Goal: Information Seeking & Learning: Find specific fact

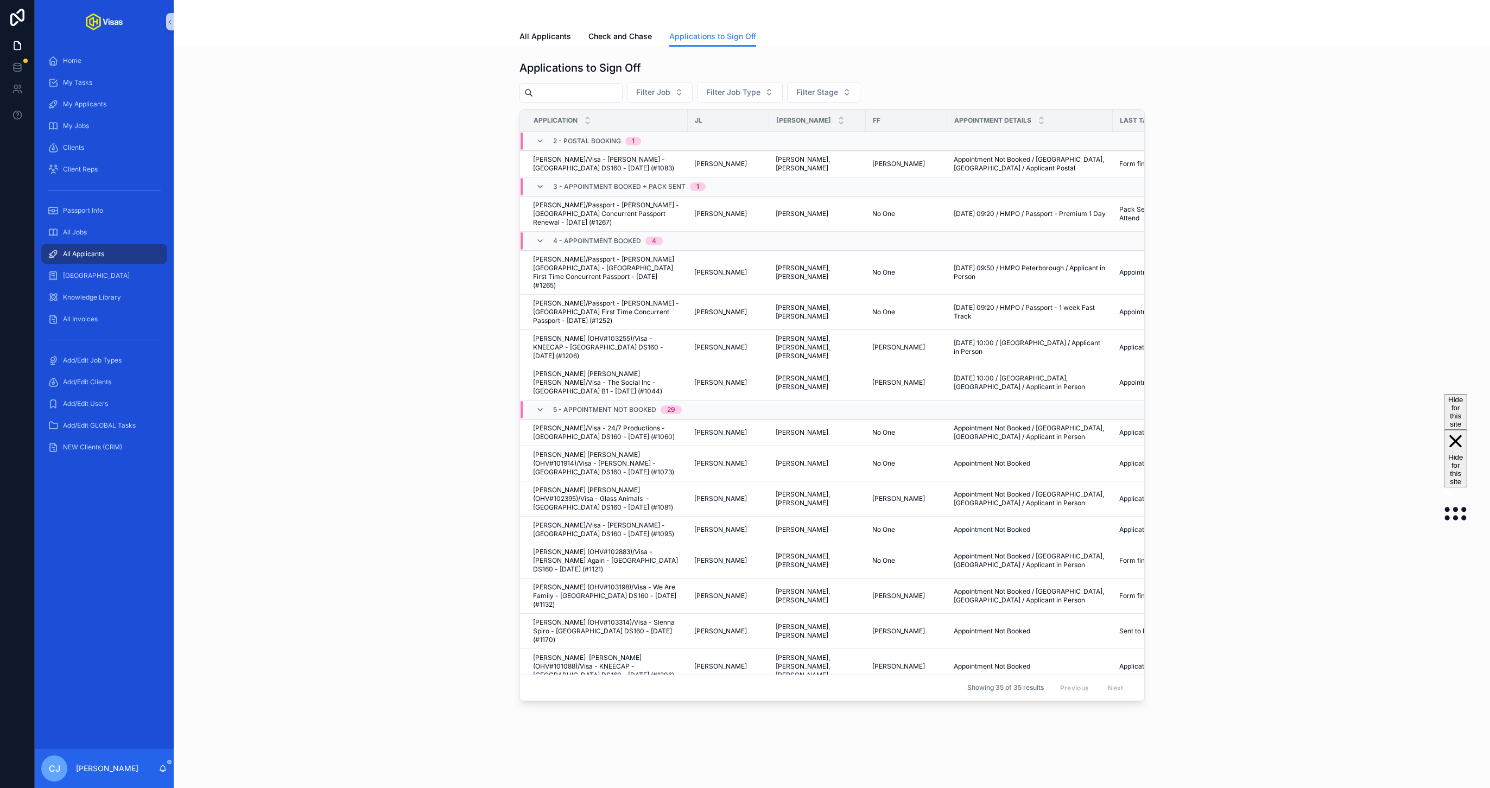
scroll to position [93, 0]
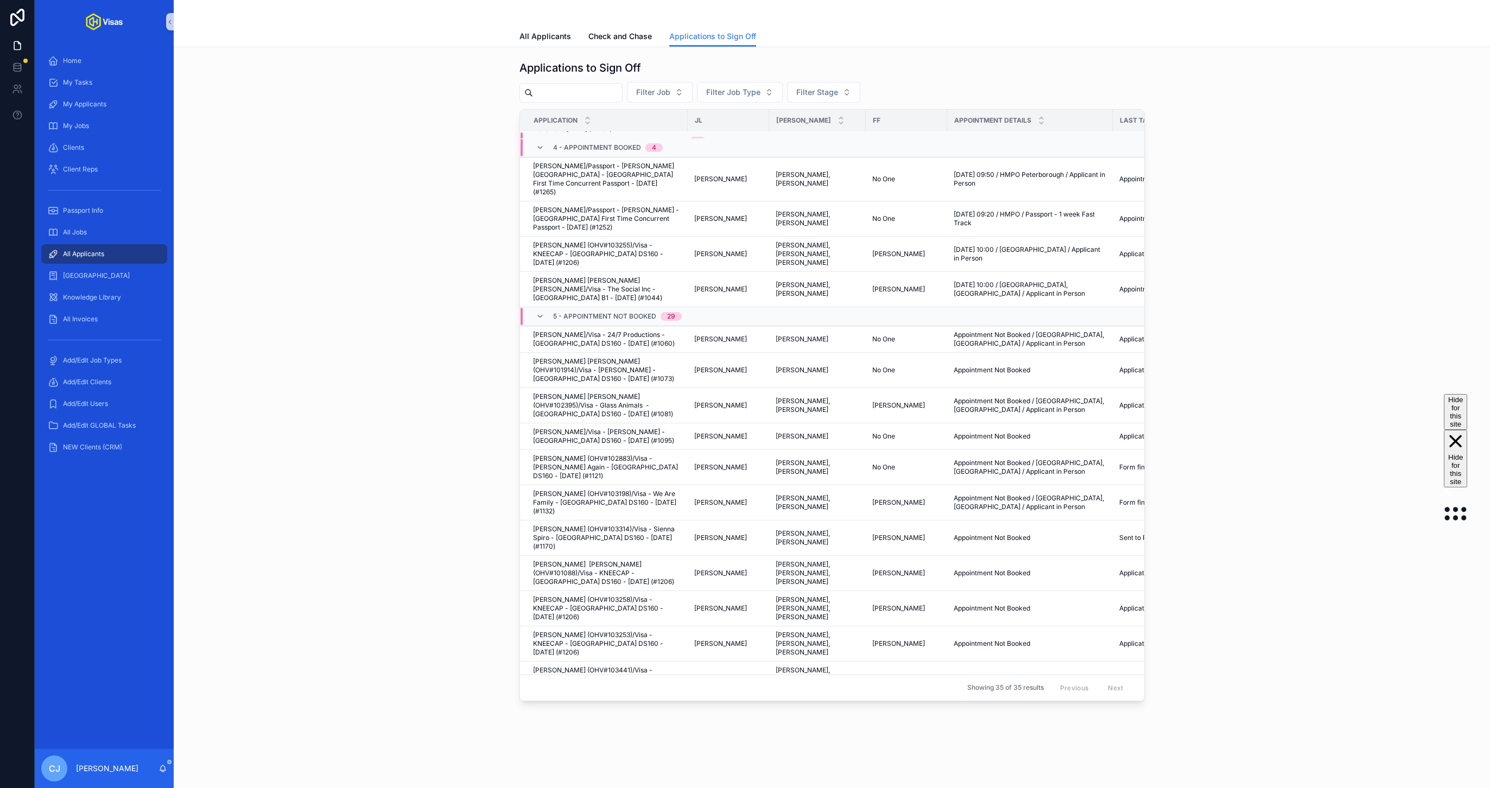
click at [558, 90] on input "scrollable content" at bounding box center [577, 92] width 89 height 15
type input "******"
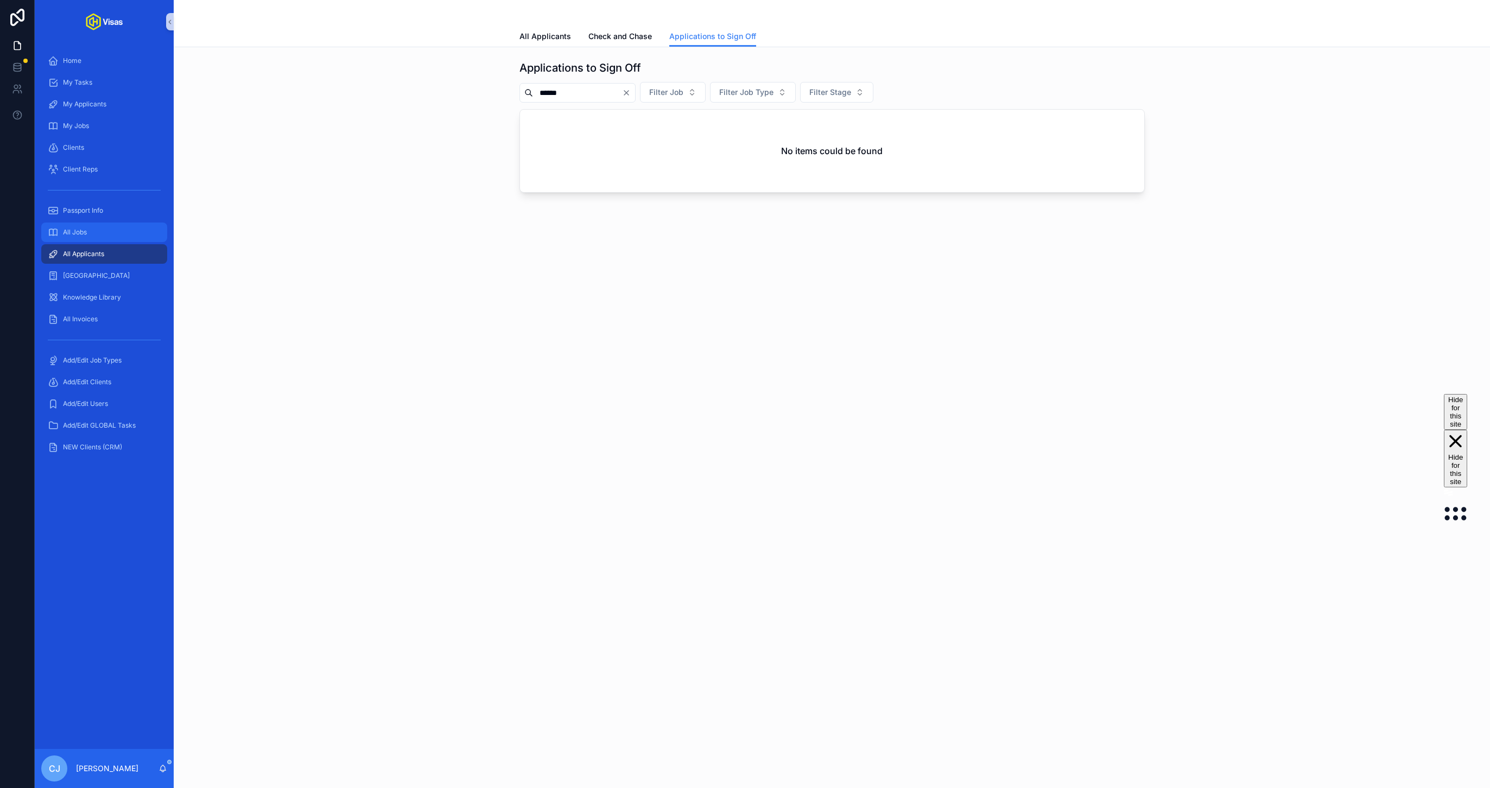
click at [86, 236] on span "All Jobs" at bounding box center [75, 232] width 24 height 9
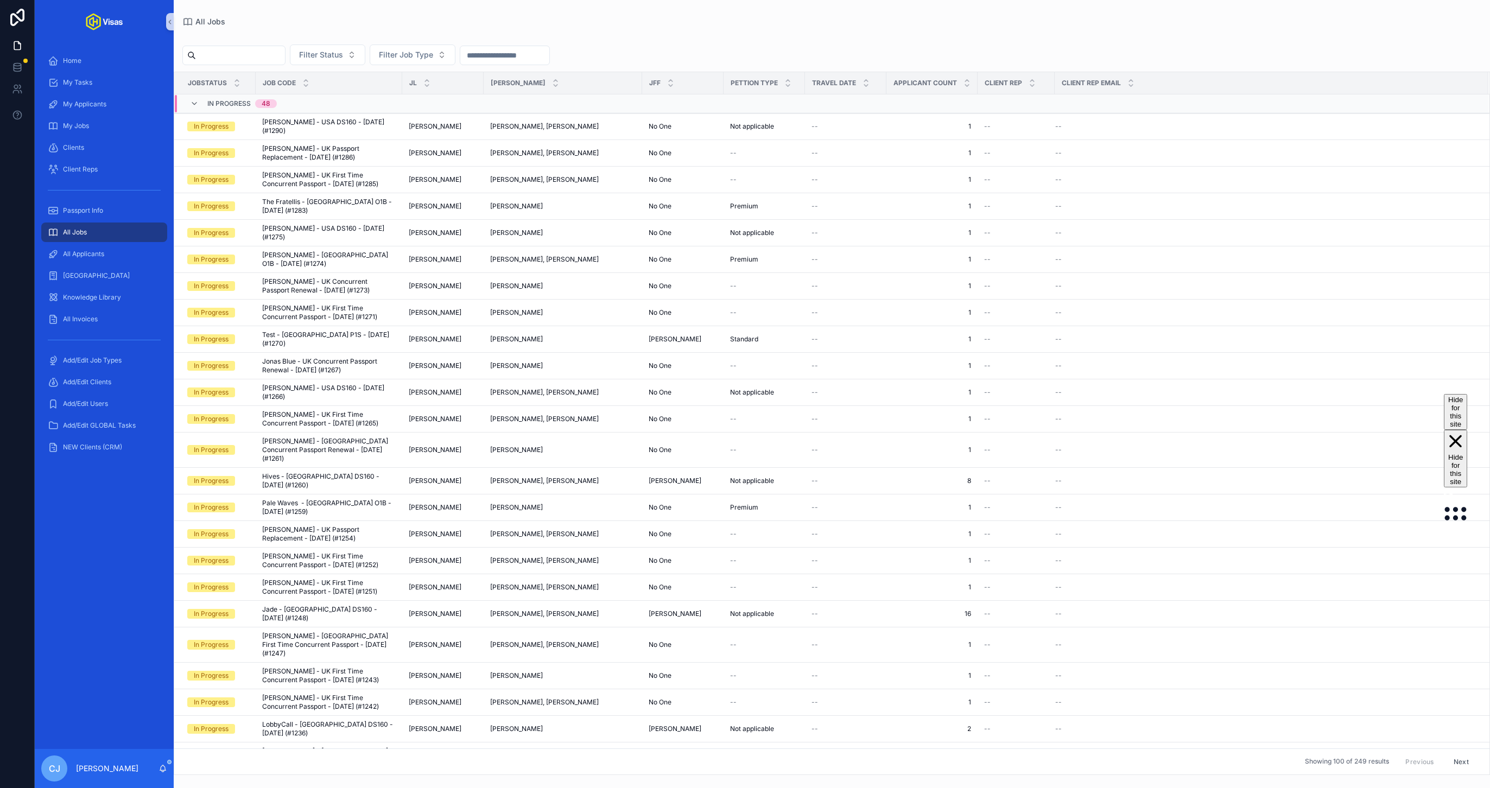
click at [230, 61] on input "scrollable content" at bounding box center [240, 55] width 89 height 15
type input "*"
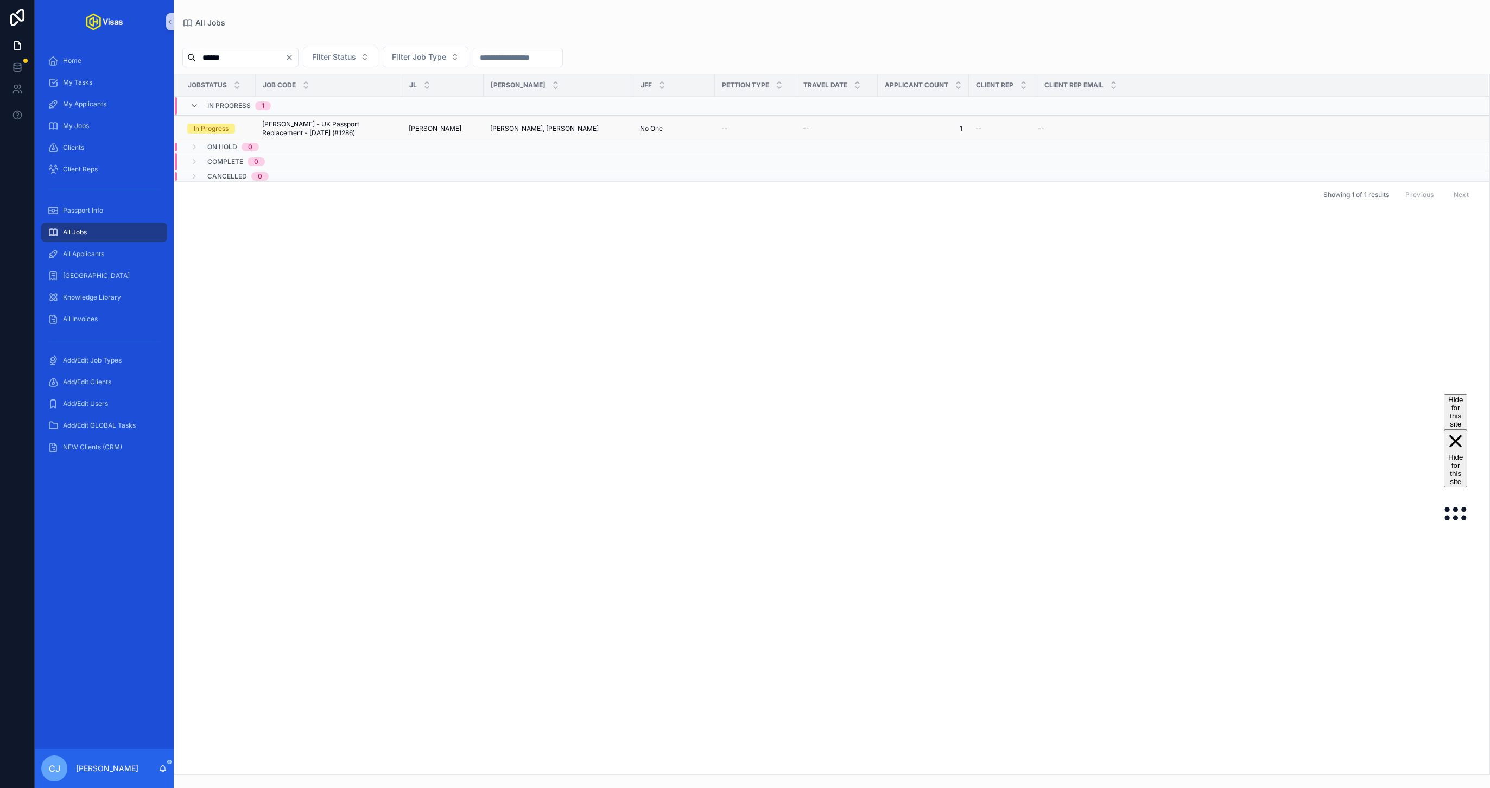
type input "******"
click at [282, 128] on span "James Staples - UK Passport Replacement - Aug/25 (#1286)" at bounding box center [329, 128] width 134 height 17
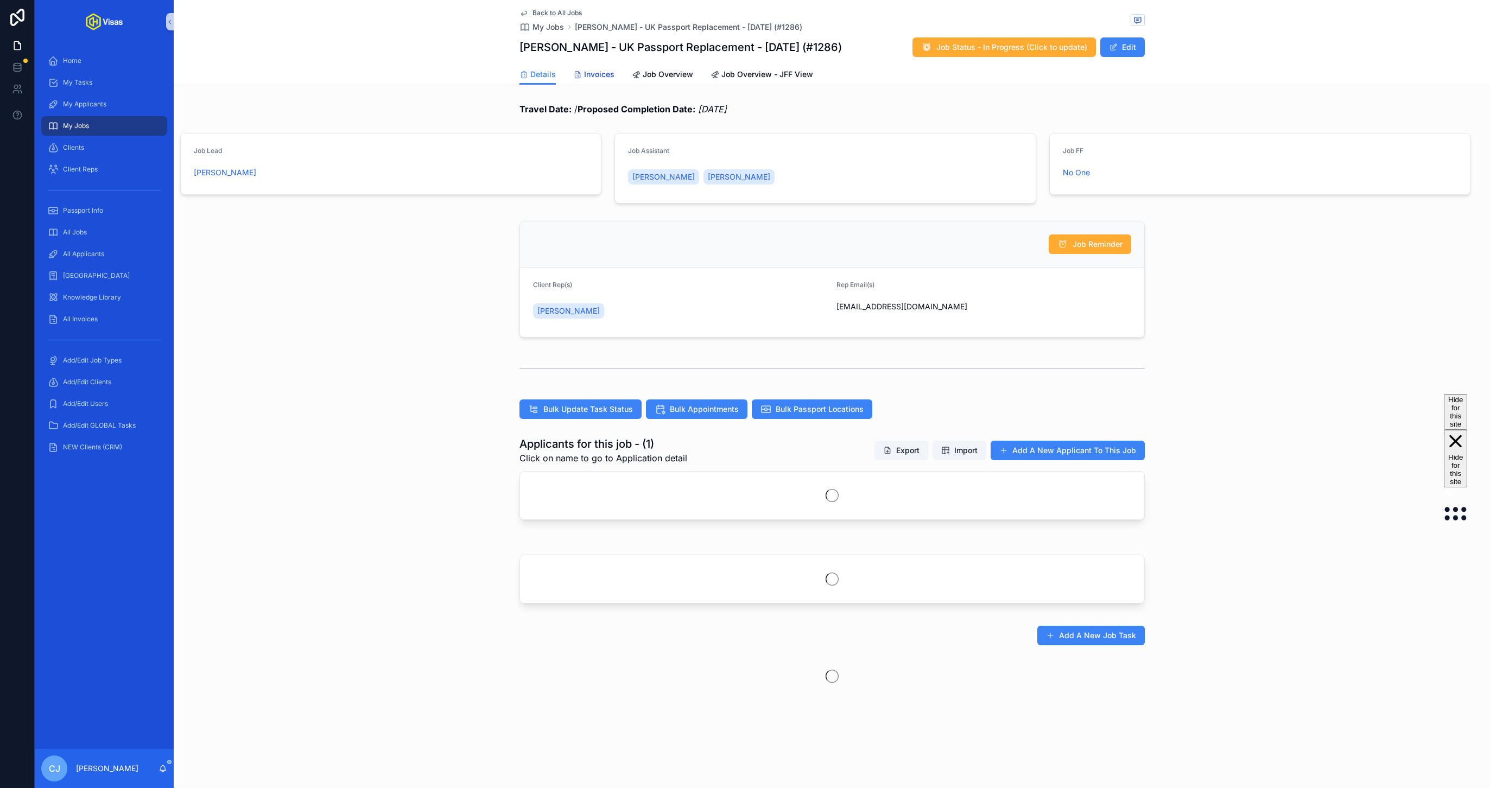
click at [603, 78] on span "Invoices" at bounding box center [599, 74] width 30 height 11
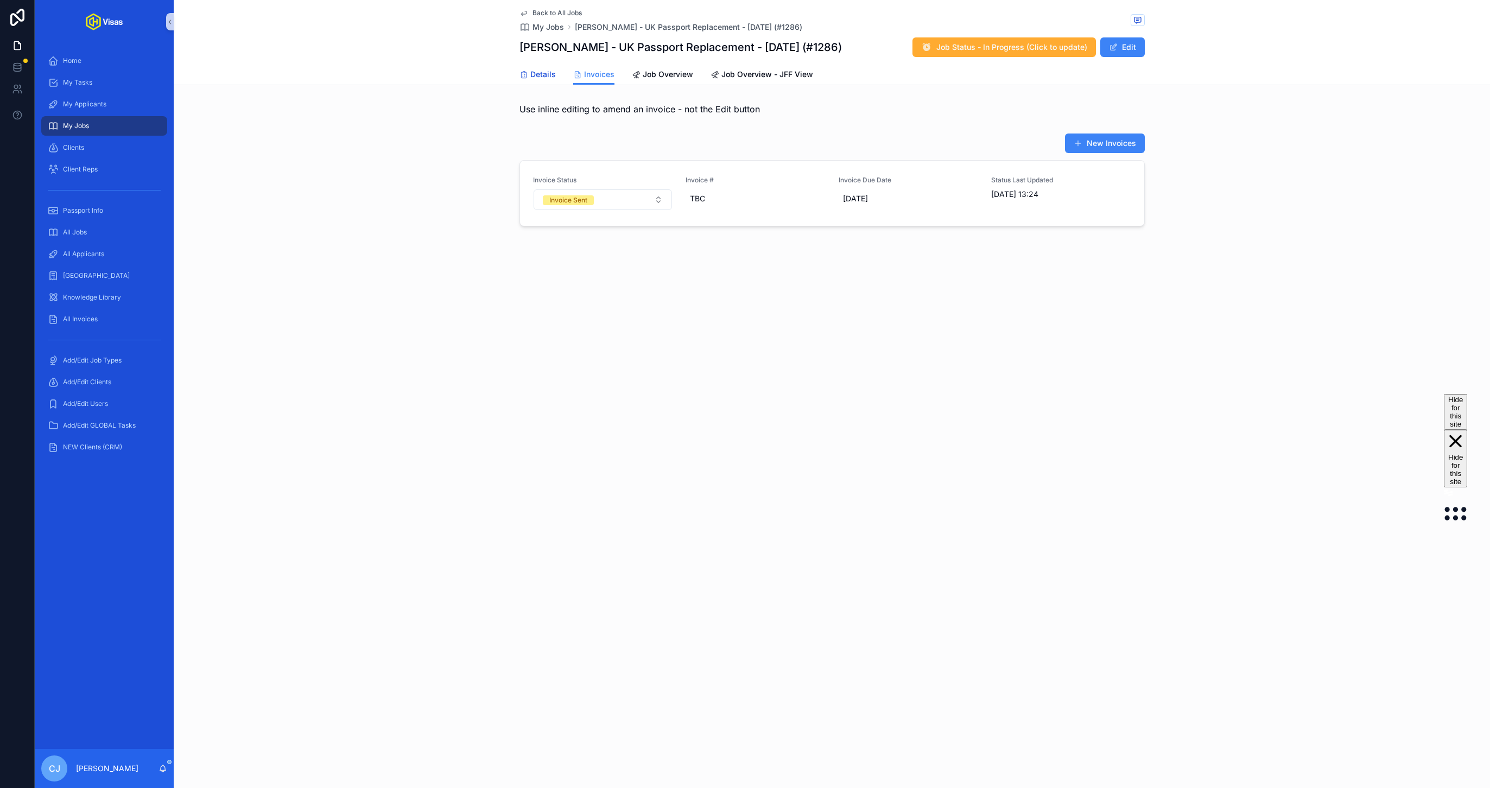
click at [537, 75] on span "Details" at bounding box center [543, 74] width 26 height 11
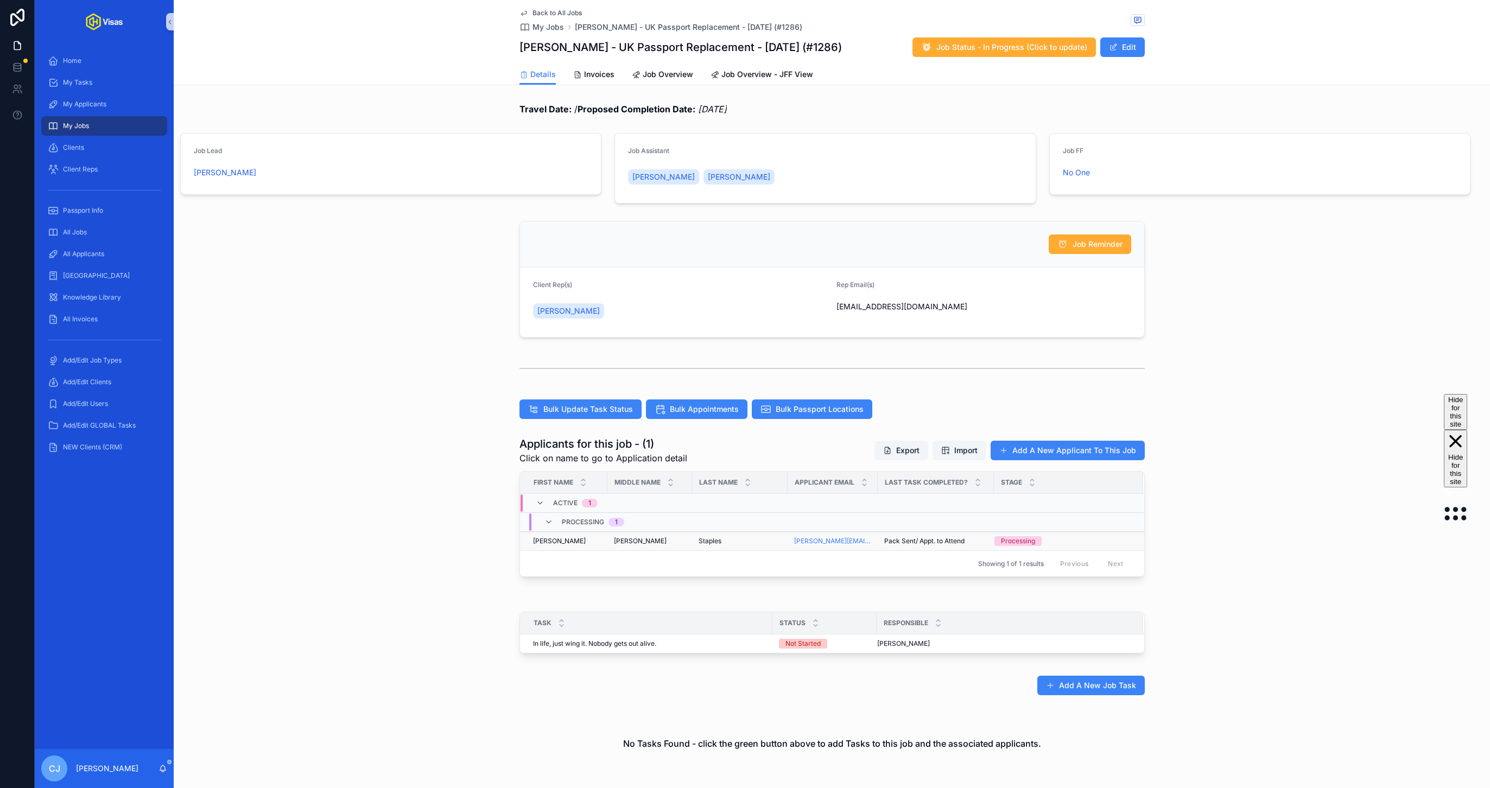
click at [718, 540] on span "Staples" at bounding box center [710, 541] width 23 height 9
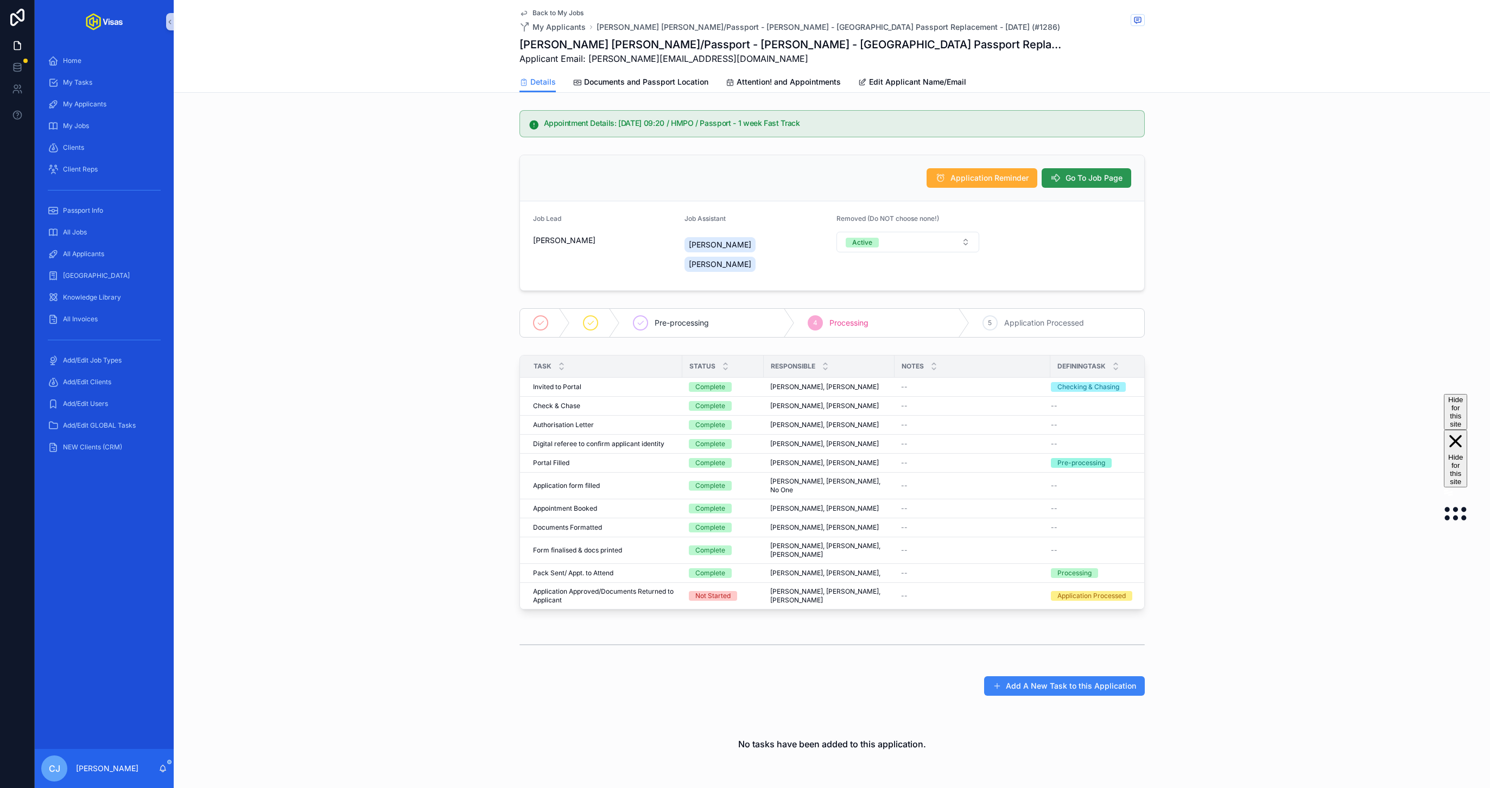
click at [1084, 180] on span "Go To Job Page" at bounding box center [1094, 178] width 57 height 11
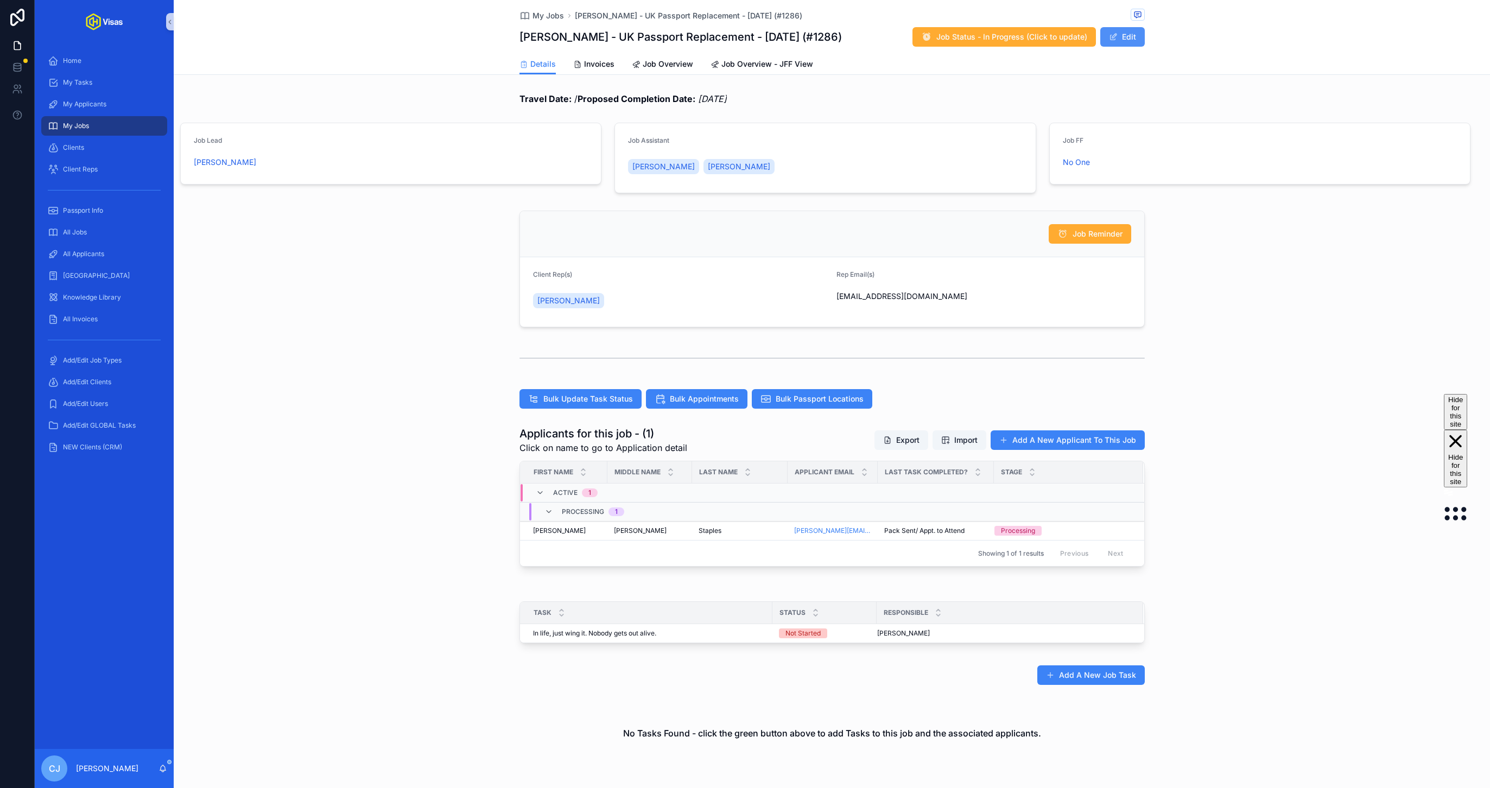
click at [1113, 44] on button "Edit" at bounding box center [1122, 37] width 45 height 20
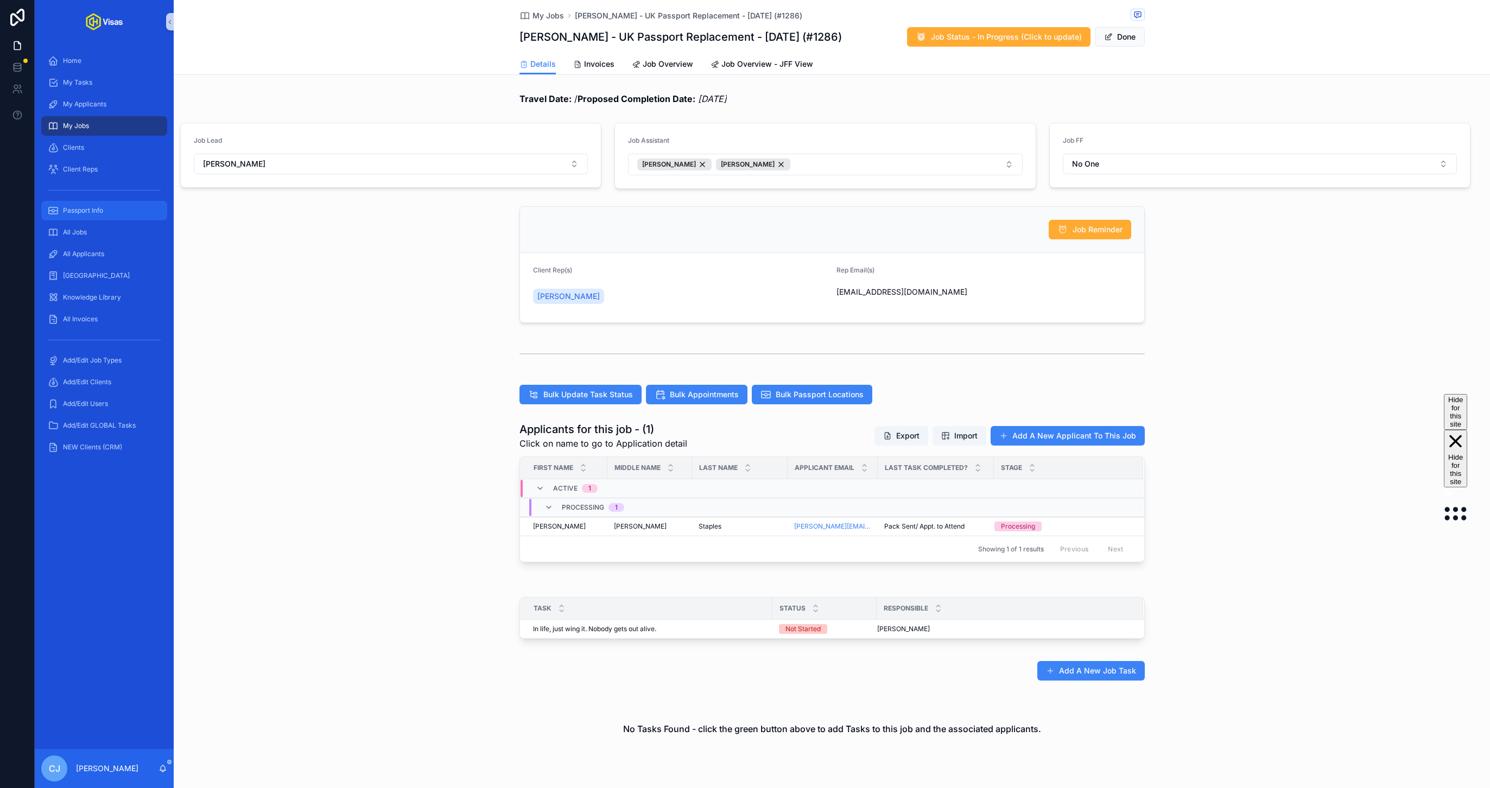
click at [77, 219] on link "Passport Info" at bounding box center [104, 211] width 126 height 20
click at [96, 254] on span "All Applicants" at bounding box center [83, 254] width 41 height 9
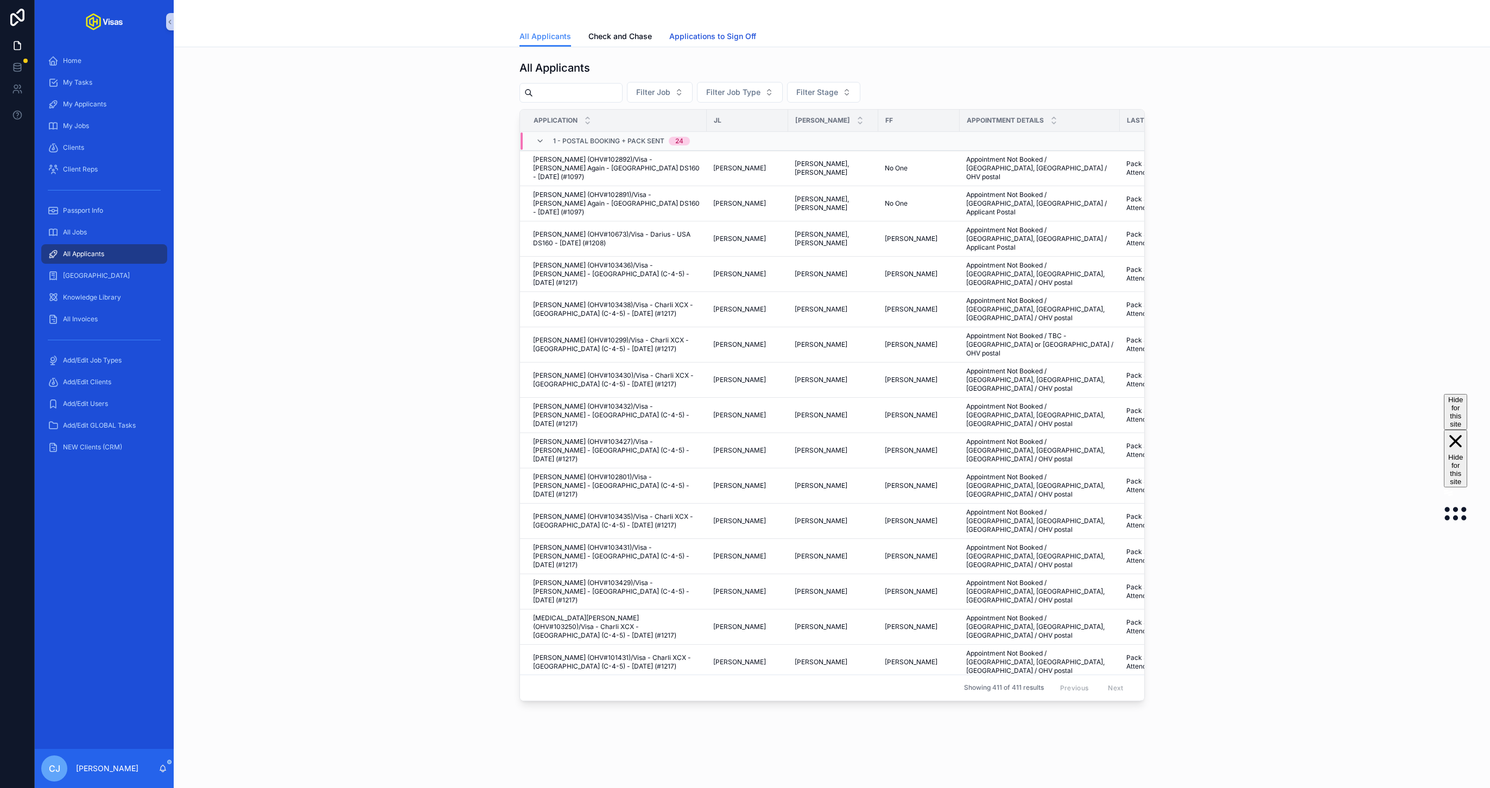
click at [701, 31] on span "Applications to Sign Off" at bounding box center [712, 36] width 87 height 11
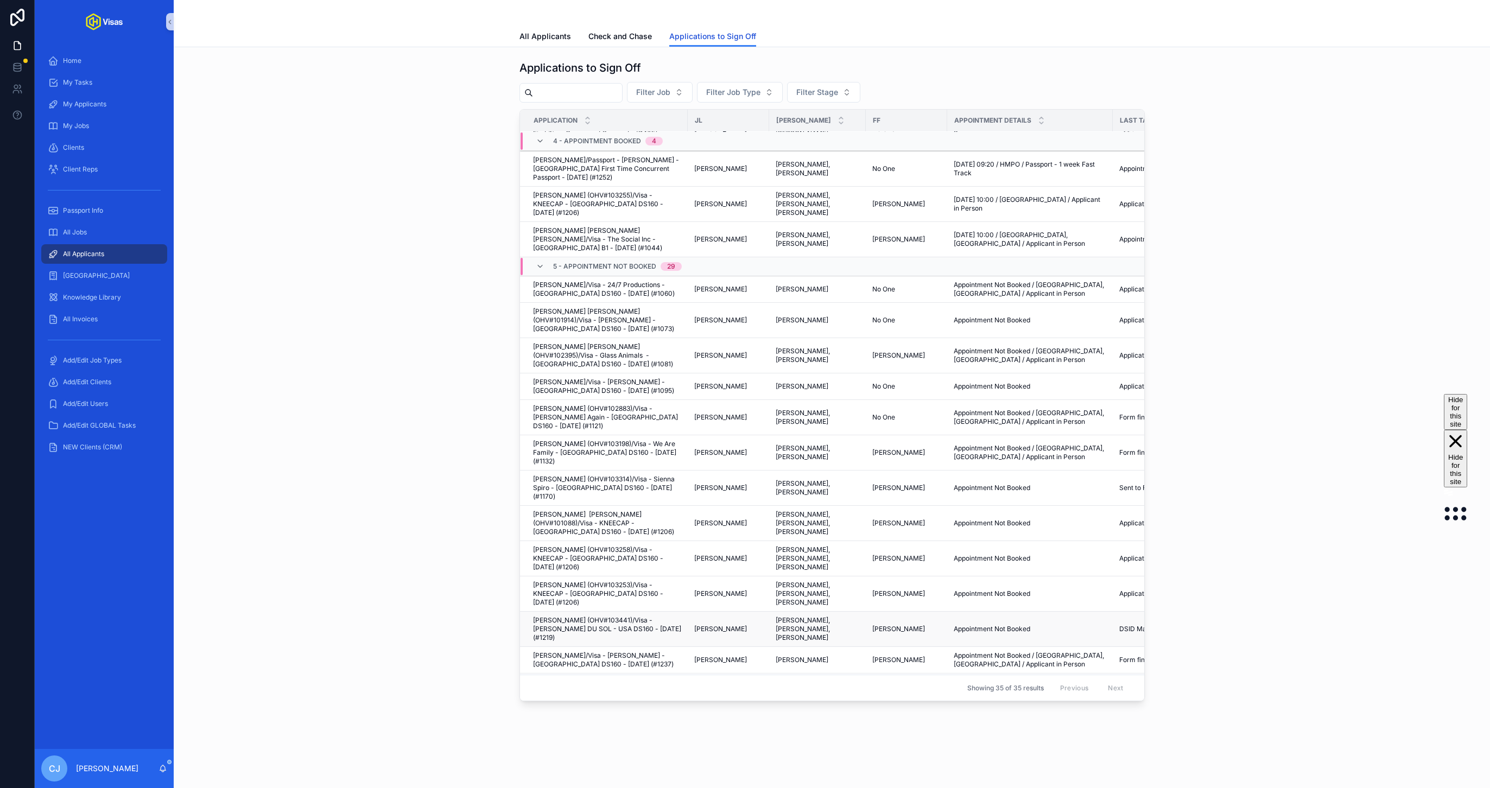
scroll to position [148, 0]
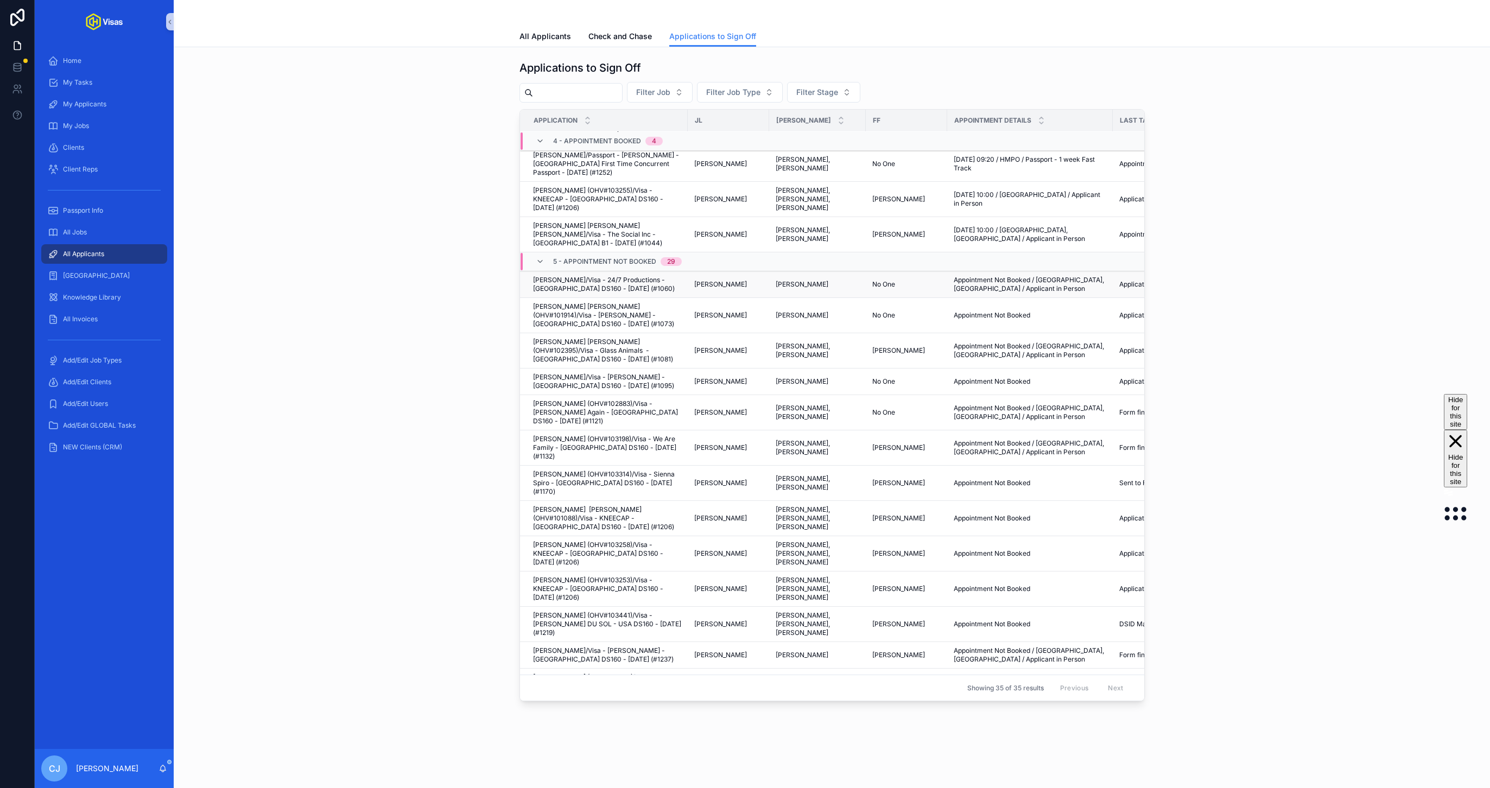
click at [635, 276] on span "Siva Kaneswaran/Visa - 24/7 Productions - USA DS160 - Feb/25 (#1060)" at bounding box center [607, 284] width 148 height 17
click at [583, 302] on span "Samuel Barrington Mayo (OHV#101914)/Visa - Ed Sheeran - USA DS160 - Mar/25 (#10…" at bounding box center [607, 315] width 148 height 26
click at [632, 338] on span "Dan John Hill (OHV#102395)/Visa - Glass Animals - USA DS160 - Mar/25 (#1081)" at bounding box center [607, 351] width 148 height 26
click at [599, 373] on span "Jake Penate/Visa - Jack Penate - USA DS160 - Mar/25 (#1095)" at bounding box center [607, 381] width 148 height 17
click at [660, 435] on span "Jennifer Claire Wakefield (OHV#103198)/Visa - We Are Family - USA DS160 - Mar/2…" at bounding box center [607, 448] width 148 height 26
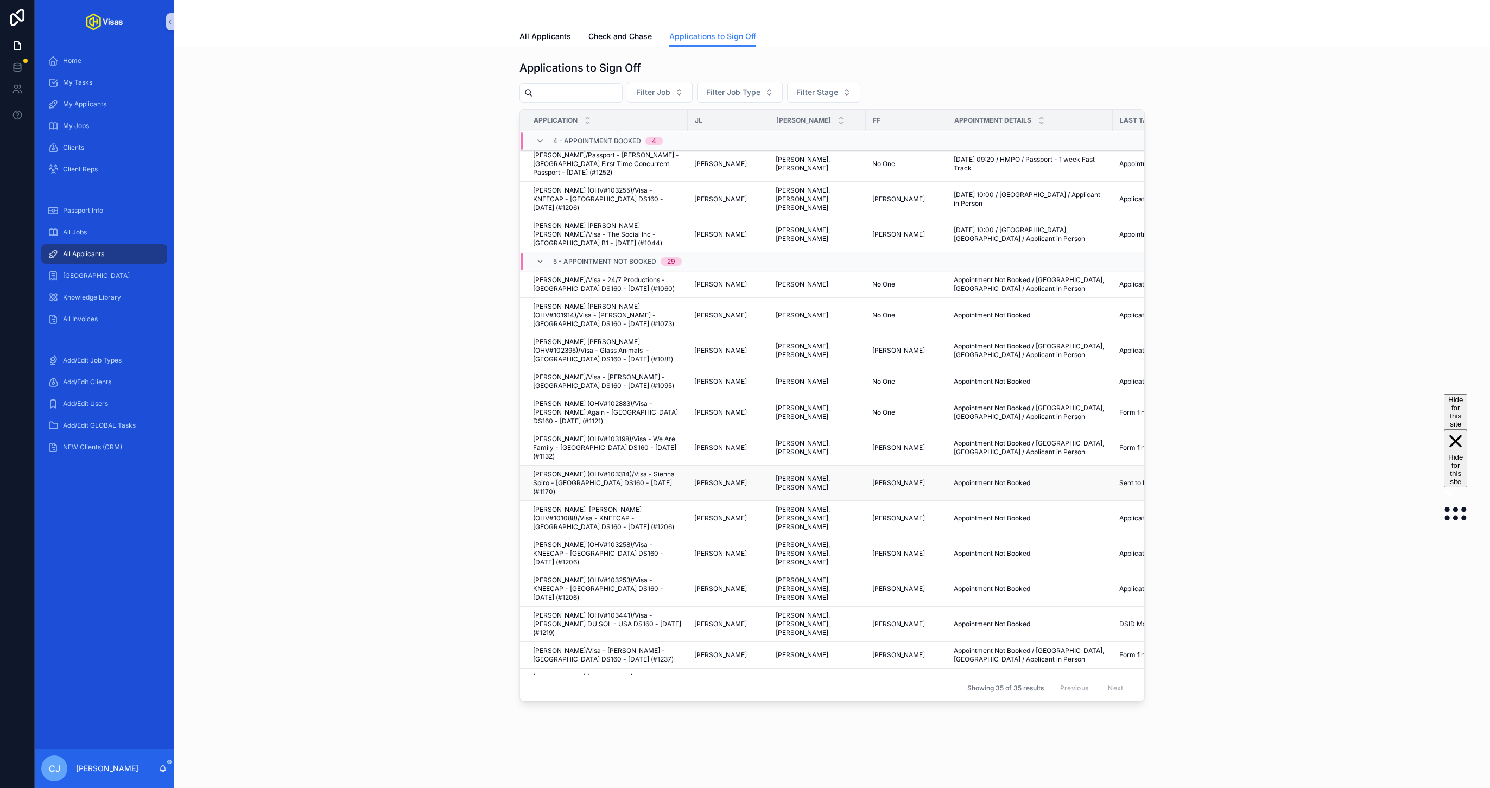
click at [602, 470] on span "Edgar Lopes (OHV#103314)/Visa - Sienna Spiro - USA DS160 - Apr/25 (#1170)" at bounding box center [607, 483] width 148 height 26
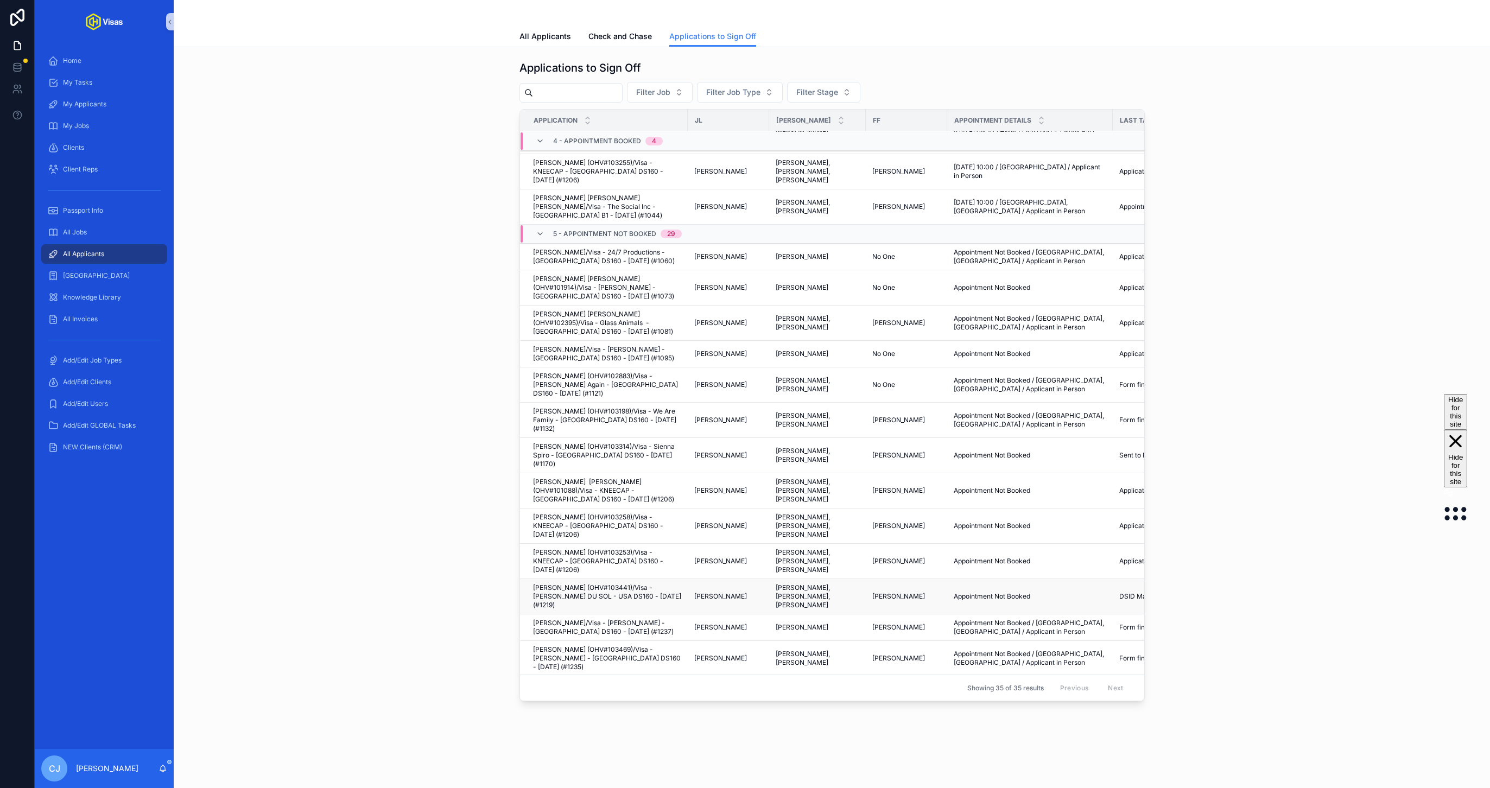
click at [656, 584] on span "Emily Cribley (OHV#103441)/Visa - RÜFÜS DU SOL - USA DS160 - Jun/25 (#1219)" at bounding box center [607, 597] width 148 height 26
click at [666, 478] on span "Christopher David Brazier (OHV#101088)/Visa - KNEECAP - USA DS160 - May/25 (#12…" at bounding box center [607, 491] width 148 height 26
click at [632, 513] on span "Cian Colm Hogan (OHV#103258)/Visa - KNEECAP - USA DS160 - May/25 (#1206)" at bounding box center [607, 526] width 148 height 26
click at [623, 548] on span "Daniel Lambert (OHV#103253)/Visa - KNEECAP - USA DS160 - May/25 (#1206)" at bounding box center [607, 561] width 148 height 26
click at [627, 584] on span "Emily Cribley (OHV#103441)/Visa - RÜFÜS DU SOL - USA DS160 - Jun/25 (#1219)" at bounding box center [607, 597] width 148 height 26
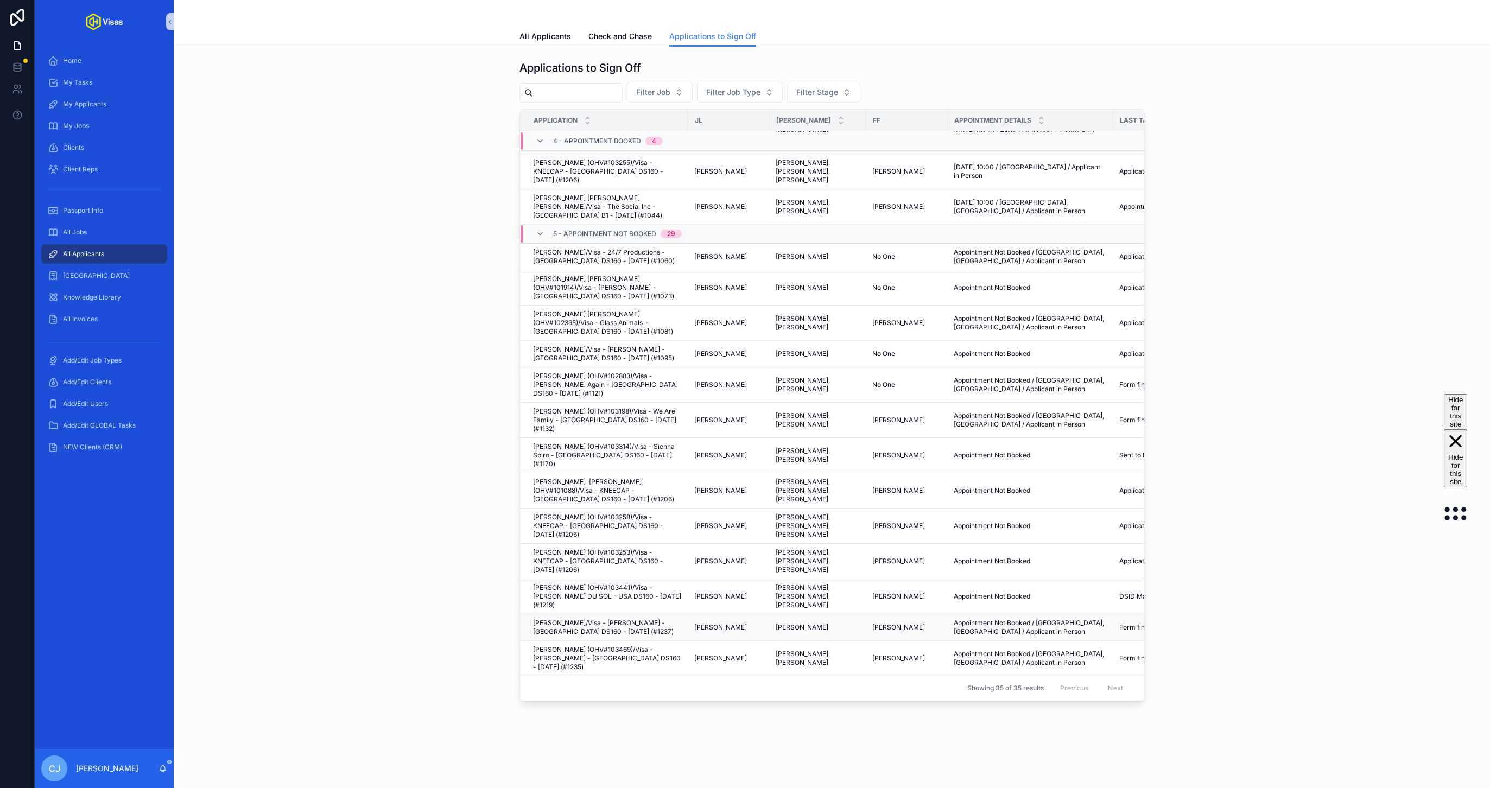
click at [608, 619] on span "Lesia Louise Alexander/Visa - Jorja Smith - USA DS160 - Jul/25 (#1237)" at bounding box center [607, 627] width 148 height 17
click at [624, 646] on span "Belinda Best (OHV#103469)/Visa - Olivia Dean - USA DS160 - Jul/25 (#1235)" at bounding box center [607, 659] width 148 height 26
click at [574, 681] on span "Sigurdur Geirdal Ragnarsson/Visa - Sigur Ros - USA DS160 - Jun/25 (#1222)" at bounding box center [607, 689] width 148 height 17
click at [621, 707] on span "Adam Young/Visa - Steven Down - USA DS160 - Mar/25 (#1083)" at bounding box center [607, 715] width 148 height 17
click at [654, 734] on span "Alex Wilson/Visa - Steven Down - USA DS160 - Mar/25 (#1083)" at bounding box center [607, 742] width 148 height 17
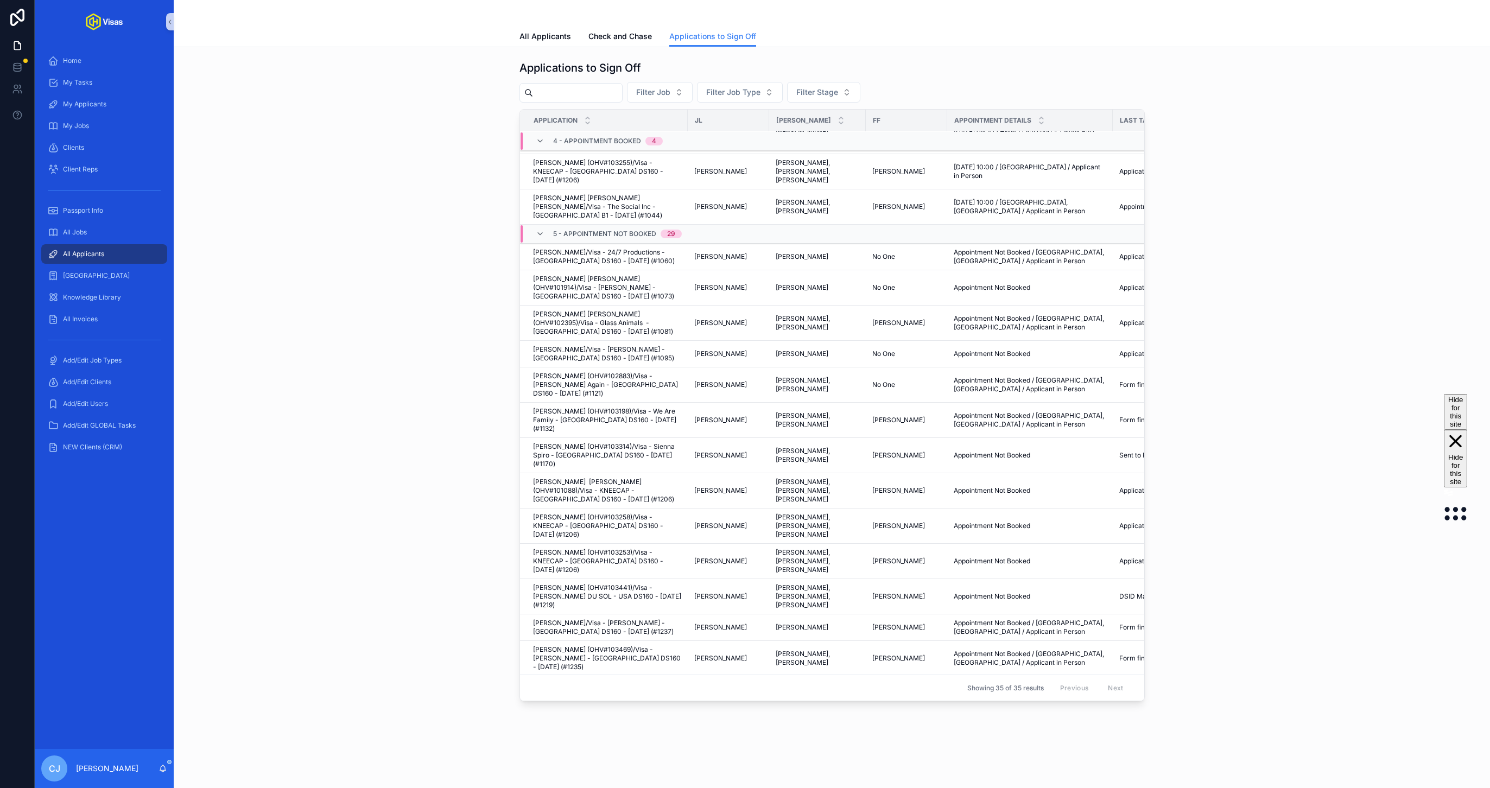
click at [648, 761] on span "Nicholas Wong/Visa - Steven Down - USA DS160 - Mar/25 (#1083)" at bounding box center [607, 769] width 148 height 17
click at [624, 787] on span "Harrison Smith/Visa - Steven Down - USA DS160 - Mar/25 (#1083)" at bounding box center [607, 795] width 148 height 17
click at [612, 707] on span "Adam Young/Visa - Steven Down - USA DS160 - Mar/25 (#1083)" at bounding box center [607, 715] width 148 height 17
click at [633, 734] on span "Alex Wilson/Visa - Steven Down - USA DS160 - Mar/25 (#1083)" at bounding box center [607, 742] width 148 height 17
click at [643, 761] on span "Nicholas Wong/Visa - Steven Down - USA DS160 - Mar/25 (#1083)" at bounding box center [607, 769] width 148 height 17
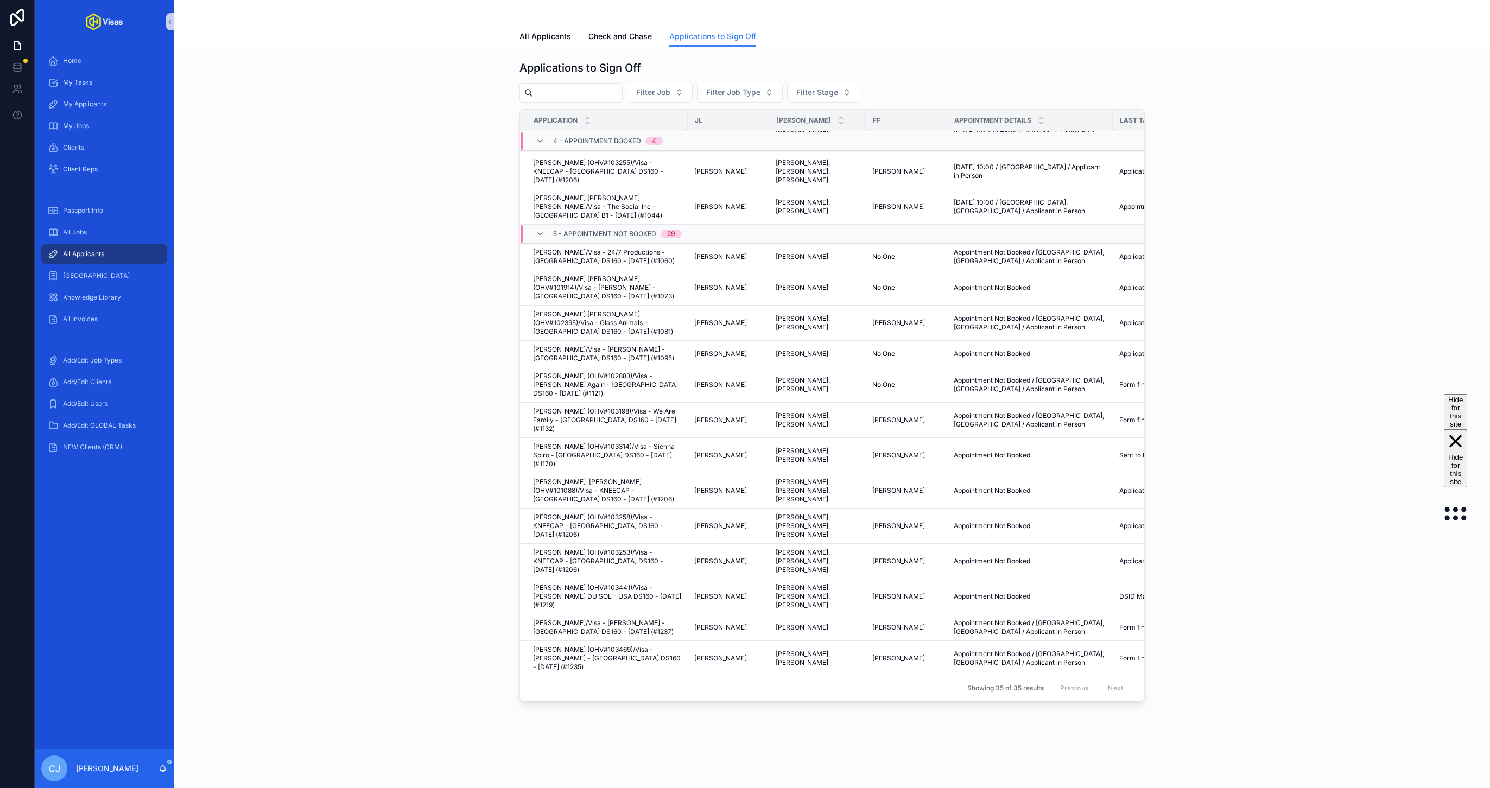
click at [642, 787] on span "Harrison Smith/Visa - Steven Down - USA DS160 - Mar/25 (#1083)" at bounding box center [607, 795] width 148 height 17
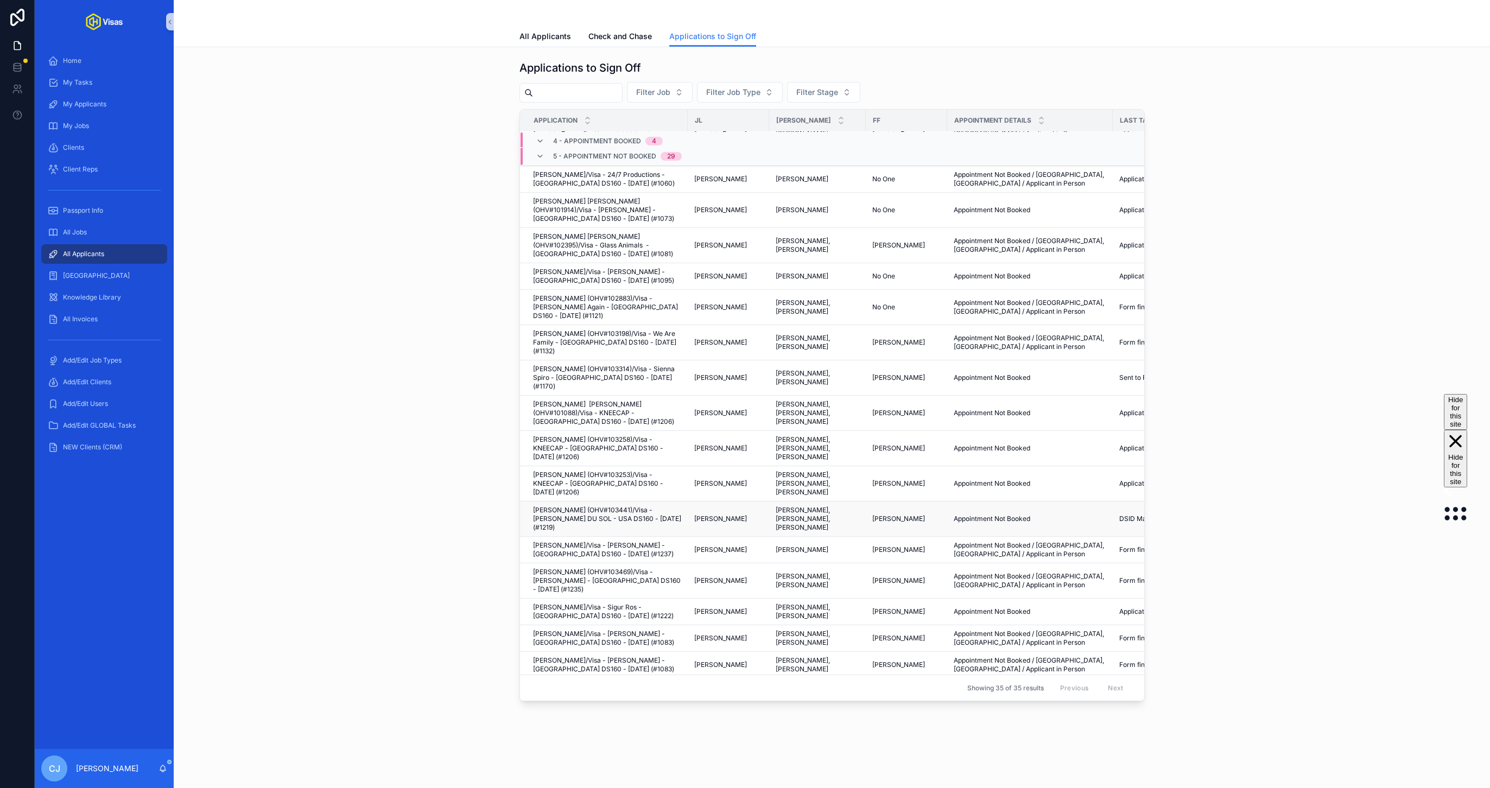
scroll to position [284, 0]
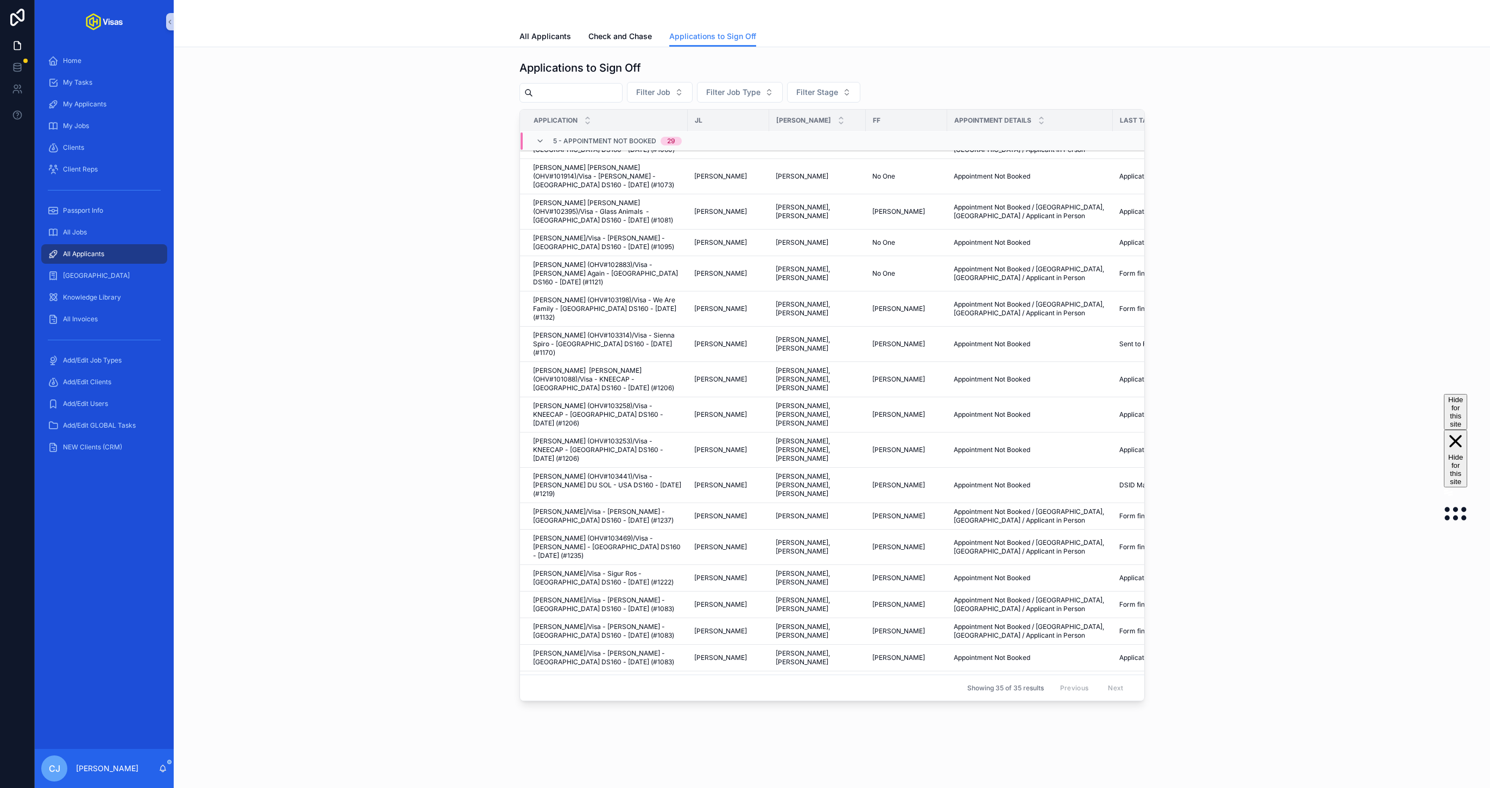
click at [593, 703] on span "Sam Tozer/Visa - Steven Down - USA DS160 - Mar/25 (#1083)" at bounding box center [607, 711] width 148 height 17
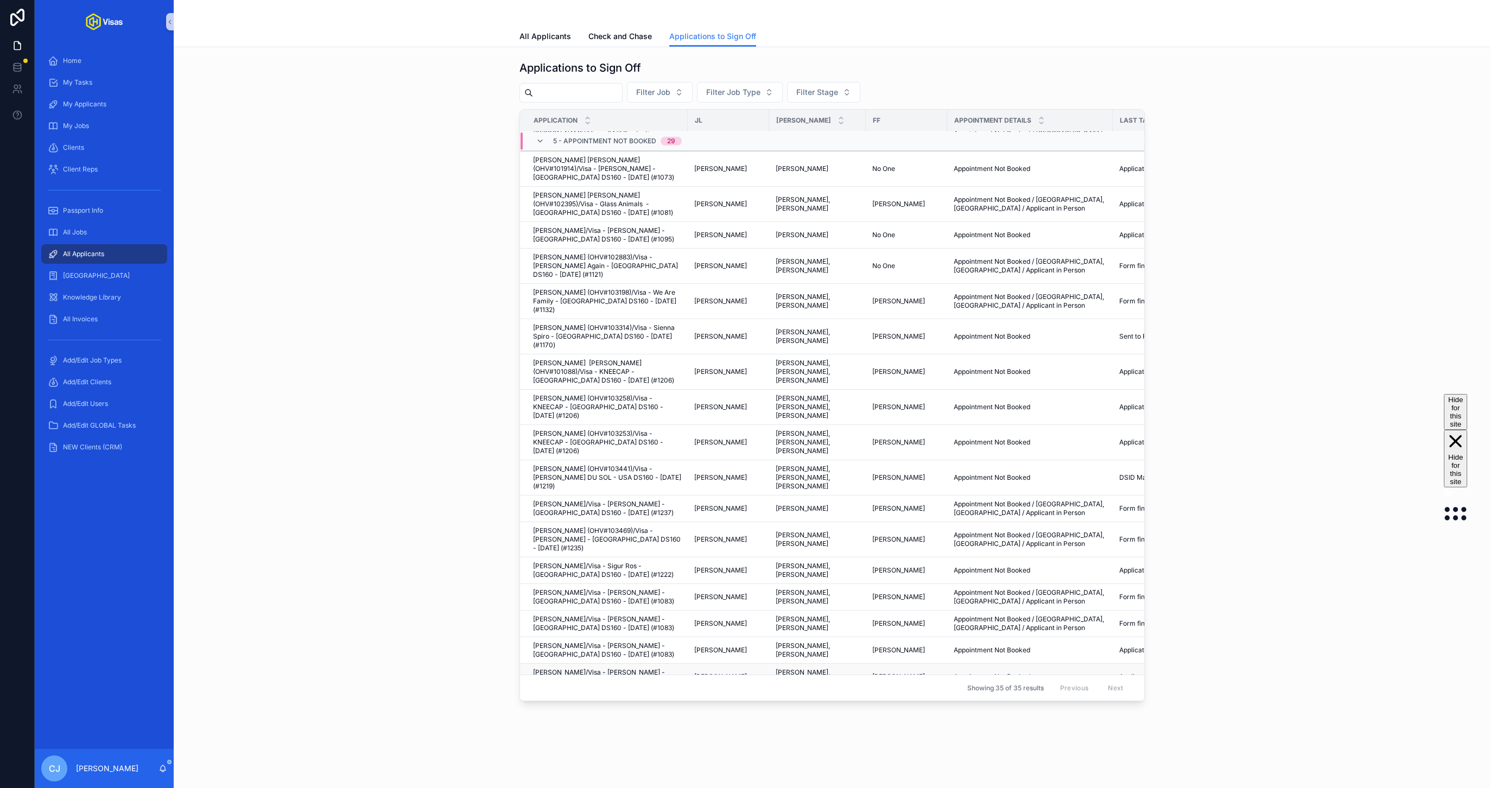
scroll to position [297, 0]
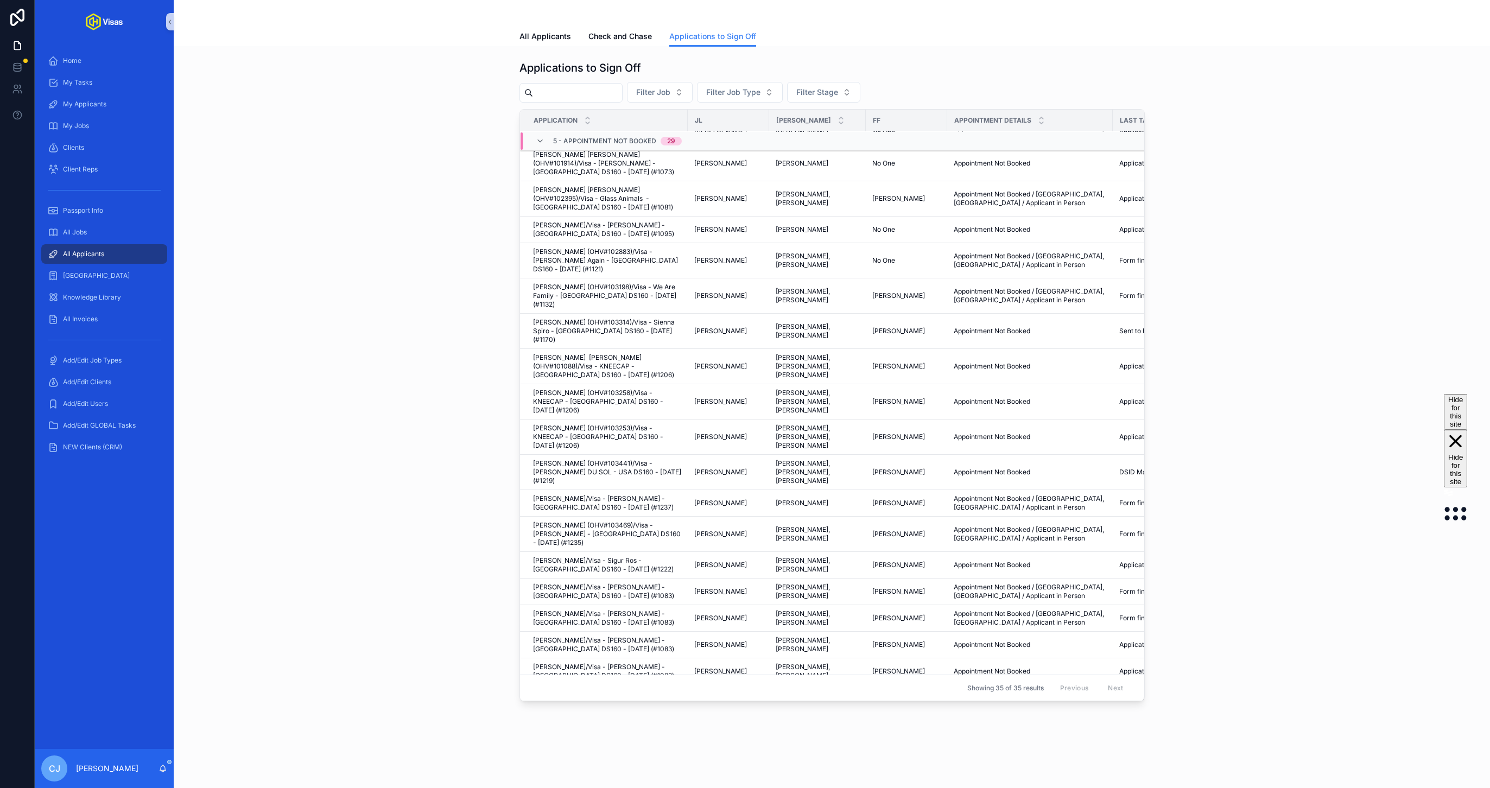
click at [621, 716] on span "Grace Arnott-Hayes/Visa - Steven Down - USA DS160 - Mar/25 (#1083)" at bounding box center [607, 724] width 148 height 17
click at [619, 743] on span "Casey Elisha (OHV#103394)/Visa - Steven Down - USA DS160 - Mar/25 (#1083)" at bounding box center [607, 756] width 148 height 26
click at [629, 778] on span "Hanna Schrage/Visa - Steven Down - USA DS160 - Mar/25 (#1083)" at bounding box center [607, 786] width 148 height 17
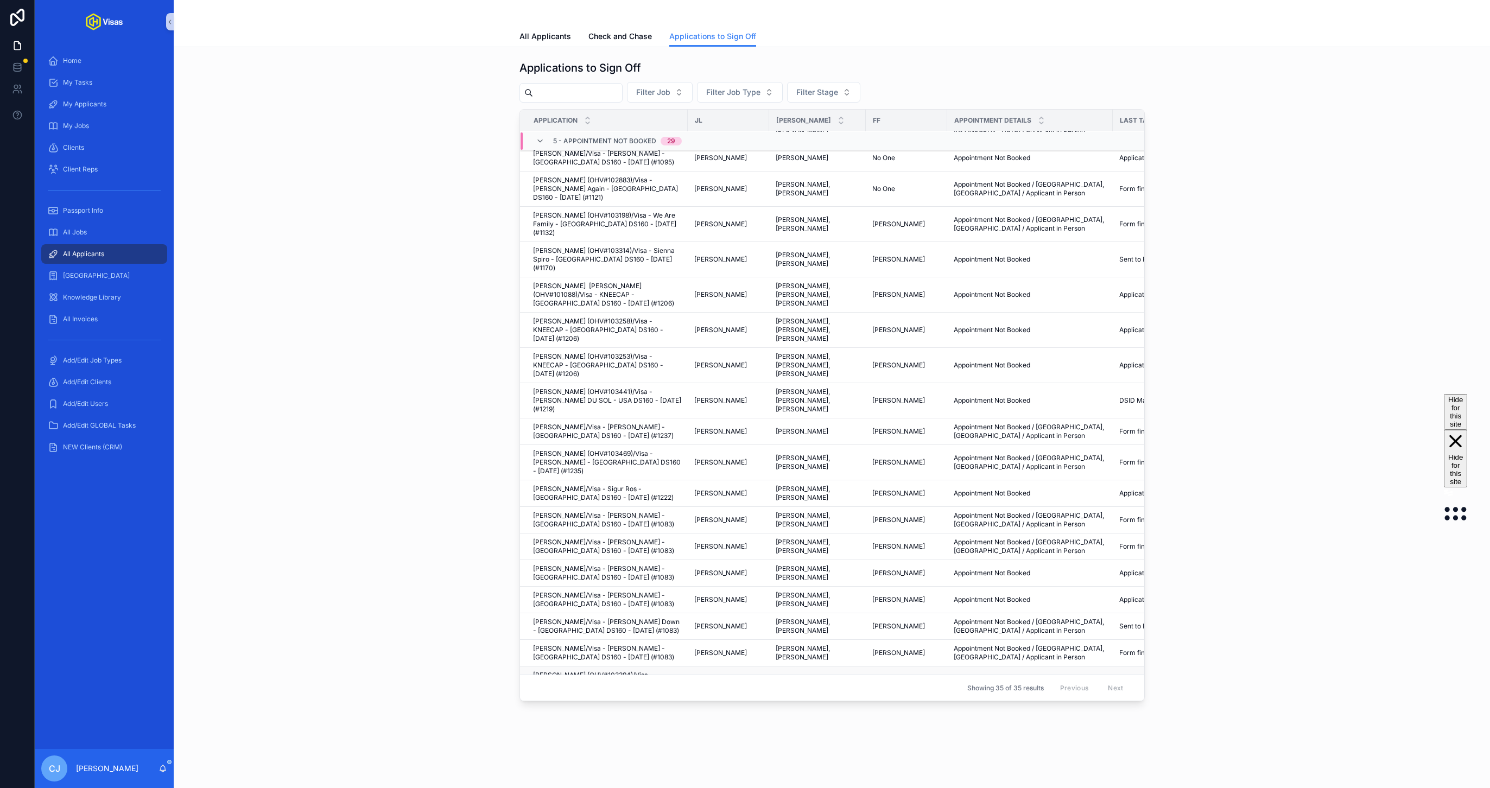
scroll to position [383, 0]
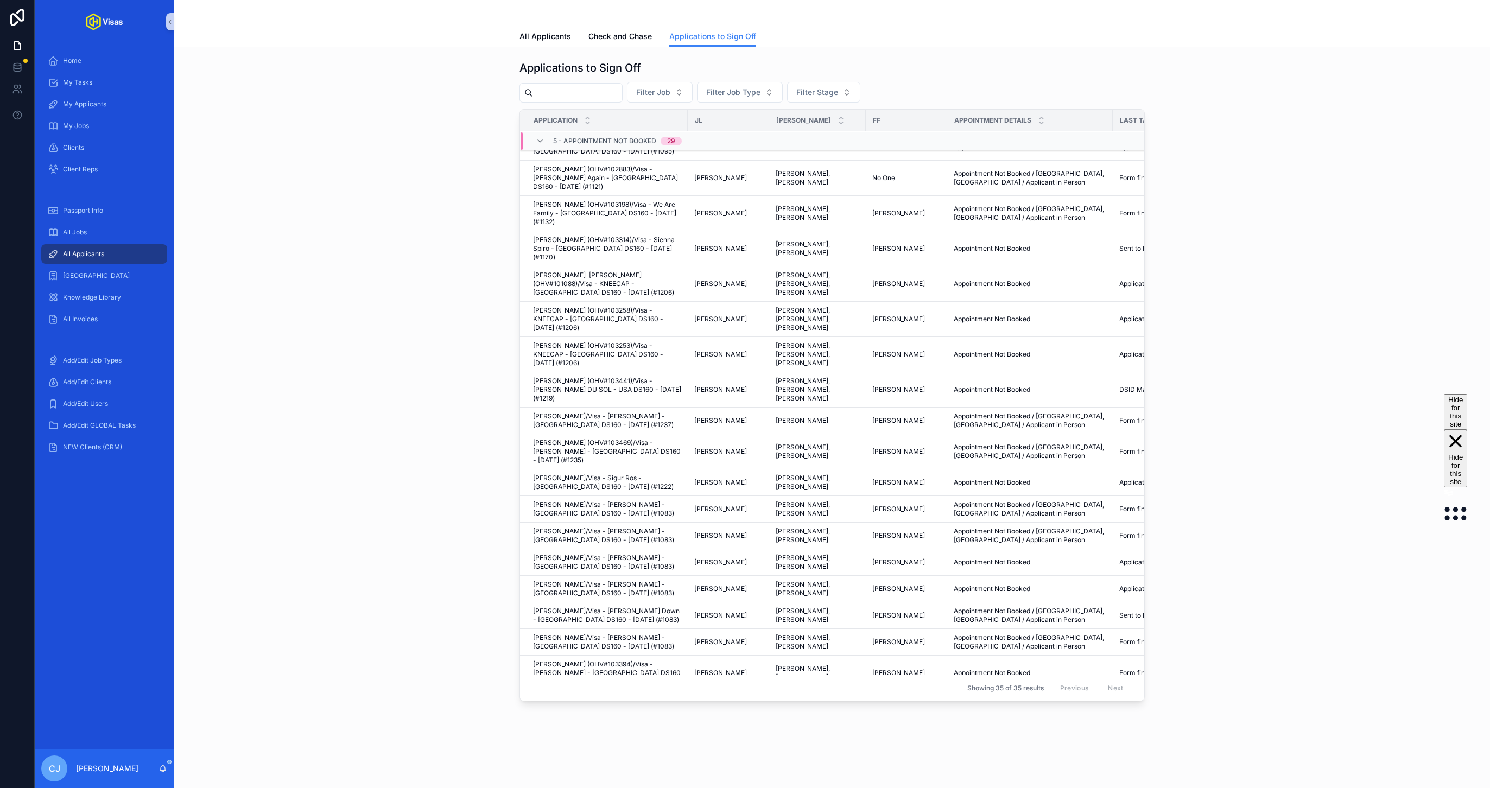
click at [631, 722] on span "Kira O'Brien/Visa - Steven Down - USA DS160 - Mar/25 (#1083)" at bounding box center [607, 730] width 148 height 17
click at [632, 749] on span "Norvydas Genys/Visa - Steven Down - USA DS160 - Mar/25 (#1083)" at bounding box center [607, 757] width 148 height 17
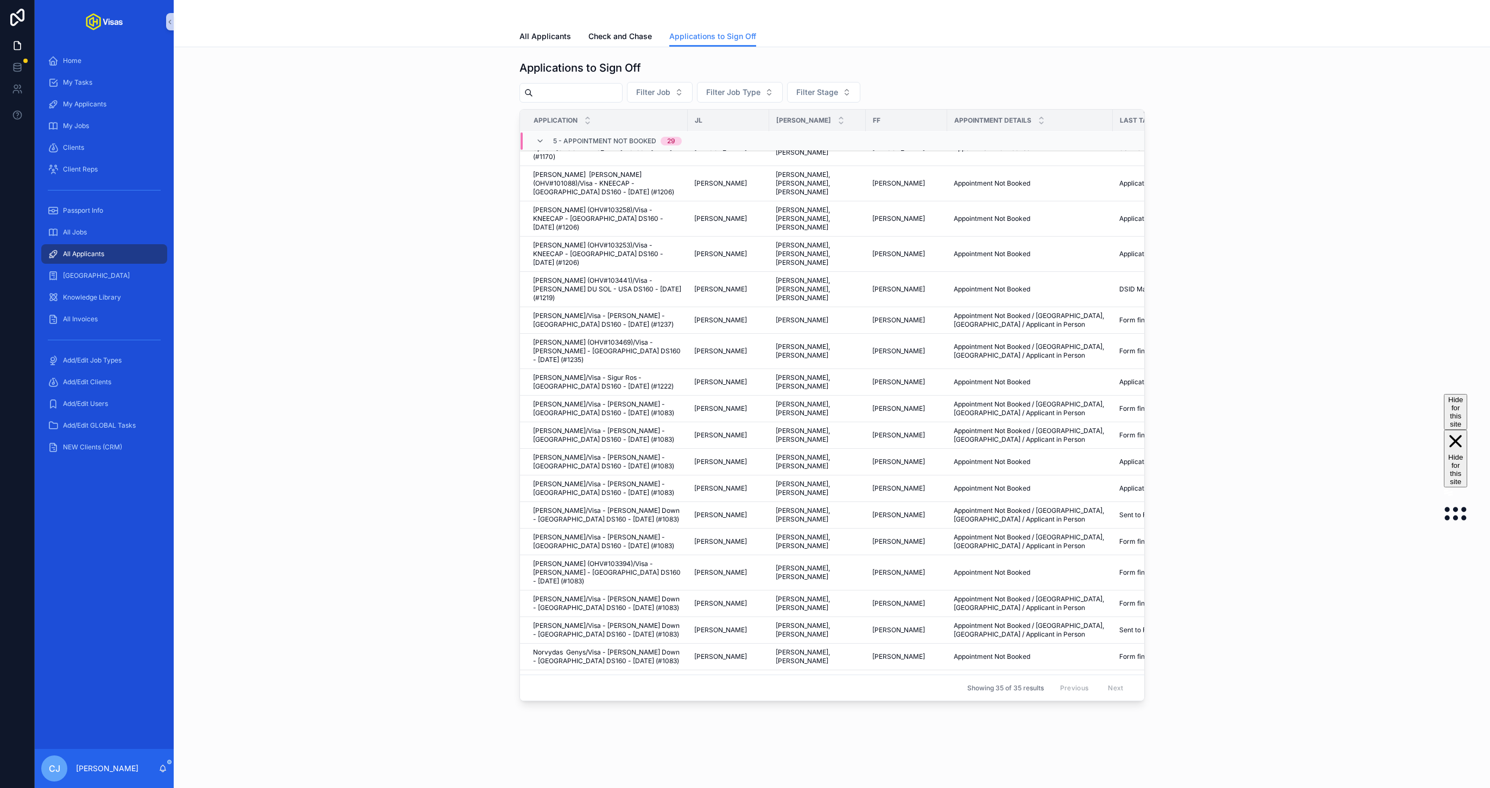
scroll to position [5, 0]
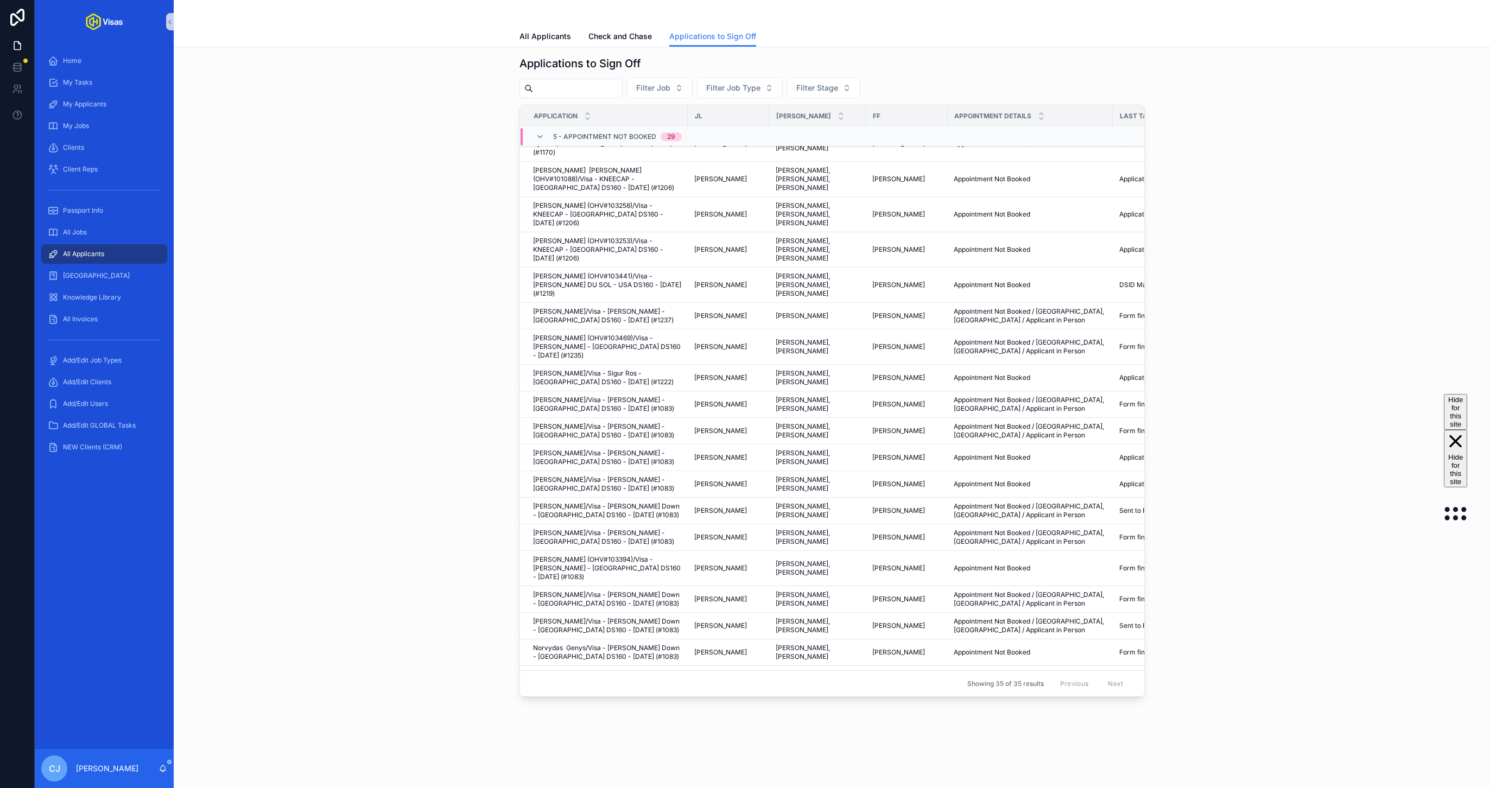
click at [584, 697] on span "James Nisbet/Visa - James Nisbet - USA DS160 - Jul/25 (#1268)" at bounding box center [607, 705] width 148 height 17
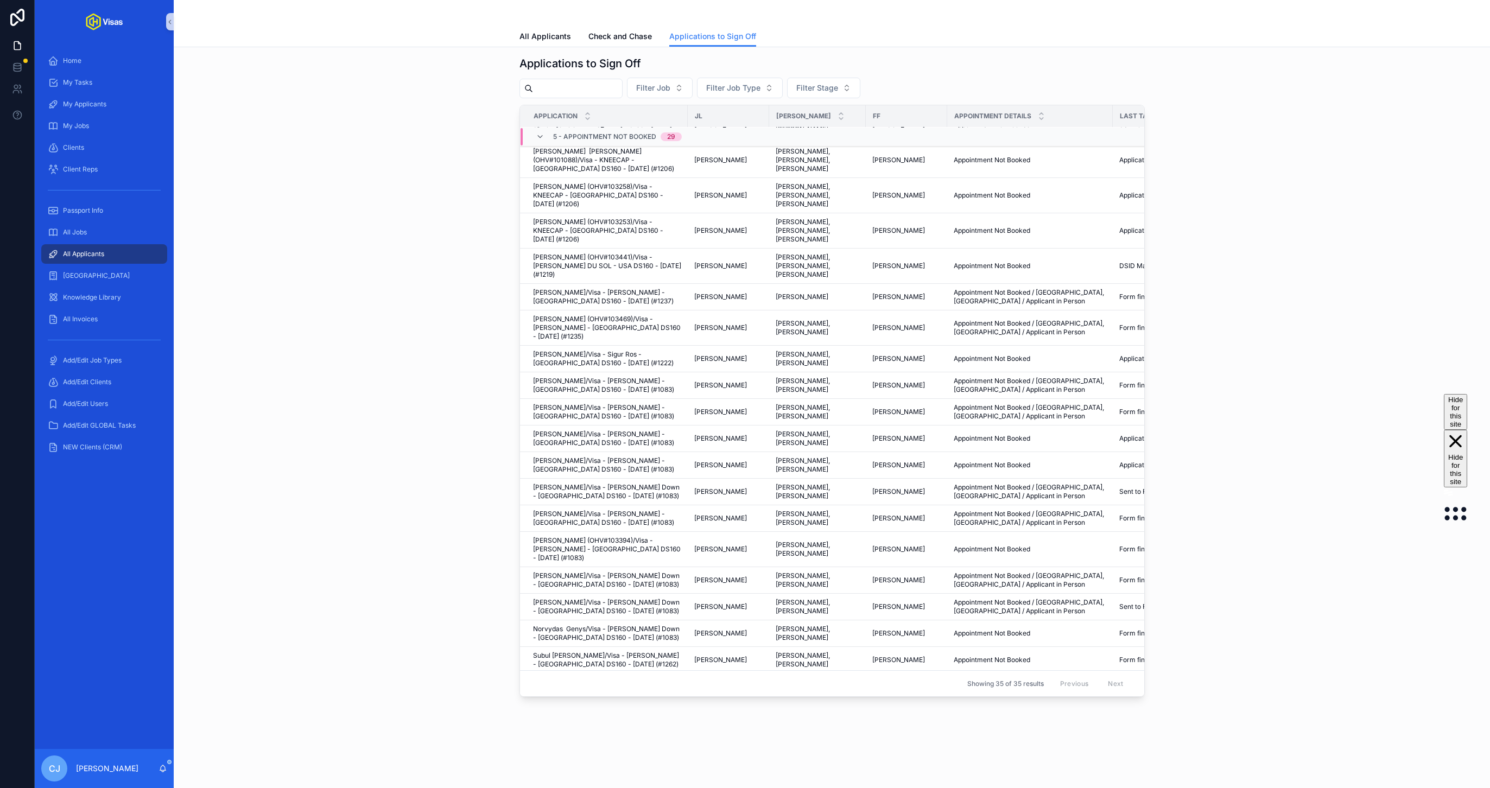
click at [662, 705] on span "Harvey Iain Grant (OHV#103452)/Visa - Joy Crooks - USA DS160 - Jul/25 (#1278)" at bounding box center [607, 718] width 148 height 26
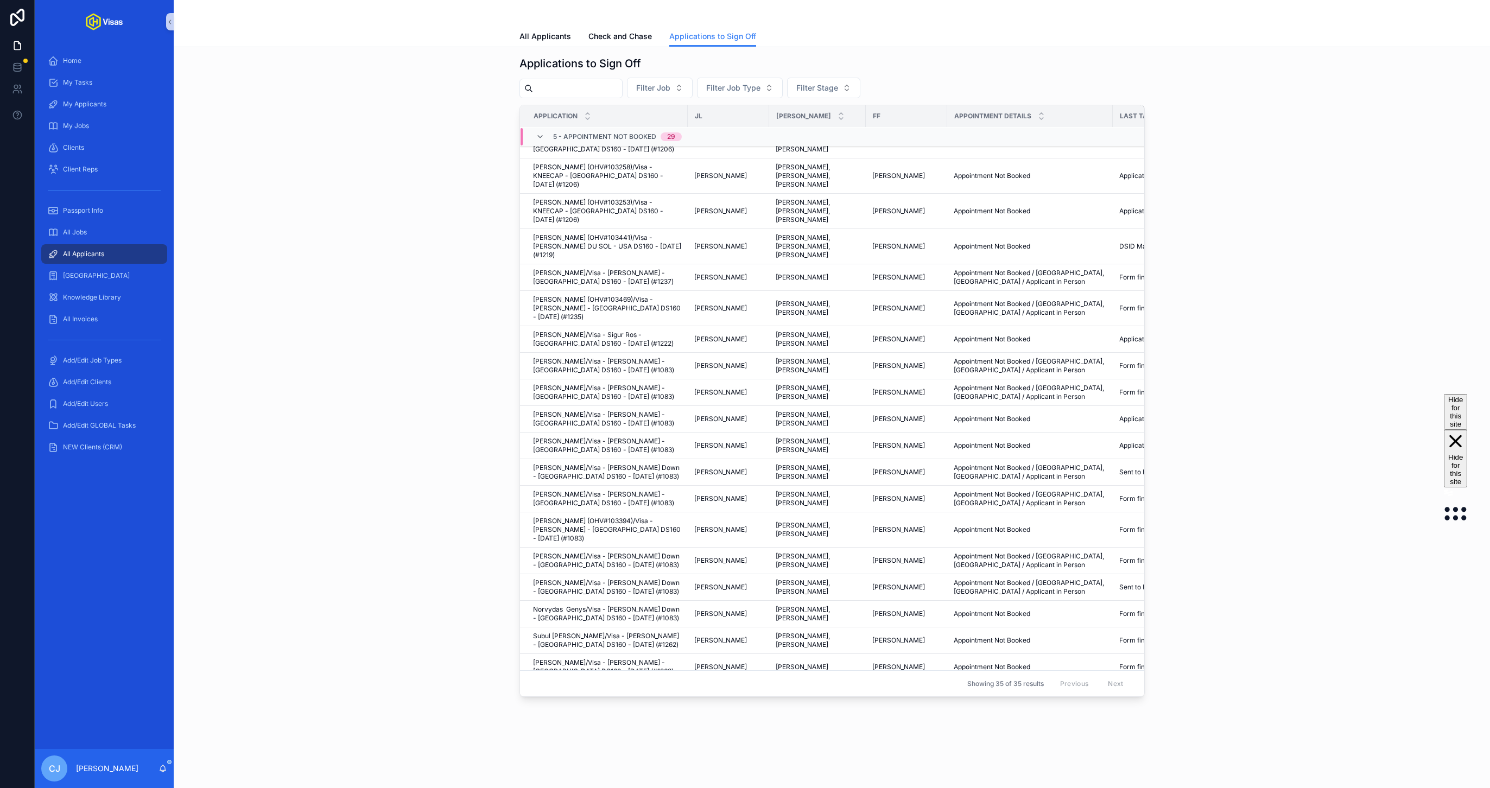
scroll to position [489, 0]
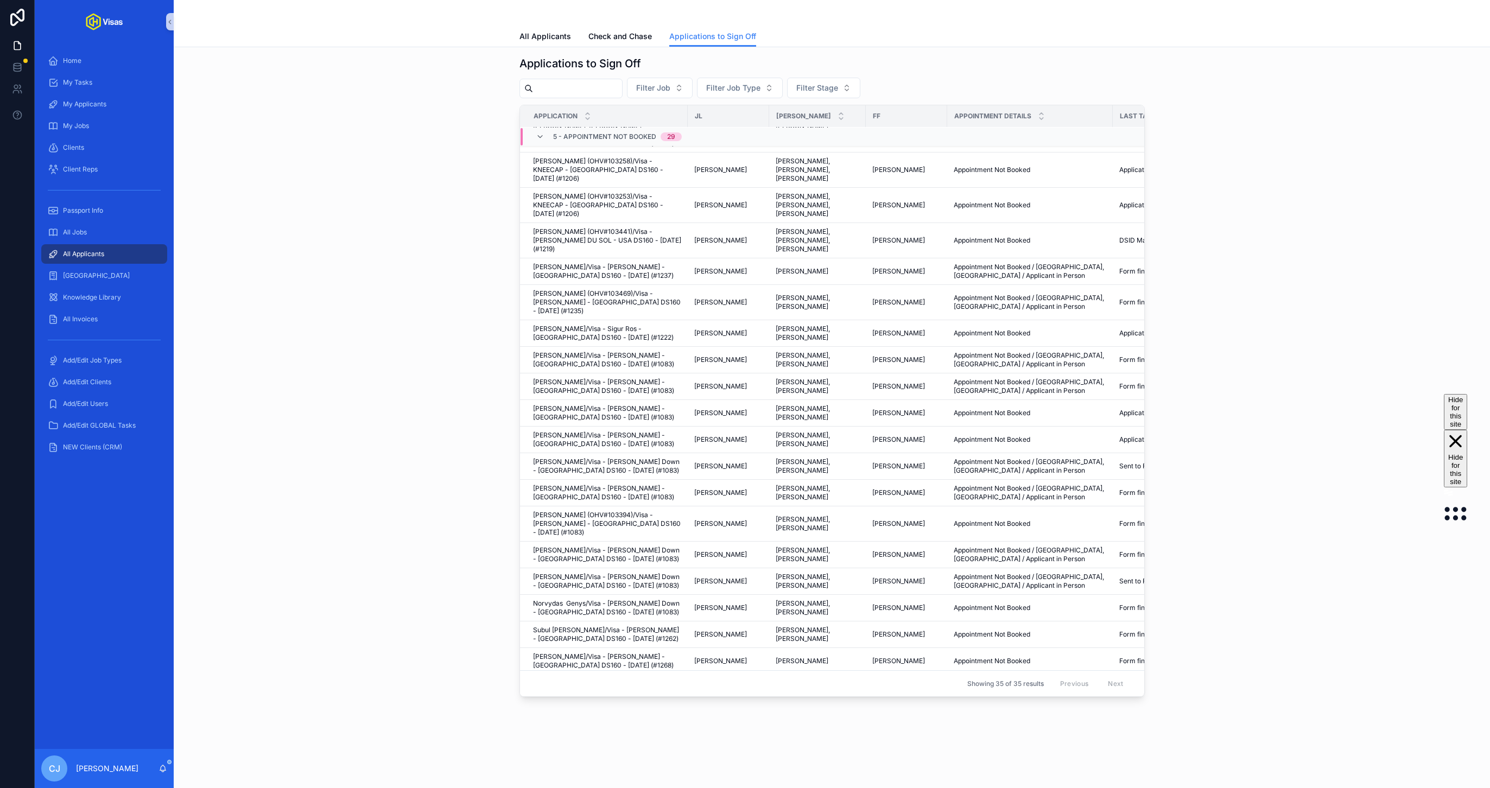
click at [643, 719] on span "Rolan Dack/Visa - Tate McRae - USA DS160 - May/25 (#1193)" at bounding box center [607, 727] width 148 height 17
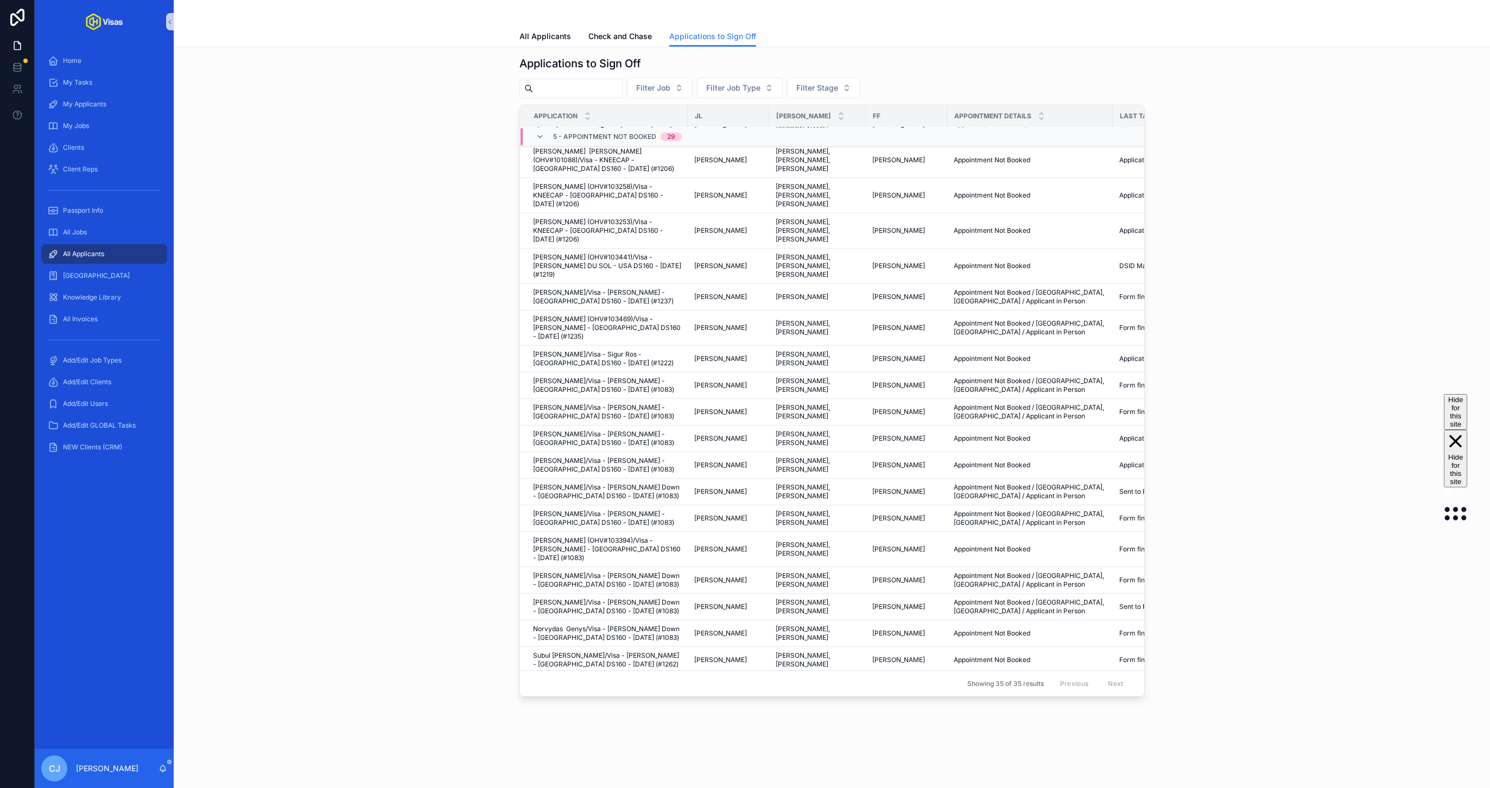
click at [637, 780] on span "Natalie Davies/Visa - Tate McRae - USA DS160 - May/25 (#1193)" at bounding box center [607, 788] width 148 height 17
click at [540, 136] on icon "scrollable content" at bounding box center [540, 136] width 9 height 9
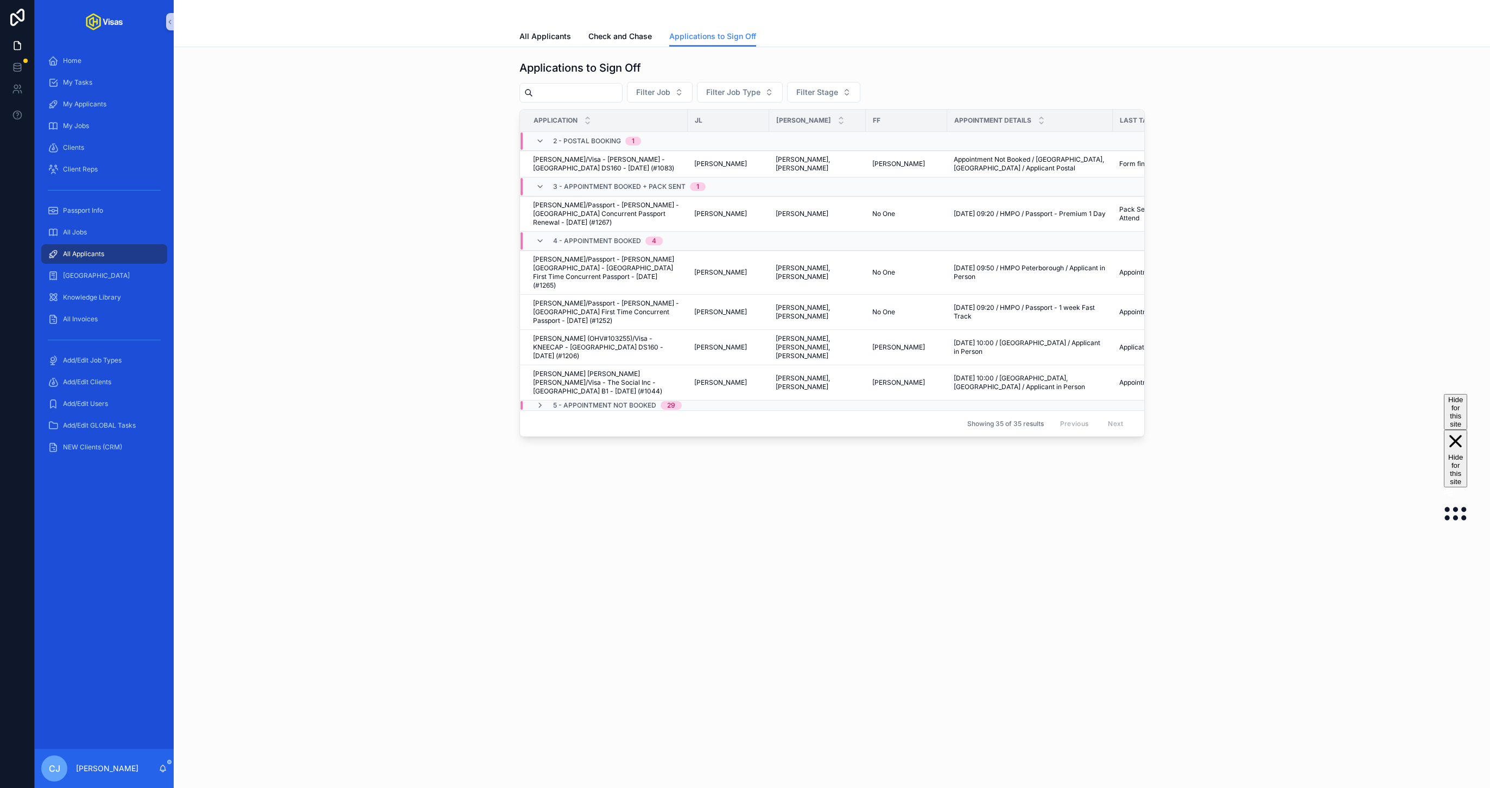
scroll to position [0, 0]
click at [62, 236] on div "All Jobs" at bounding box center [104, 232] width 113 height 17
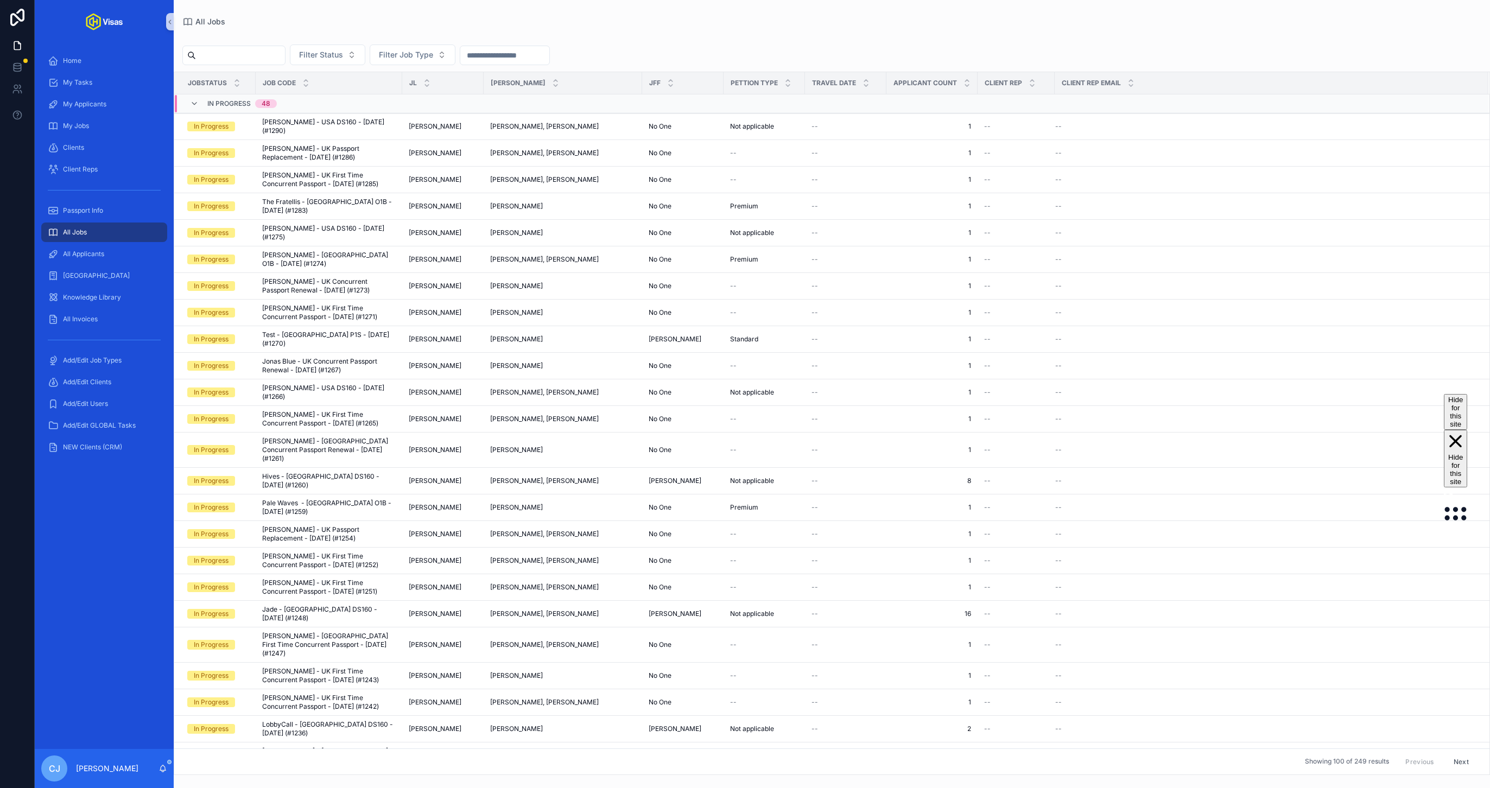
click at [247, 58] on input "scrollable content" at bounding box center [240, 55] width 89 height 15
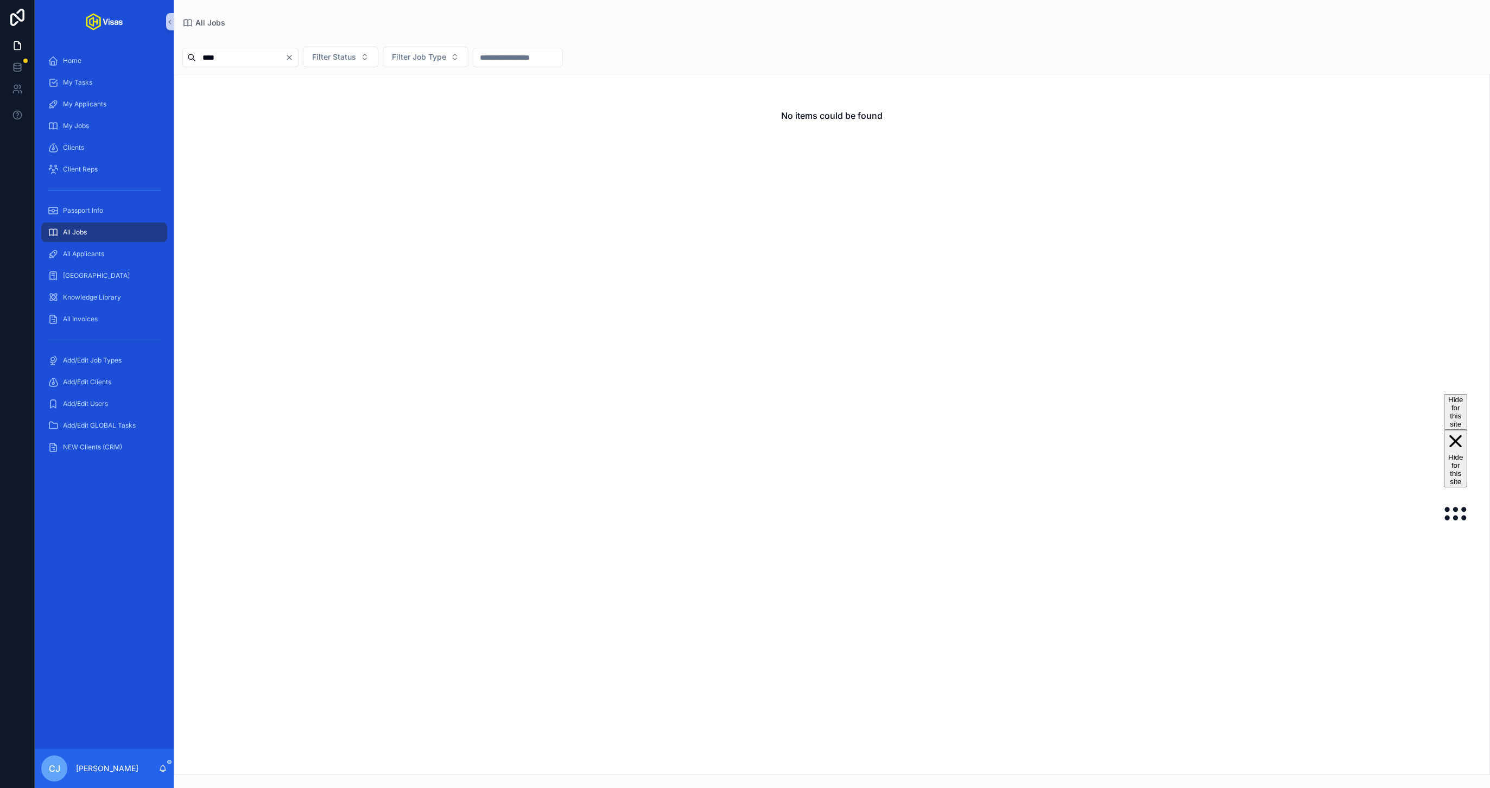
type input "*****"
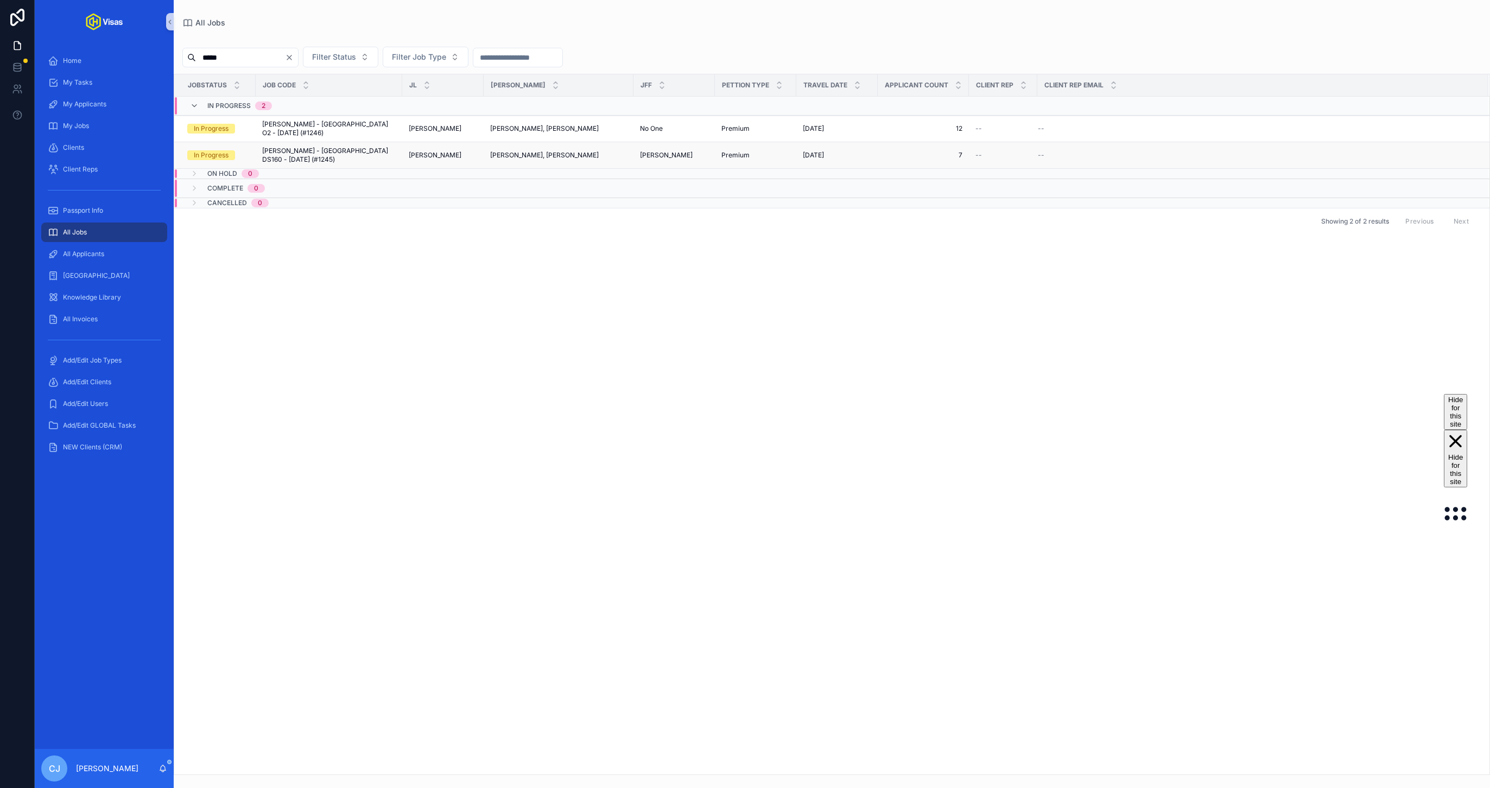
click at [354, 148] on span "Louis Tomlinson - USA DS160 - Jul/25 (#1245)" at bounding box center [329, 155] width 134 height 17
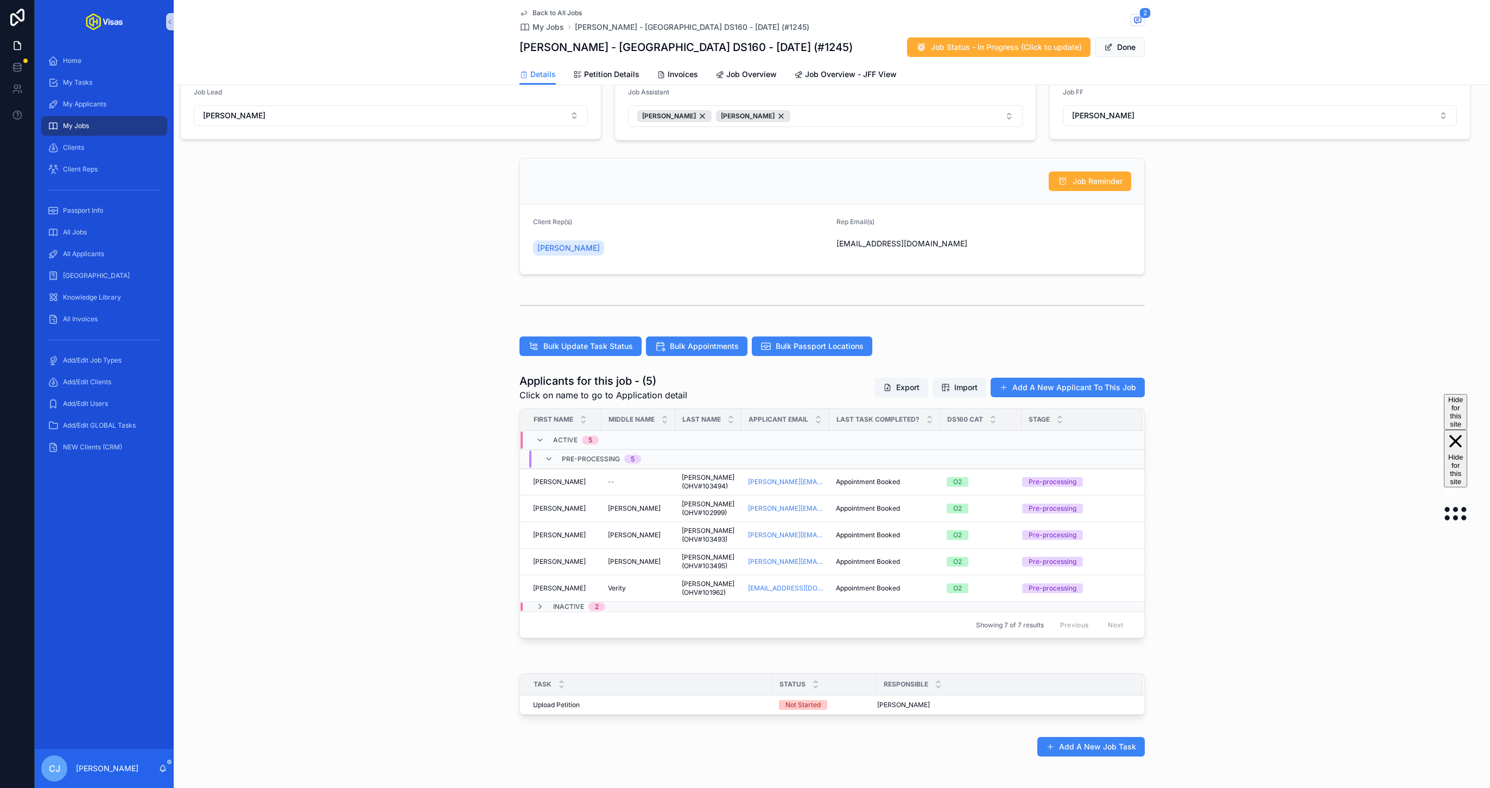
scroll to position [121, 0]
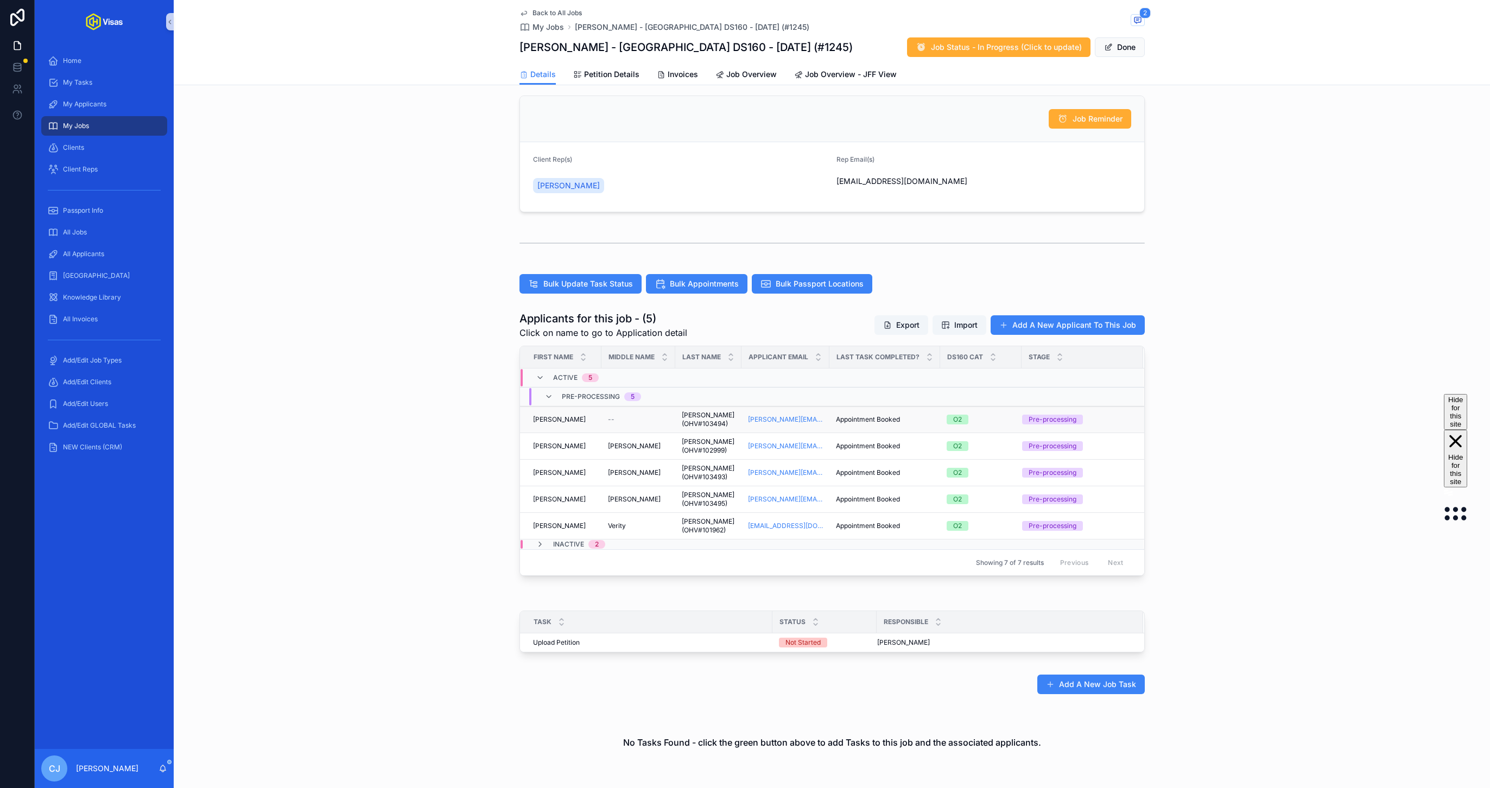
click at [712, 425] on span "Facchetti (OHV#103494)" at bounding box center [708, 419] width 53 height 17
click at [705, 447] on span "Clegg (OHV#102999)" at bounding box center [708, 446] width 53 height 17
click at [705, 478] on span "Horridge (OHV#103493)" at bounding box center [708, 472] width 53 height 17
click at [706, 504] on span "Barnes (OHV#103495)" at bounding box center [708, 499] width 53 height 17
click at [706, 526] on span "Donoghue (OHV#101962)" at bounding box center [708, 525] width 53 height 17
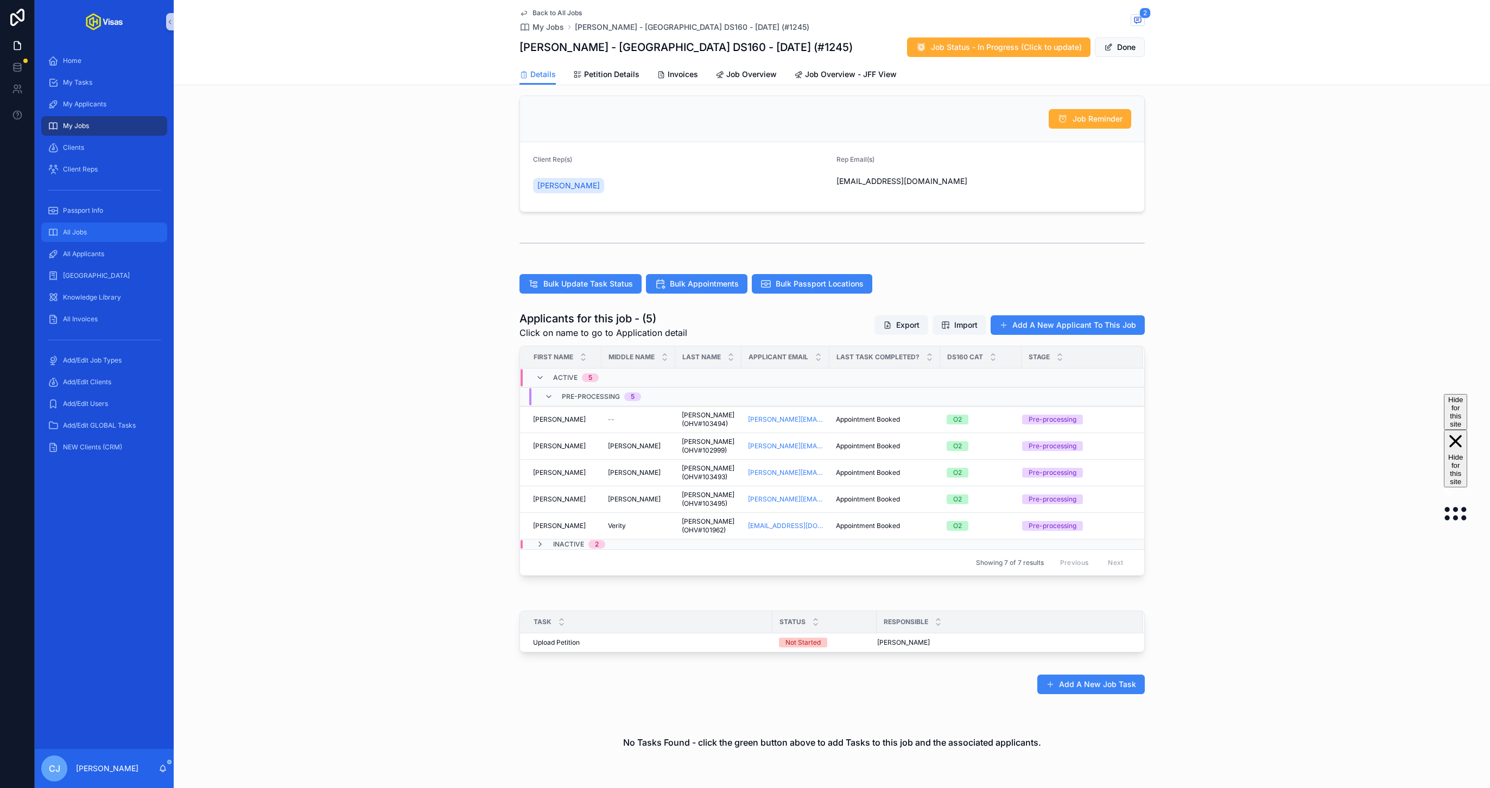
click at [80, 223] on link "All Jobs" at bounding box center [104, 233] width 126 height 20
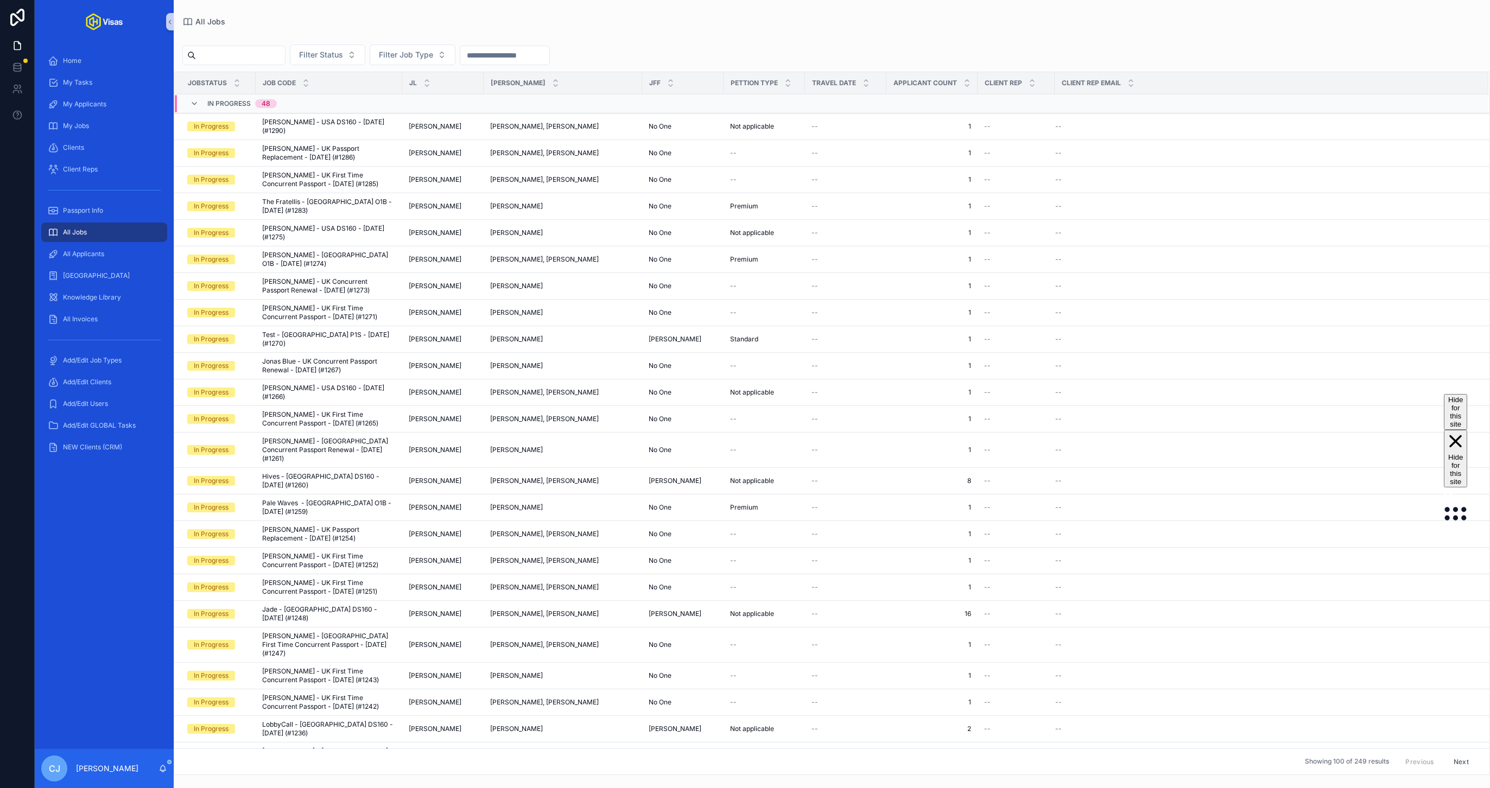
click at [225, 61] on input "scrollable content" at bounding box center [240, 55] width 89 height 15
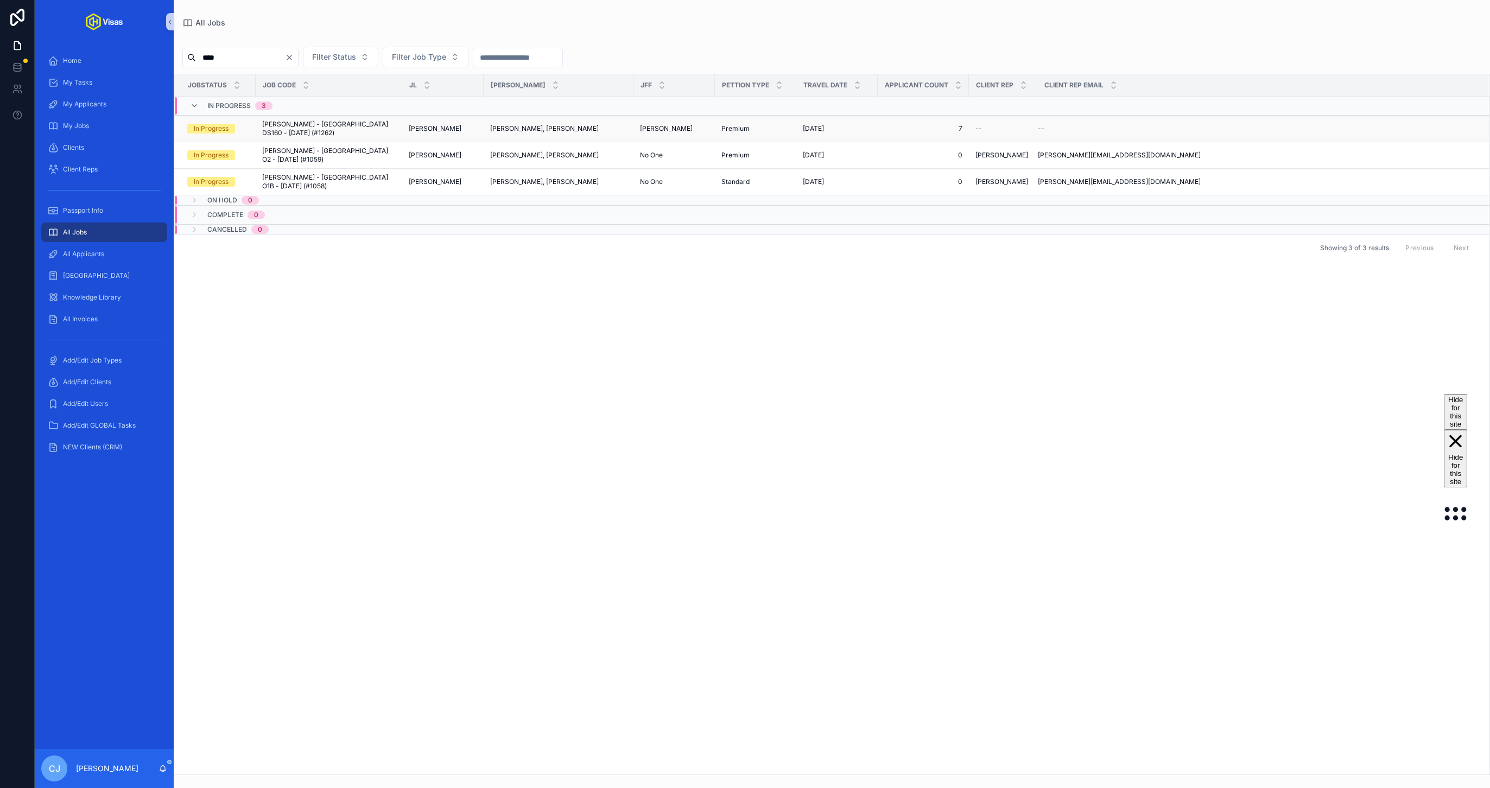
type input "****"
click at [292, 125] on span "Johnny Marr - USA DS160 - Jul/25 (#1262)" at bounding box center [329, 128] width 134 height 17
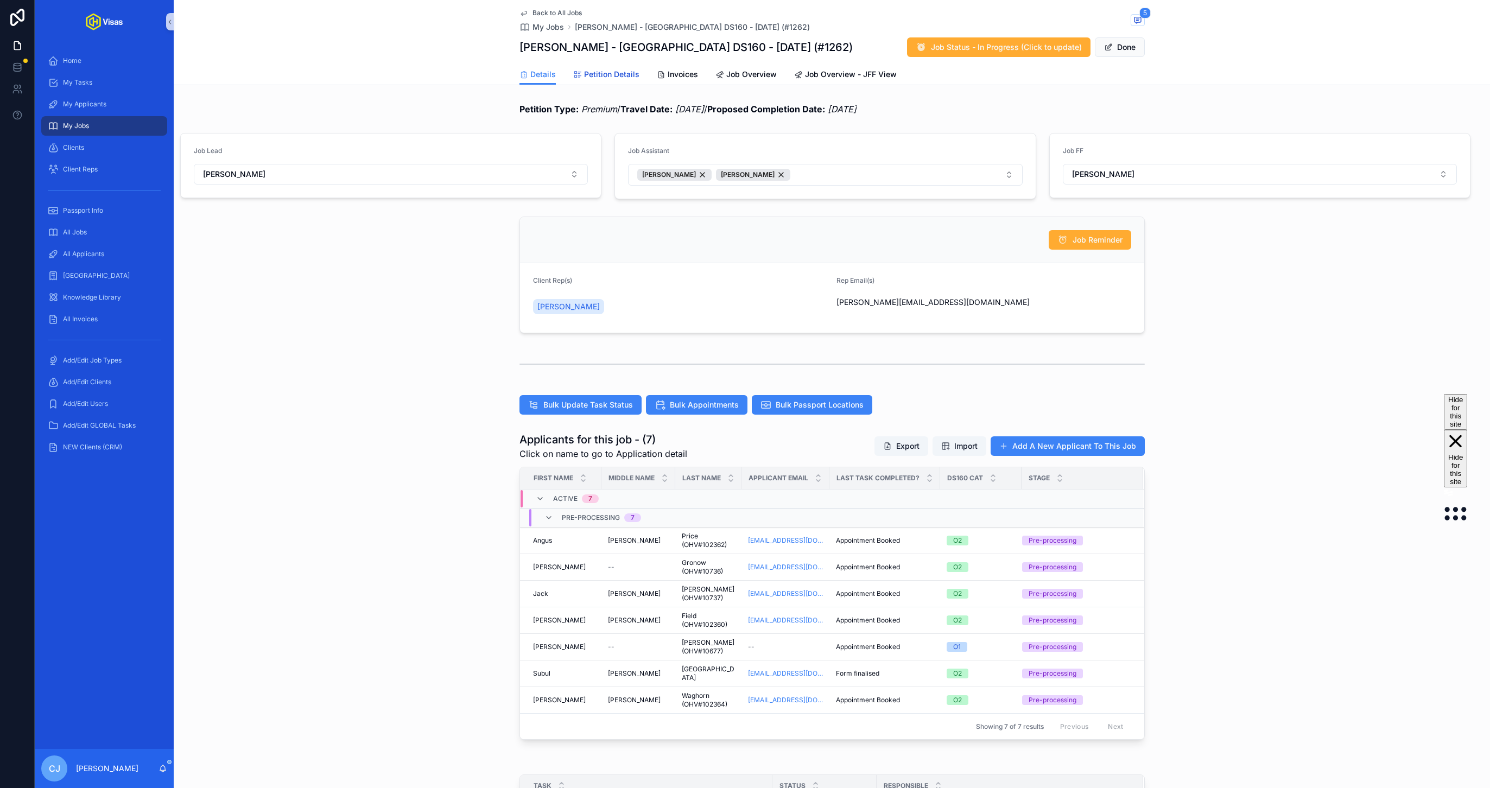
click at [611, 77] on span "Petition Details" at bounding box center [611, 74] width 55 height 11
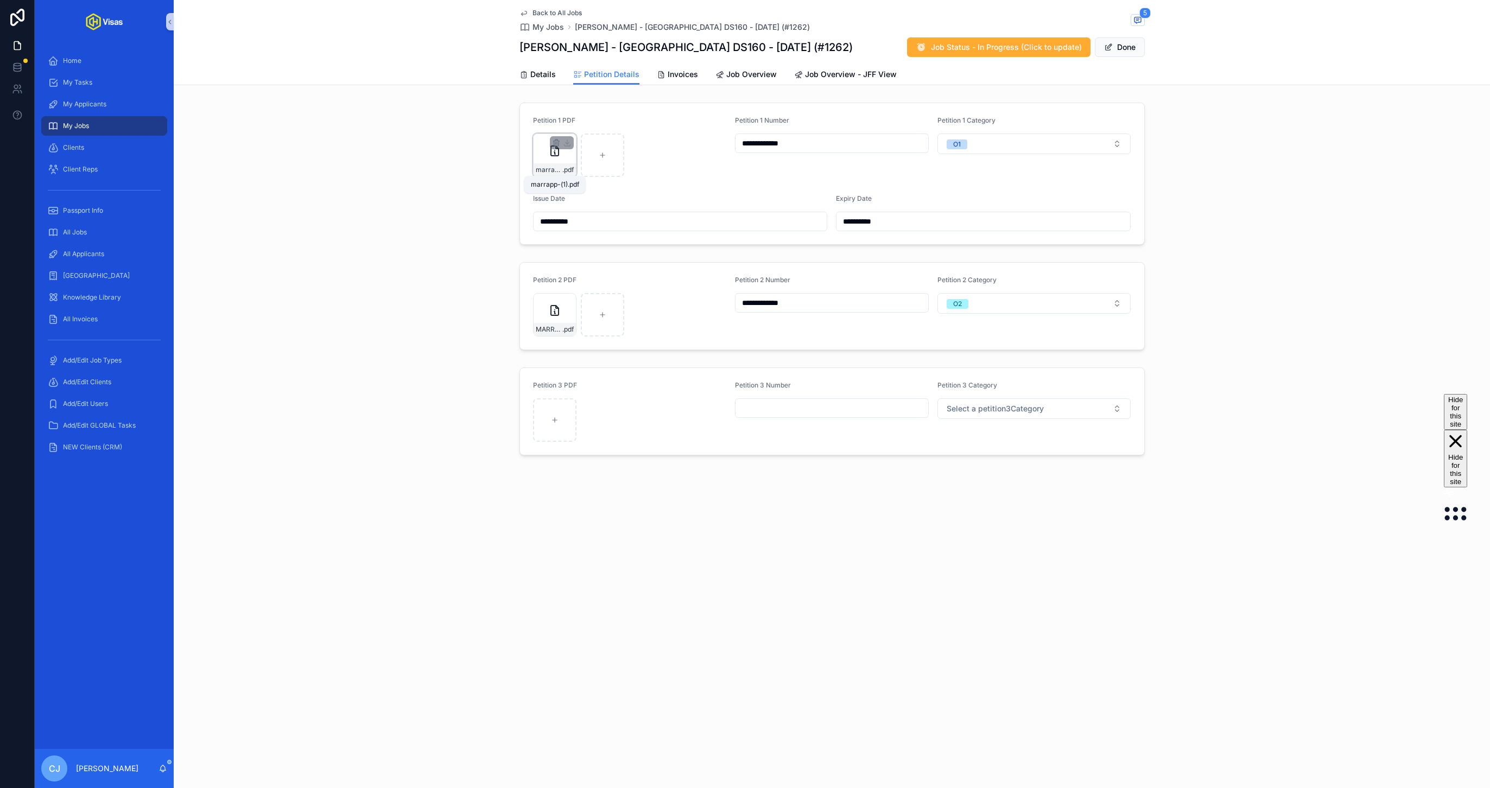
click at [553, 170] on span "marrapp-(1)" at bounding box center [549, 170] width 27 height 9
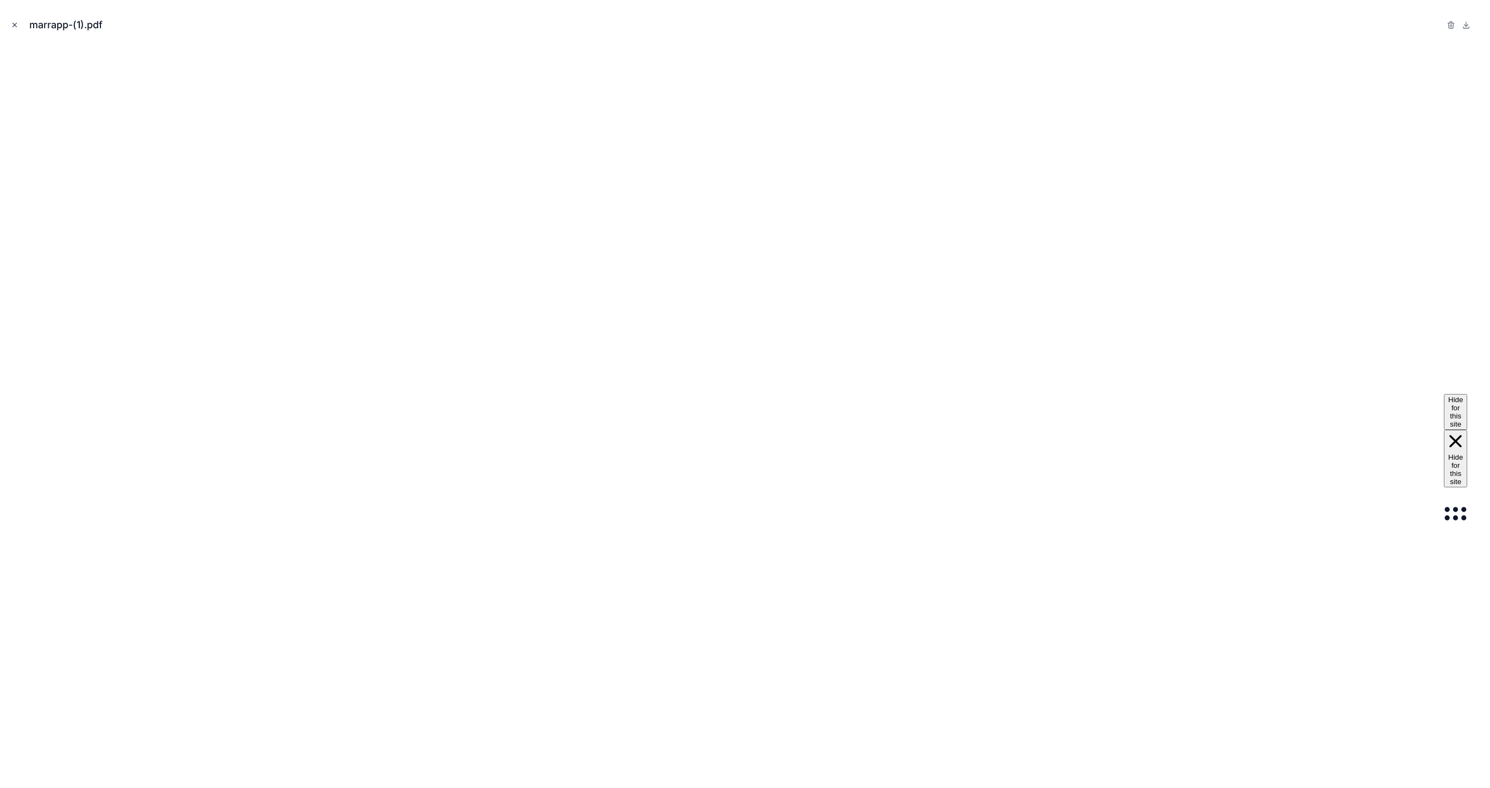
click at [13, 26] on icon "Close modal" at bounding box center [15, 25] width 4 height 4
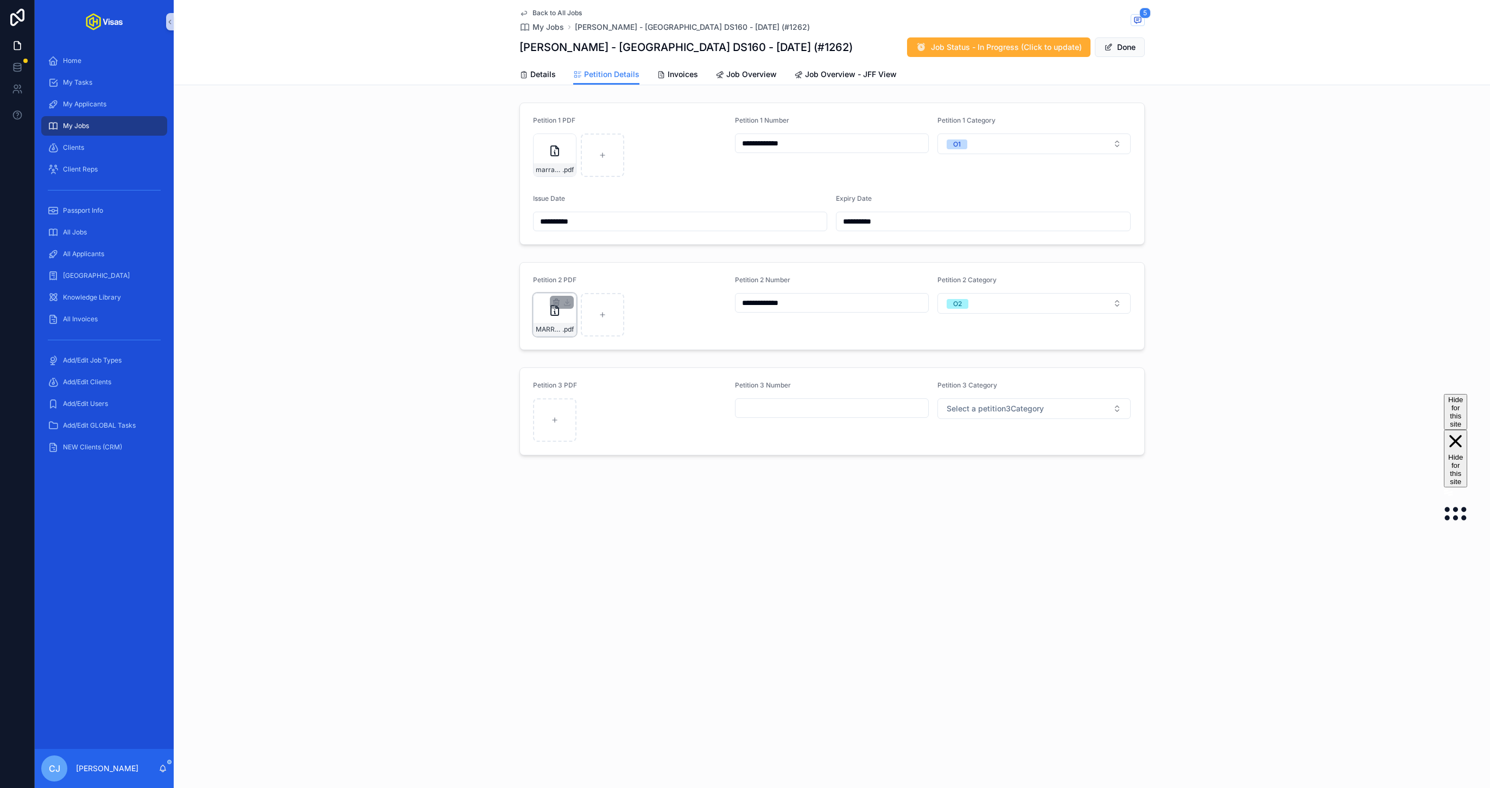
click at [565, 324] on div "MARRO2APP .pdf" at bounding box center [555, 329] width 42 height 13
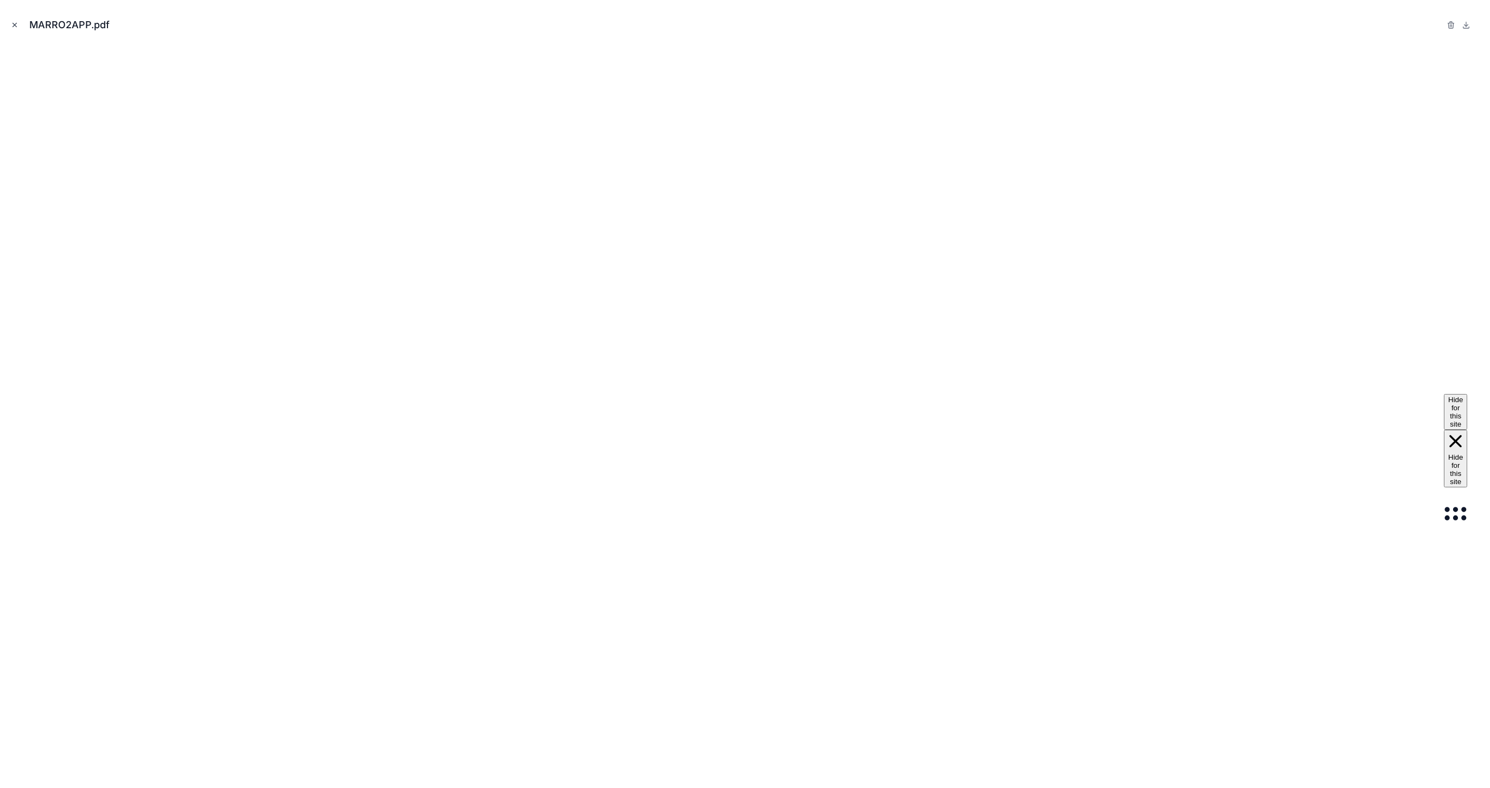
click at [12, 20] on button "Close modal" at bounding box center [15, 25] width 12 height 12
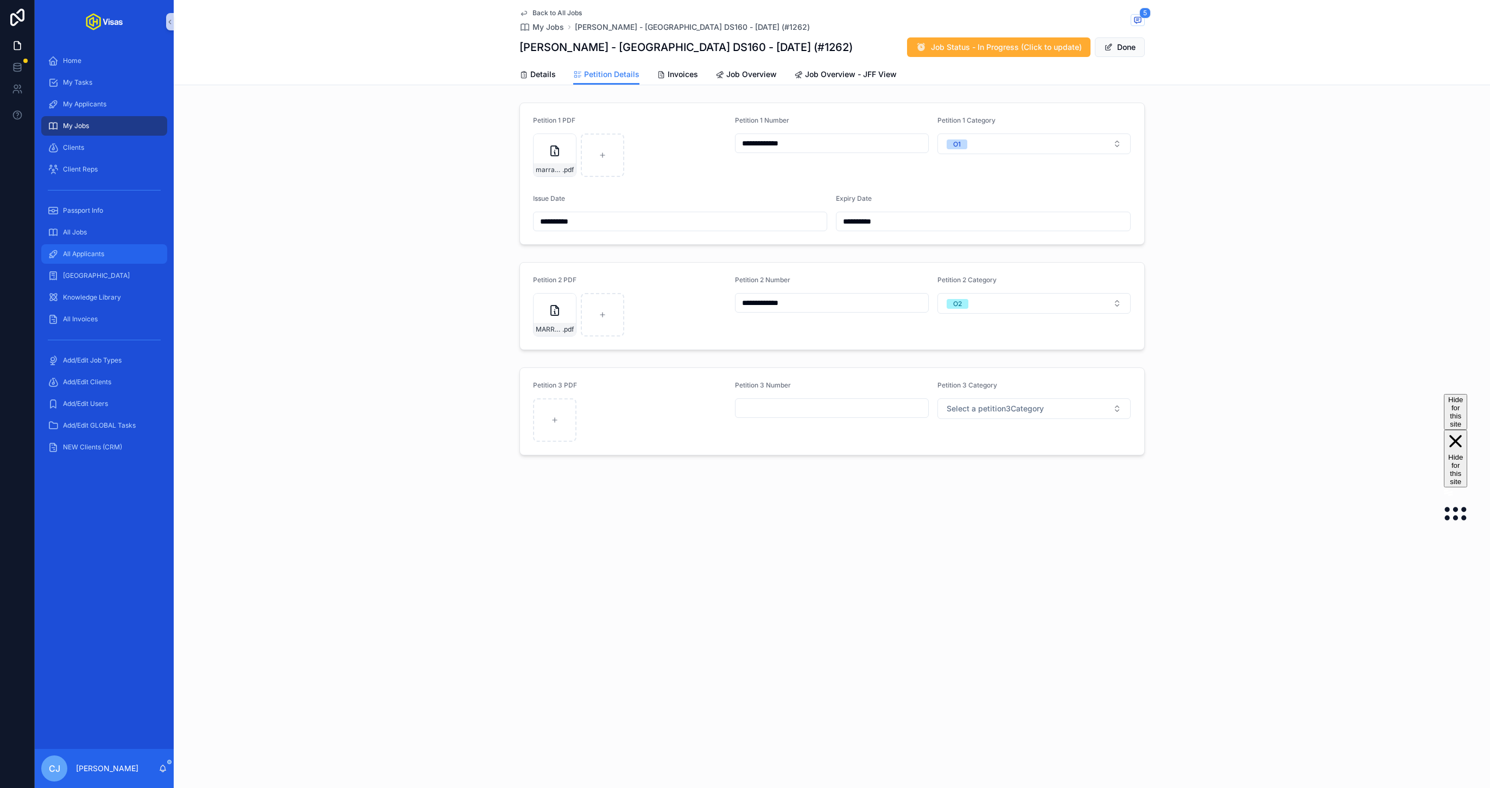
click at [75, 252] on span "All Applicants" at bounding box center [83, 254] width 41 height 9
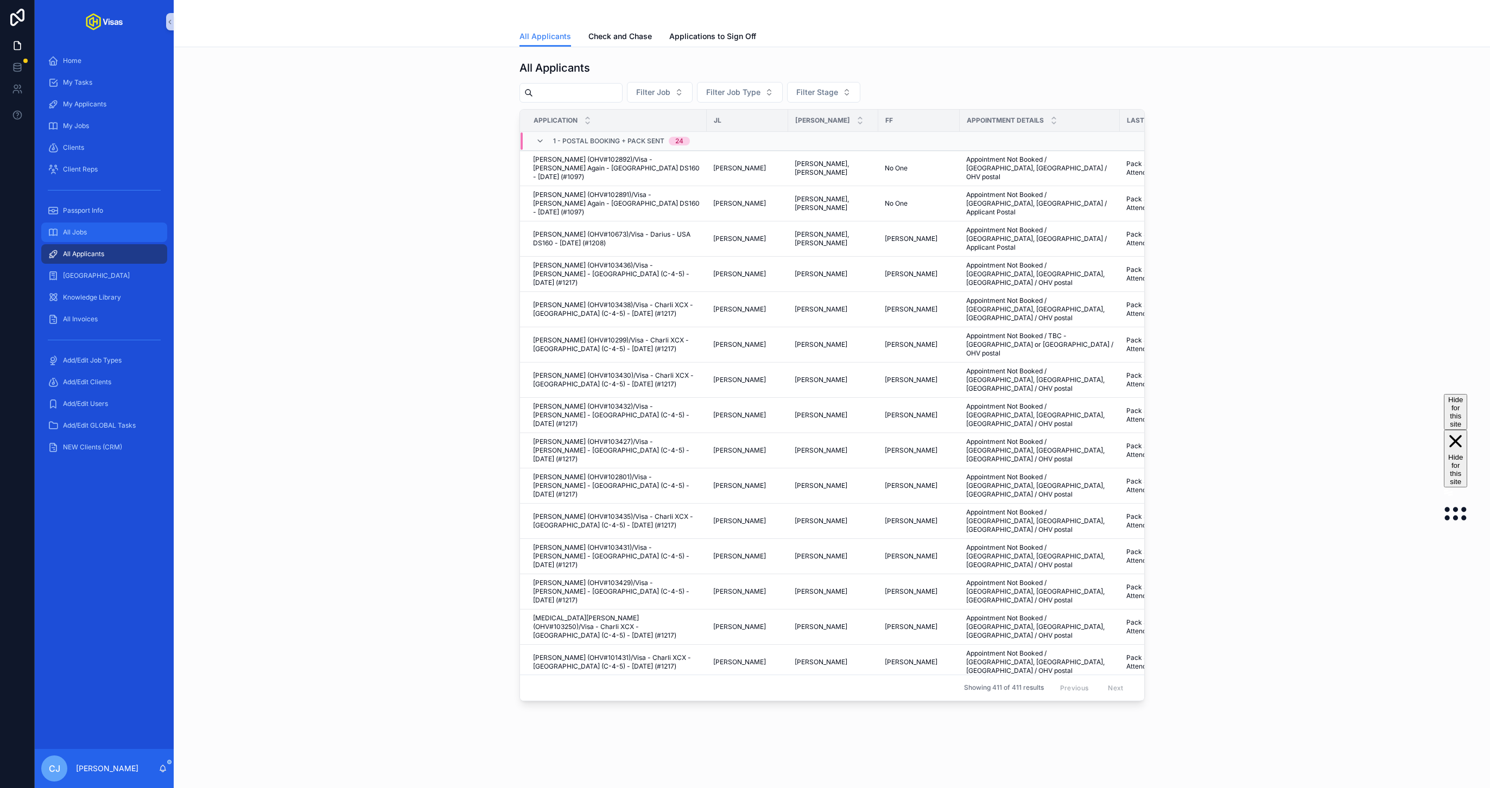
click at [87, 229] on div "All Jobs" at bounding box center [104, 232] width 113 height 17
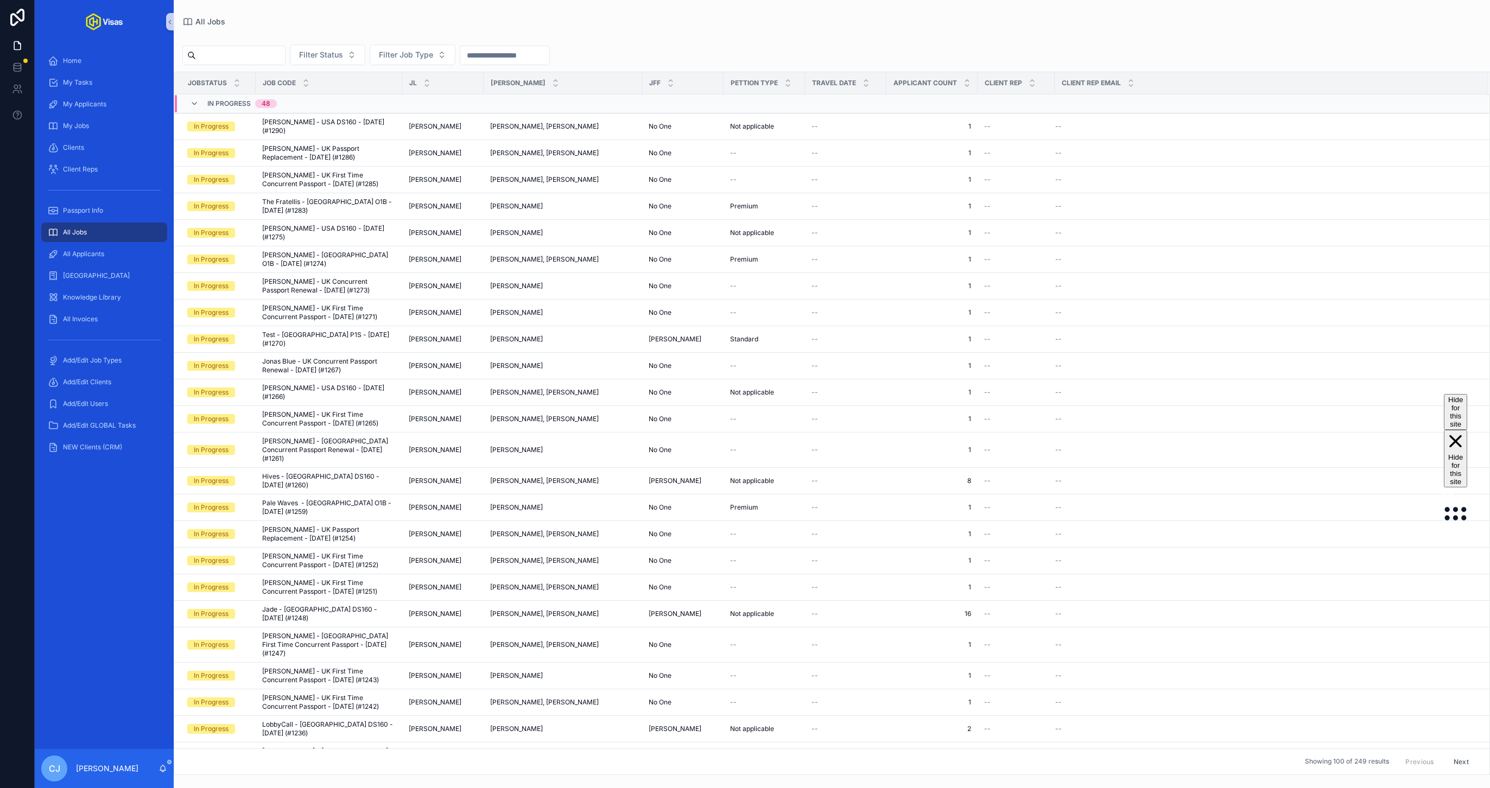
click at [231, 62] on input "scrollable content" at bounding box center [240, 55] width 89 height 15
type input "*****"
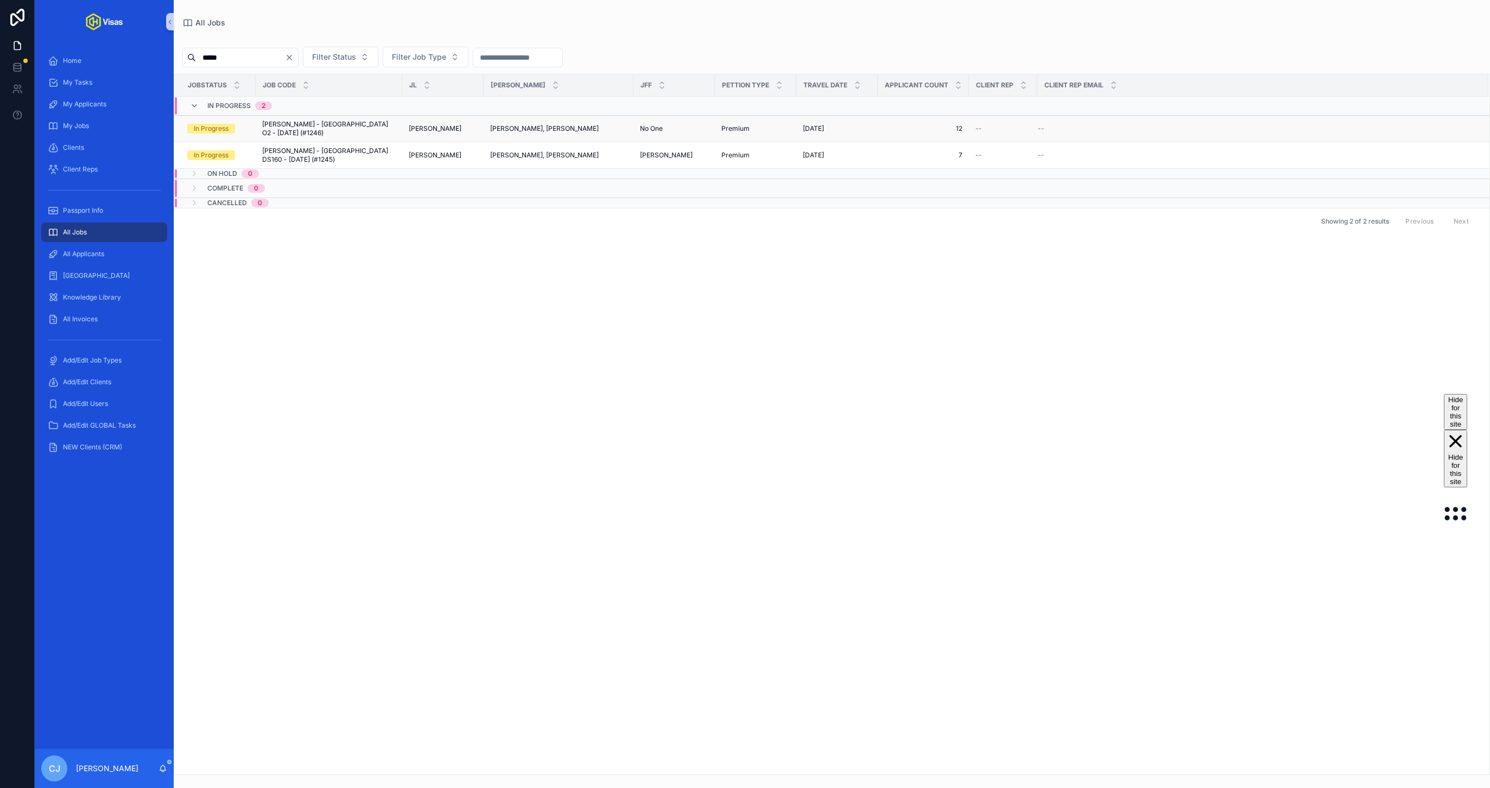
click at [326, 126] on span "Louis Tomlinson - USA O2 - Jul/25 (#1246)" at bounding box center [329, 128] width 134 height 17
click at [285, 150] on span "Louis Tomlinson - USA DS160 - Jul/25 (#1245)" at bounding box center [329, 155] width 134 height 17
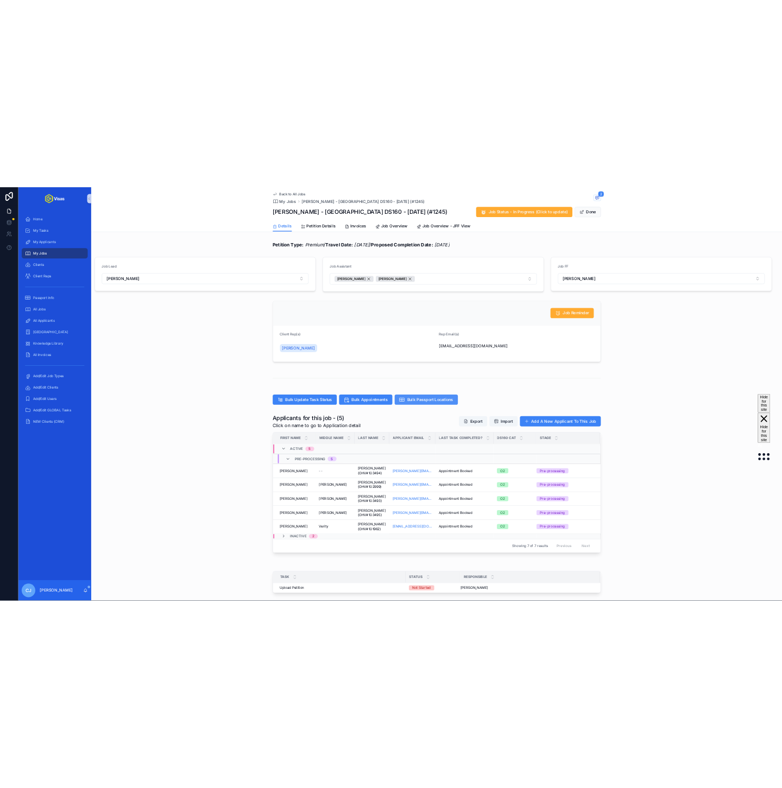
scroll to position [93, 0]
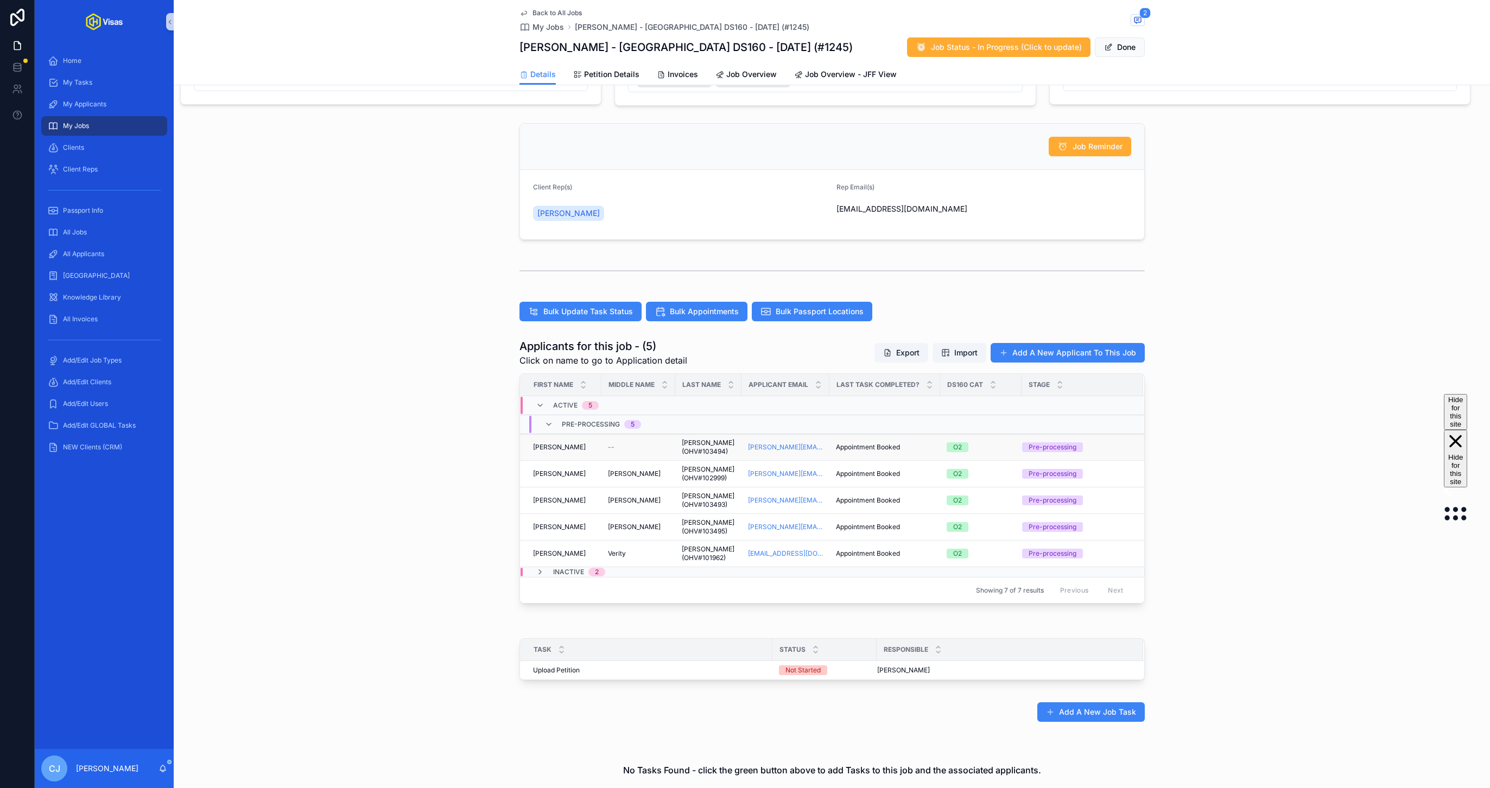
click at [718, 442] on span "Facchetti (OHV#103494)" at bounding box center [708, 447] width 53 height 17
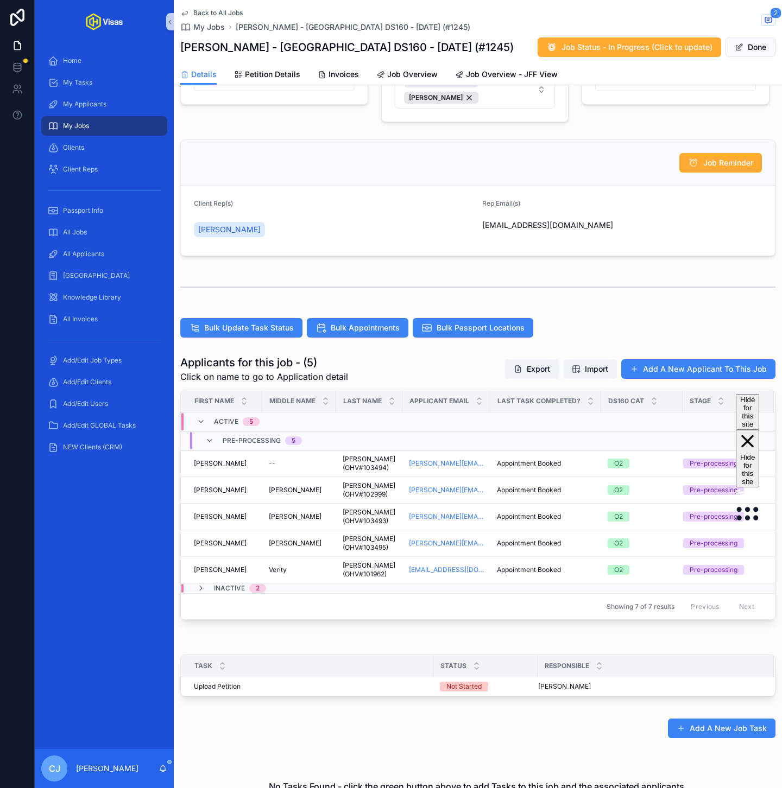
scroll to position [33, 0]
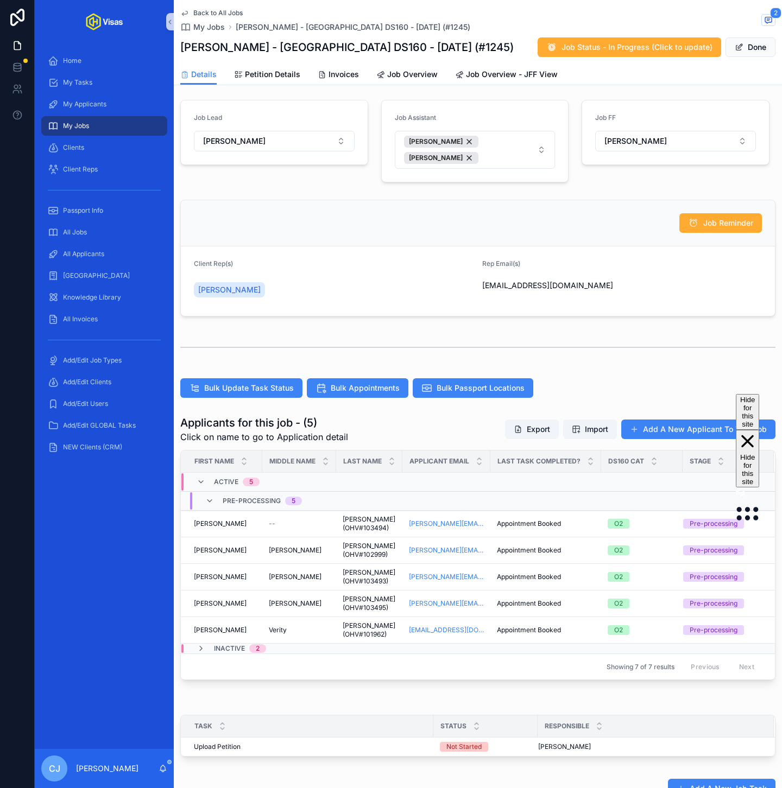
click at [517, 287] on span "tomallentm@gmail.com" at bounding box center [622, 285] width 280 height 11
copy span "tomallentm@gmail.com"
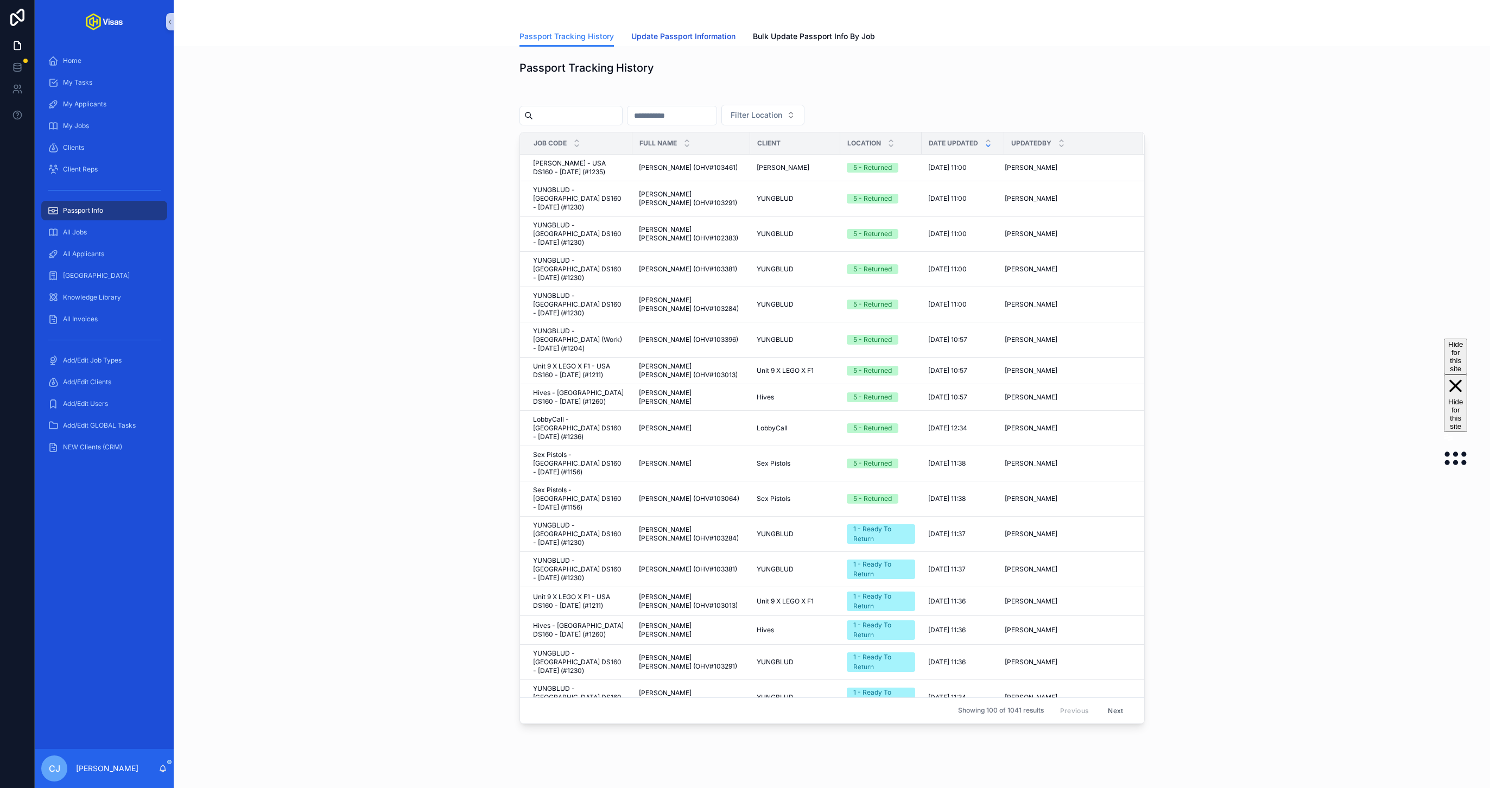
click at [714, 39] on span "Update Passport Information" at bounding box center [683, 36] width 104 height 11
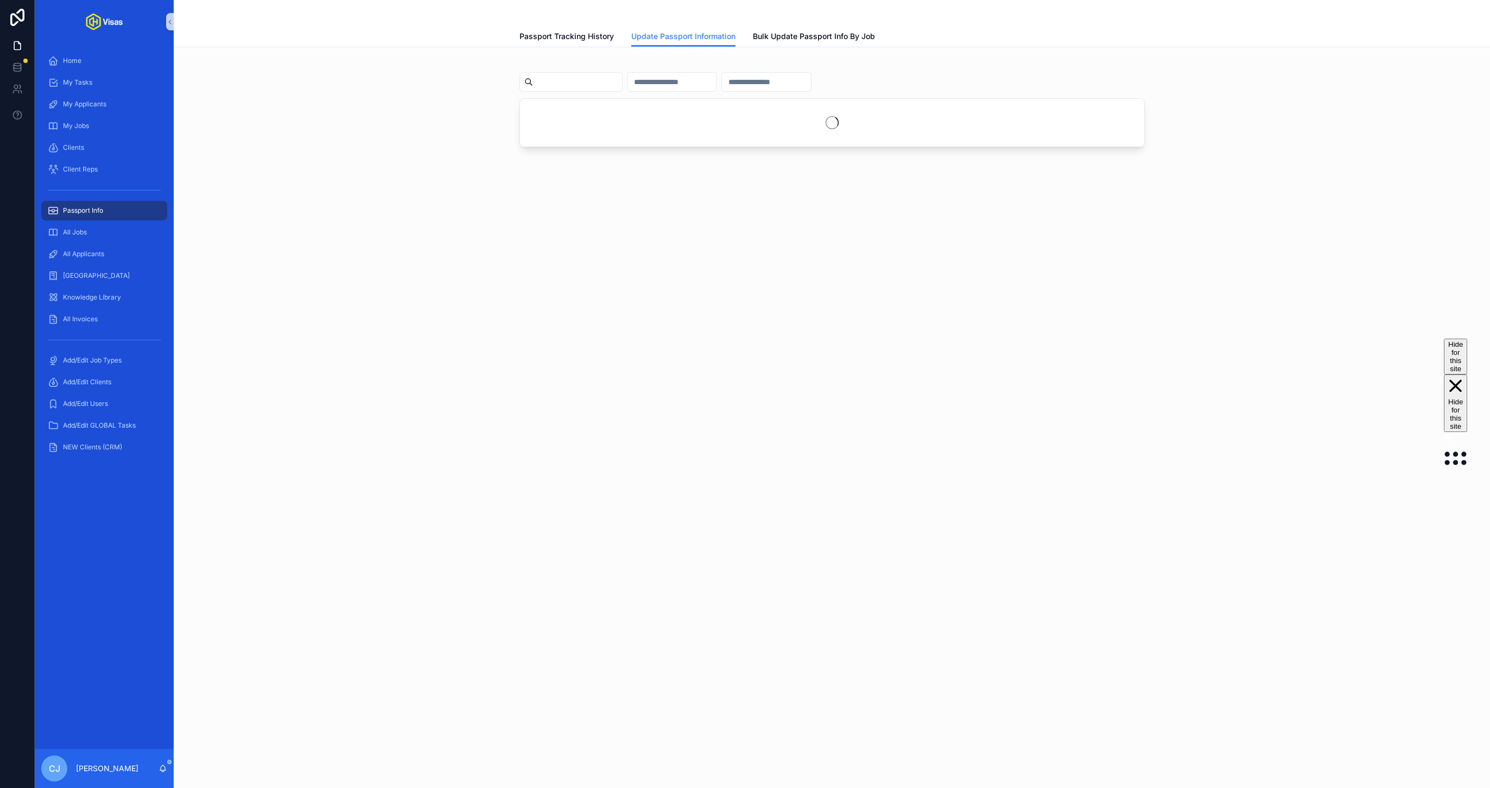
click at [581, 85] on input "scrollable content" at bounding box center [577, 81] width 89 height 15
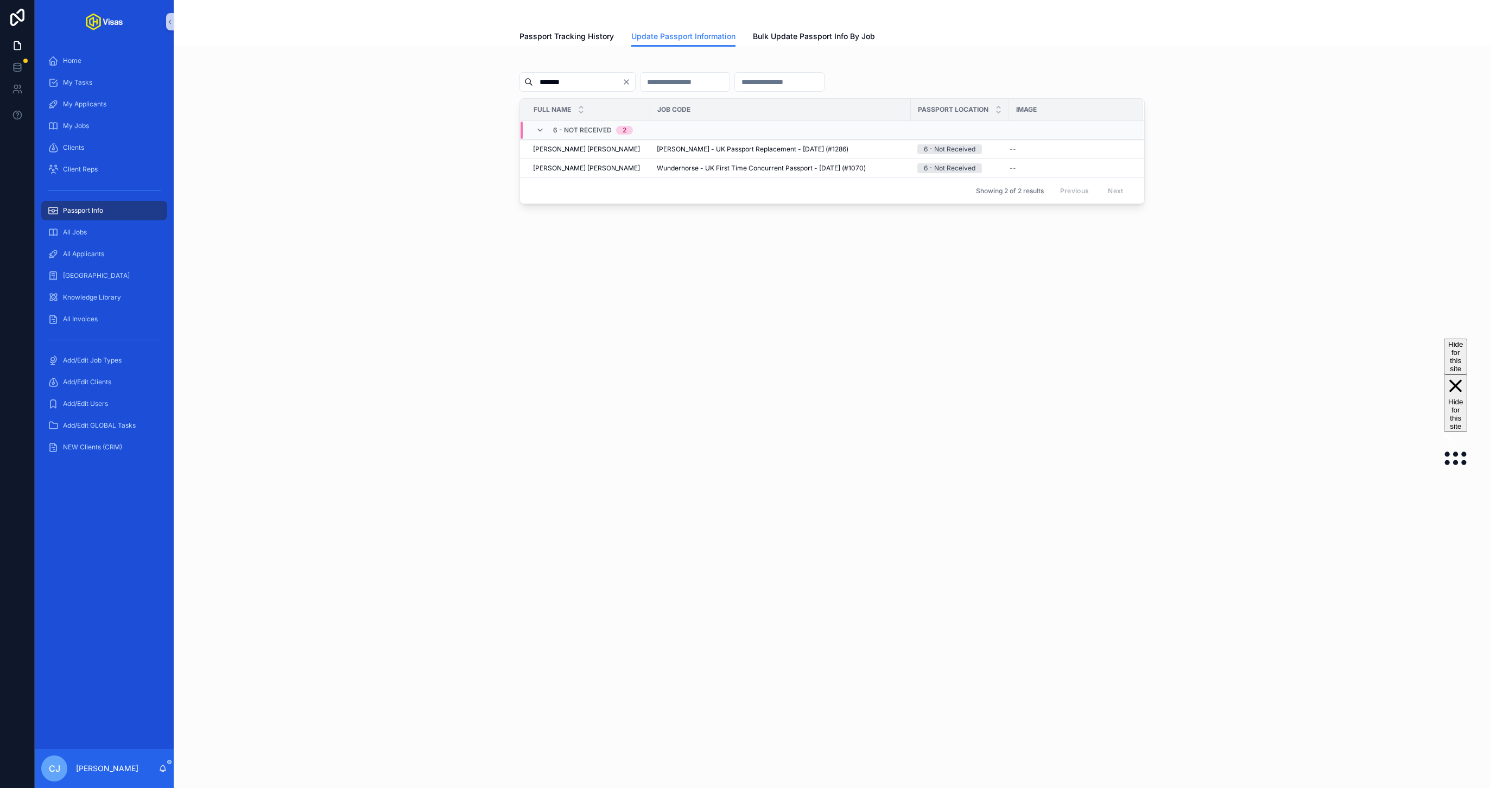
type input "*******"
click at [1074, 143] on span "Update Passport Info" at bounding box center [1101, 140] width 65 height 9
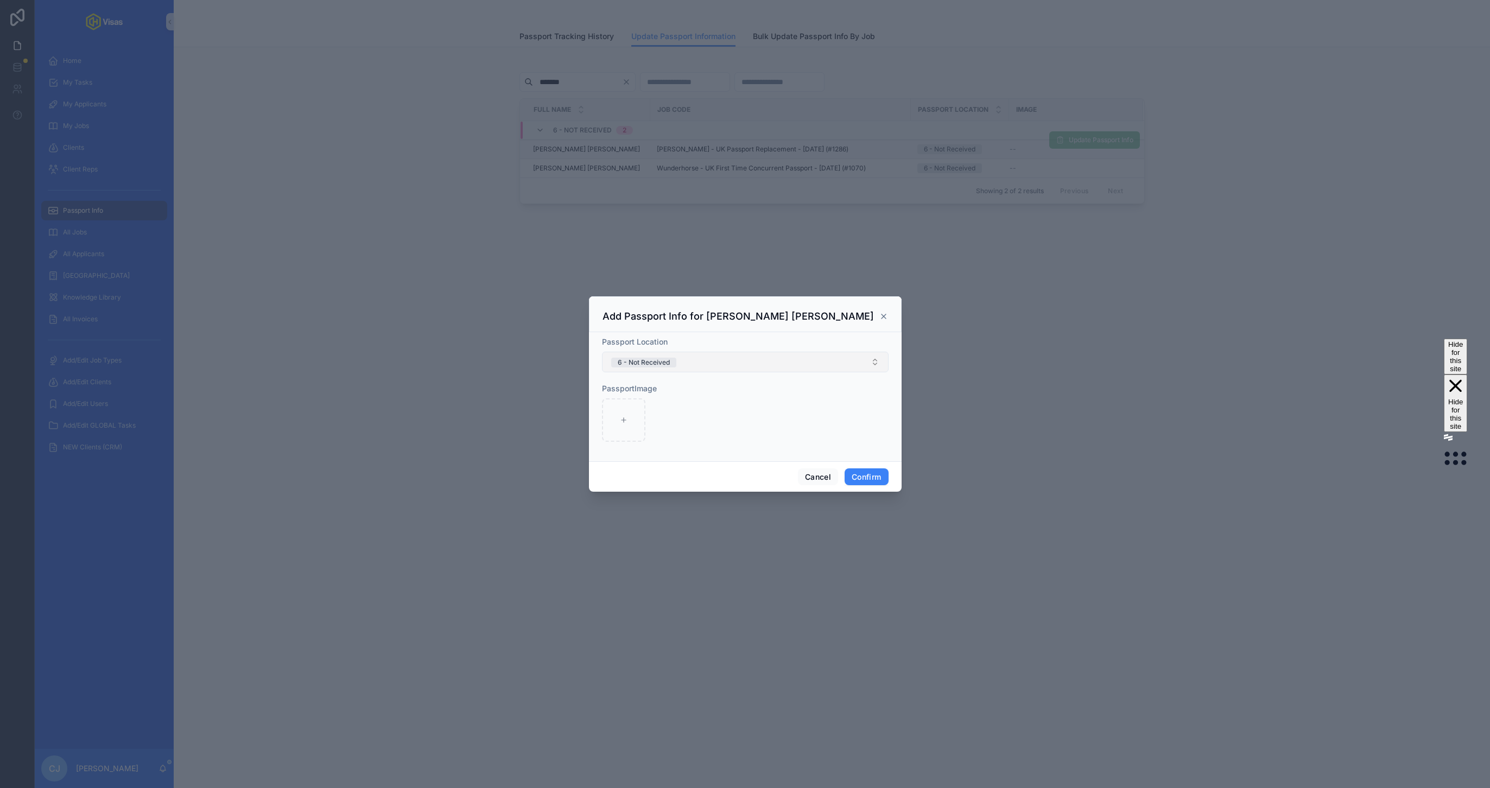
click at [737, 370] on button "6 - Not Received" at bounding box center [745, 362] width 287 height 21
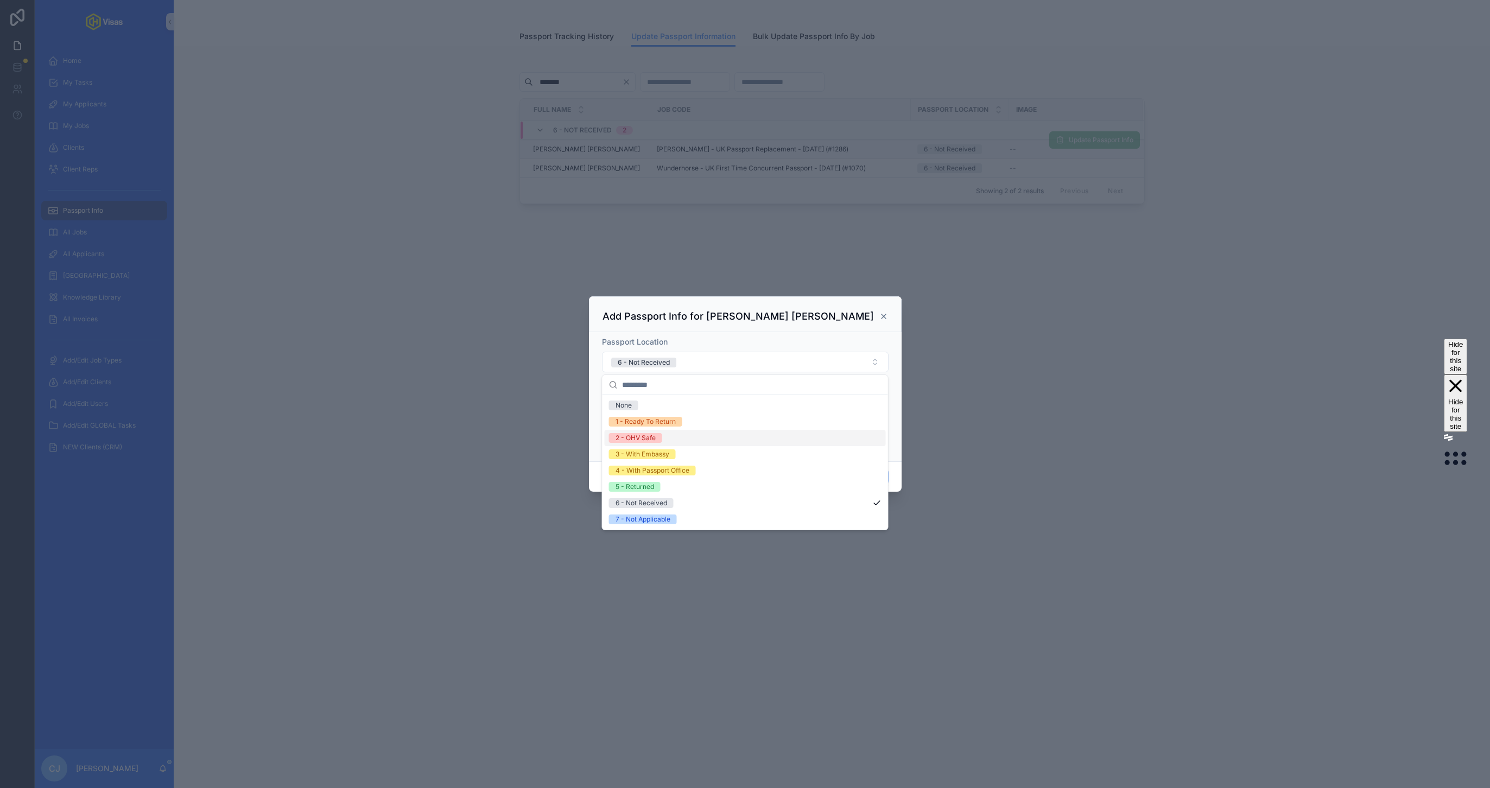
click at [656, 437] on span "2 - OHV Safe" at bounding box center [635, 438] width 53 height 10
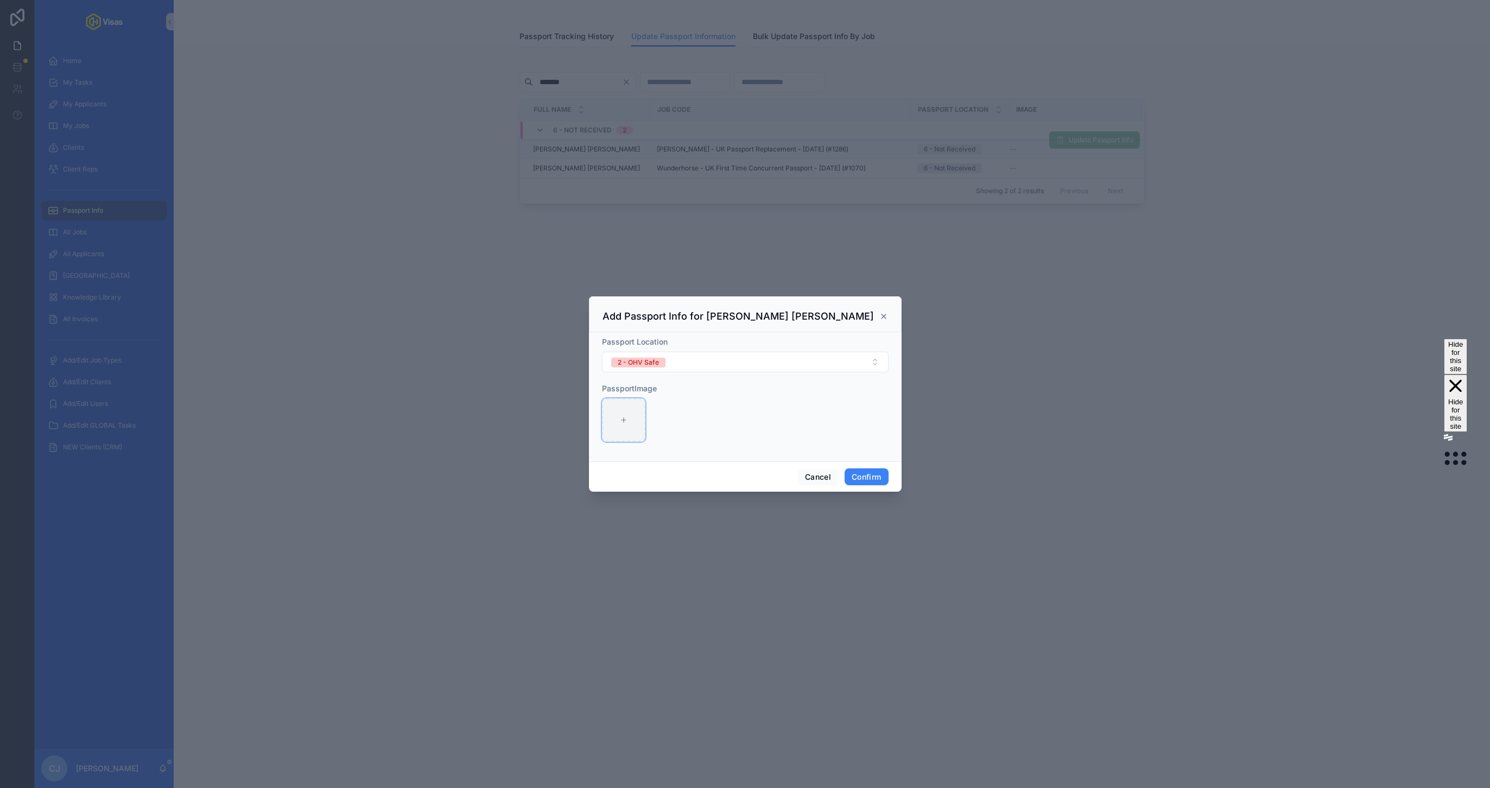
click at [625, 419] on icon at bounding box center [624, 420] width 8 height 8
type input "**********"
click at [880, 470] on button "Confirm" at bounding box center [866, 477] width 43 height 17
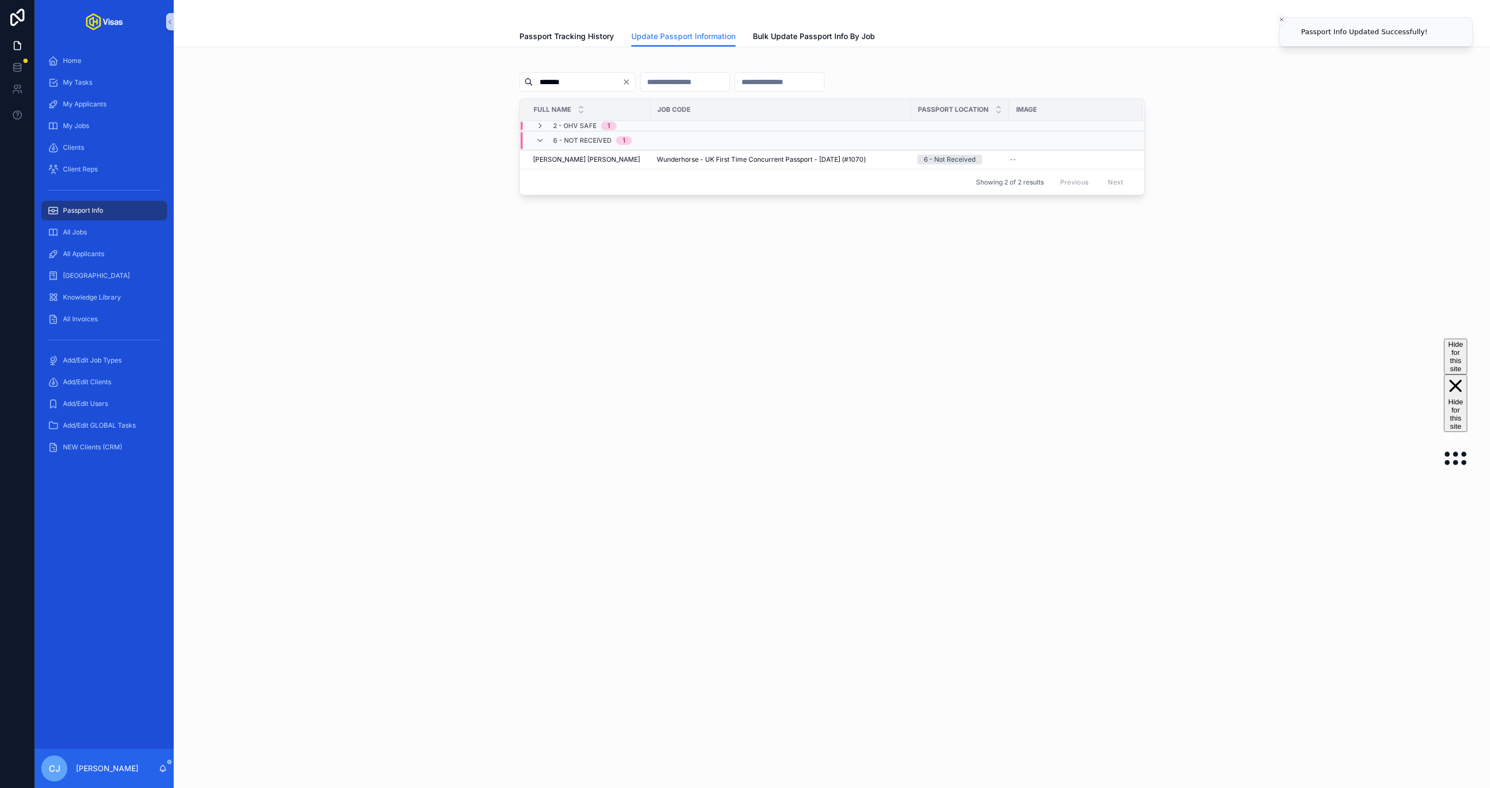
click at [579, 129] on span "2 - OHV Safe" at bounding box center [574, 126] width 43 height 9
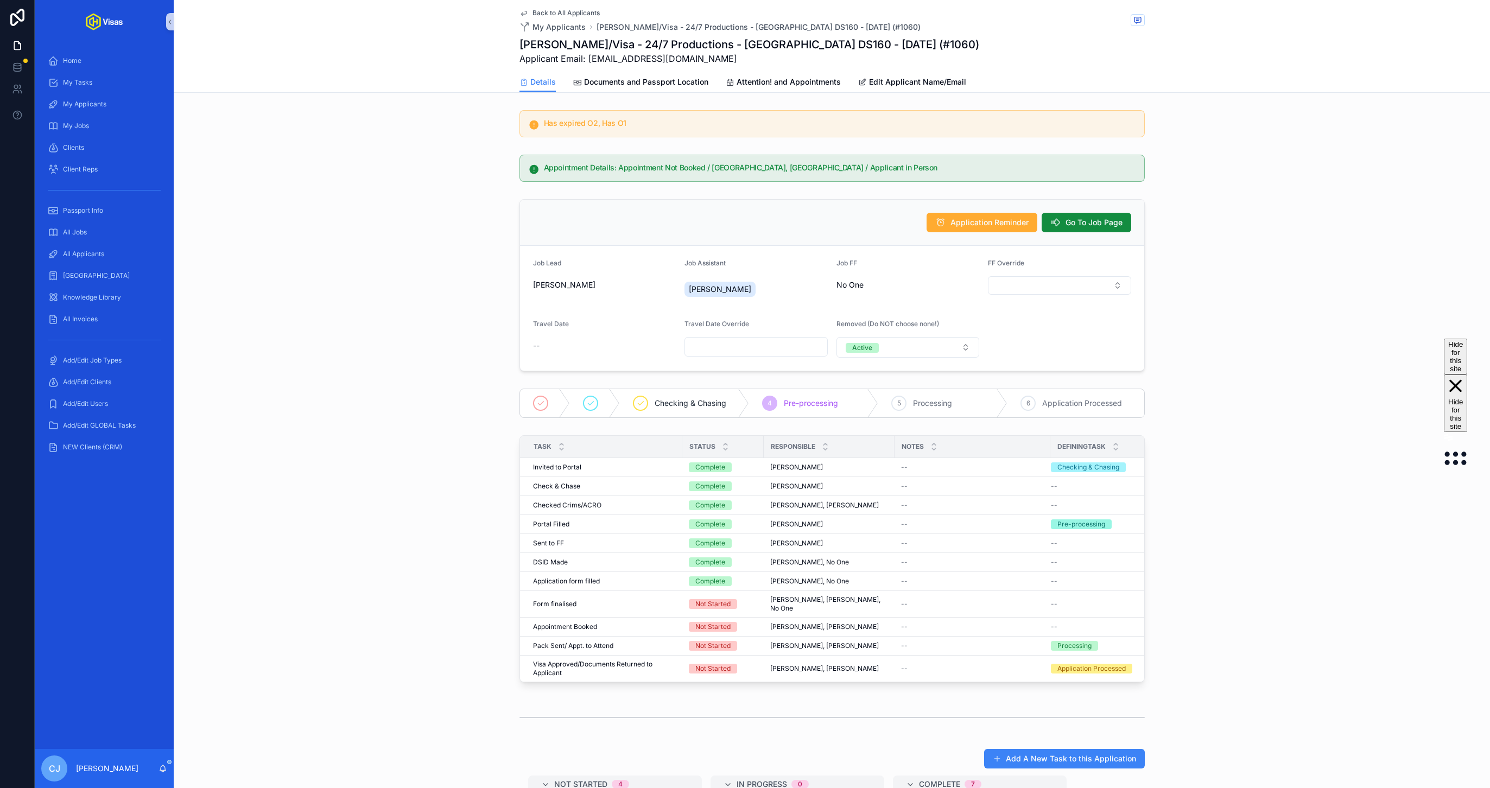
click at [645, 41] on h1 "[PERSON_NAME]/Visa - 24/7 Productions - [GEOGRAPHIC_DATA] DS160 - [DATE] (#1060)" at bounding box center [750, 44] width 460 height 15
click at [645, 41] on h1 "Siva Kaneswaran/Visa - 24/7 Productions - USA DS160 - Feb/25 (#1060)" at bounding box center [750, 44] width 460 height 15
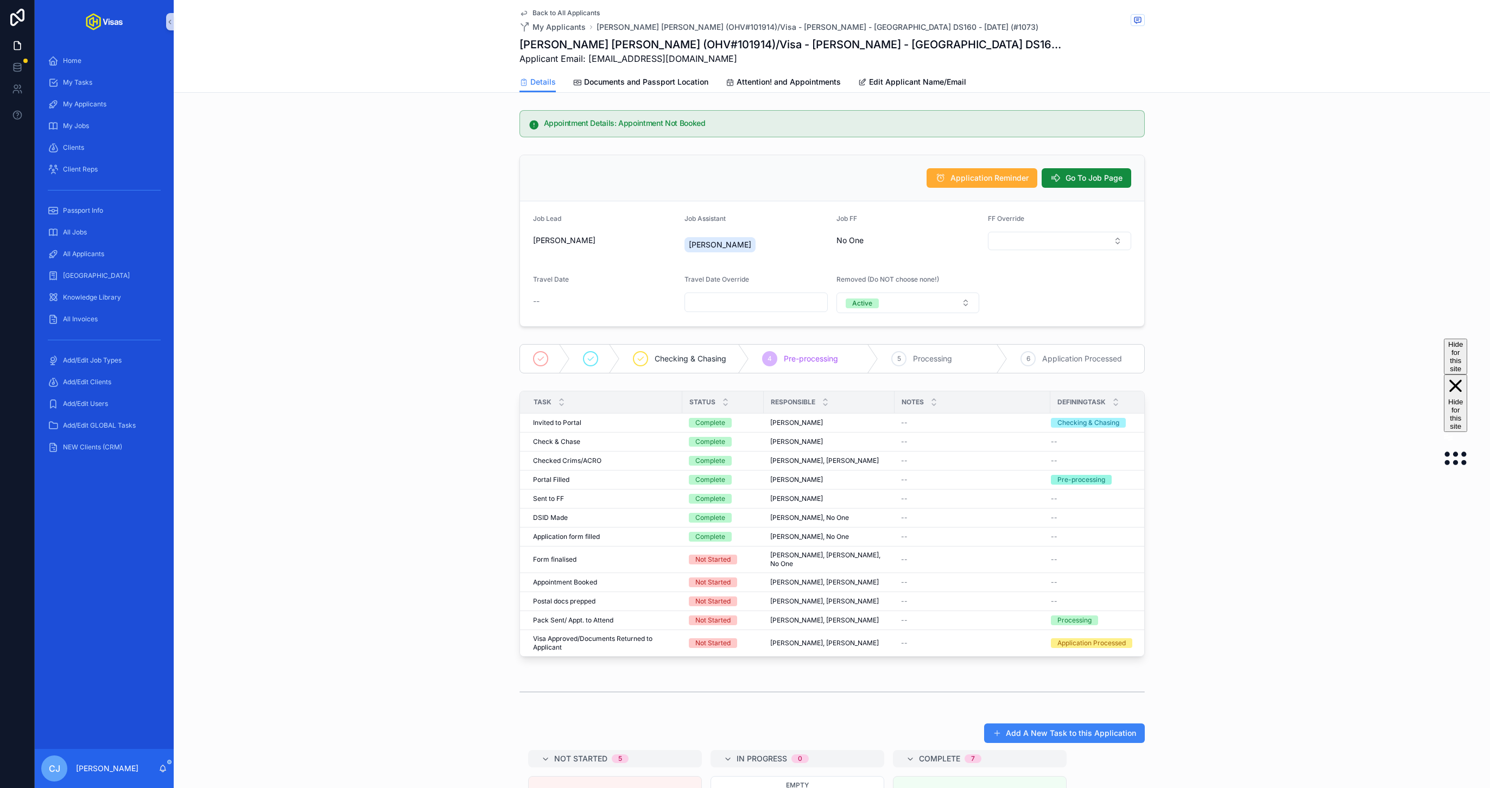
click at [704, 37] on h1 "[PERSON_NAME] [PERSON_NAME] (OHV#101914)/Visa - [PERSON_NAME] - [GEOGRAPHIC_DAT…" at bounding box center [792, 44] width 544 height 15
copy h1 "[PERSON_NAME] [PERSON_NAME] (OHV#101914)/Visa - [PERSON_NAME] - [GEOGRAPHIC_DAT…"
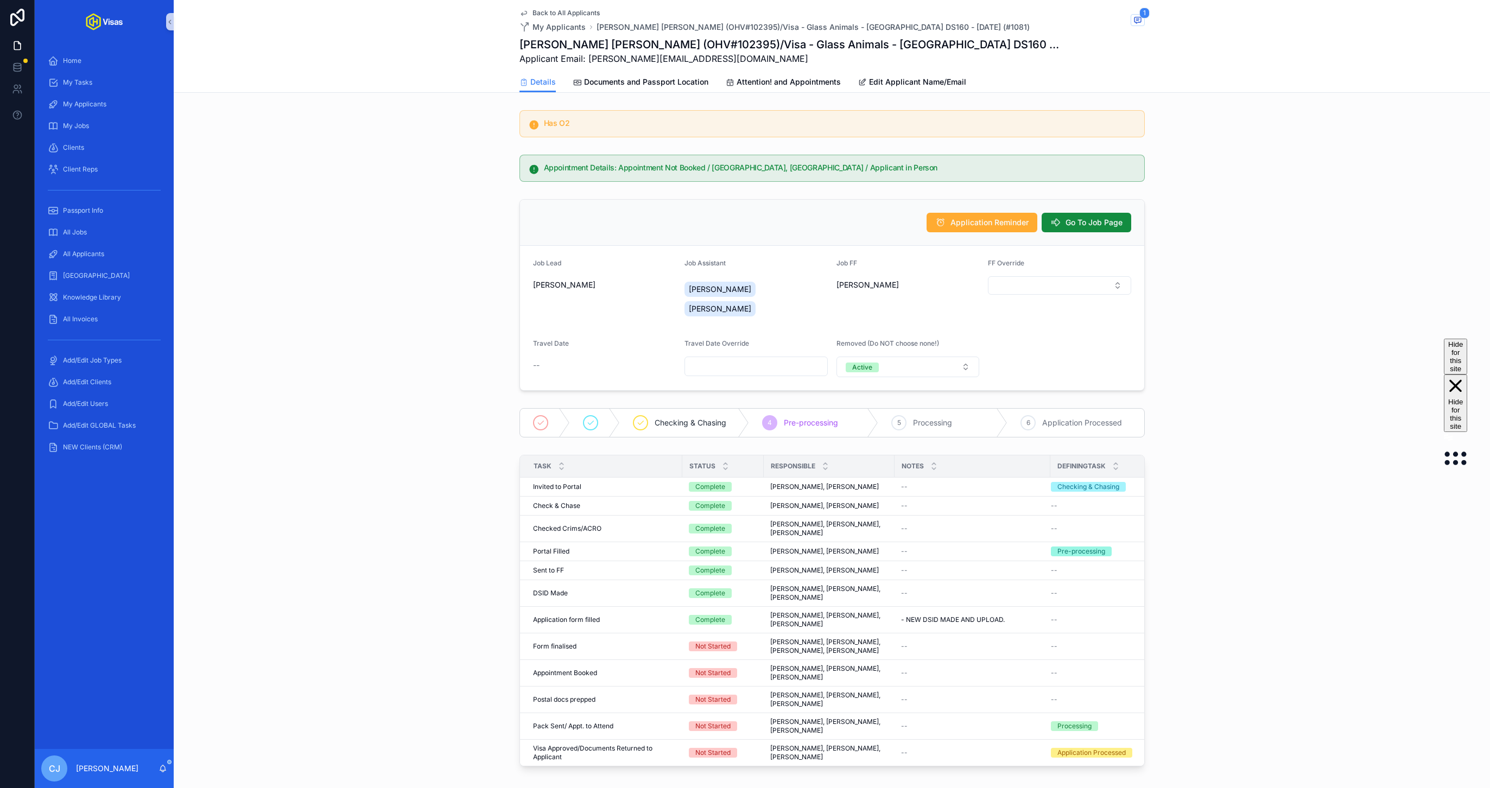
click at [652, 42] on h1 "[PERSON_NAME] [PERSON_NAME] (OHV#102395)/Visa - Glass Animals - [GEOGRAPHIC_DAT…" at bounding box center [792, 44] width 544 height 15
click at [652, 42] on h1 "Dan John Hill (OHV#102395)/Visa - Glass Animals - USA DS160 - Mar/25 (#1081)" at bounding box center [792, 44] width 544 height 15
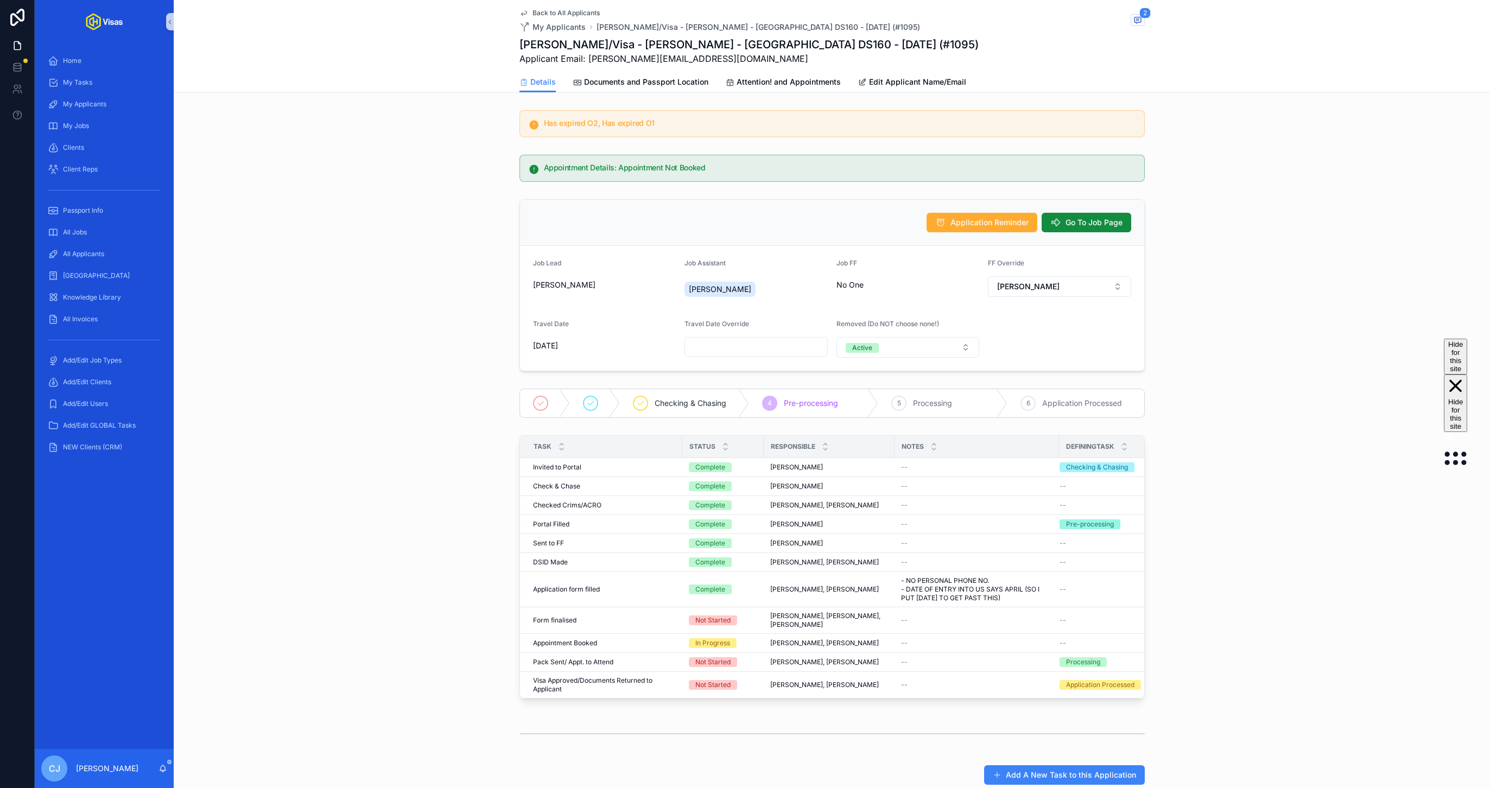
click at [705, 41] on h1 "Jake Penate/Visa - Jack Penate - USA DS160 - Mar/25 (#1095)" at bounding box center [749, 44] width 459 height 15
copy h1 "Jake Penate/Visa - Jack Penate - USA DS160 - Mar/25 (#1095)"
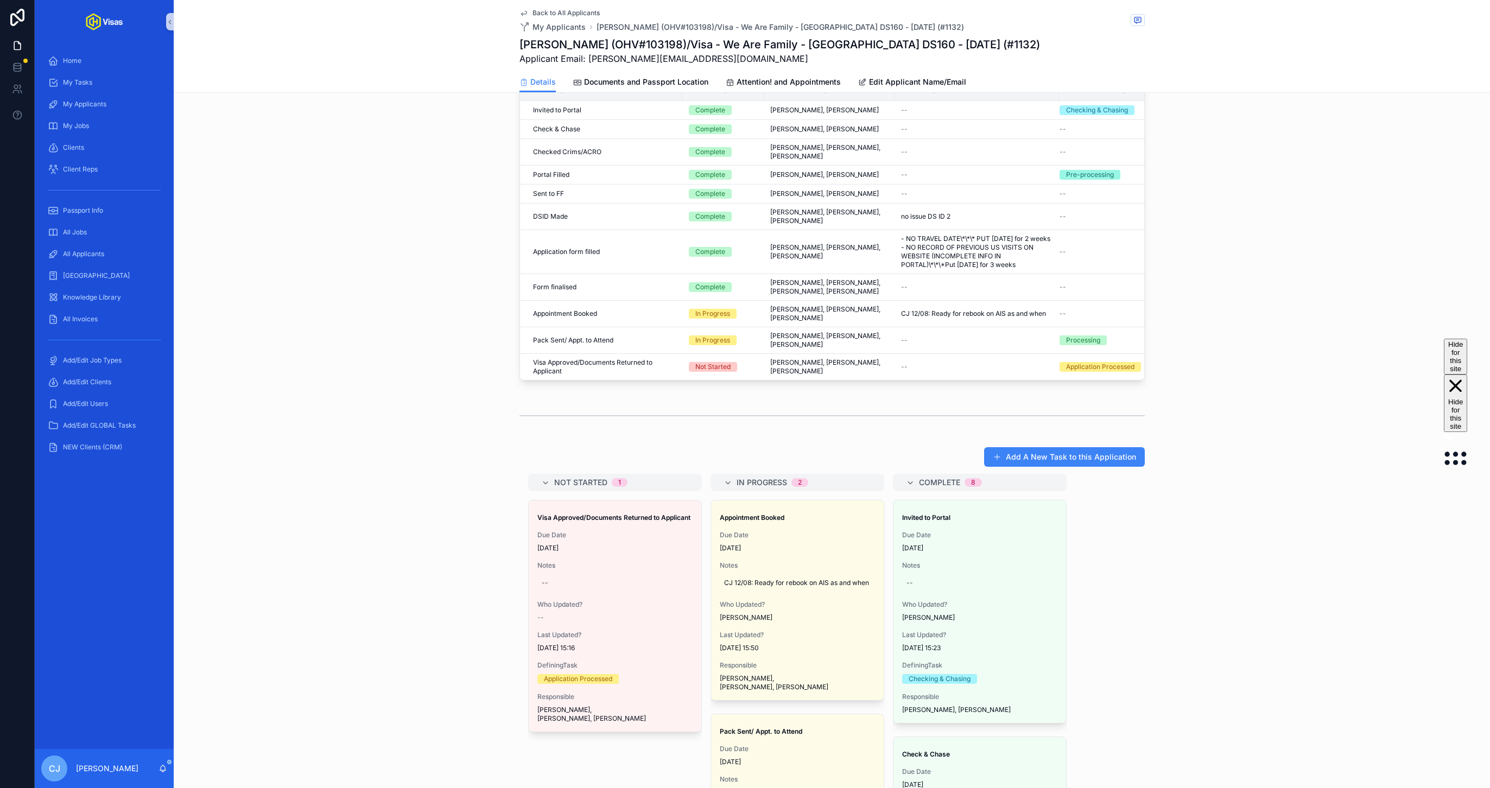
scroll to position [396, 0]
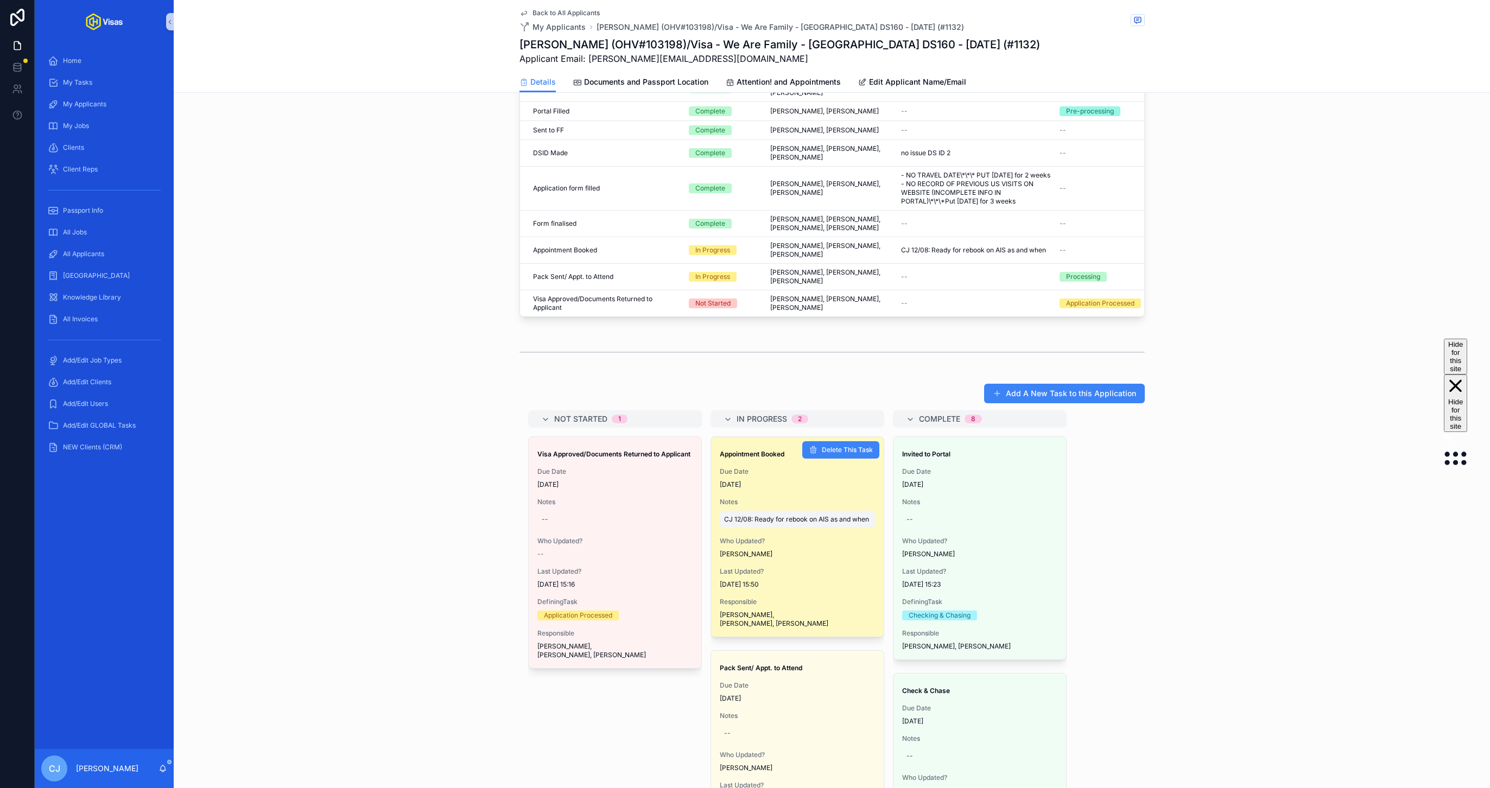
click at [804, 515] on span "CJ 12/08: Ready for rebook on AIS as and when" at bounding box center [797, 519] width 147 height 9
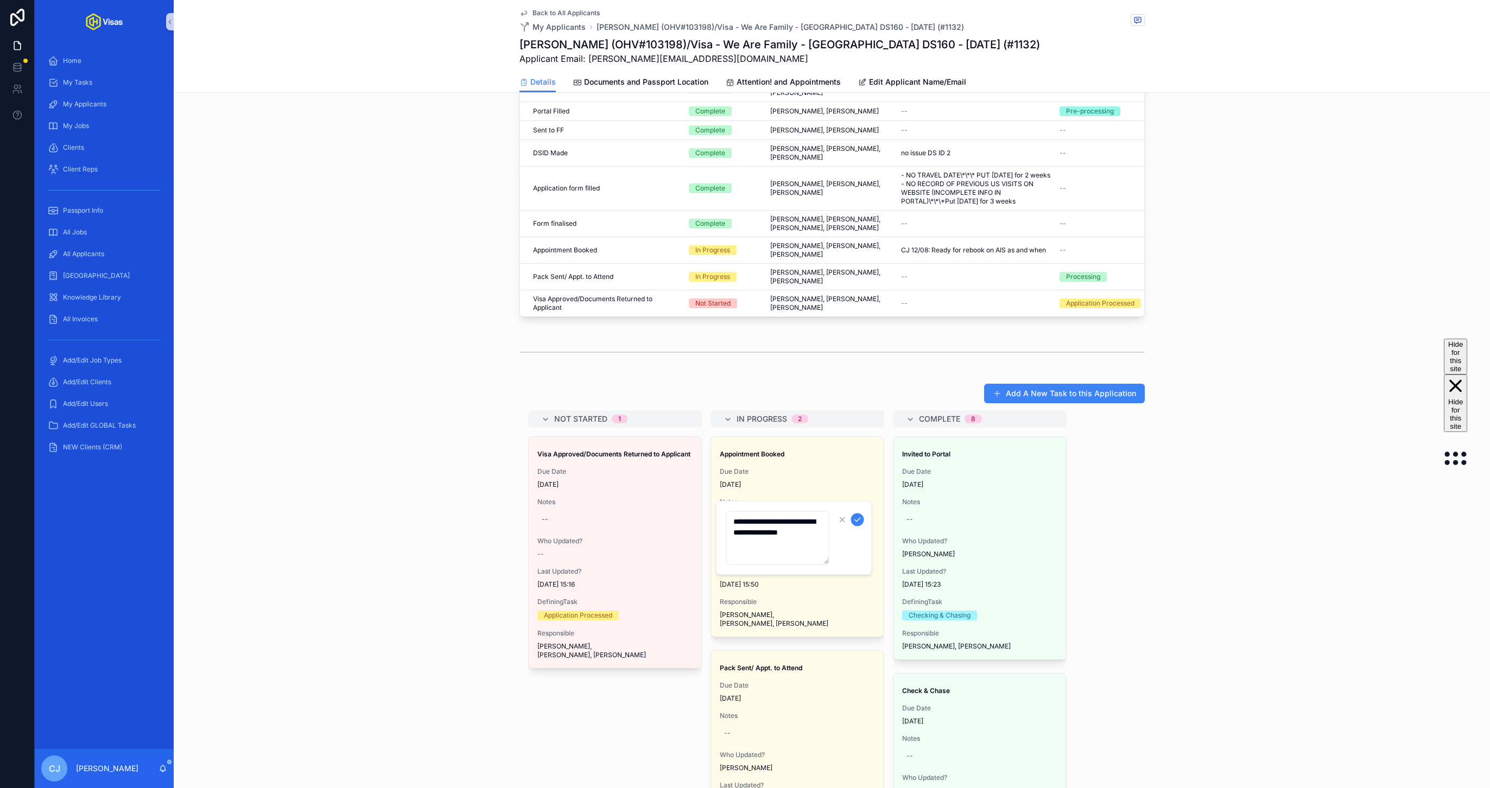
click at [770, 543] on textarea "**********" at bounding box center [777, 538] width 103 height 54
click at [805, 542] on textarea "**********" at bounding box center [777, 548] width 103 height 75
type textarea "**********"
click at [856, 519] on icon "scrollable content" at bounding box center [857, 520] width 9 height 9
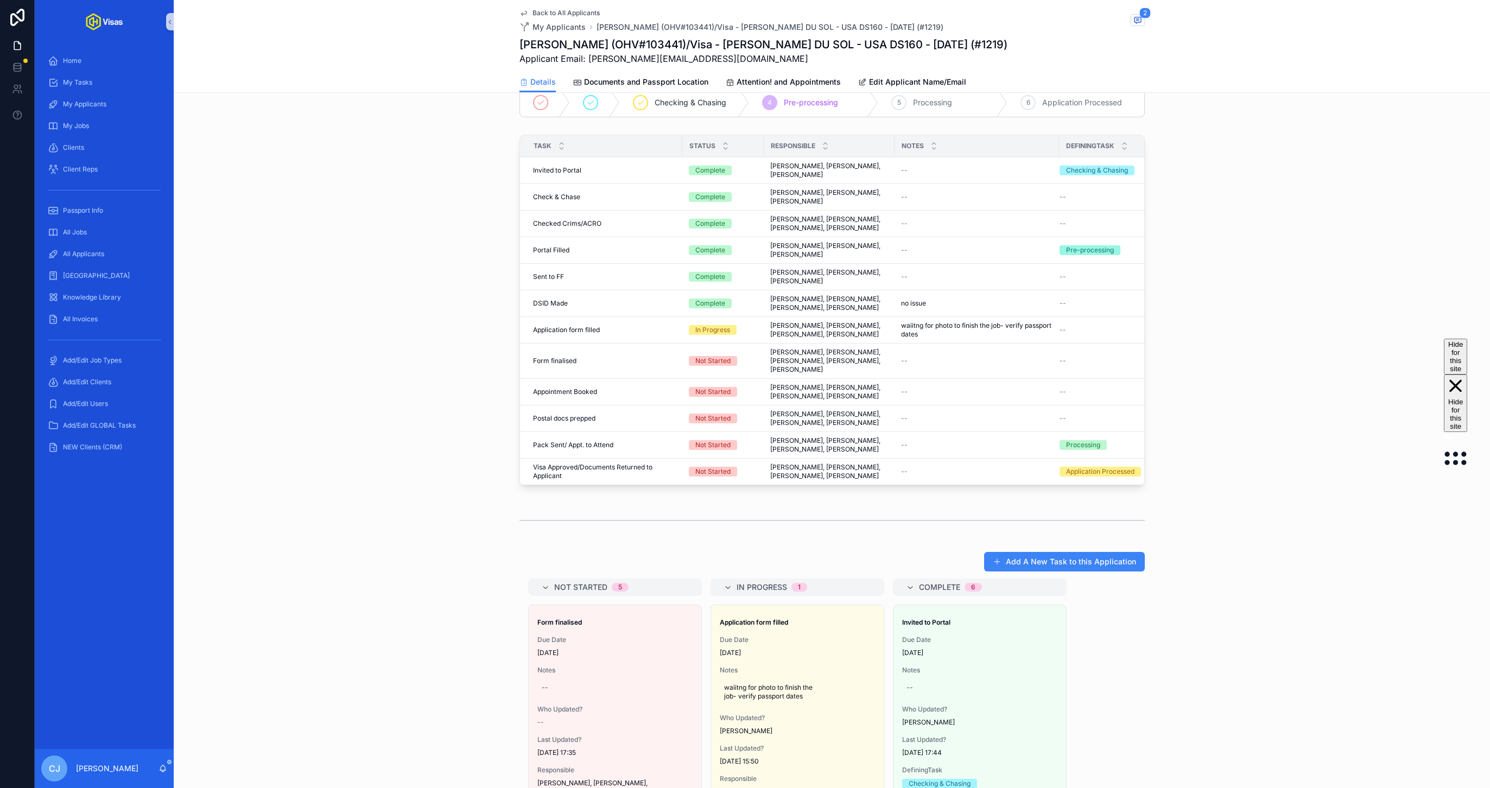
scroll to position [374, 0]
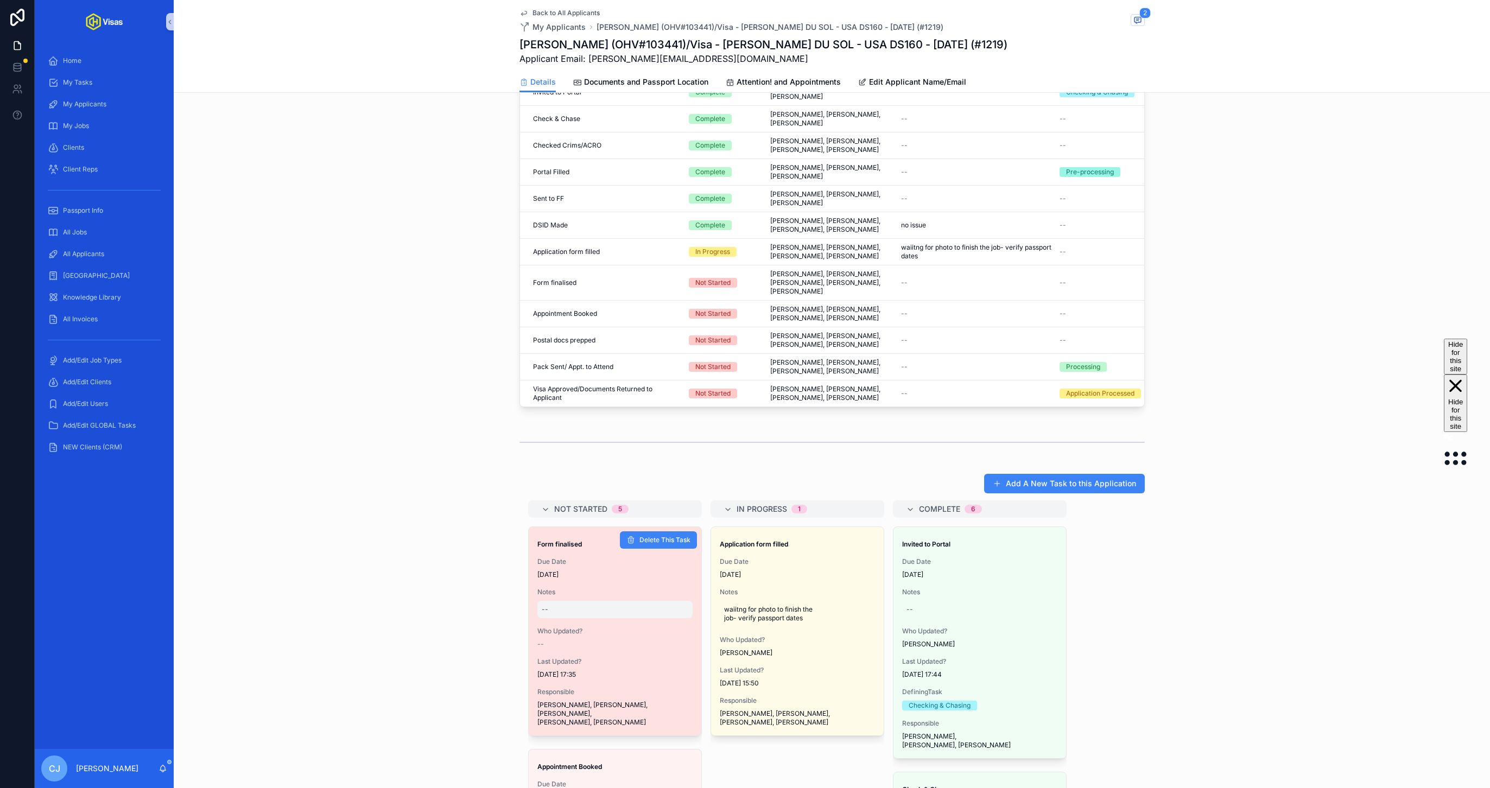
click at [561, 601] on div "--" at bounding box center [614, 609] width 155 height 17
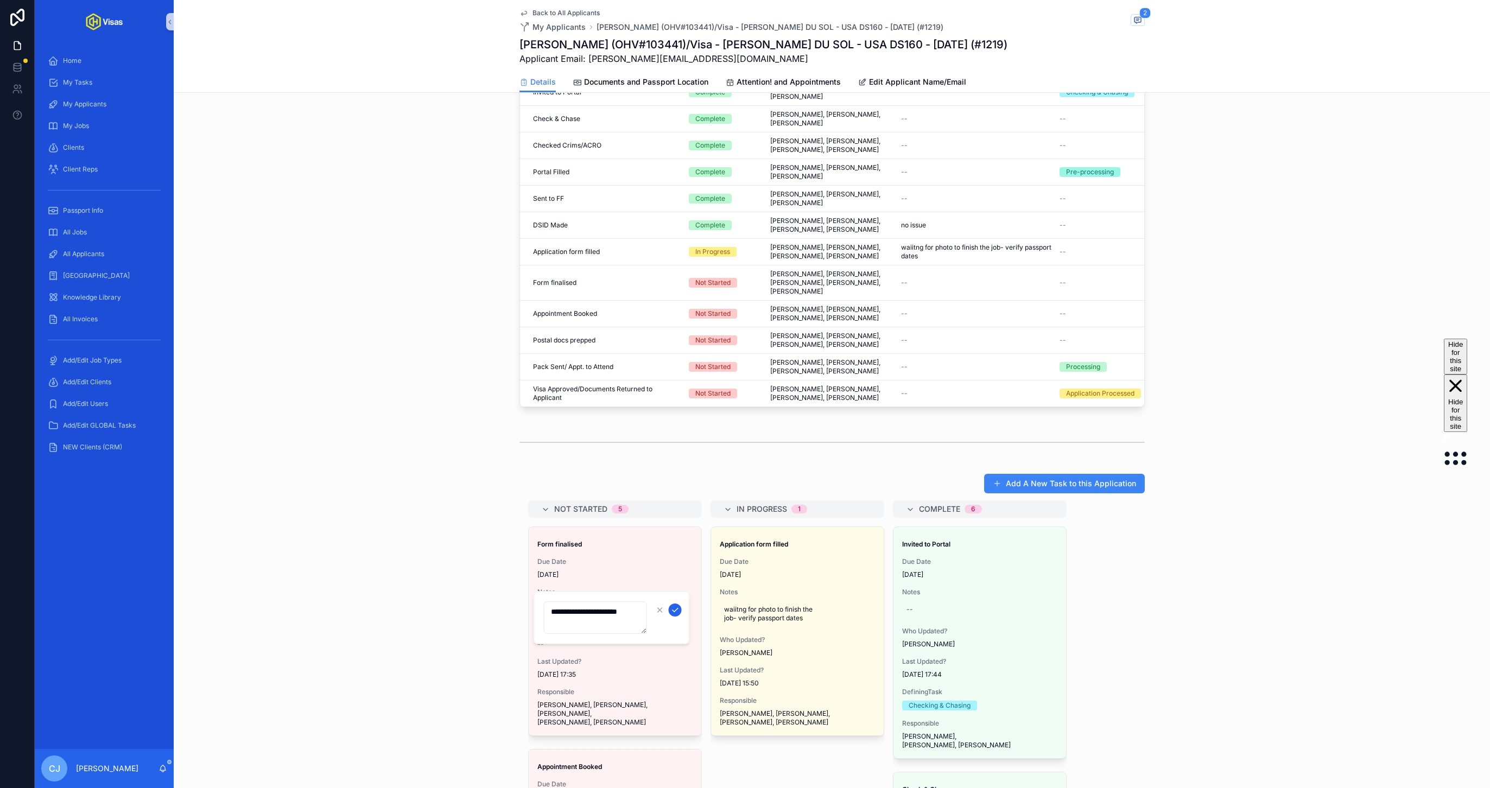
type textarea "**********"
click at [679, 613] on button "scrollable content" at bounding box center [675, 610] width 13 height 13
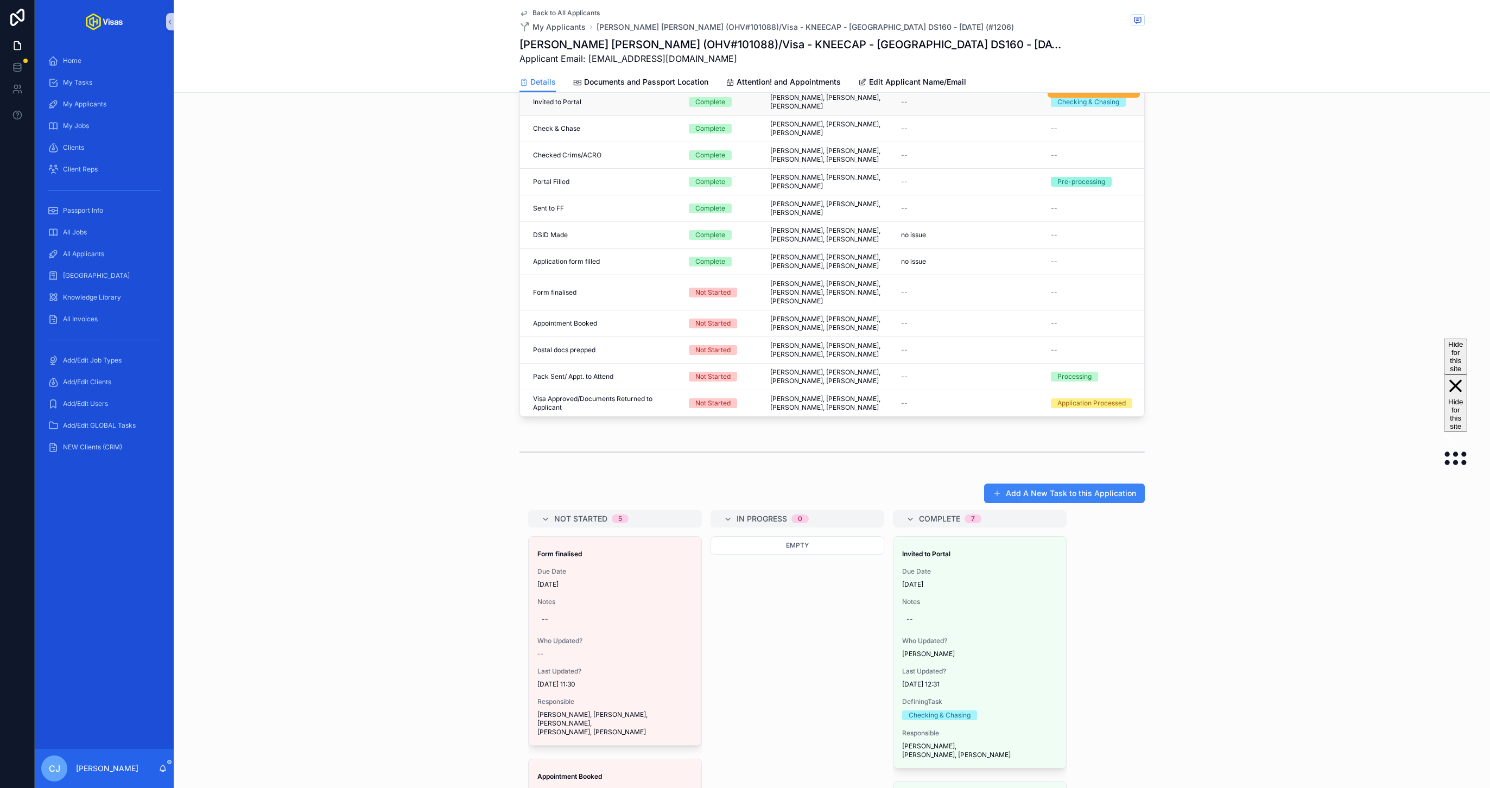
scroll to position [370, 0]
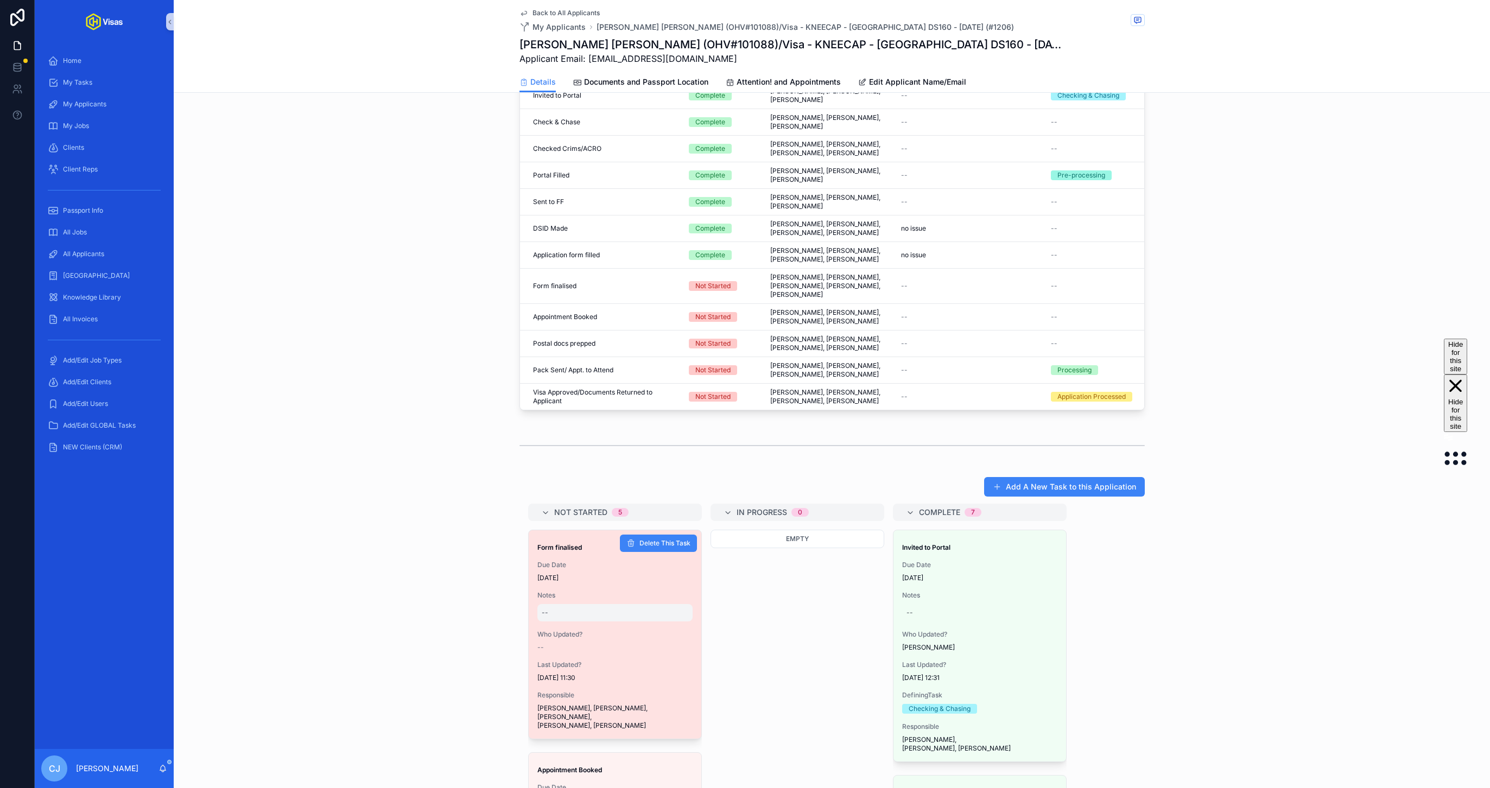
click at [605, 604] on div "--" at bounding box center [614, 612] width 155 height 17
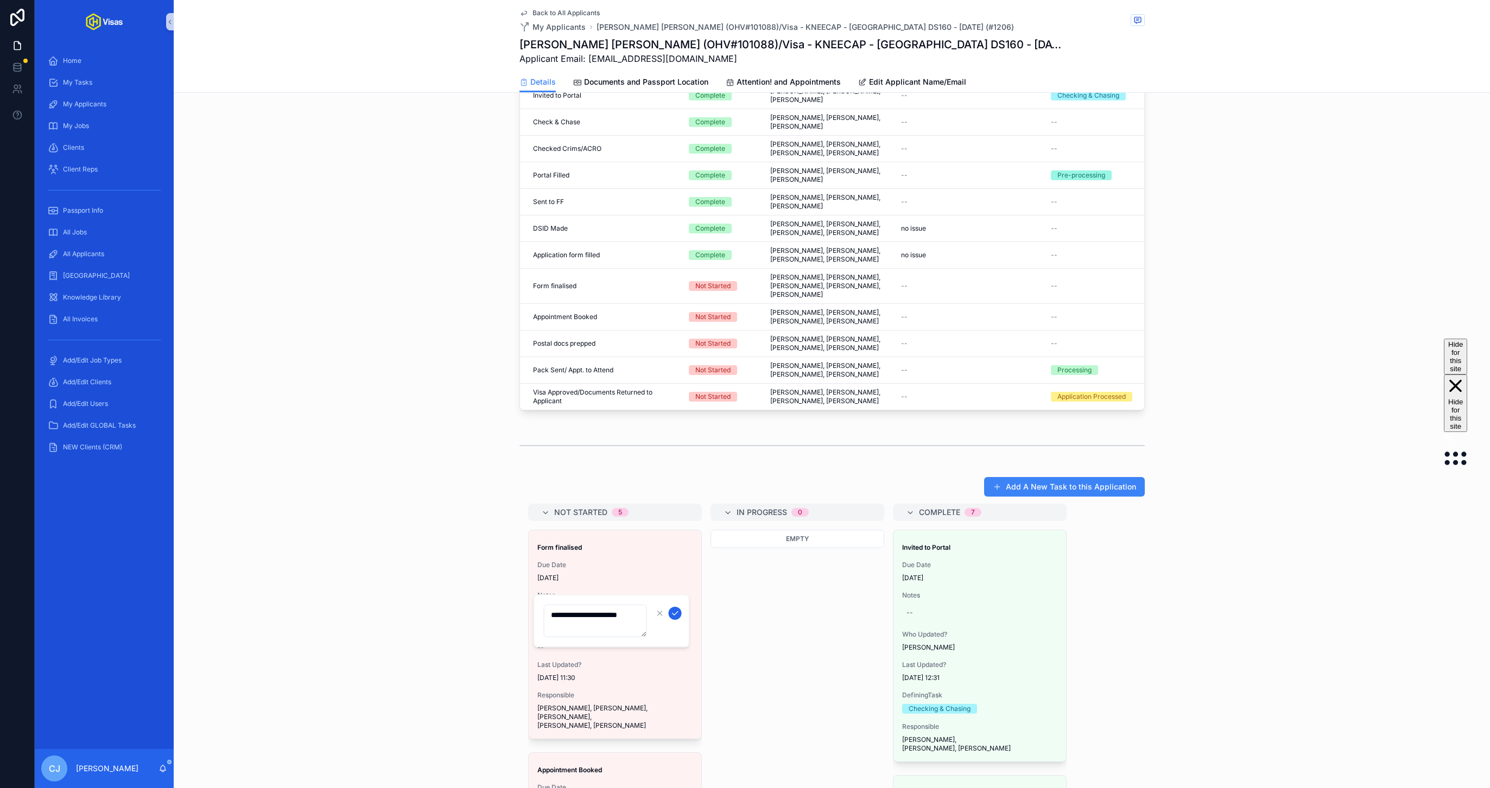
type textarea "**********"
click at [678, 616] on icon "scrollable content" at bounding box center [675, 613] width 9 height 9
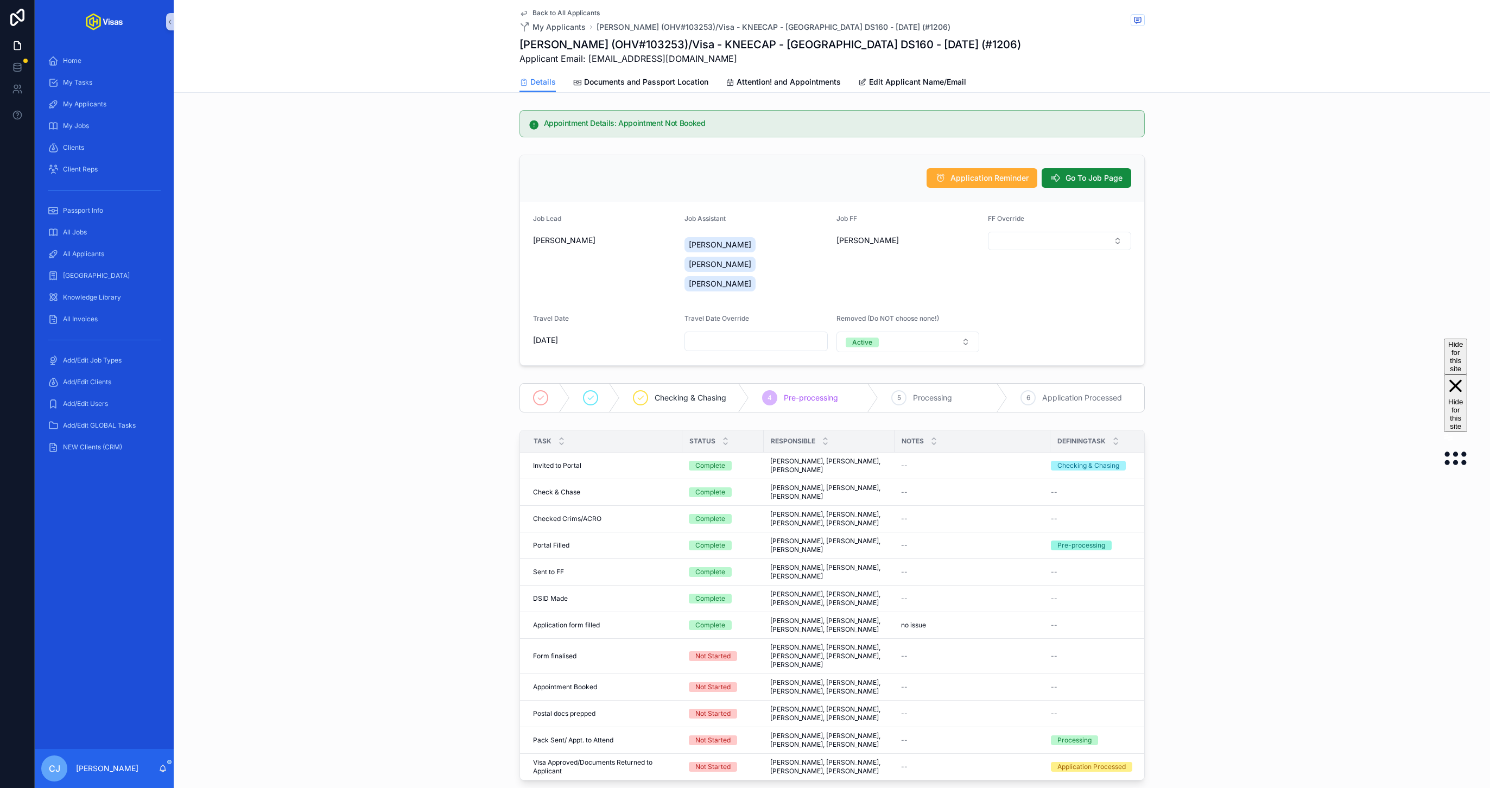
scroll to position [376, 0]
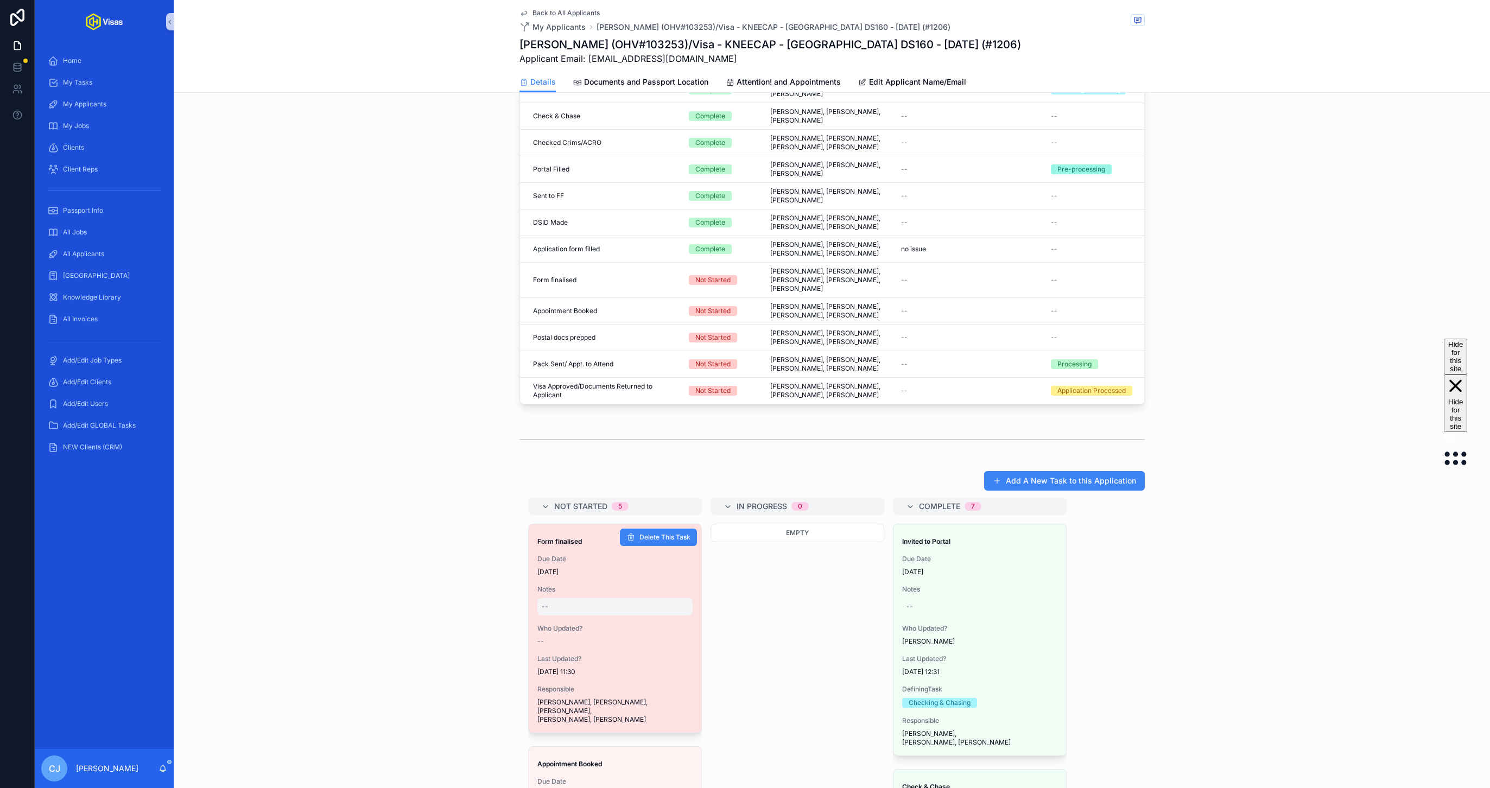
click at [552, 598] on div "--" at bounding box center [614, 606] width 155 height 17
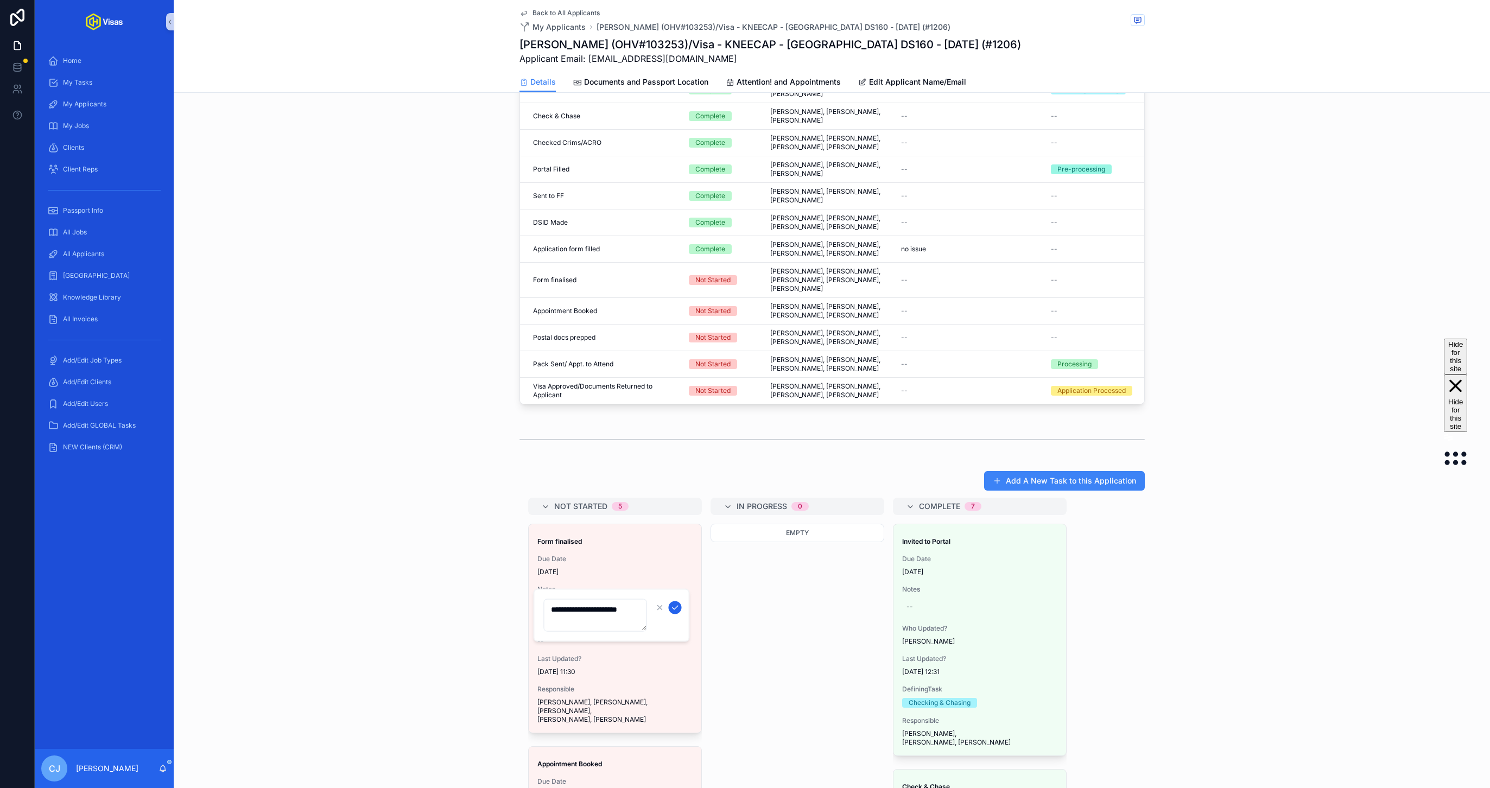
type textarea "**********"
click at [679, 608] on button "scrollable content" at bounding box center [675, 608] width 13 height 13
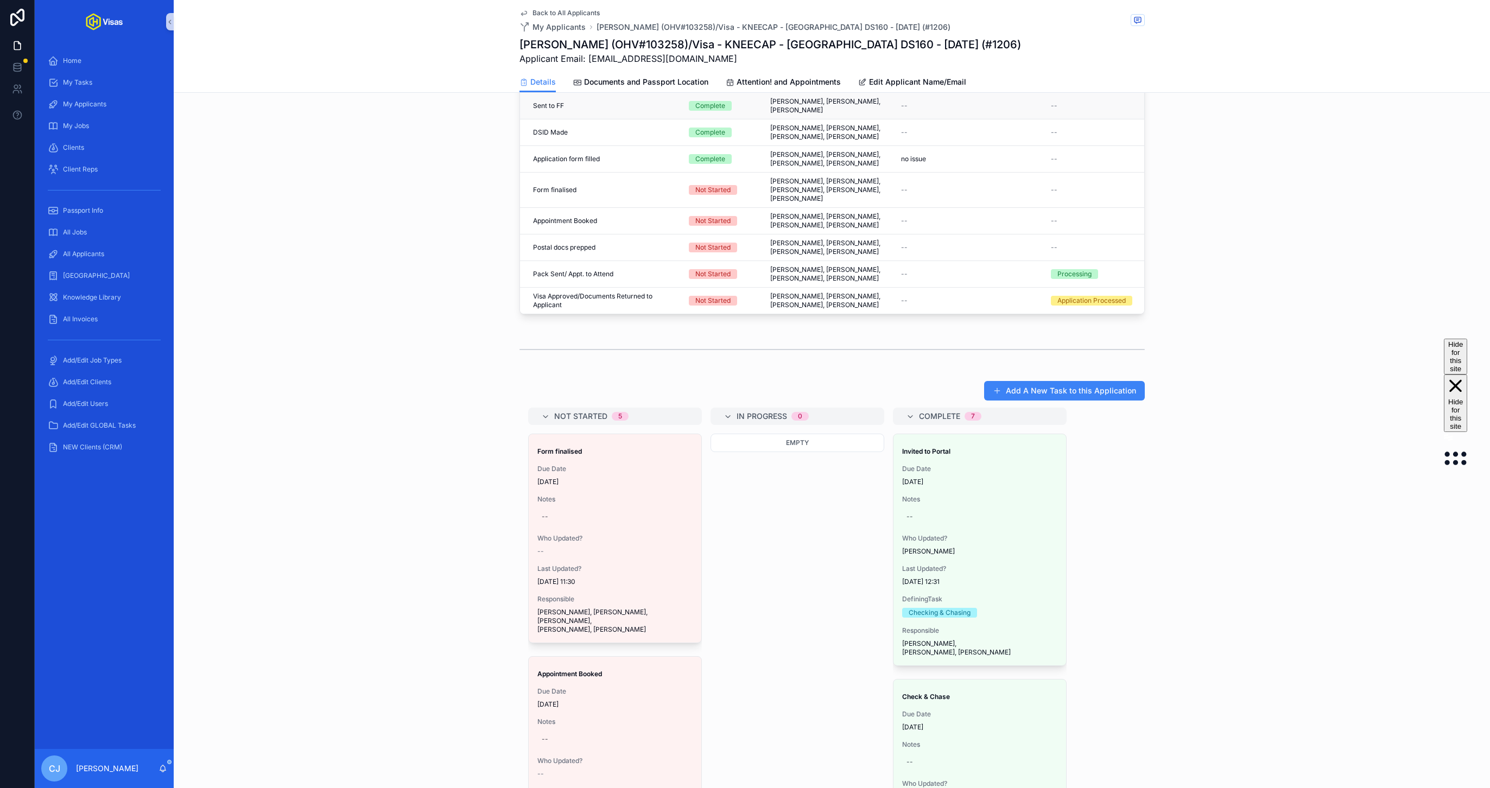
scroll to position [474, 0]
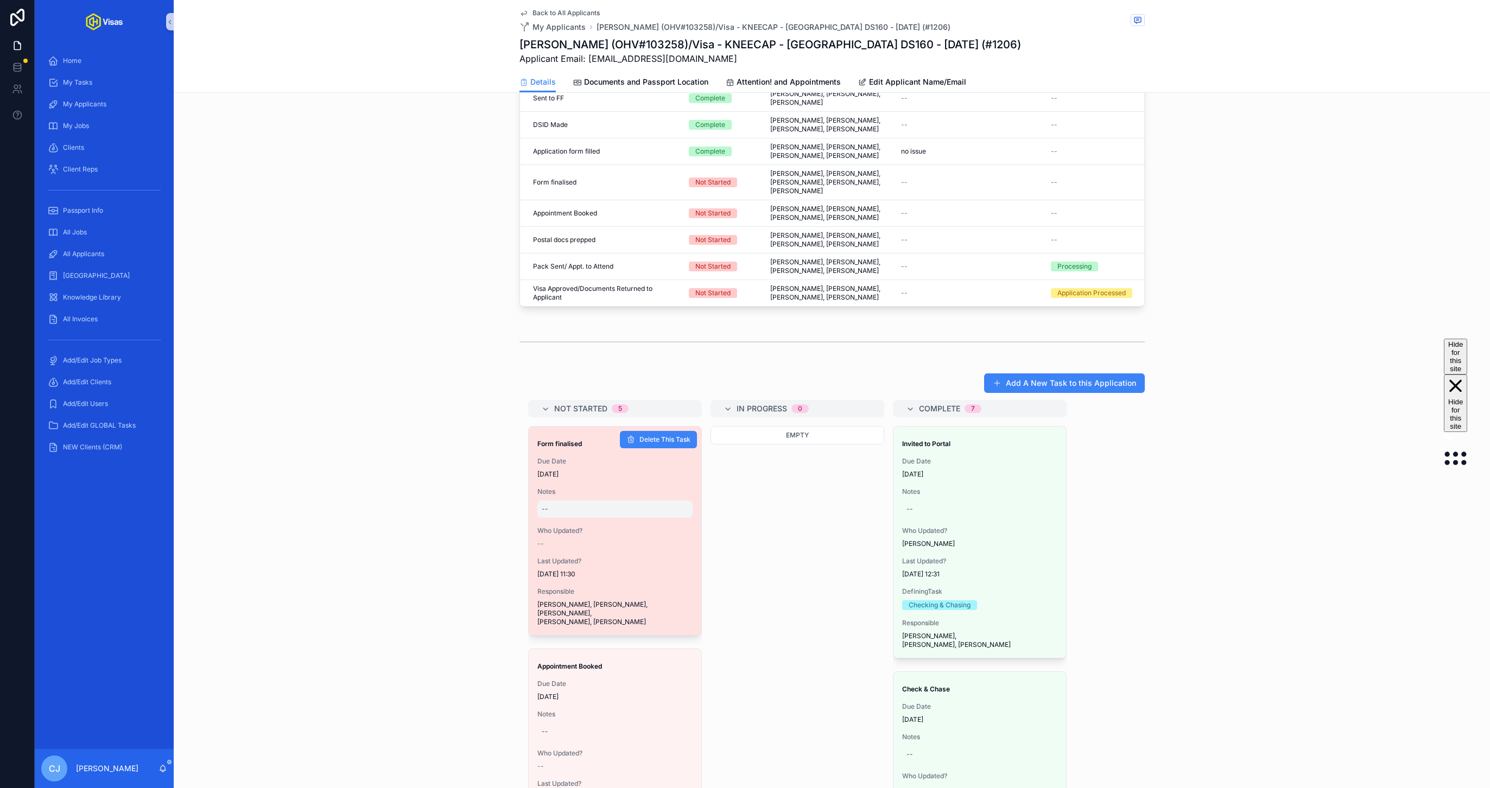
click at [582, 501] on div "--" at bounding box center [614, 509] width 155 height 17
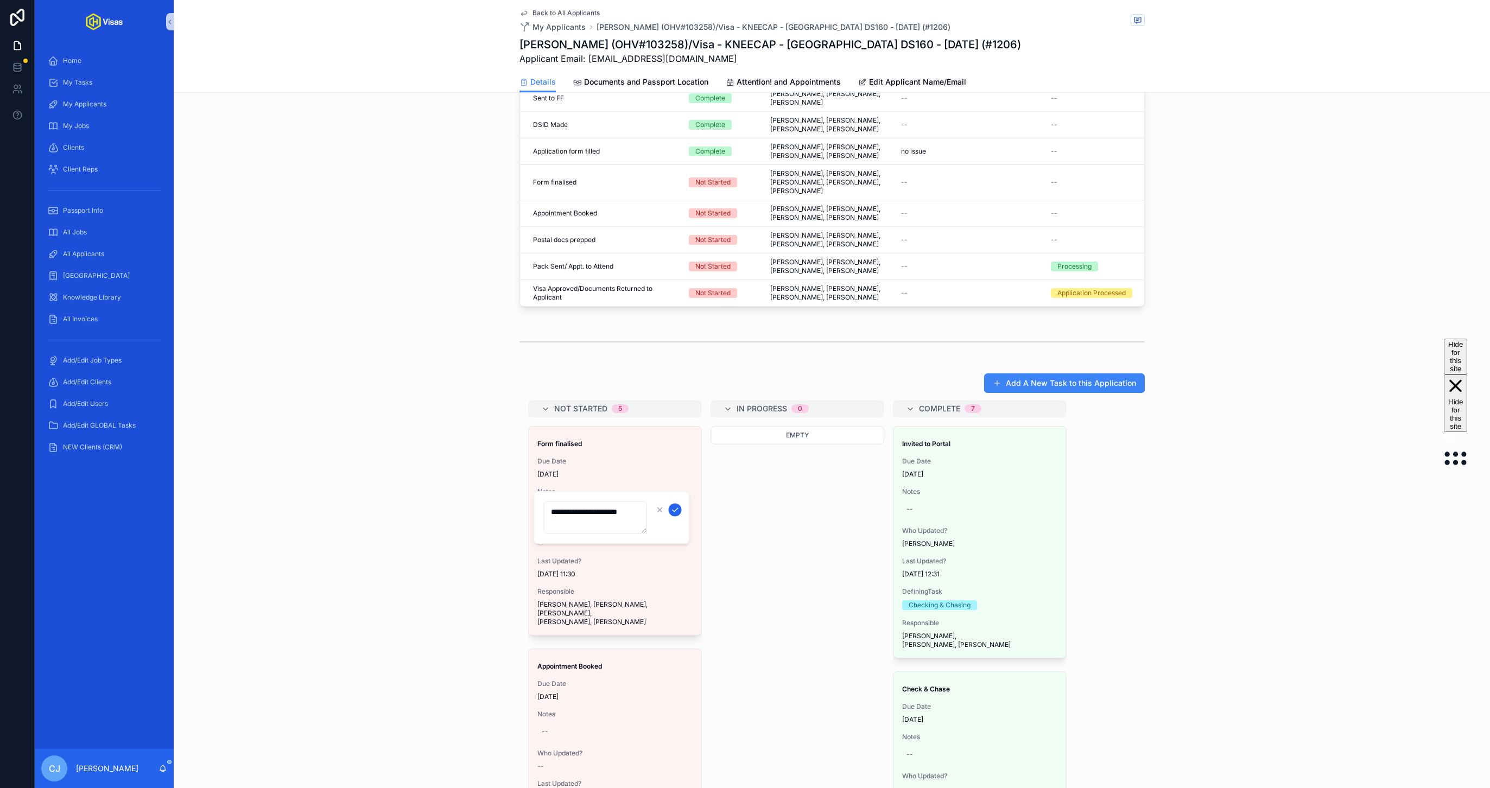
type textarea "**********"
click at [678, 509] on icon "scrollable content" at bounding box center [675, 510] width 9 height 9
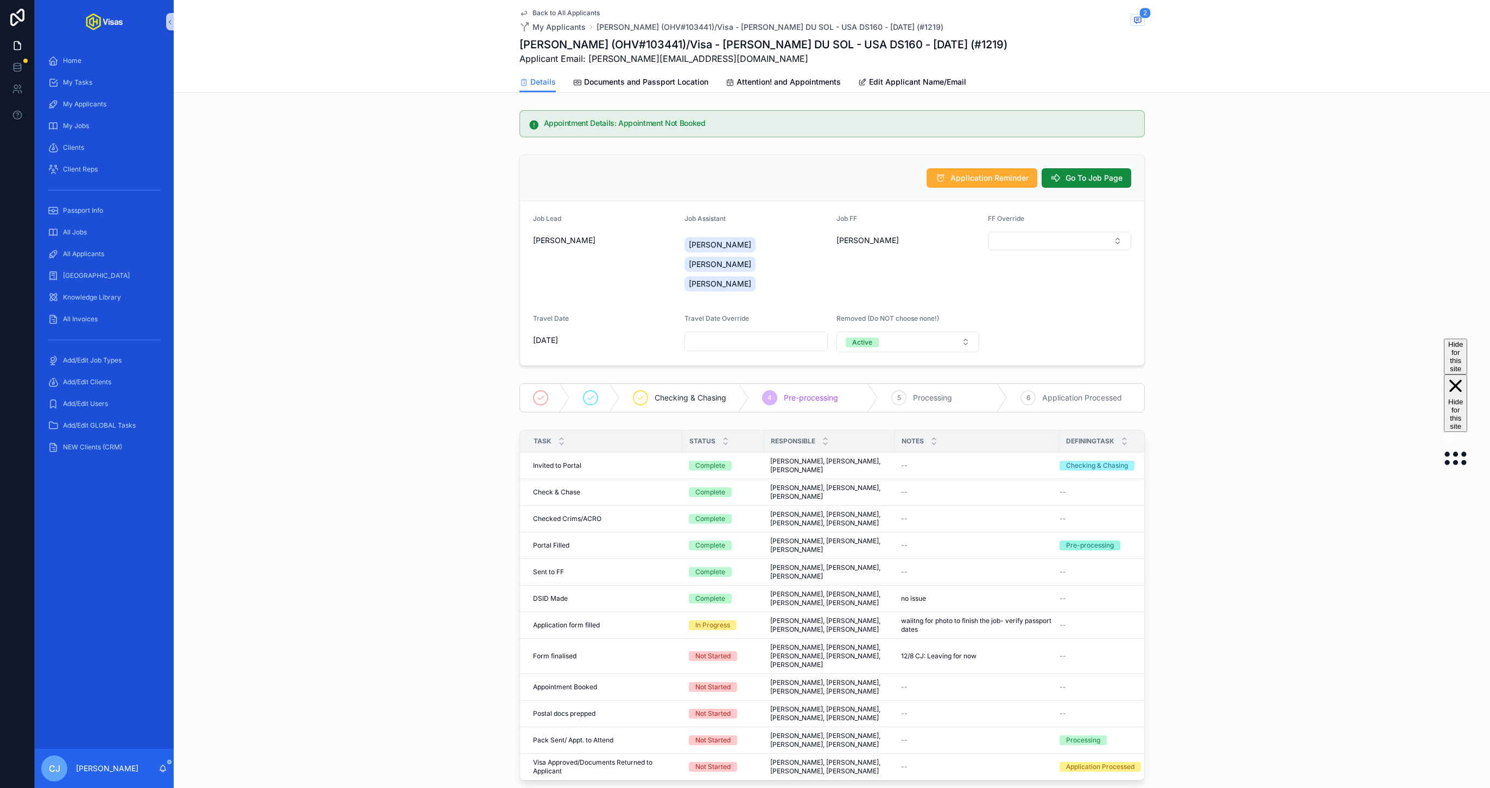
click at [706, 47] on h1 "[PERSON_NAME] (OHV#103441)/Visa - [PERSON_NAME] DU SOL - USA DS160 - [DATE] (#1…" at bounding box center [764, 44] width 488 height 15
click at [706, 47] on h1 "Emily Cribley (OHV#103441)/Visa - RÜFÜS DU SOL - USA DS160 - Jun/25 (#1219)" at bounding box center [764, 44] width 488 height 15
copy h1 "Emily Cribley (OHV#103441)/Visa - RÜFÜS DU SOL - USA DS160 - Jun/25 (#1219)"
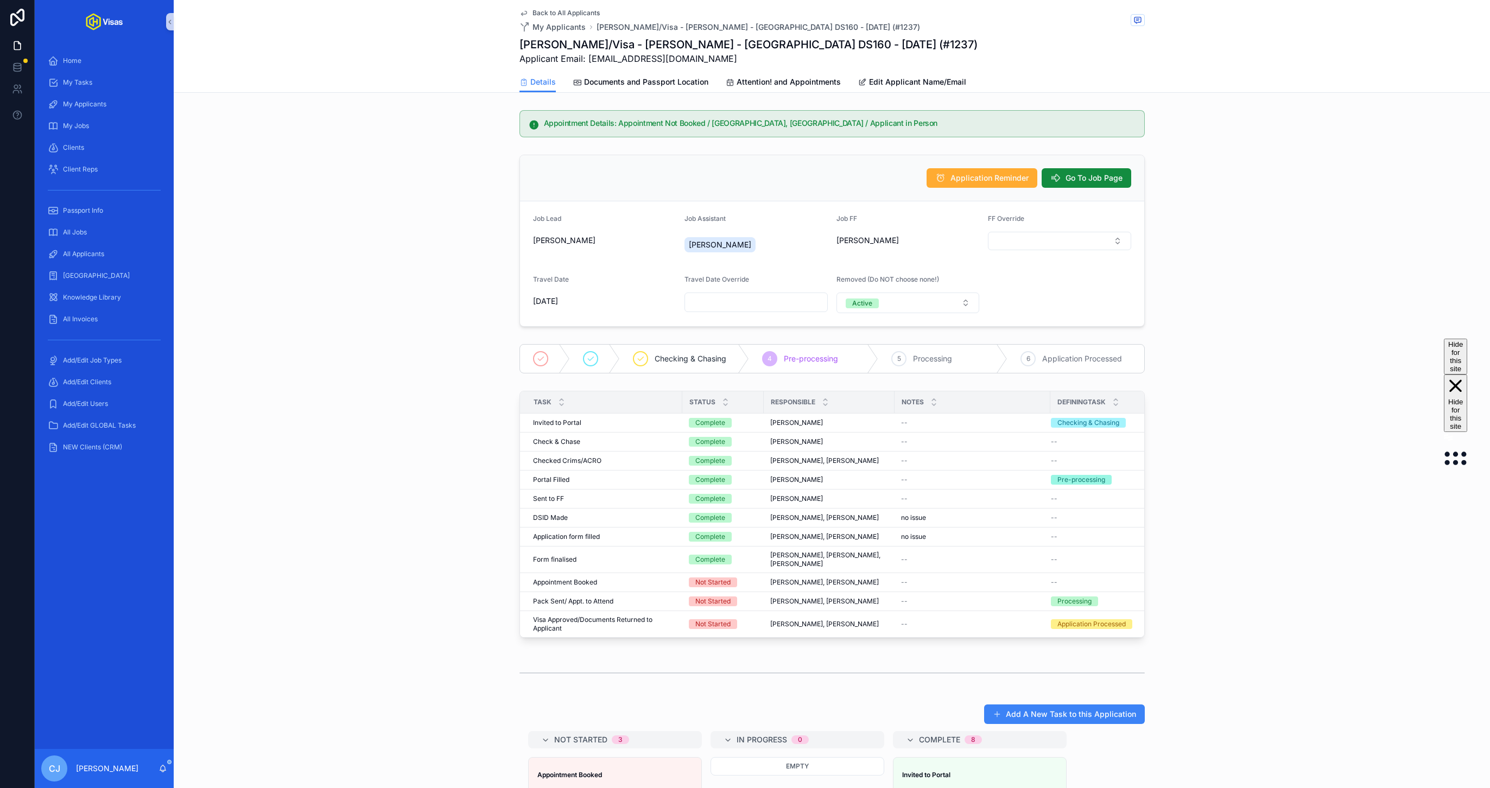
click at [751, 47] on h1 "Lesia Louise Alexander/Visa - Jorja Smith - USA DS160 - Jul/25 (#1237)" at bounding box center [749, 44] width 458 height 15
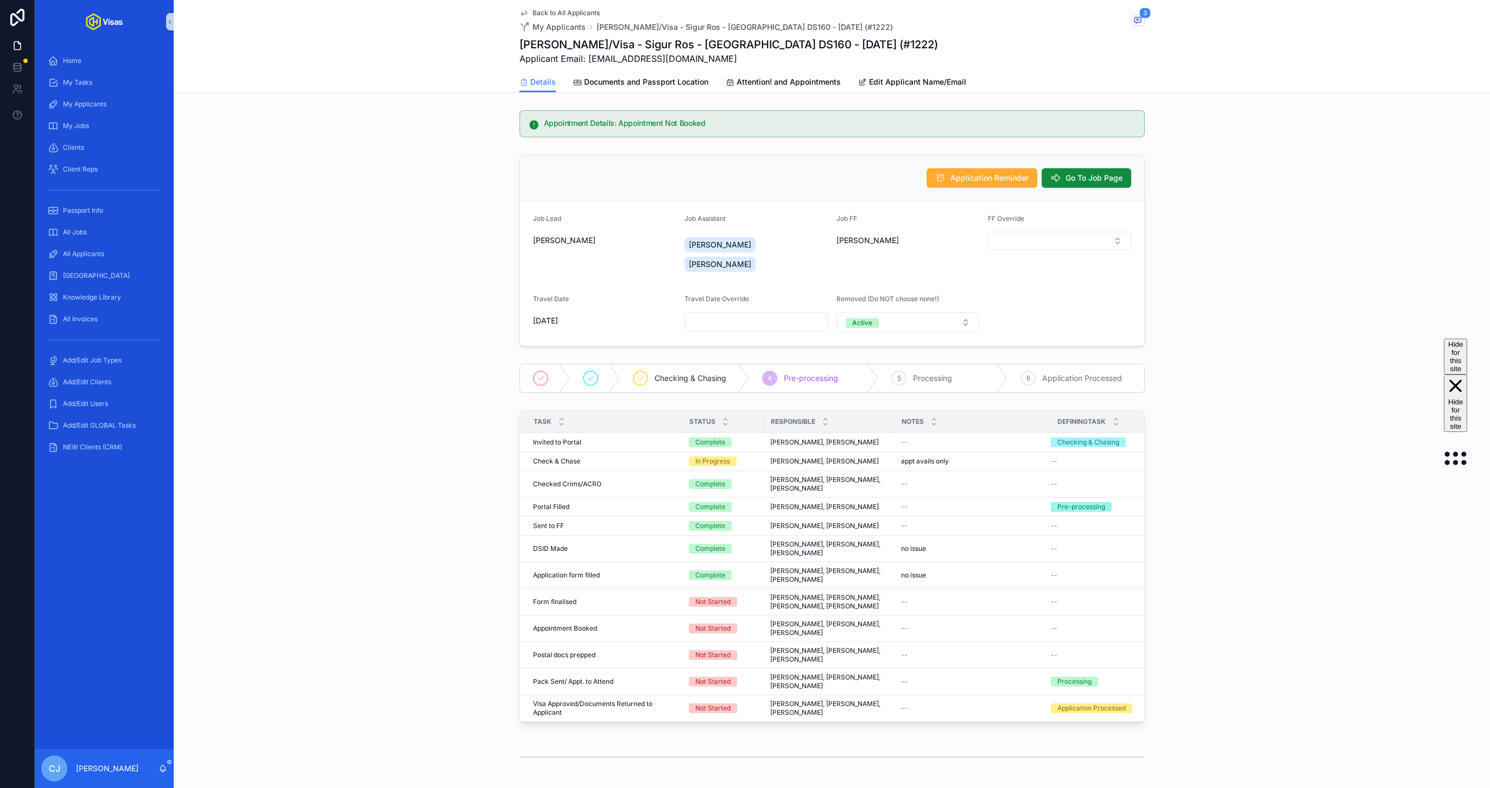
click at [865, 44] on h1 "[PERSON_NAME]/Visa - Sigur Ros - [GEOGRAPHIC_DATA] DS160 - [DATE] (#1222)" at bounding box center [729, 44] width 419 height 15
copy h1 "[PERSON_NAME]/Visa - Sigur Ros - [GEOGRAPHIC_DATA] DS160 - [DATE] (#1222)"
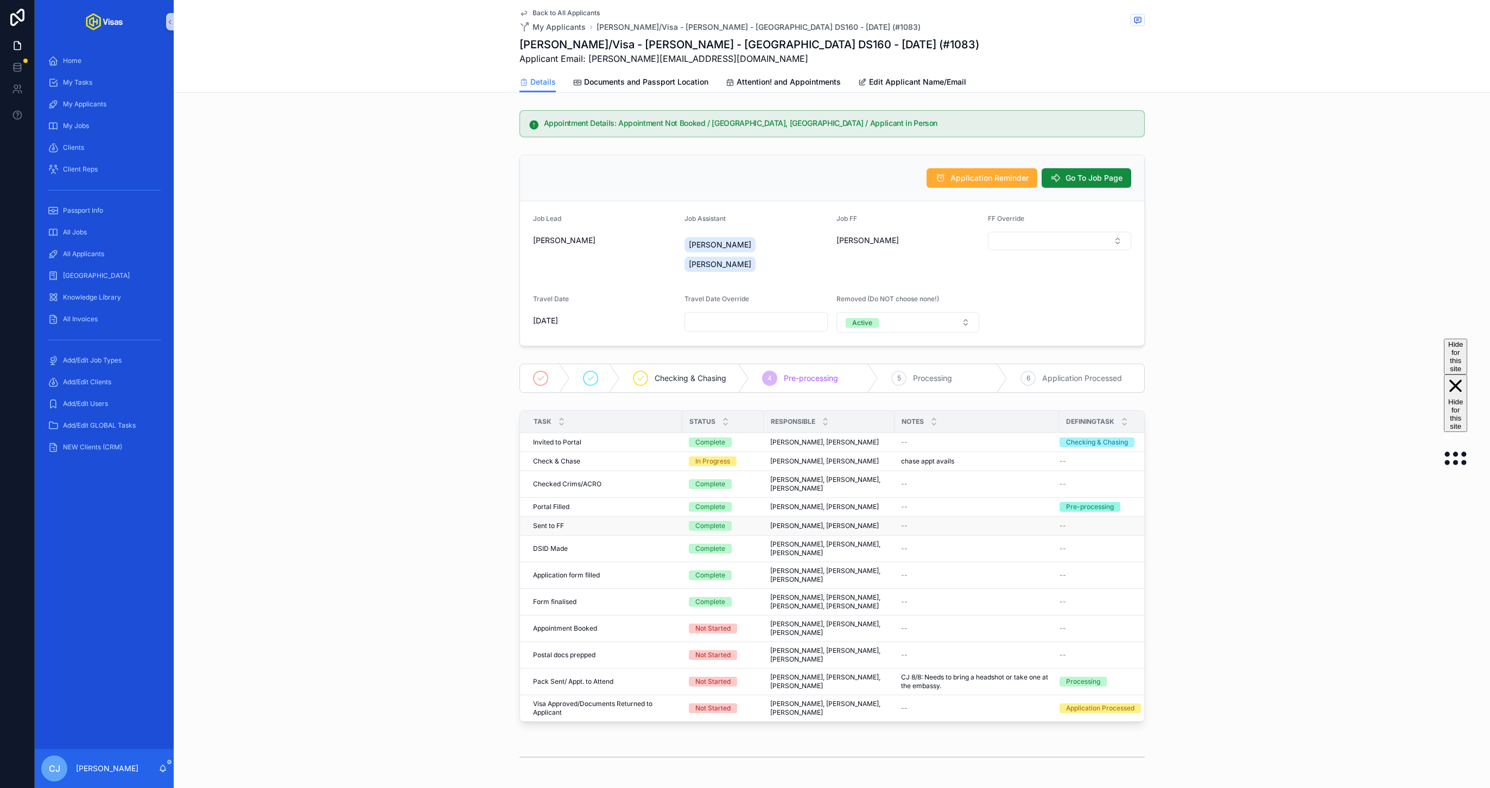
scroll to position [517, 0]
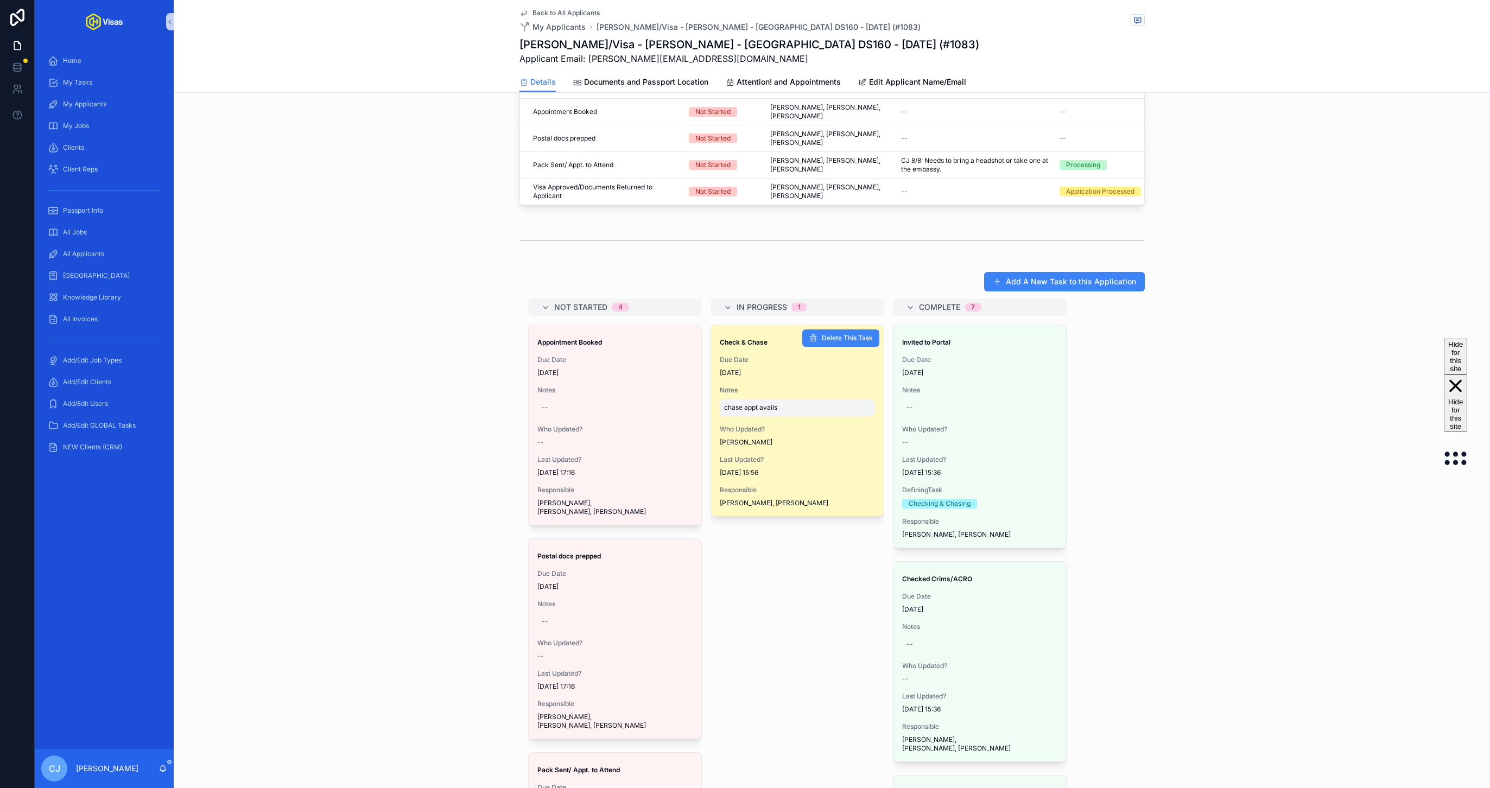
click at [760, 403] on span "chase appt avails" at bounding box center [797, 407] width 147 height 9
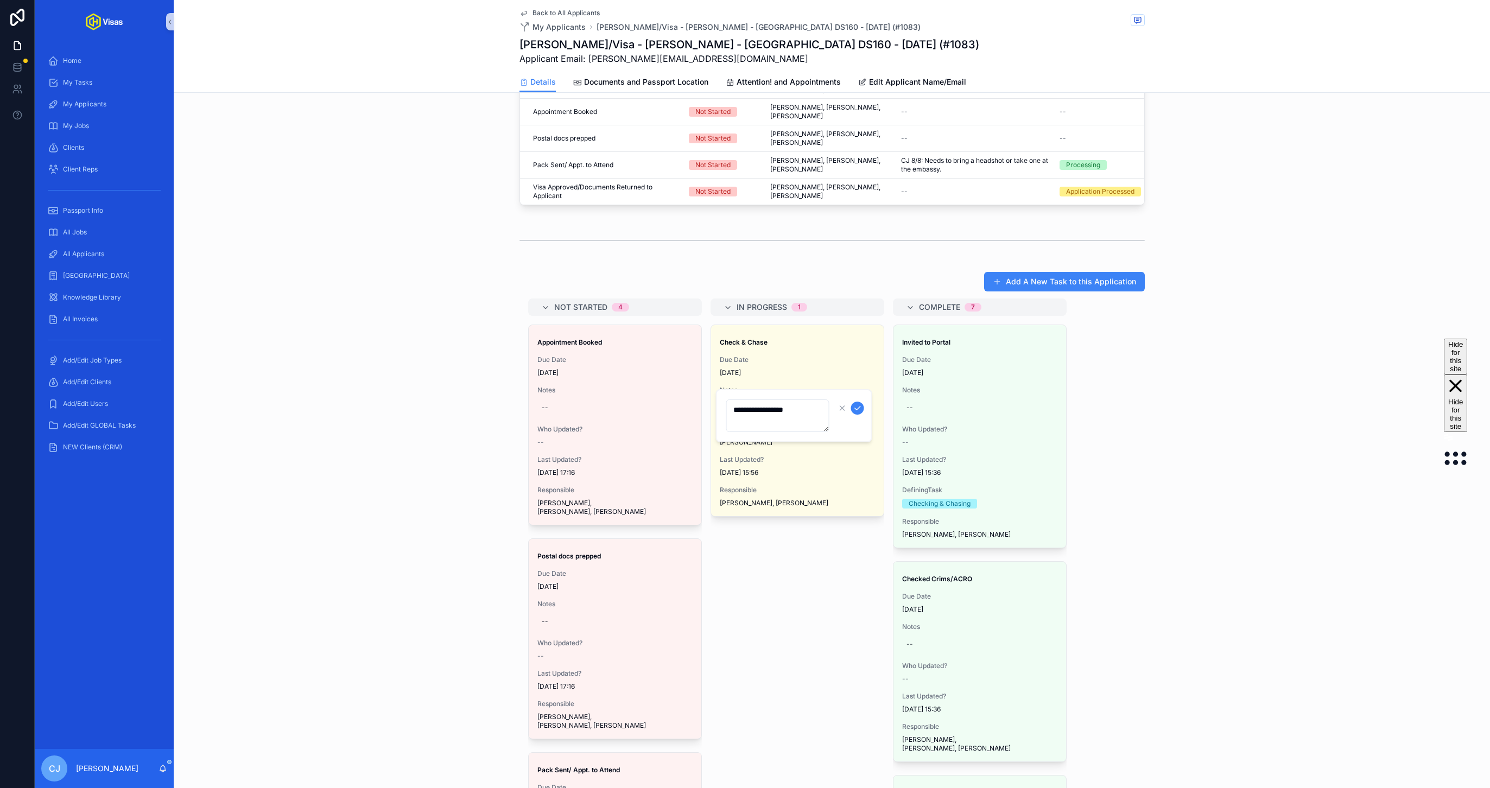
click at [765, 406] on textarea "**********" at bounding box center [777, 416] width 103 height 33
click at [858, 406] on icon "scrollable content" at bounding box center [857, 408] width 9 height 9
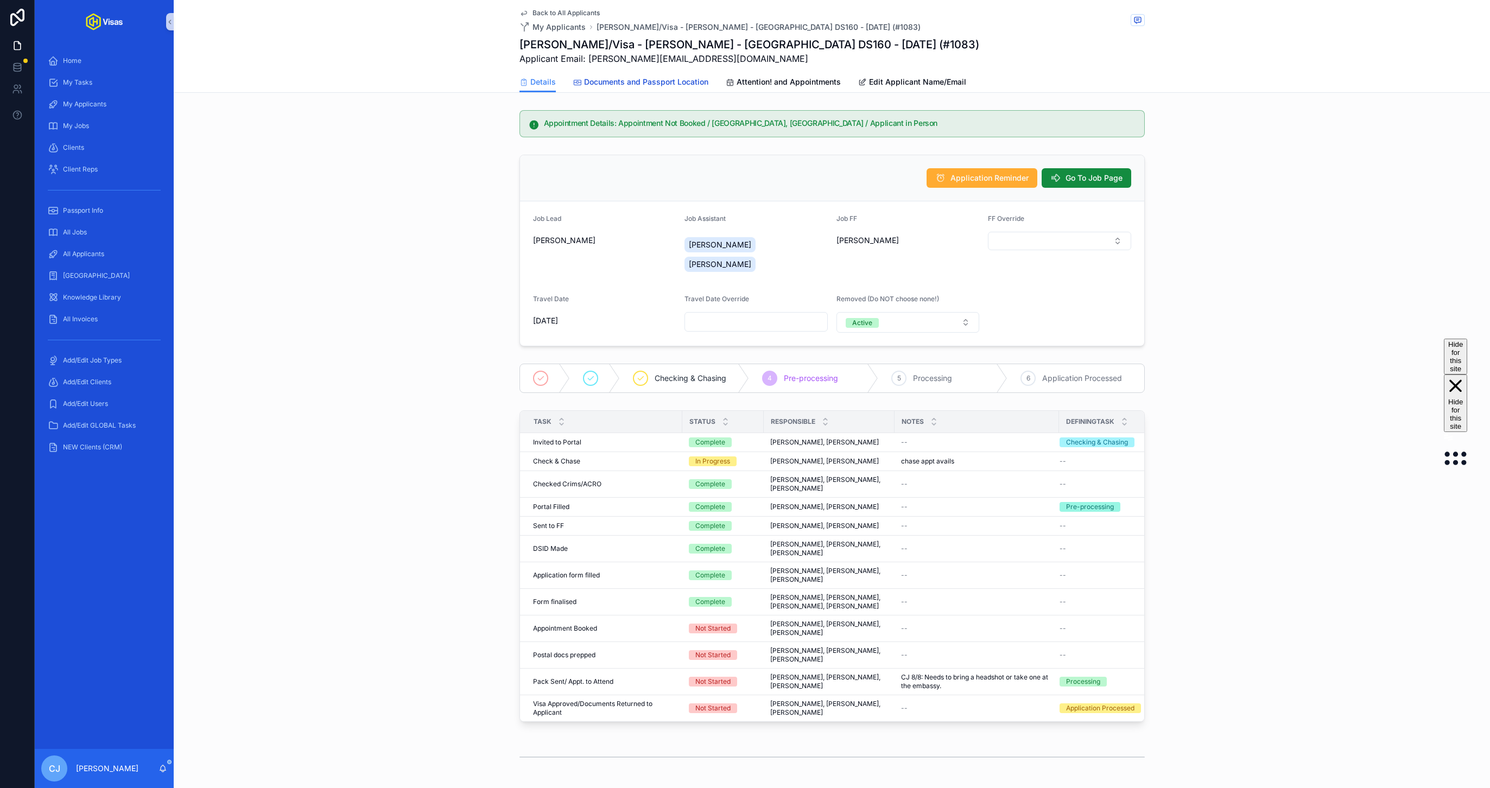
click at [680, 88] on link "Documents and Passport Location" at bounding box center [640, 83] width 135 height 22
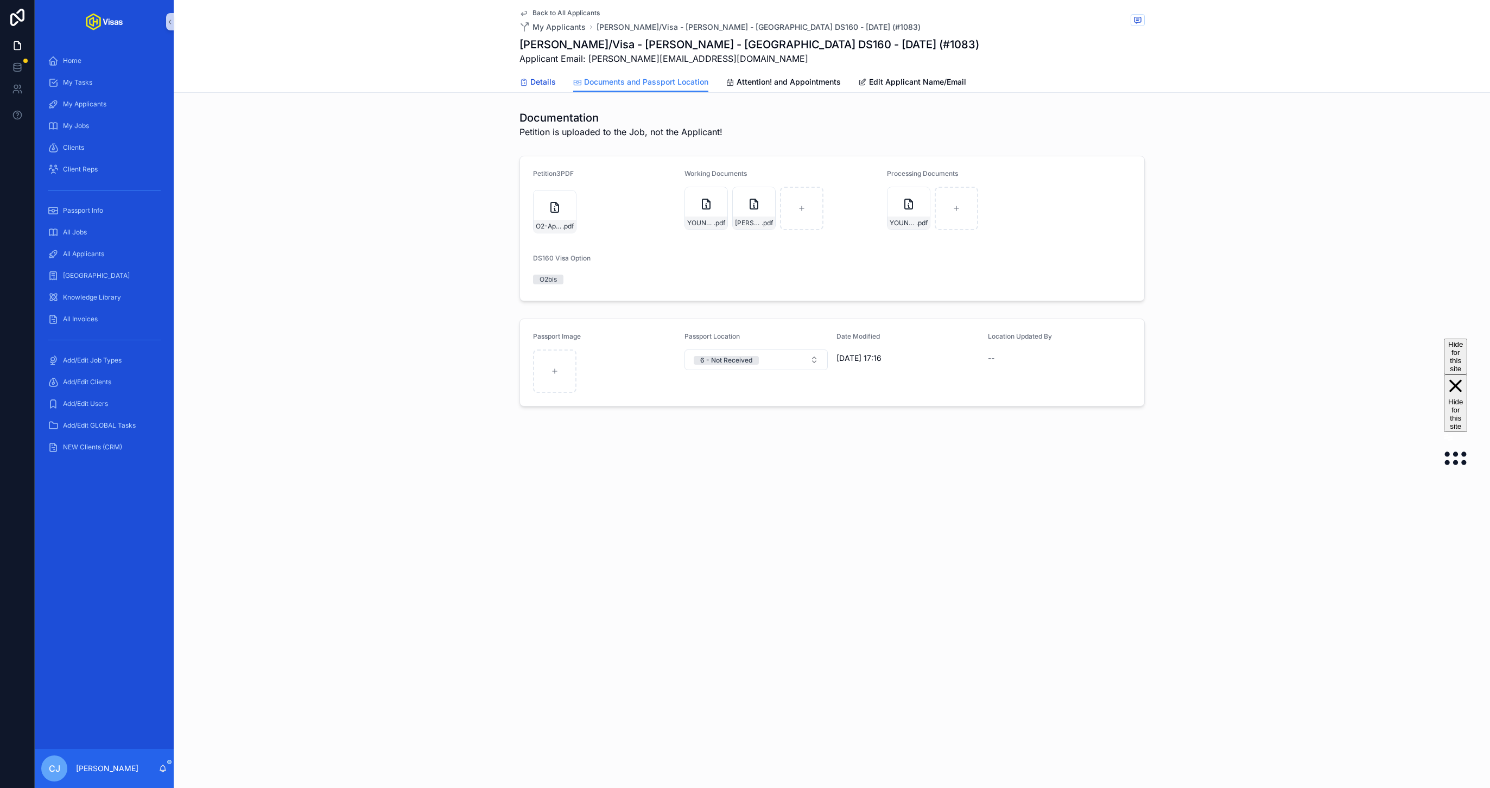
click at [537, 83] on span "Details" at bounding box center [543, 82] width 26 height 11
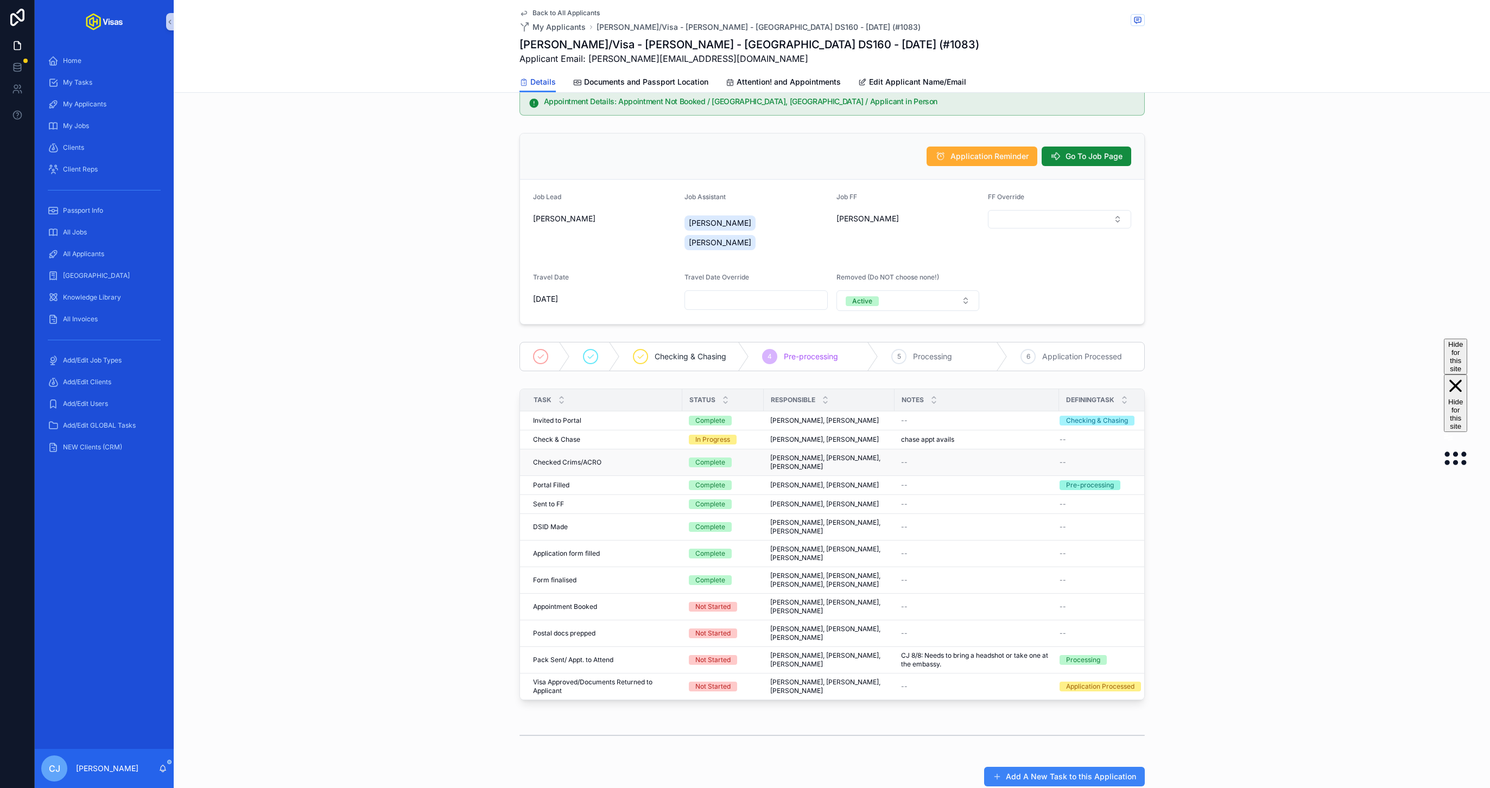
scroll to position [204, 0]
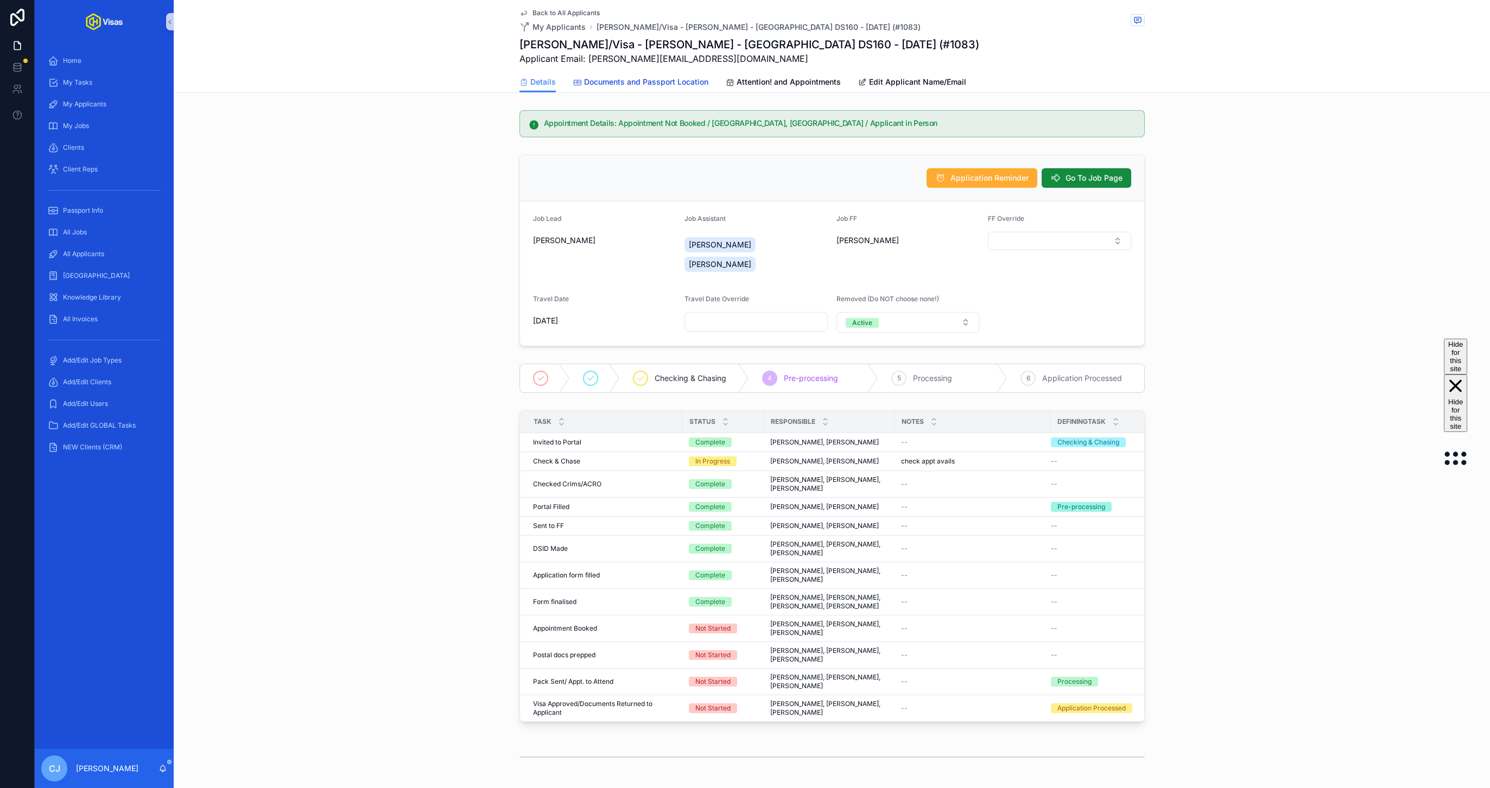
click at [698, 85] on span "Documents and Passport Location" at bounding box center [646, 82] width 124 height 11
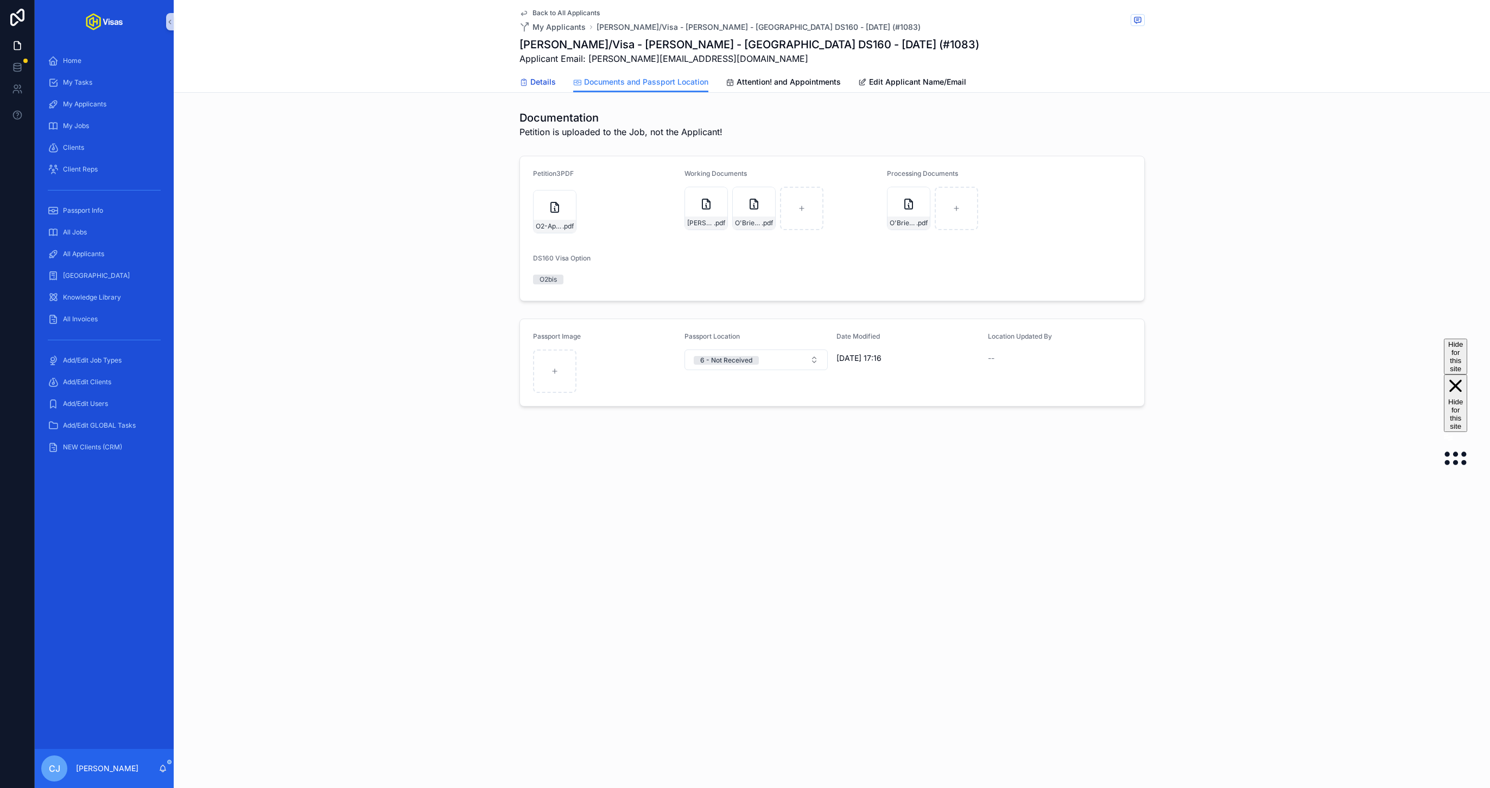
click at [527, 81] on icon "scrollable content" at bounding box center [524, 82] width 9 height 9
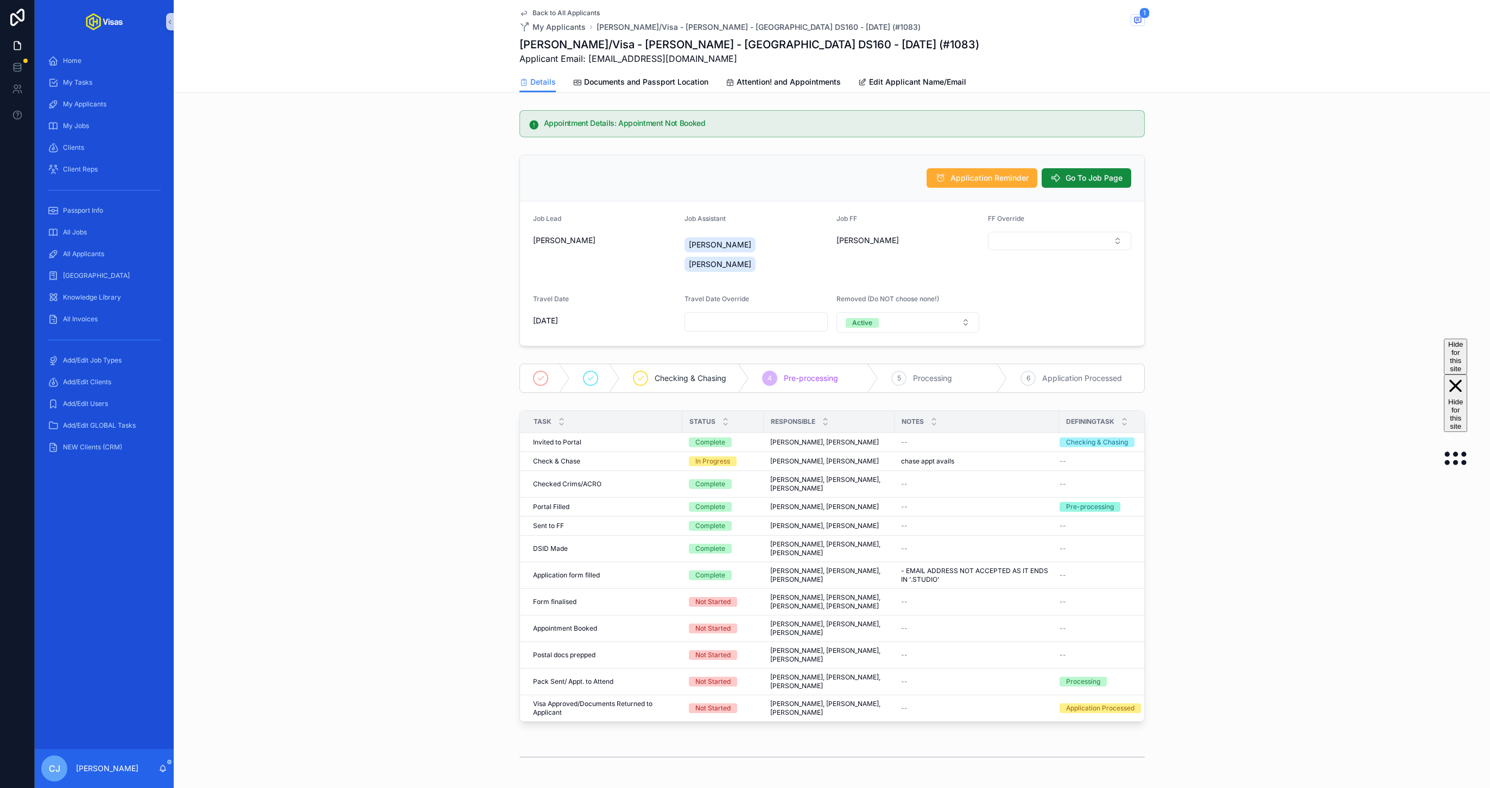
click at [645, 44] on h1 "[PERSON_NAME]/Visa - [PERSON_NAME] - [GEOGRAPHIC_DATA] DS160 - [DATE] (#1083)" at bounding box center [750, 44] width 460 height 15
click at [645, 44] on h1 "Nicholas Wong/Visa - Steven Down - USA DS160 - Mar/25 (#1083)" at bounding box center [750, 44] width 460 height 15
copy h1 "Nicholas Wong/Visa - Steven Down - USA DS160 - Mar/25 (#1083)"
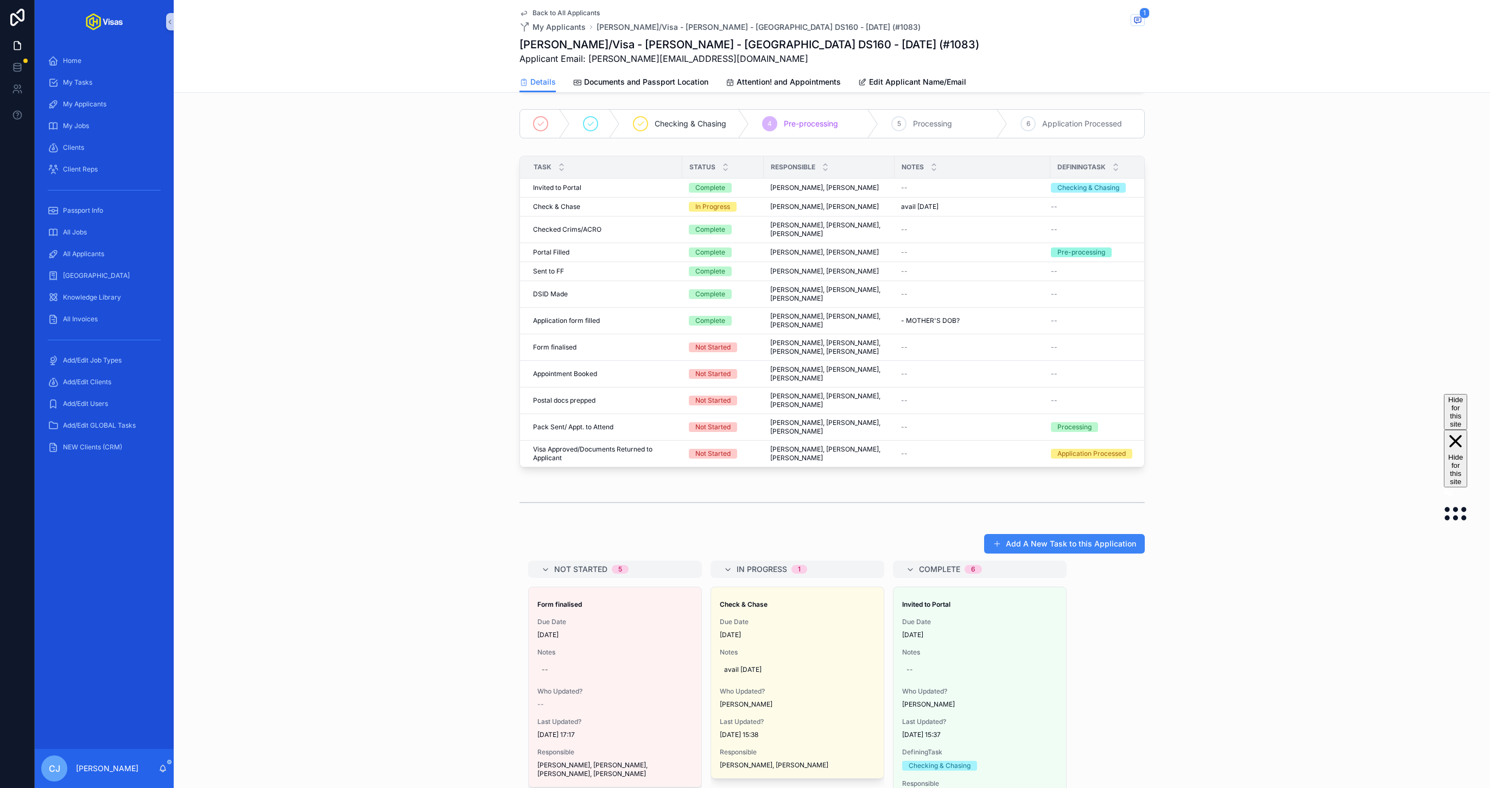
scroll to position [526, 0]
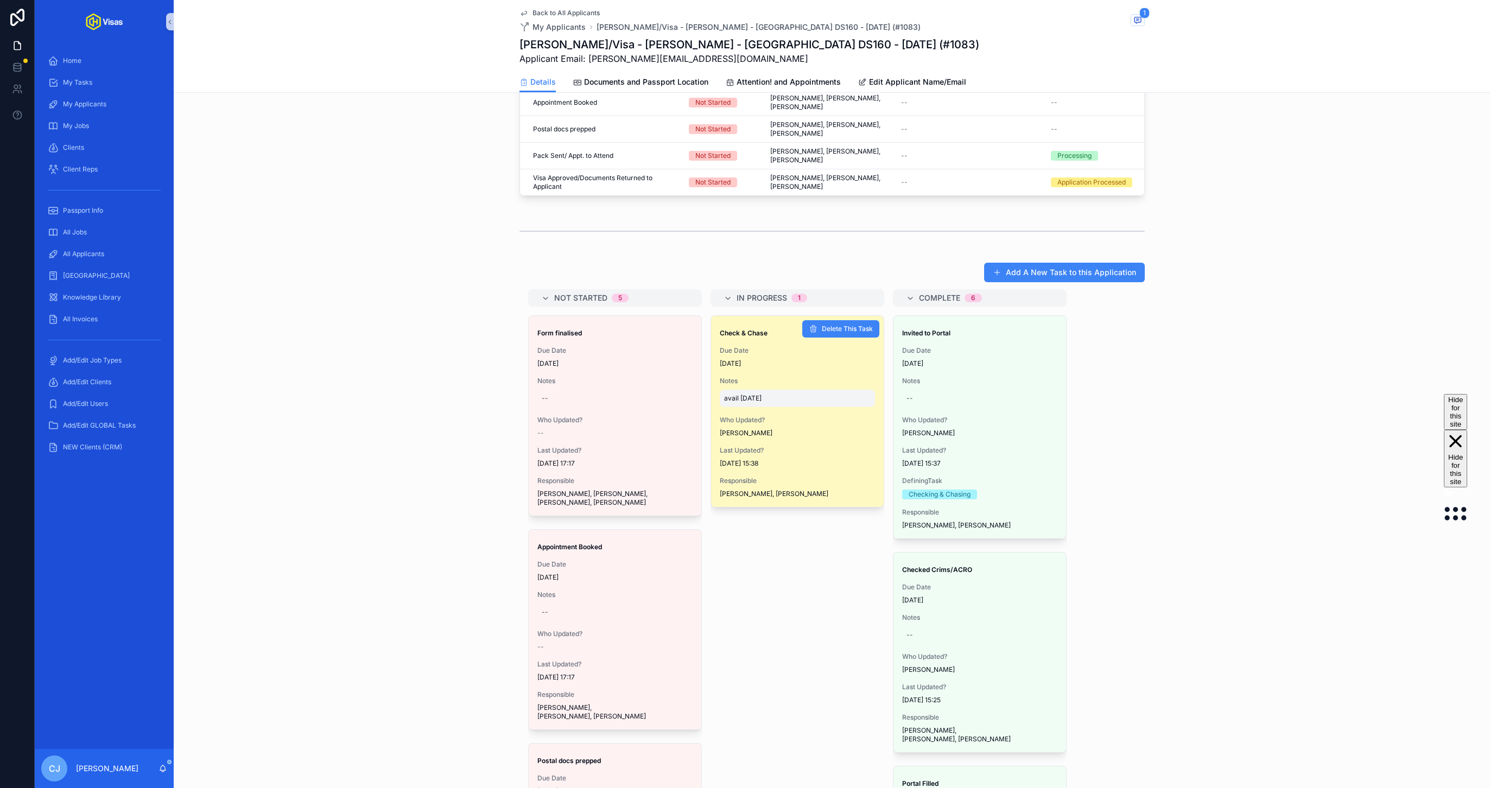
click at [795, 394] on span "avail 29 August" at bounding box center [797, 398] width 147 height 9
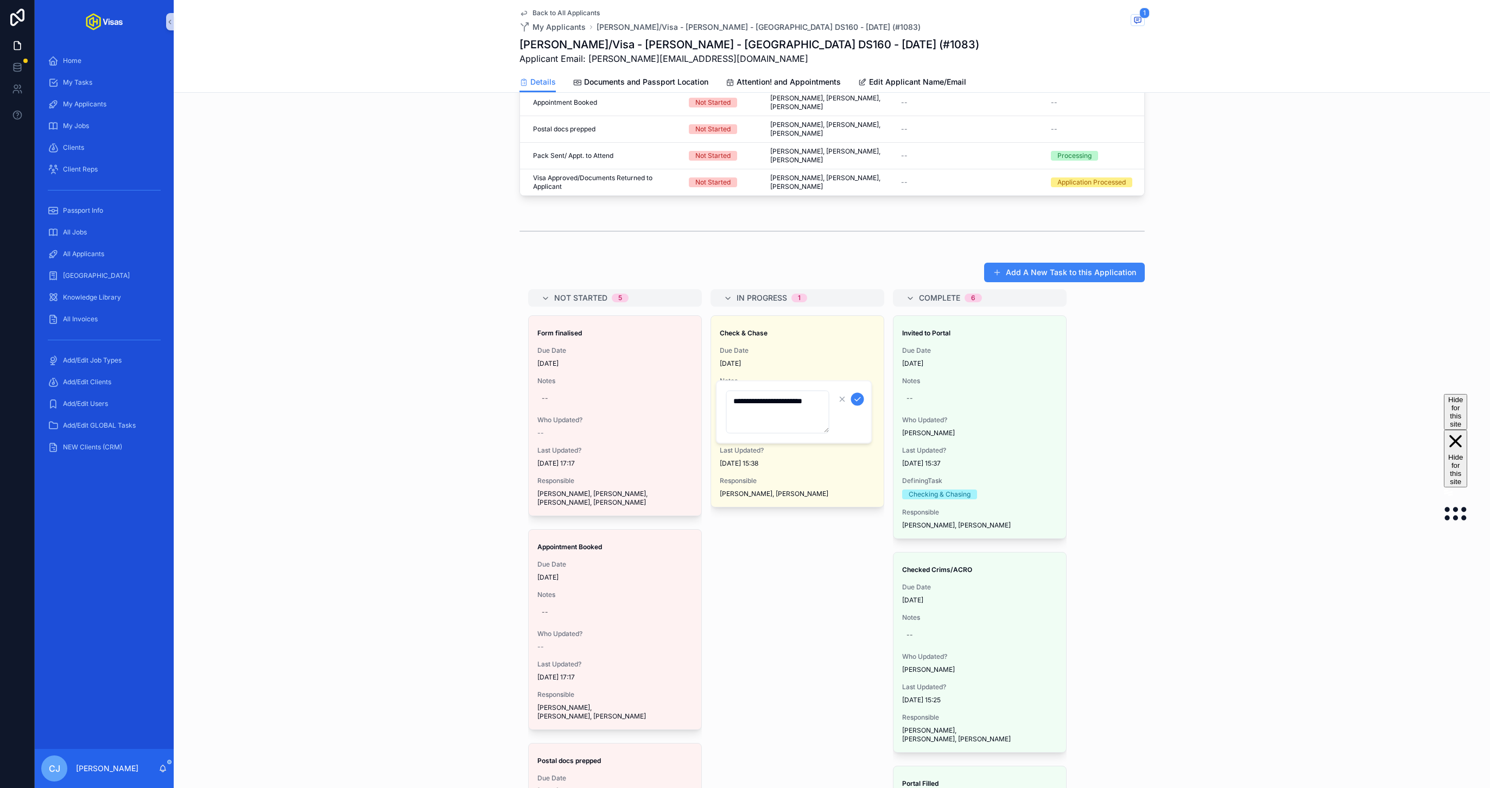
click at [821, 401] on textarea "**********" at bounding box center [777, 412] width 103 height 43
type textarea "**********"
click at [855, 397] on icon "scrollable content" at bounding box center [857, 399] width 9 height 9
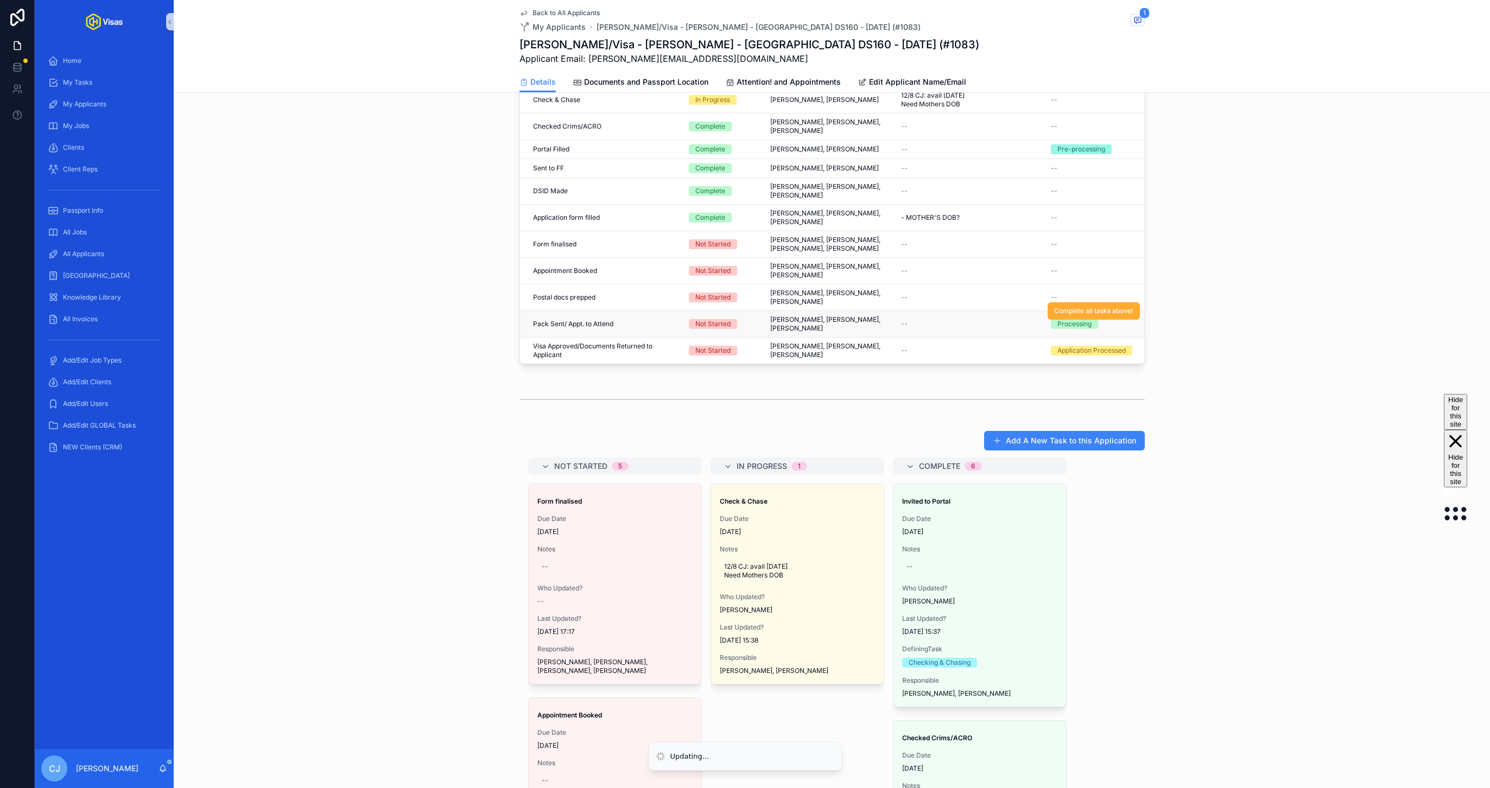
scroll to position [226, 0]
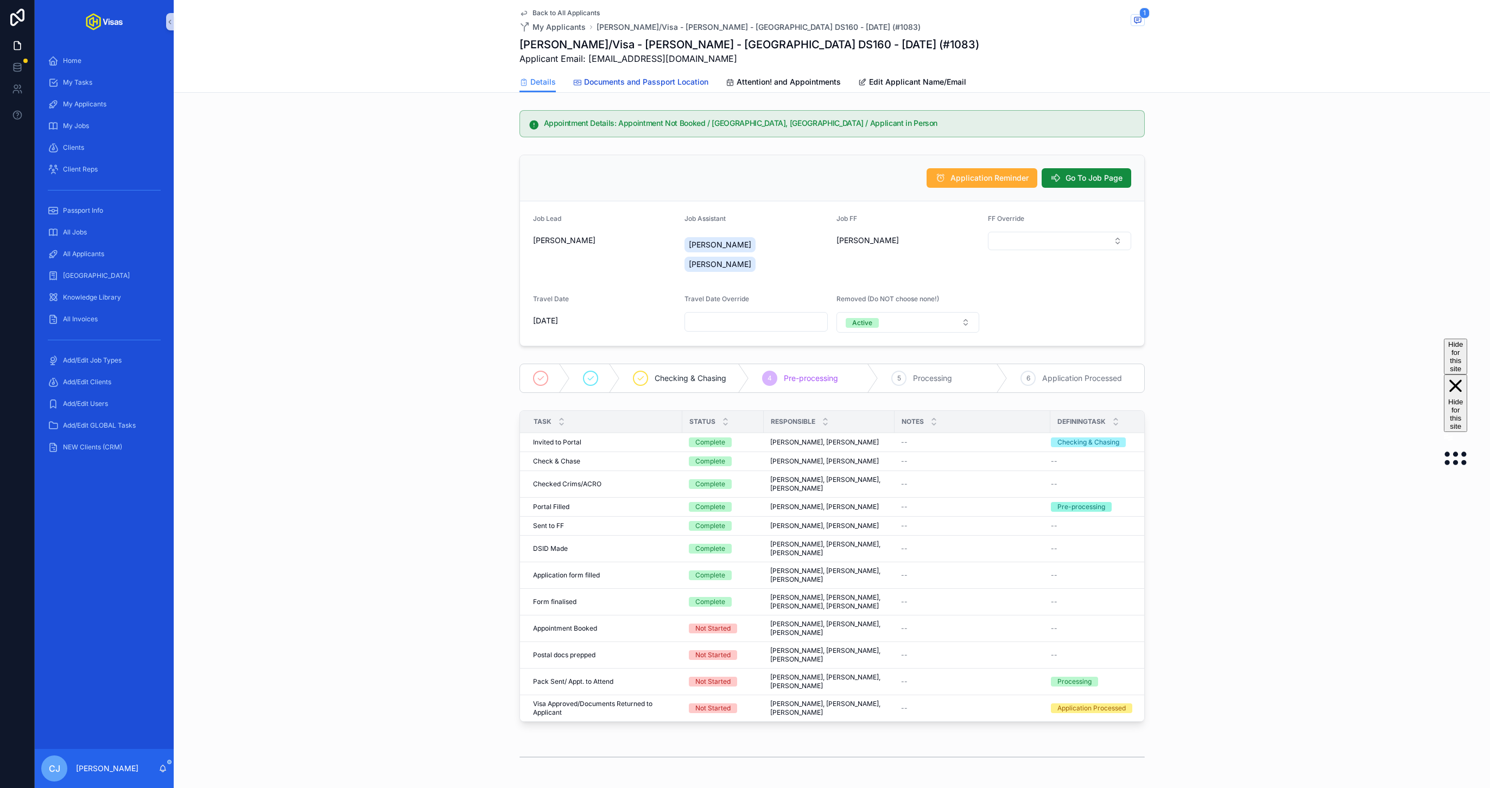
click at [674, 88] on link "Documents and Passport Location" at bounding box center [640, 83] width 135 height 22
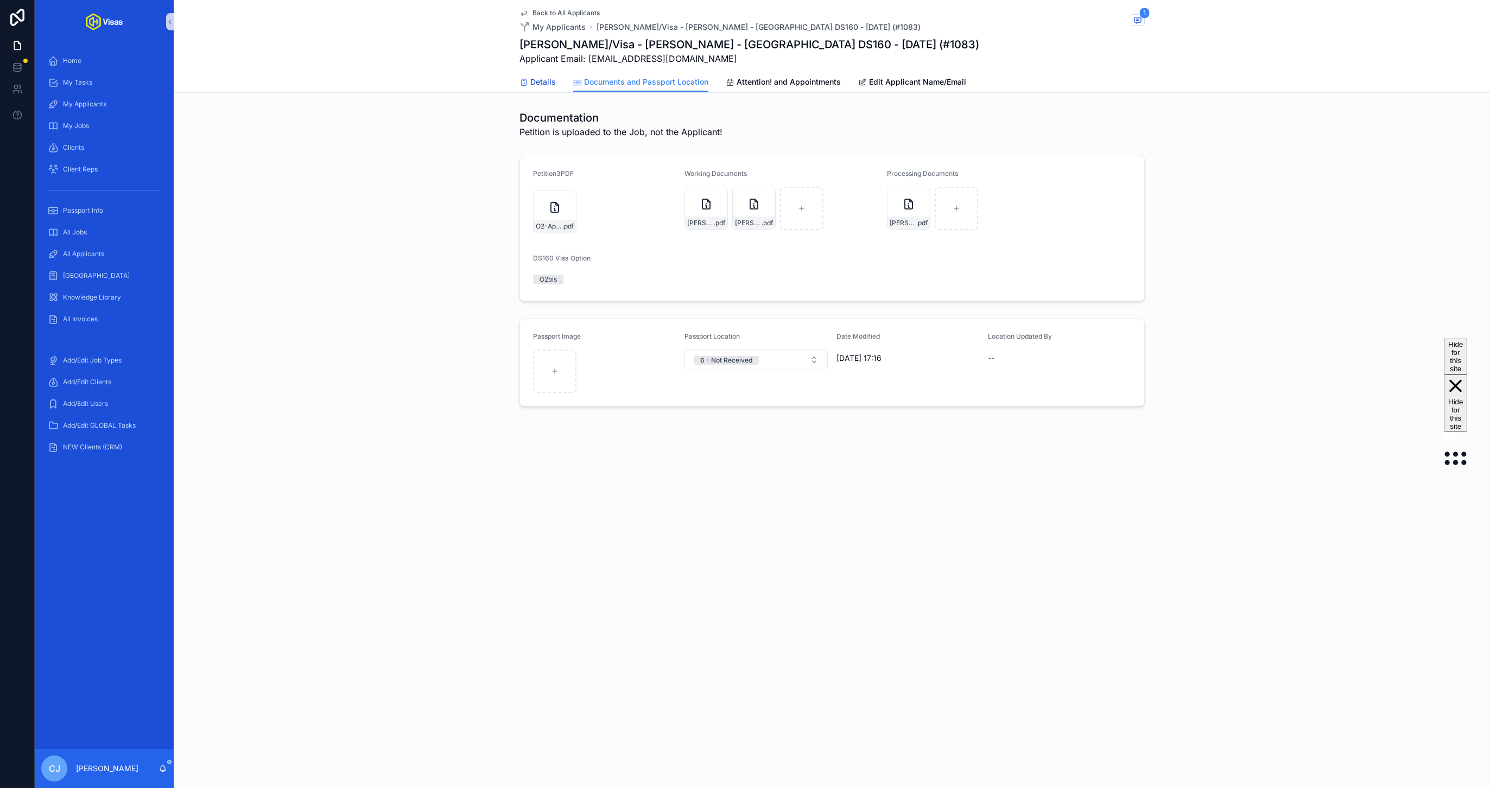
click at [540, 90] on link "Details" at bounding box center [538, 83] width 36 height 22
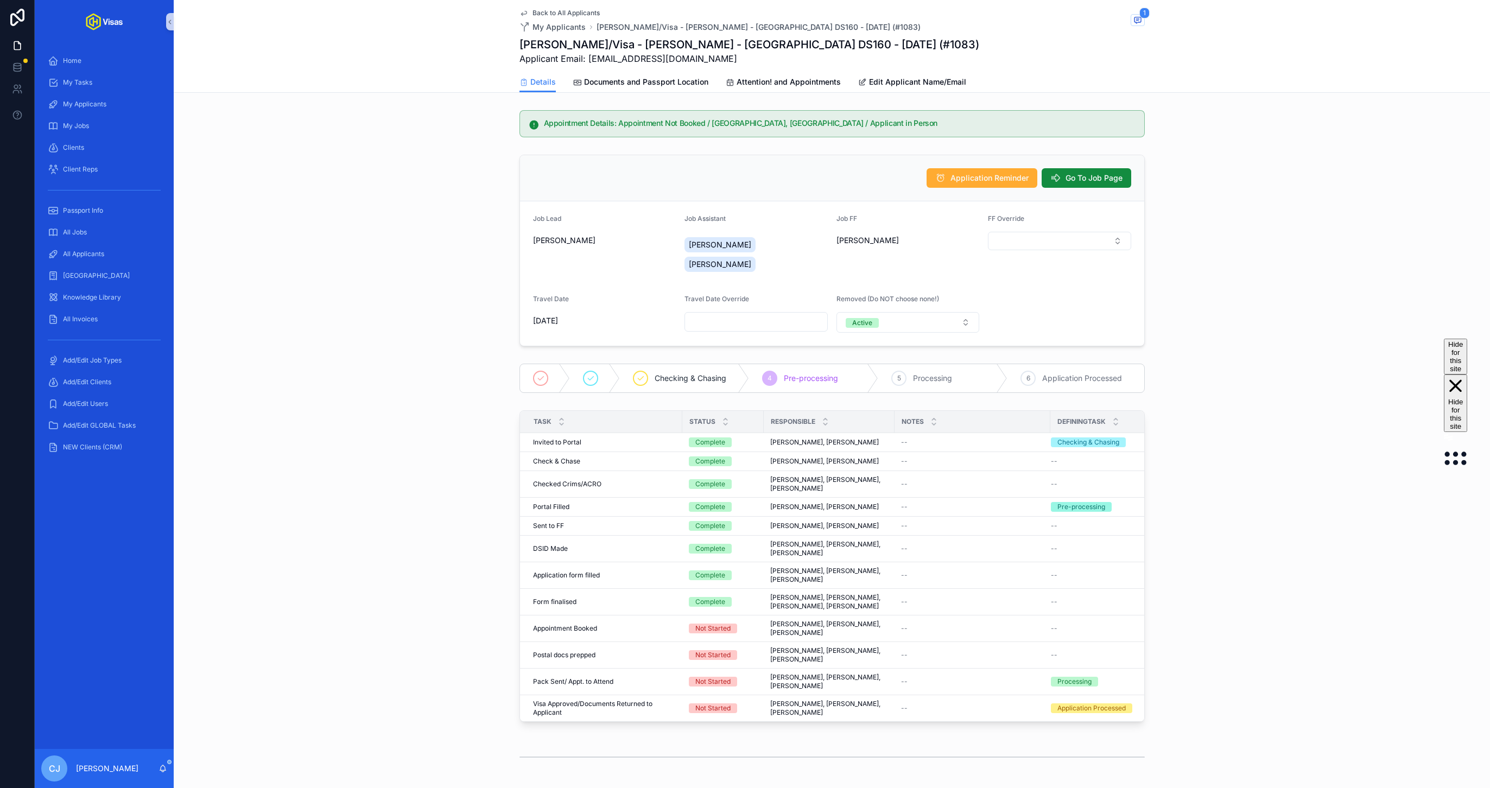
click at [708, 46] on h1 "Grace Arnott-Hayes/Visa - Steven Down - USA DS160 - Mar/25 (#1083)" at bounding box center [750, 44] width 460 height 15
copy h1 "Grace Arnott-Hayes/Visa - Steven Down - USA DS160 - Mar/25 (#1083)"
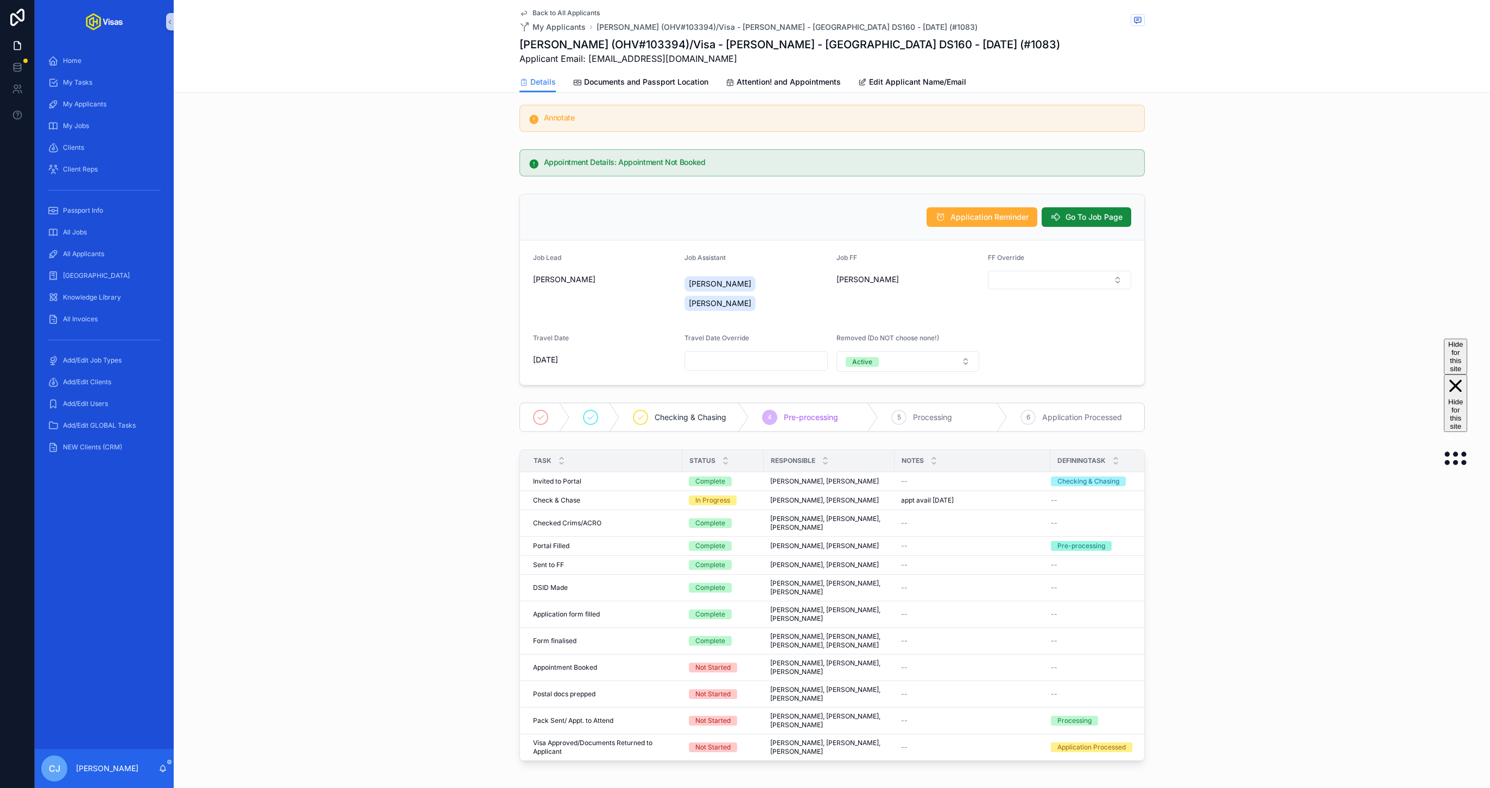
scroll to position [7, 0]
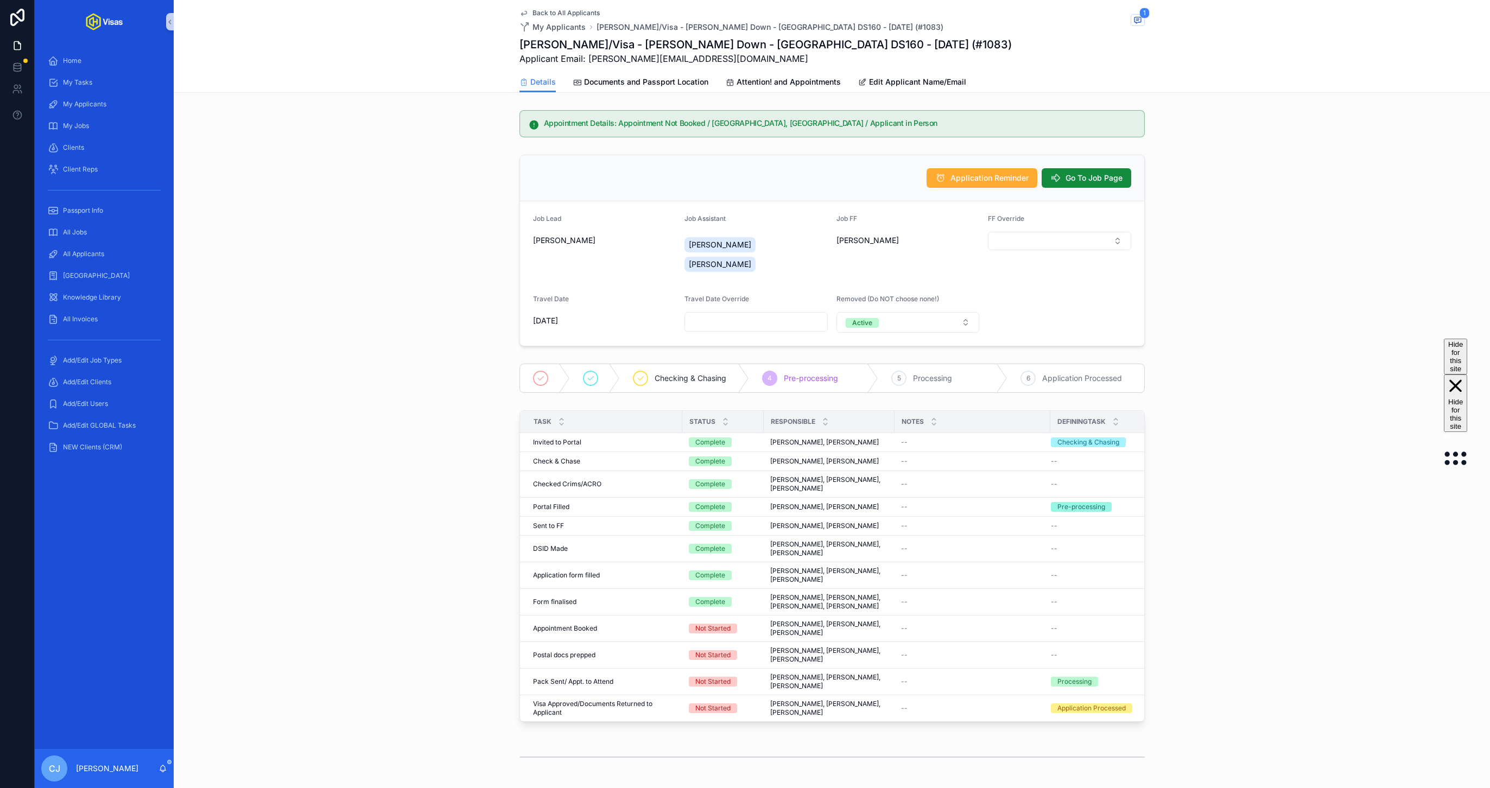
click at [766, 41] on h1 "[PERSON_NAME]/Visa - [PERSON_NAME] Down - [GEOGRAPHIC_DATA] DS160 - [DATE] (#10…" at bounding box center [766, 44] width 492 height 15
click at [766, 41] on h1 "Hanna Schrage/Visa - Steven Down - USA DS160 - Mar/25 (#1083)" at bounding box center [766, 44] width 492 height 15
copy h1 "Hanna Schrage/Visa - Steven Down - USA DS160 - Mar/25 (#1083)"
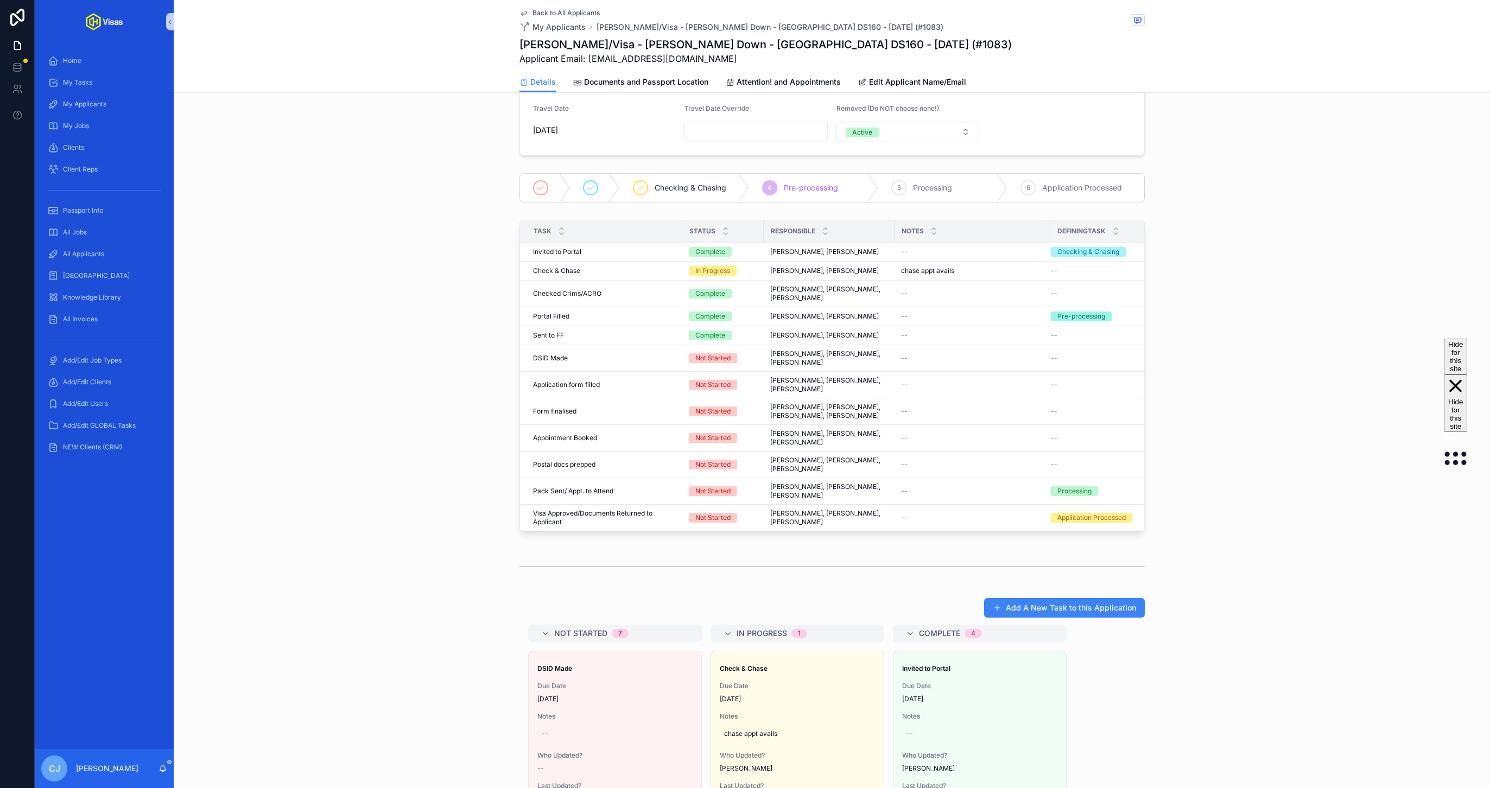
scroll to position [222, 0]
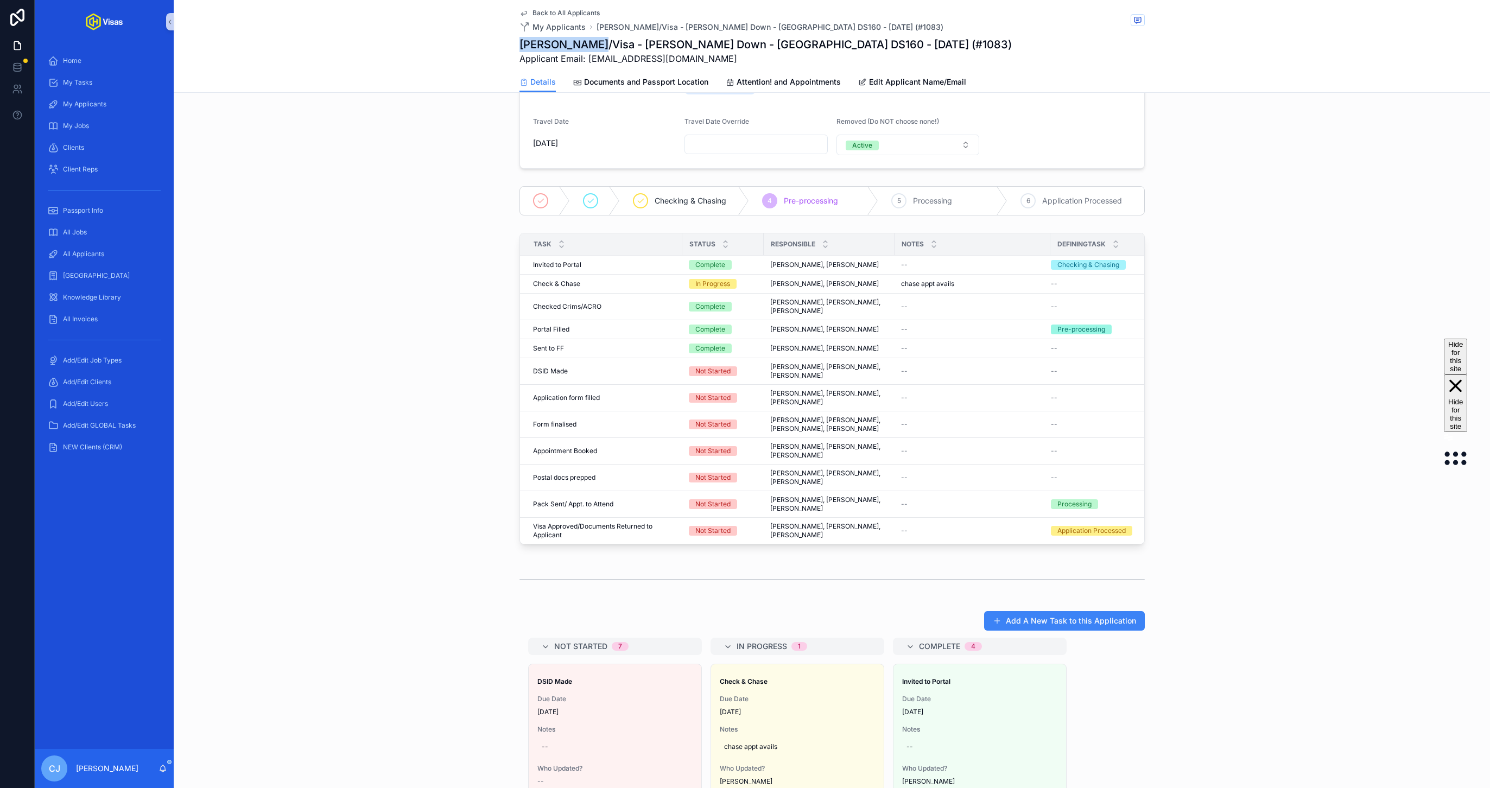
drag, startPoint x: 582, startPoint y: 43, endPoint x: 521, endPoint y: 44, distance: 61.4
click at [521, 44] on h1 "Kira O'Brien/Visa - Steven Down - USA DS160 - Mar/25 (#1083)" at bounding box center [766, 44] width 492 height 15
copy h1 "Kira O'Brien"
click at [677, 73] on link "Documents and Passport Location" at bounding box center [640, 83] width 135 height 22
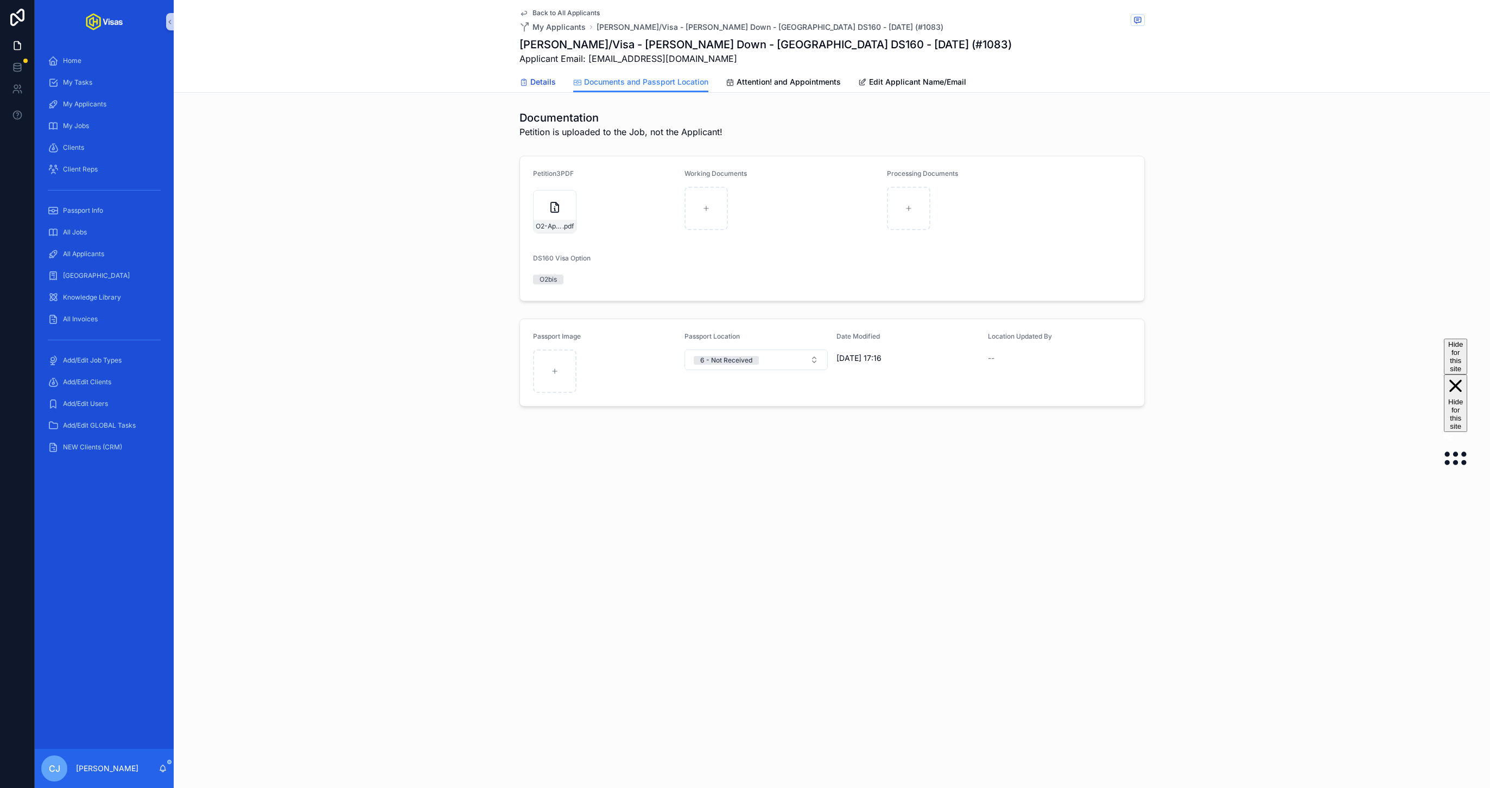
click at [553, 81] on span "Details" at bounding box center [543, 82] width 26 height 11
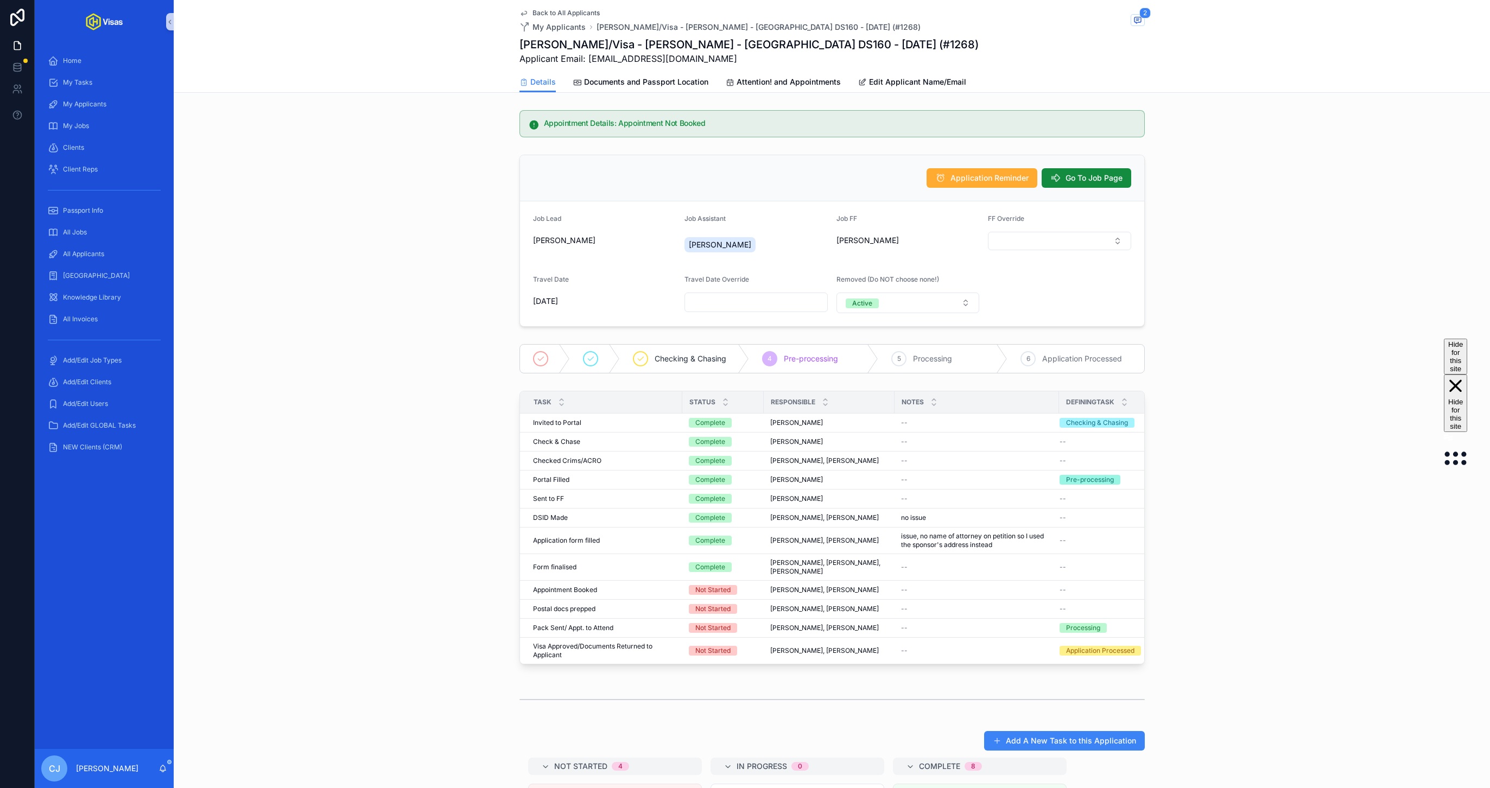
click at [765, 44] on h1 "[PERSON_NAME]/Visa - [PERSON_NAME] - [GEOGRAPHIC_DATA] DS160 - [DATE] (#1268)" at bounding box center [749, 44] width 459 height 15
copy h1 "[PERSON_NAME]/Visa - [PERSON_NAME] - [GEOGRAPHIC_DATA] DS160 - [DATE] (#1268)"
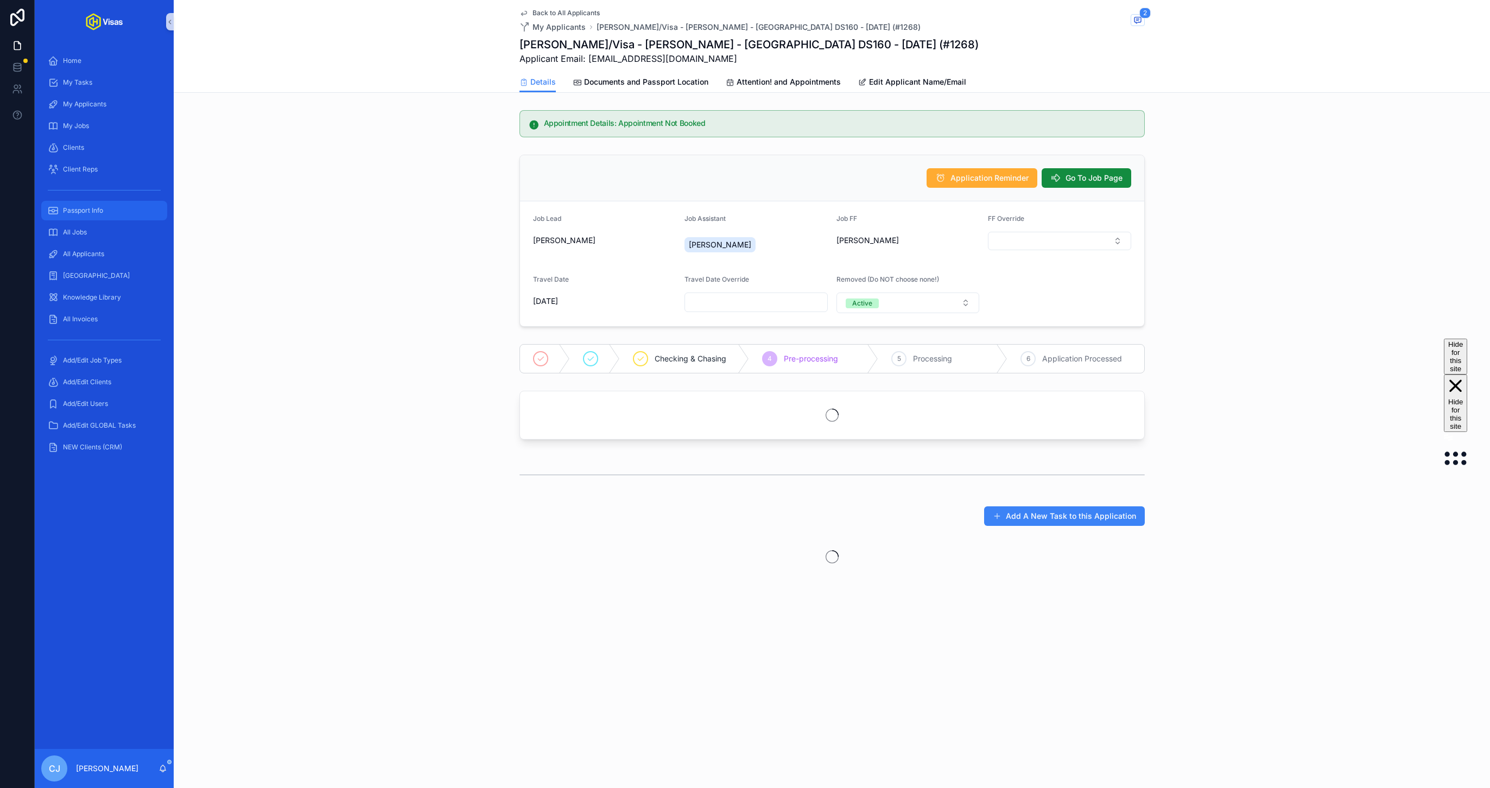
click at [99, 207] on span "Passport Info" at bounding box center [83, 210] width 40 height 9
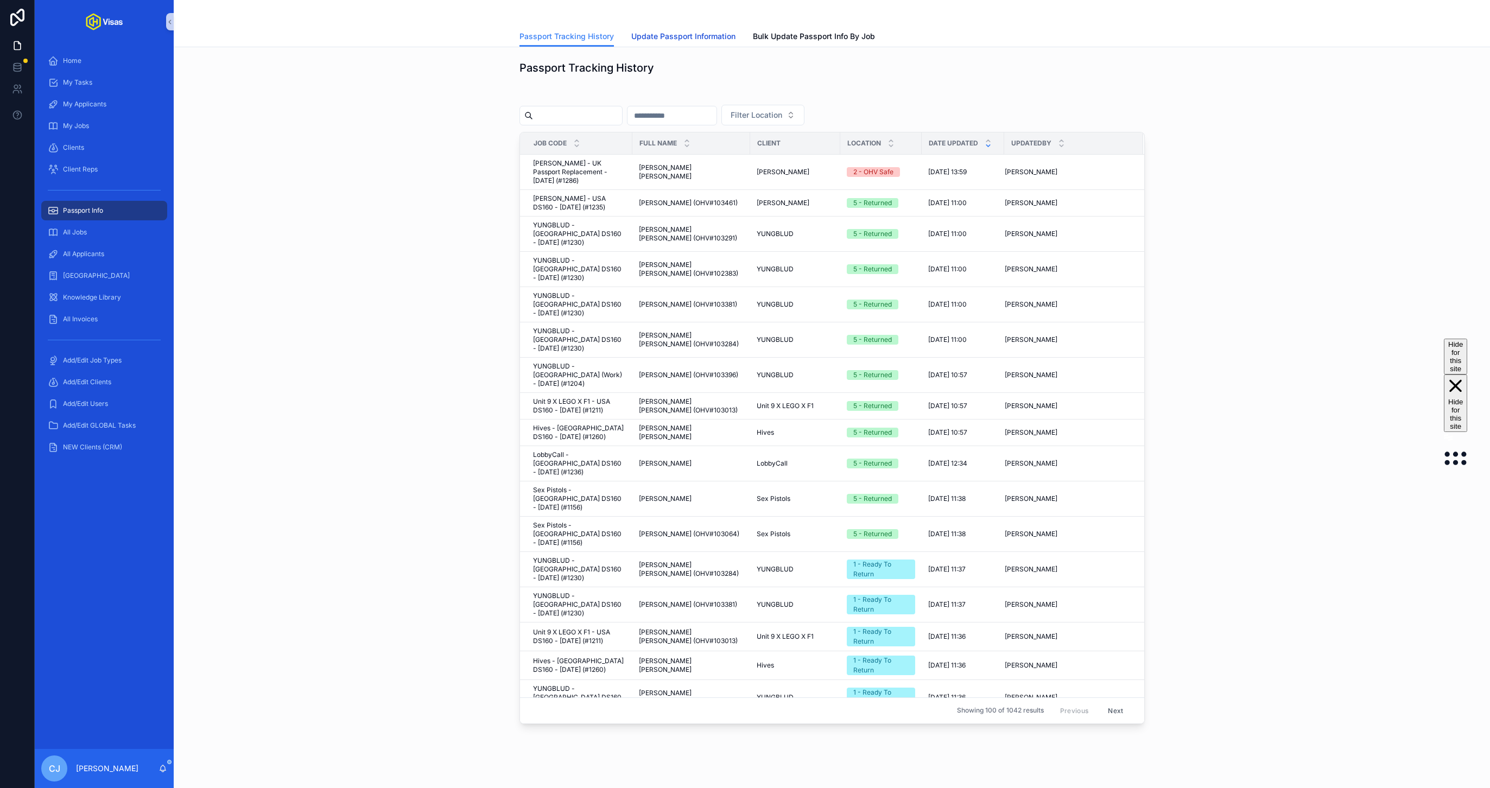
click at [676, 28] on link "Update Passport Information" at bounding box center [683, 38] width 104 height 22
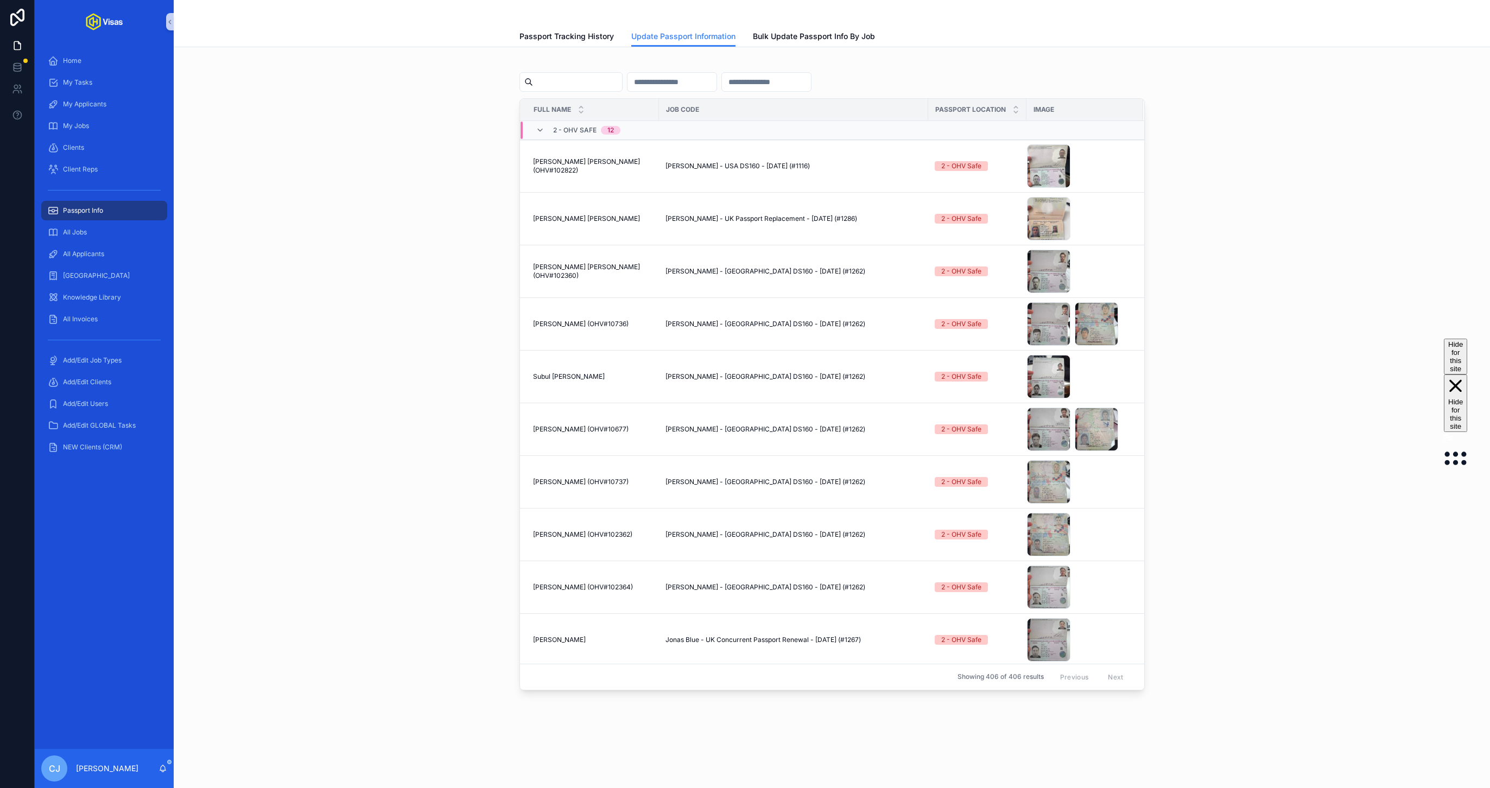
click at [581, 88] on input "scrollable content" at bounding box center [577, 81] width 89 height 15
type input "****"
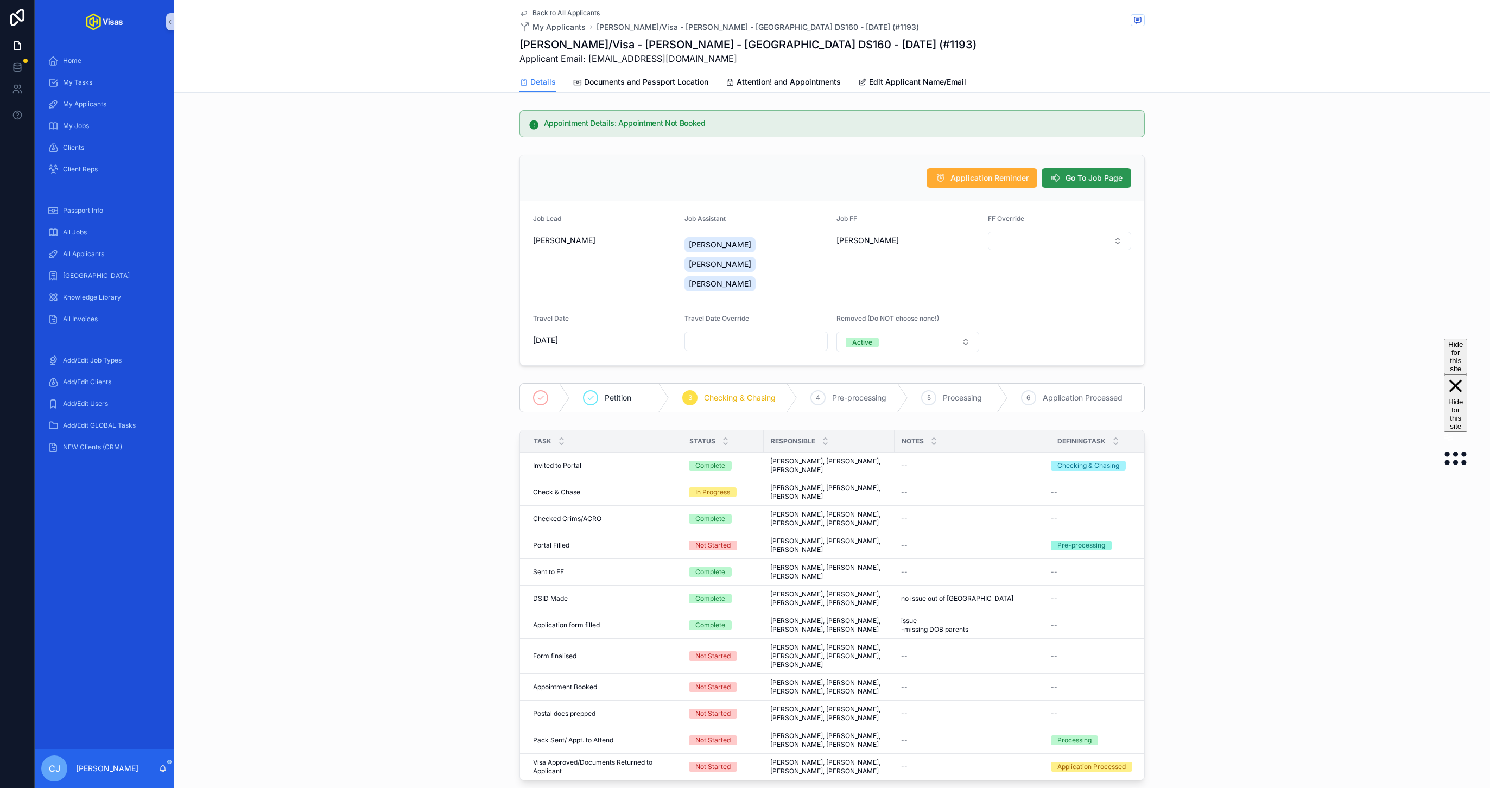
click at [1100, 179] on span "Go To Job Page" at bounding box center [1094, 178] width 57 height 11
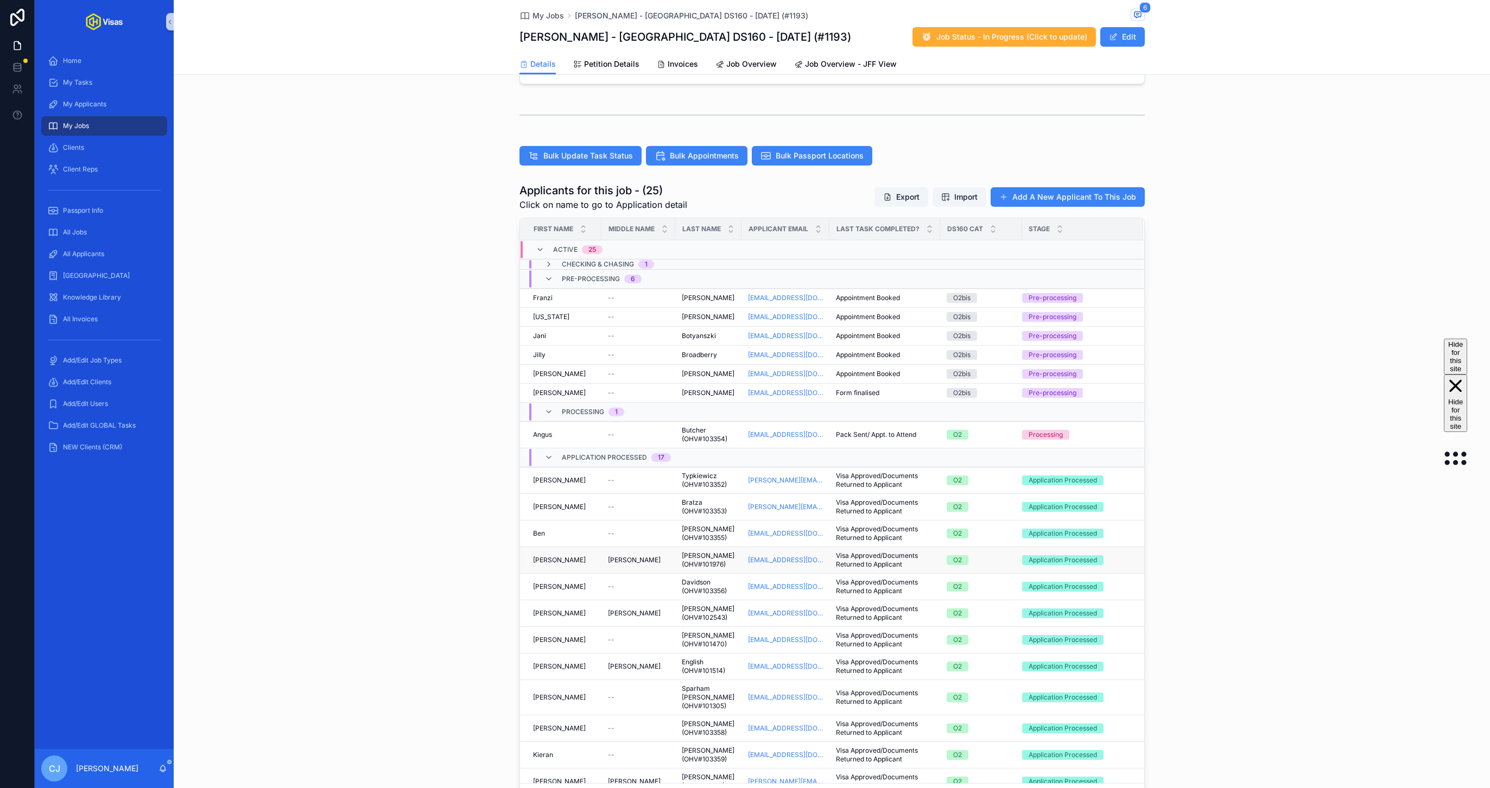
scroll to position [231, 0]
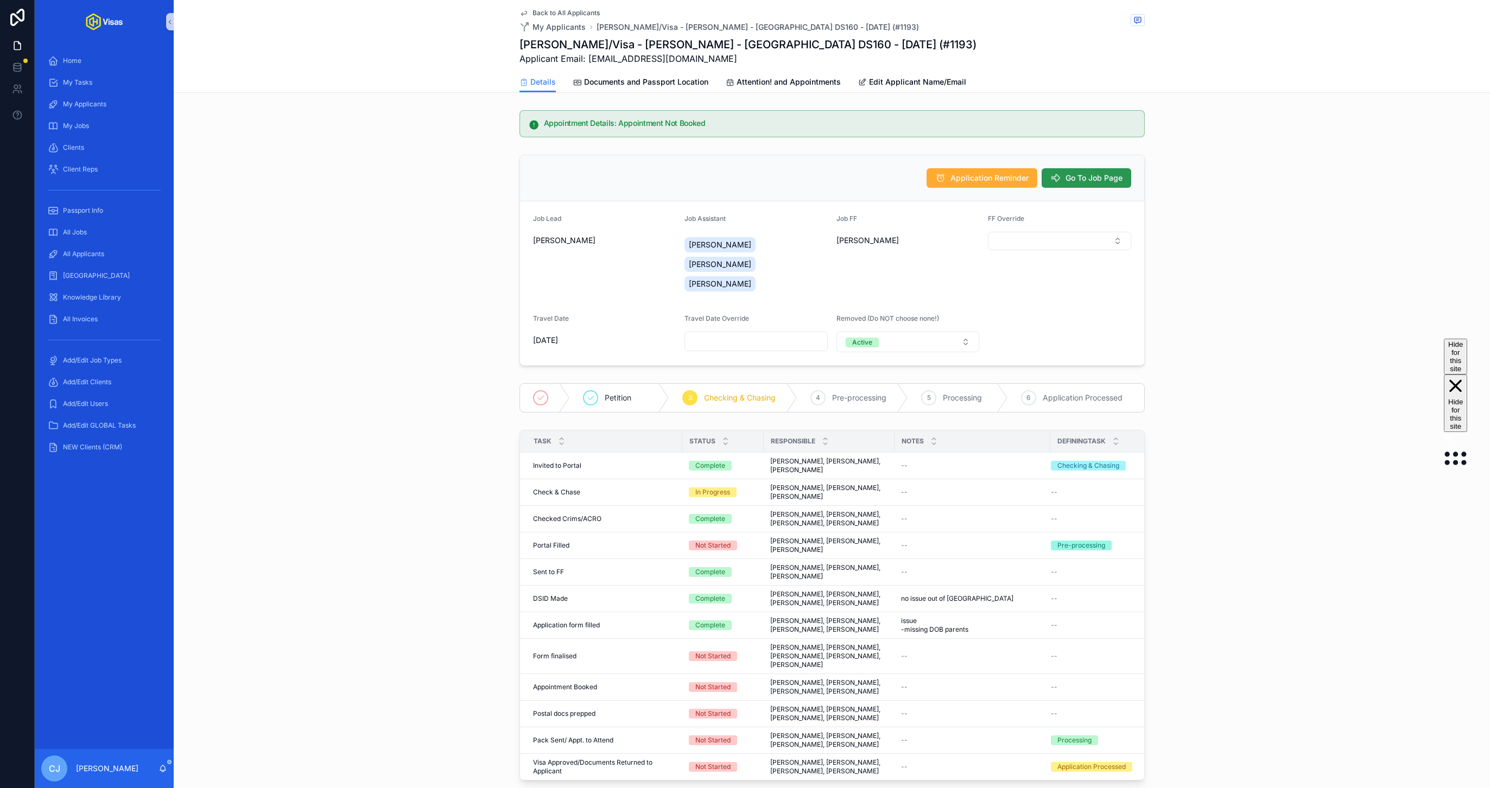
click at [1096, 178] on span "Go To Job Page" at bounding box center [1094, 178] width 57 height 11
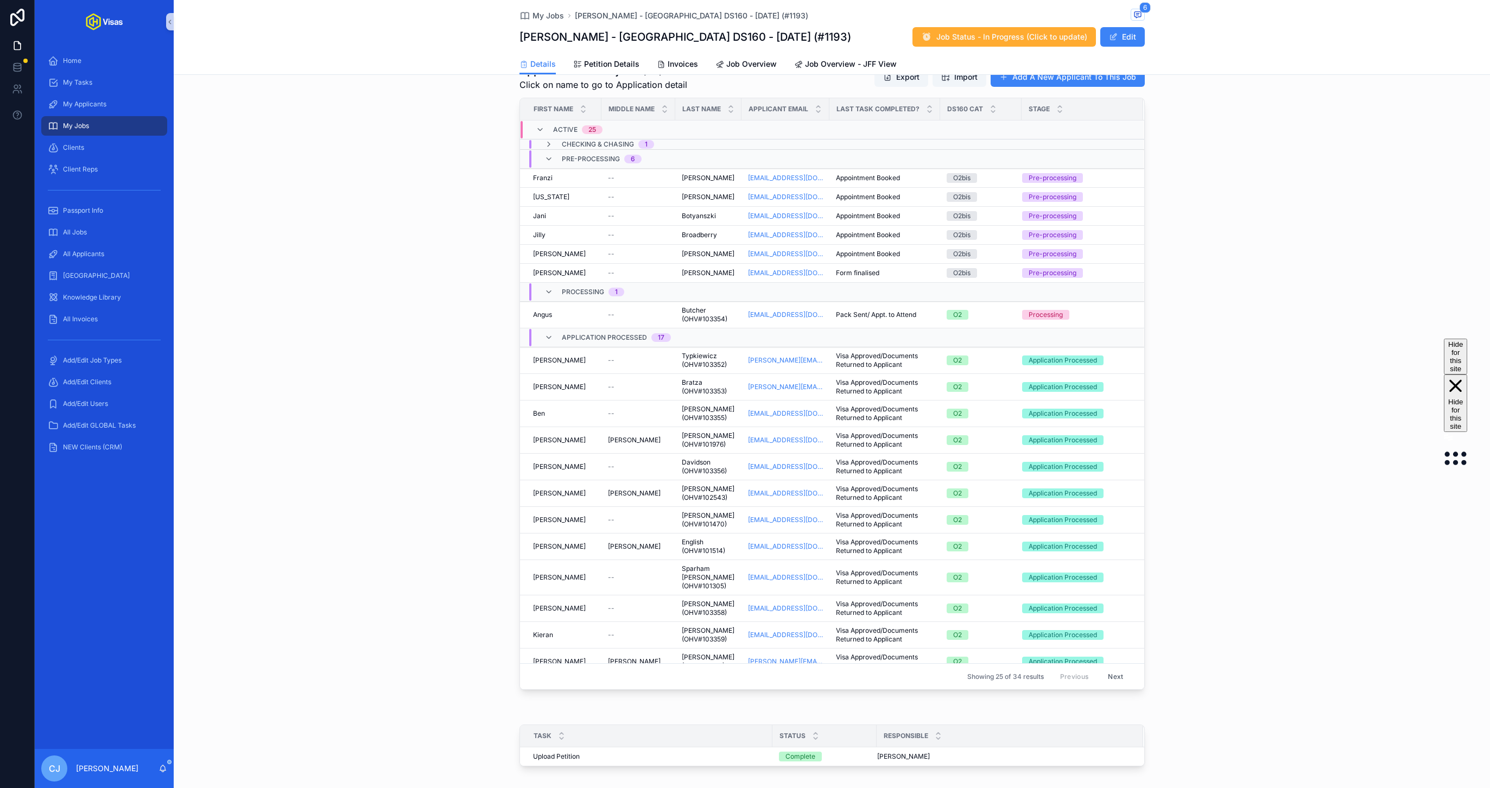
click at [610, 147] on span "Checking & Chasing" at bounding box center [598, 144] width 72 height 9
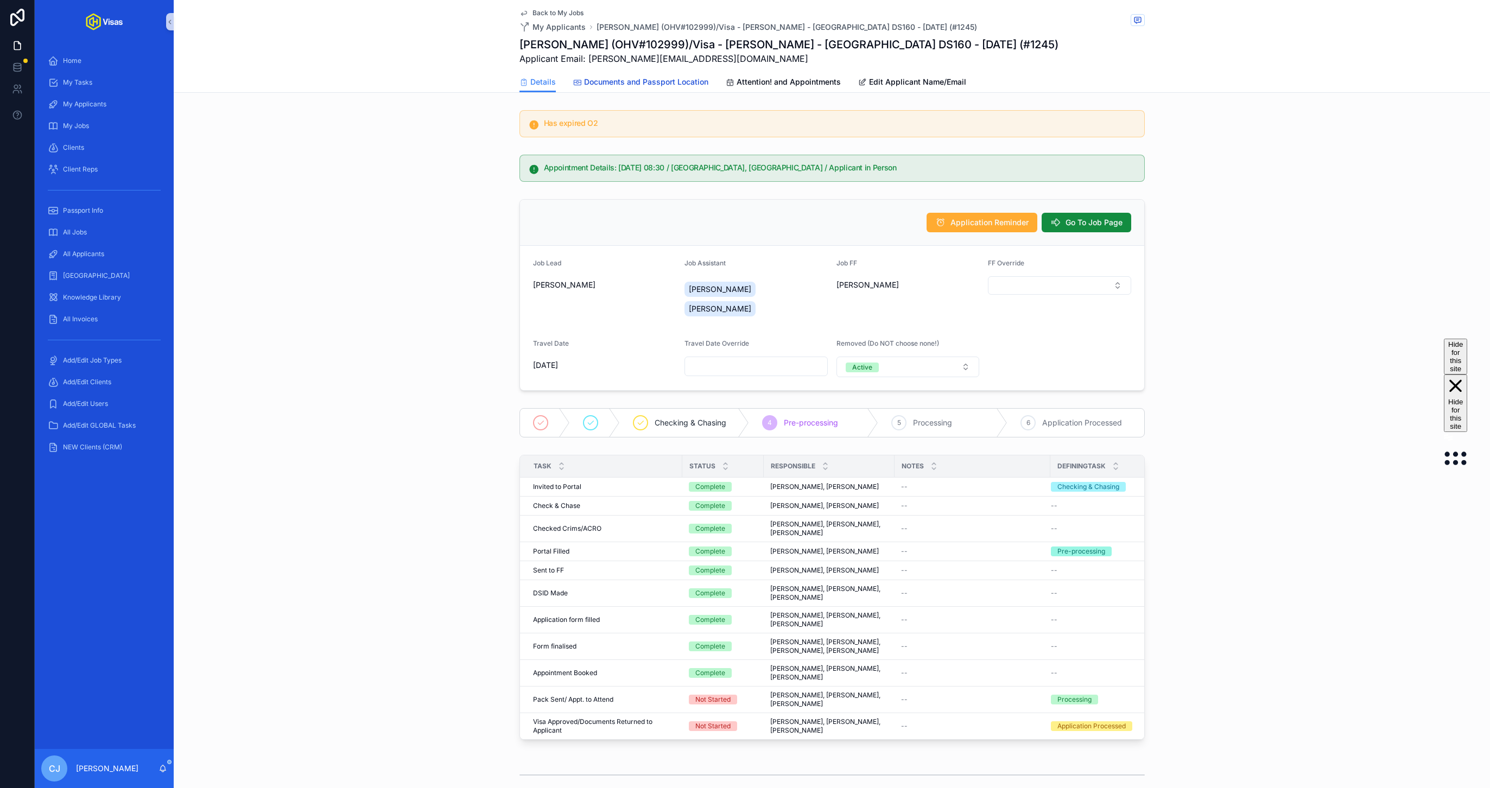
click at [685, 77] on span "Documents and Passport Location" at bounding box center [646, 82] width 124 height 11
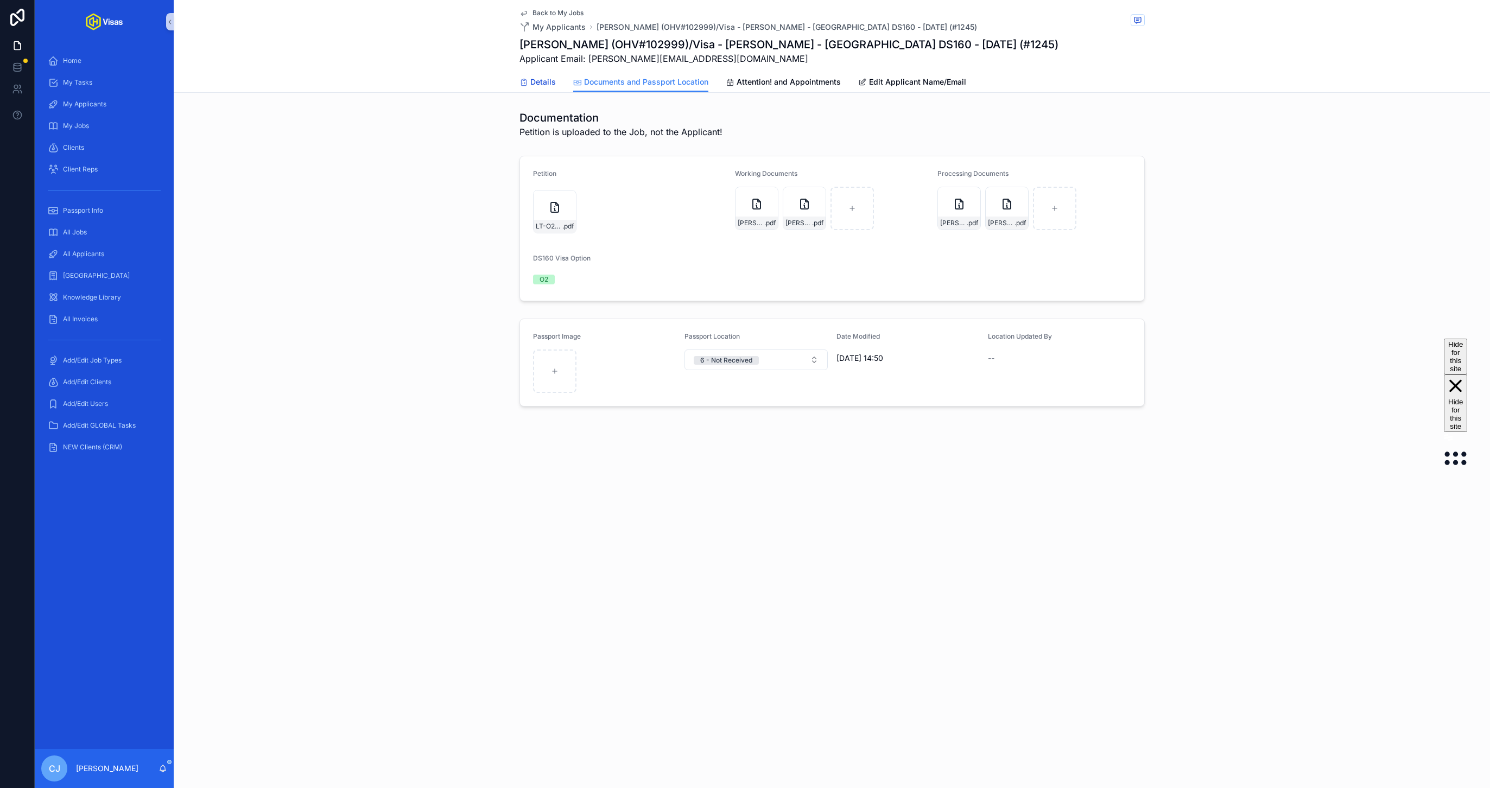
click at [530, 77] on span "Details" at bounding box center [543, 82] width 26 height 11
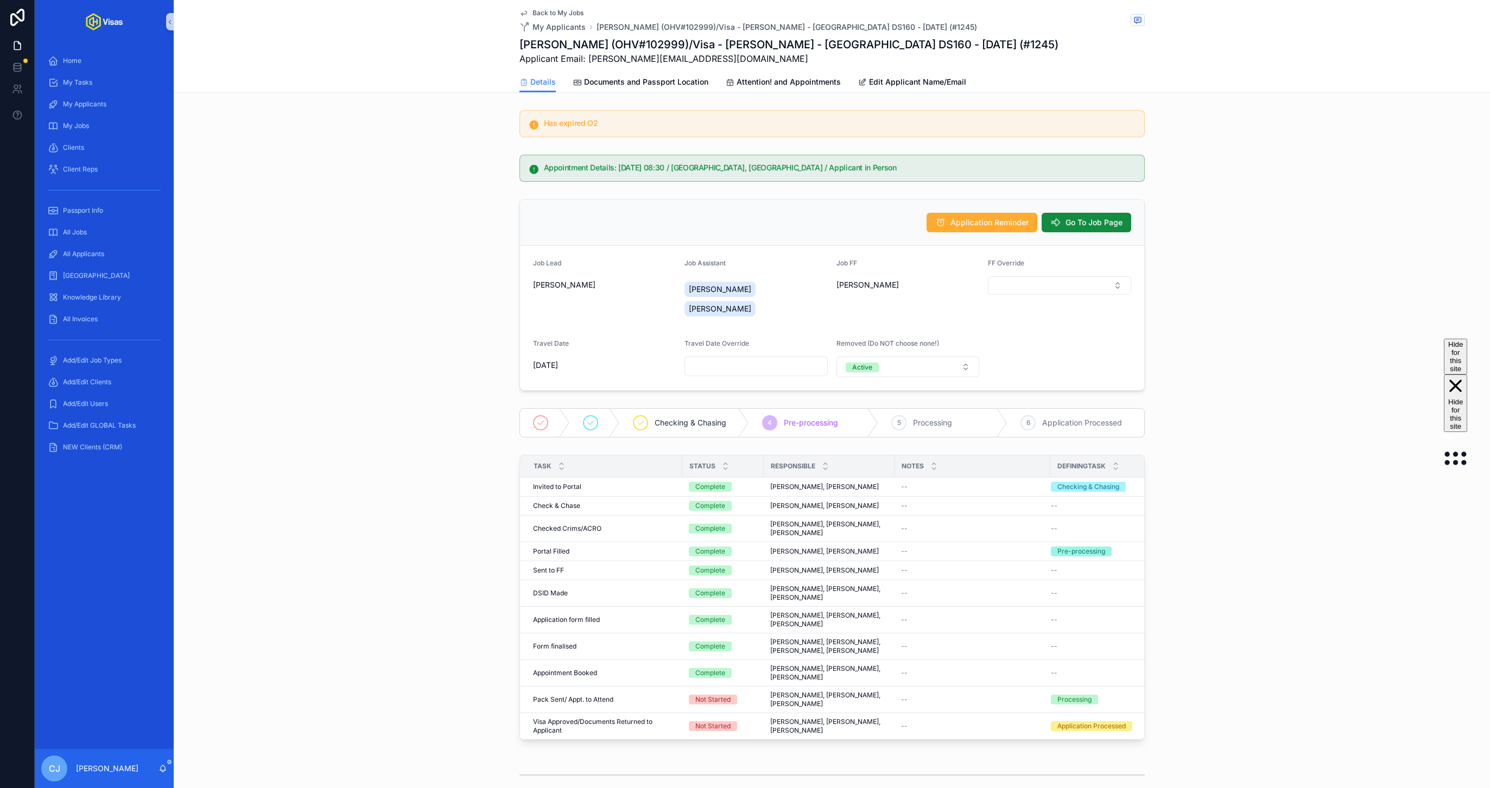
click at [1089, 234] on div "Application Reminder Go To Job Page" at bounding box center [832, 223] width 624 height 46
click at [1087, 231] on button "Go To Job Page" at bounding box center [1087, 223] width 90 height 20
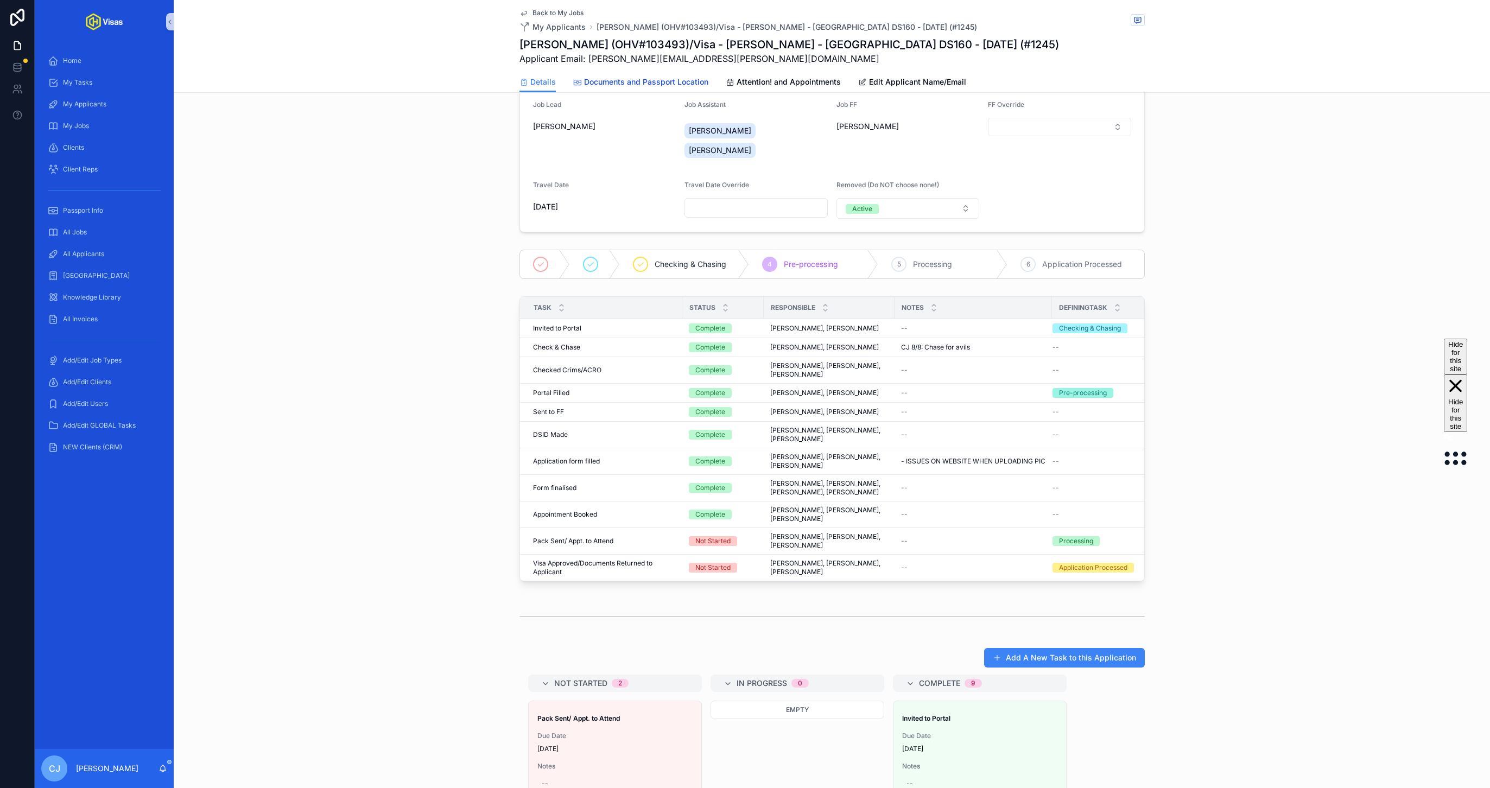
click at [669, 77] on span "Documents and Passport Location" at bounding box center [646, 82] width 124 height 11
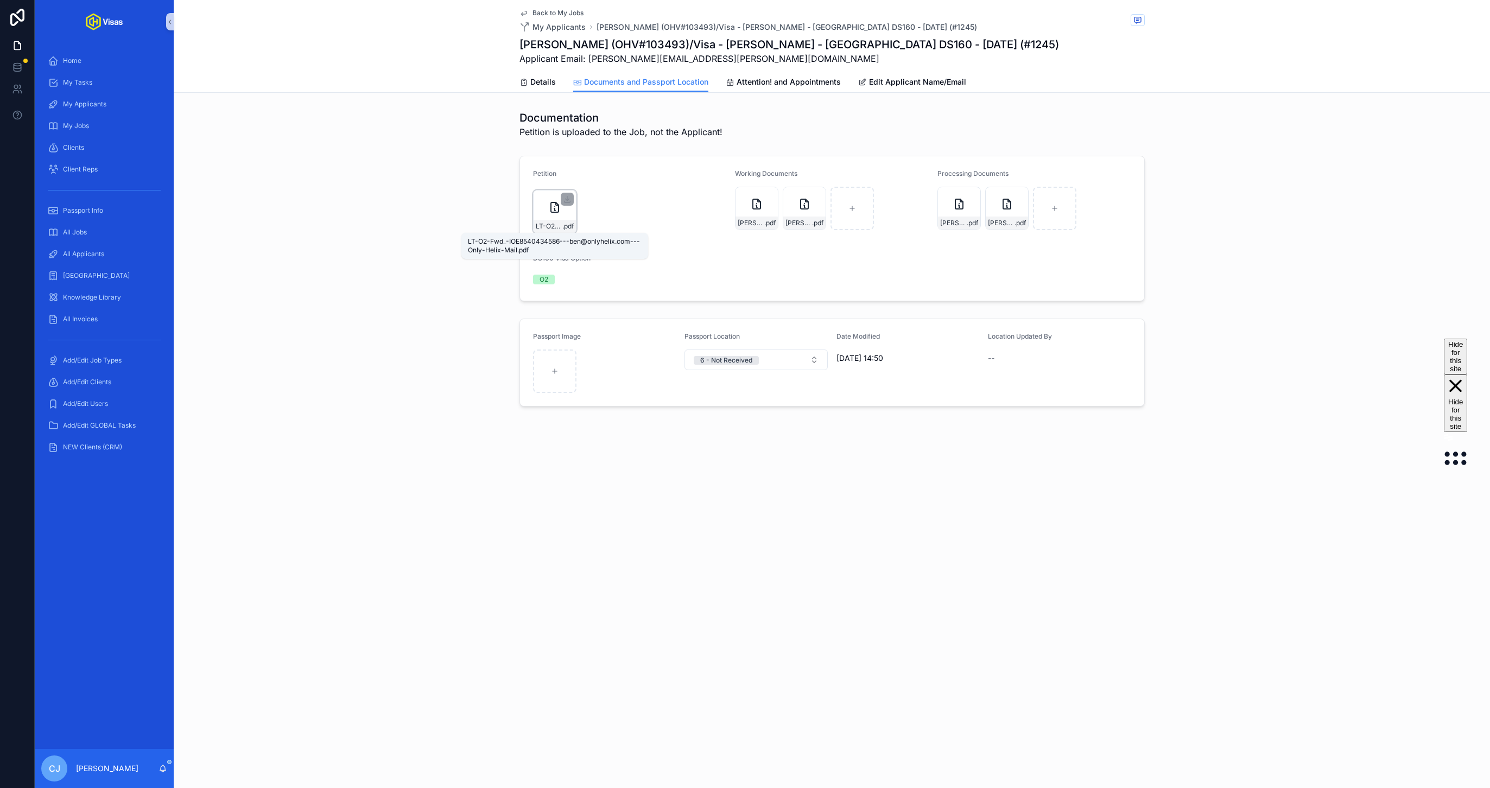
click at [546, 229] on span "LT-O2-Fwd_-IOE8540434586---ben@onlyhelix.com---Only-Helix-Mail" at bounding box center [549, 226] width 27 height 9
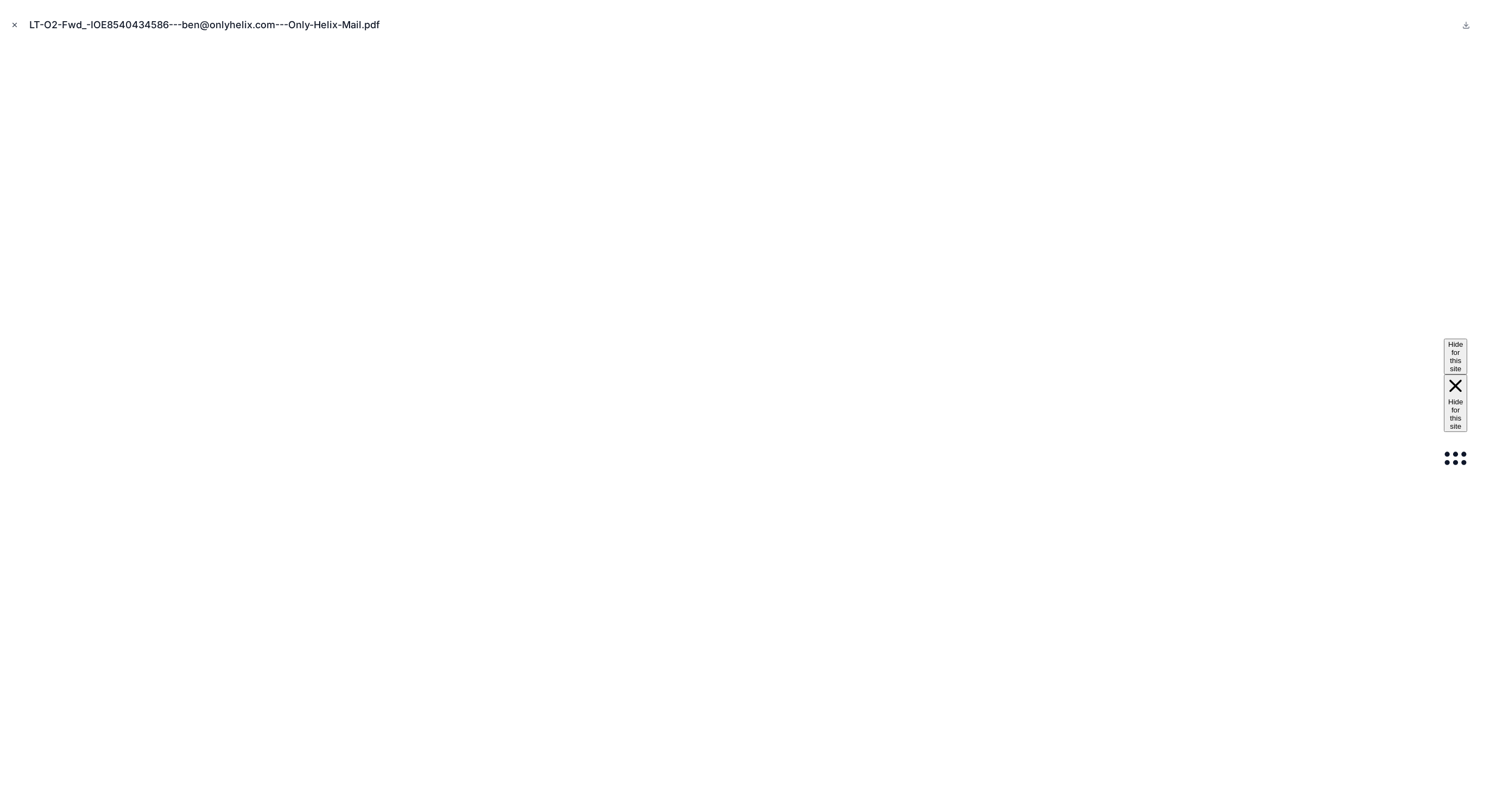
click at [9, 24] on button "Close modal" at bounding box center [15, 25] width 12 height 12
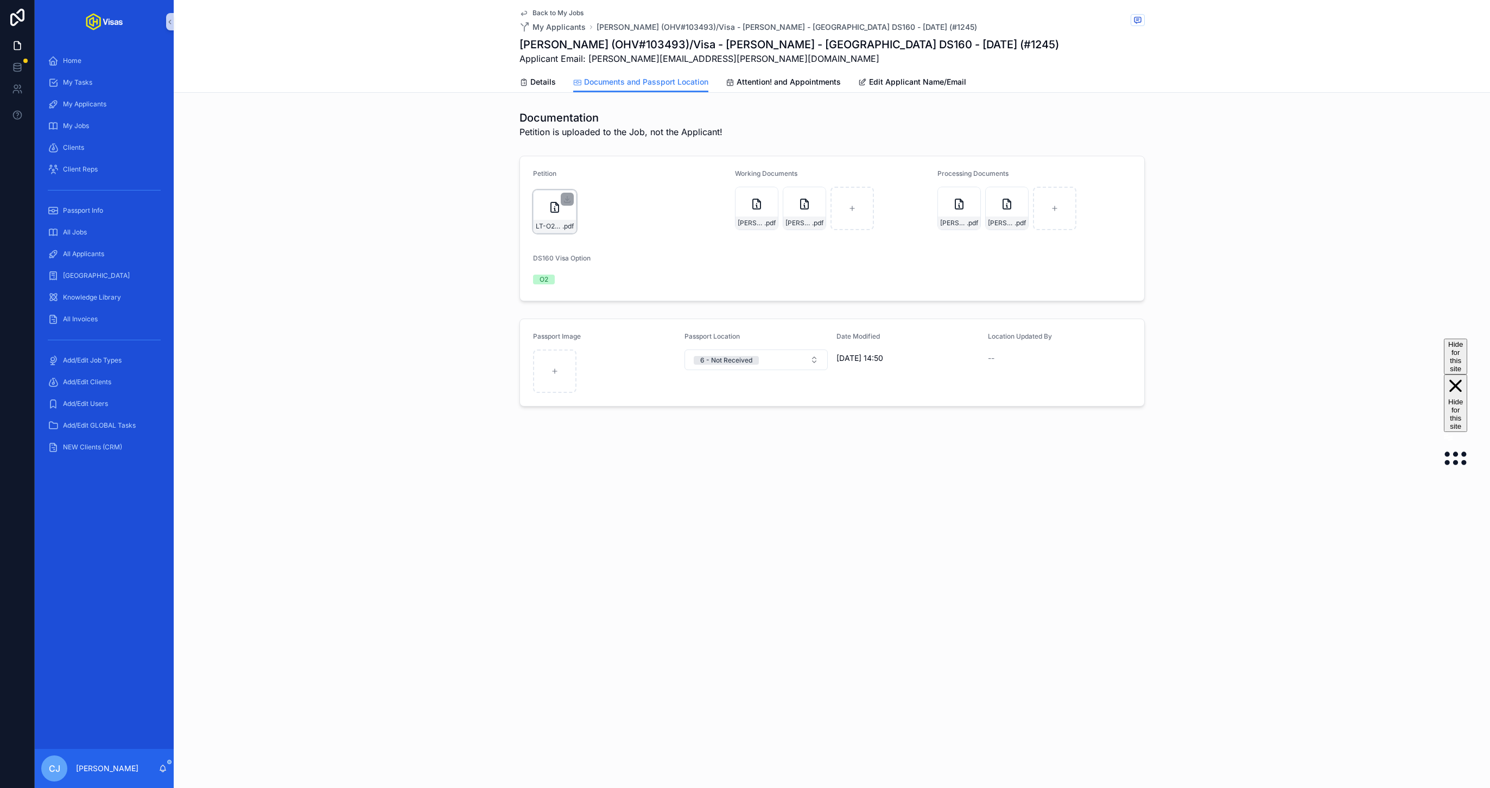
click at [535, 215] on div "LT-O2-Fwd_-IOE8540434586---ben@onlyhelix.com---Only-Helix-Mail .pdf" at bounding box center [554, 211] width 43 height 43
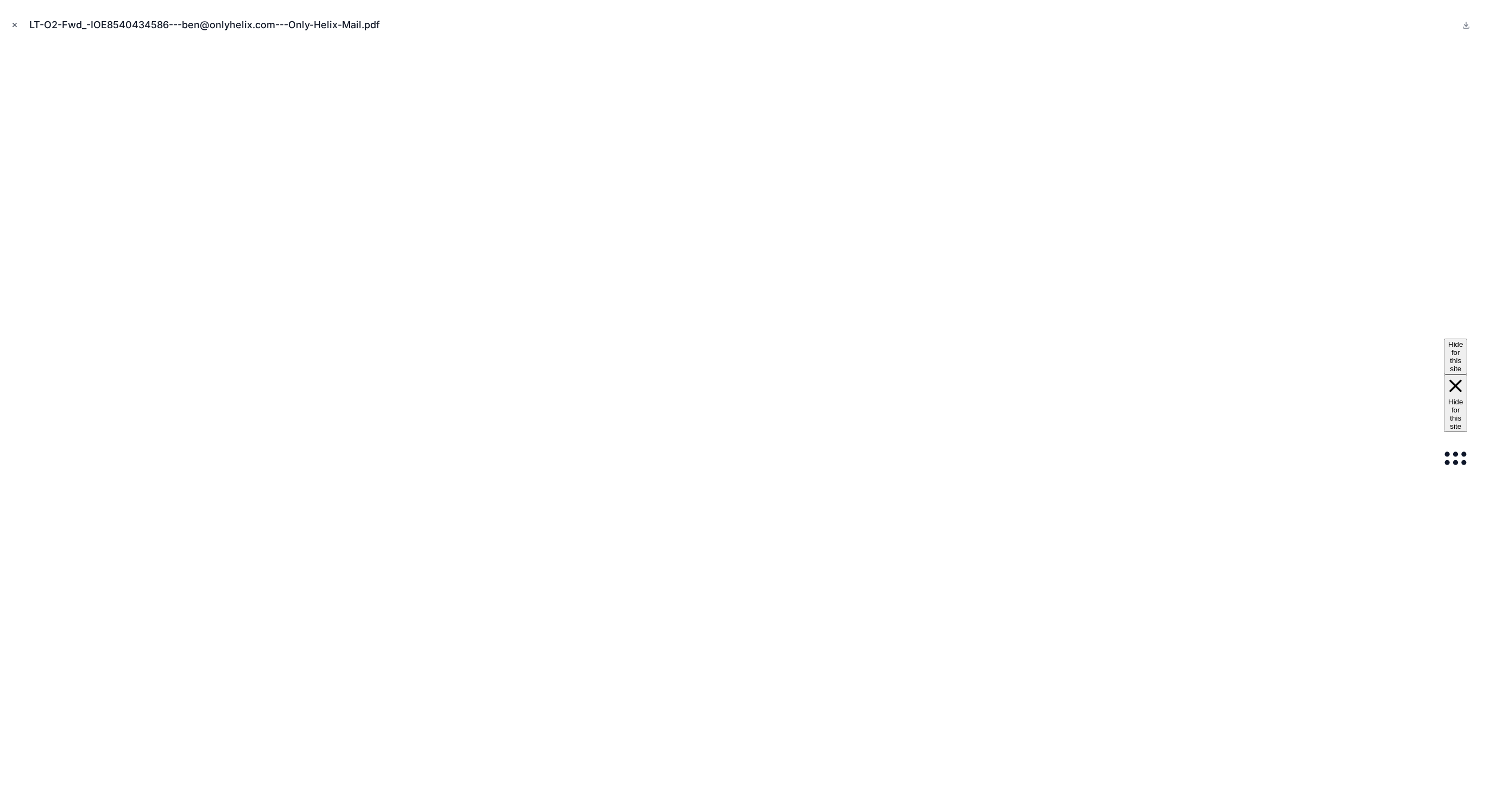
click at [16, 25] on icon "Close modal" at bounding box center [15, 25] width 8 height 8
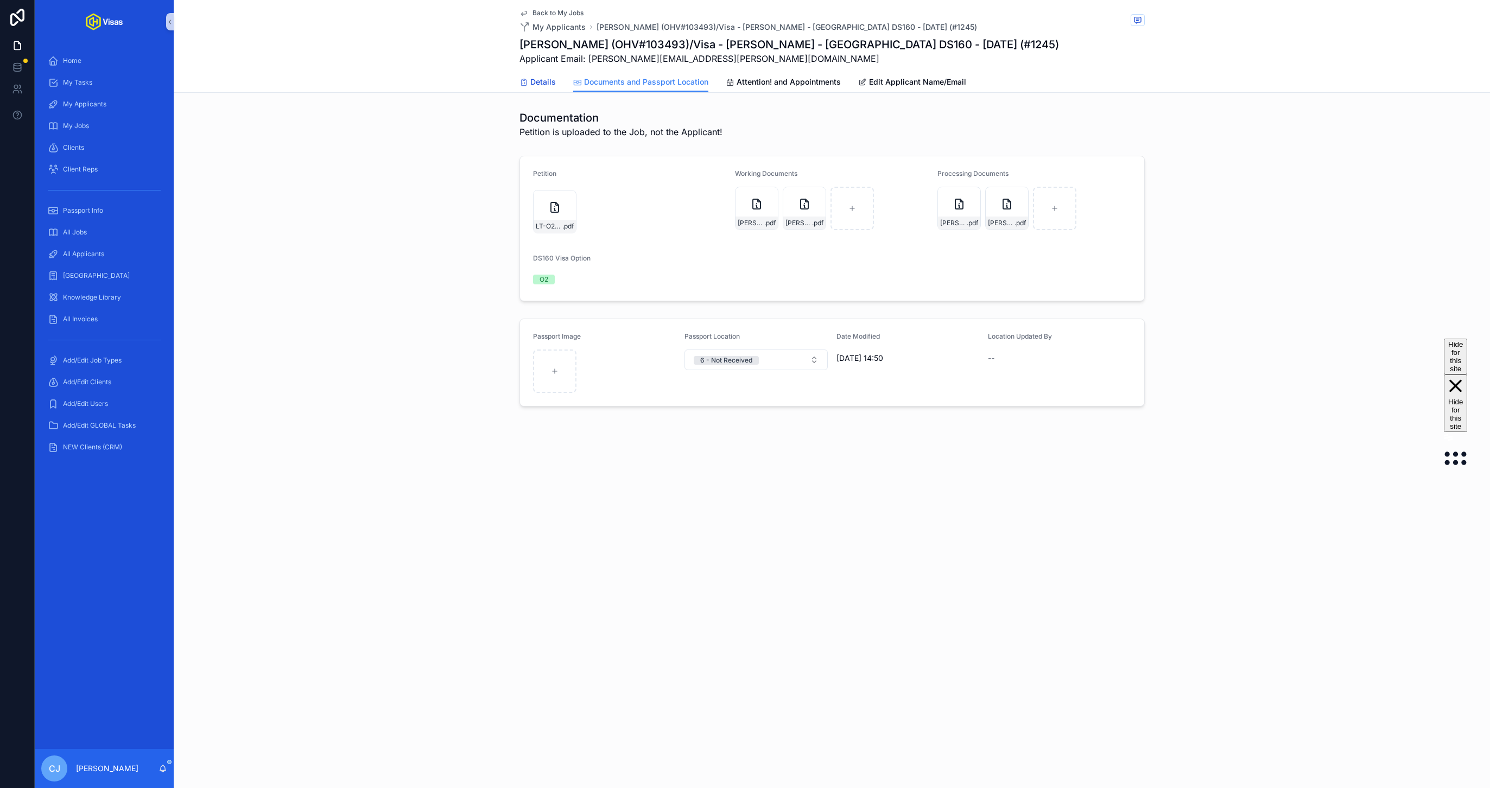
click at [551, 86] on span "Details" at bounding box center [543, 82] width 26 height 11
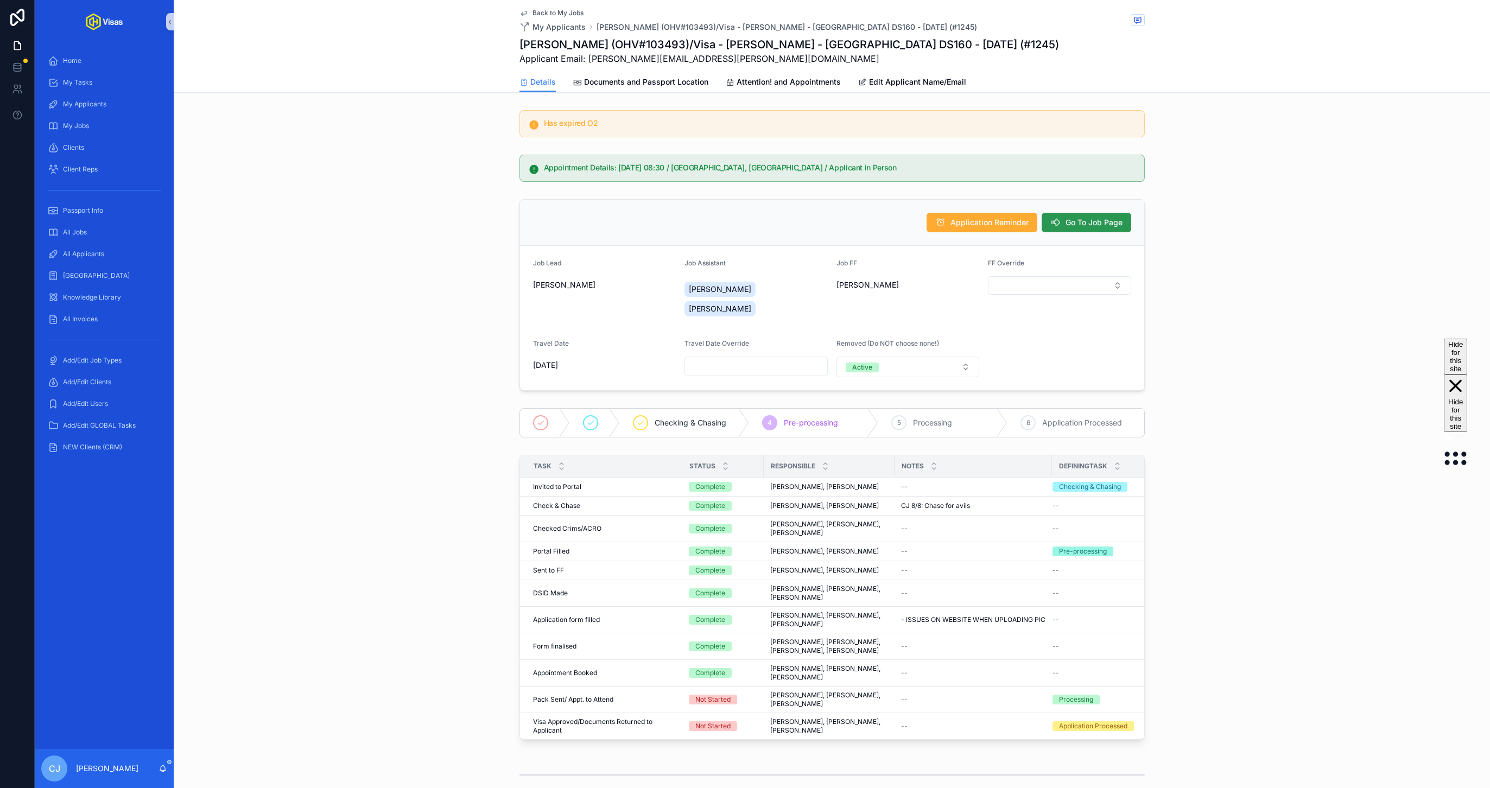
click at [1093, 217] on button "Go To Job Page" at bounding box center [1087, 223] width 90 height 20
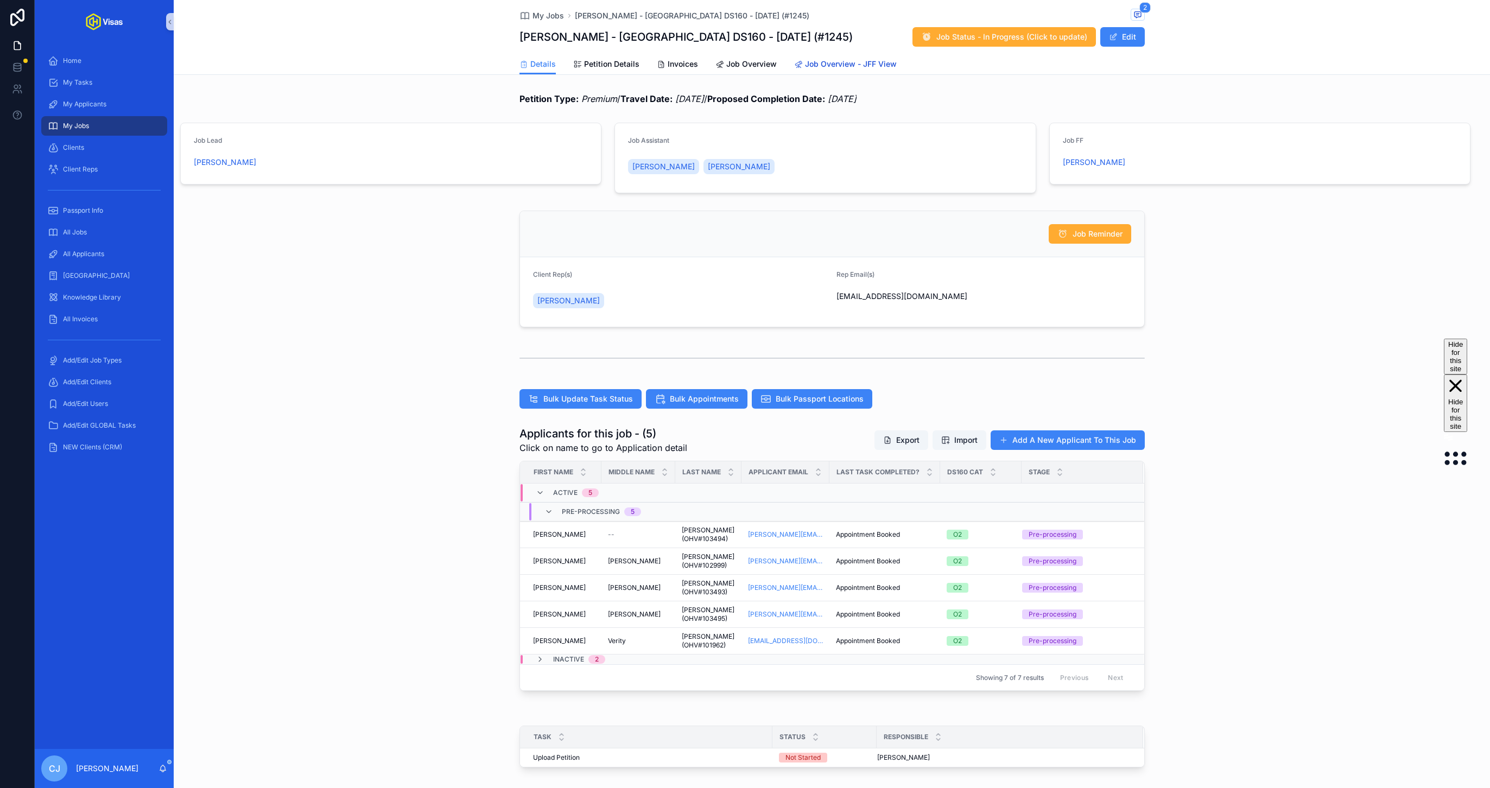
click at [840, 71] on link "Job Overview - JFF View" at bounding box center [845, 65] width 103 height 22
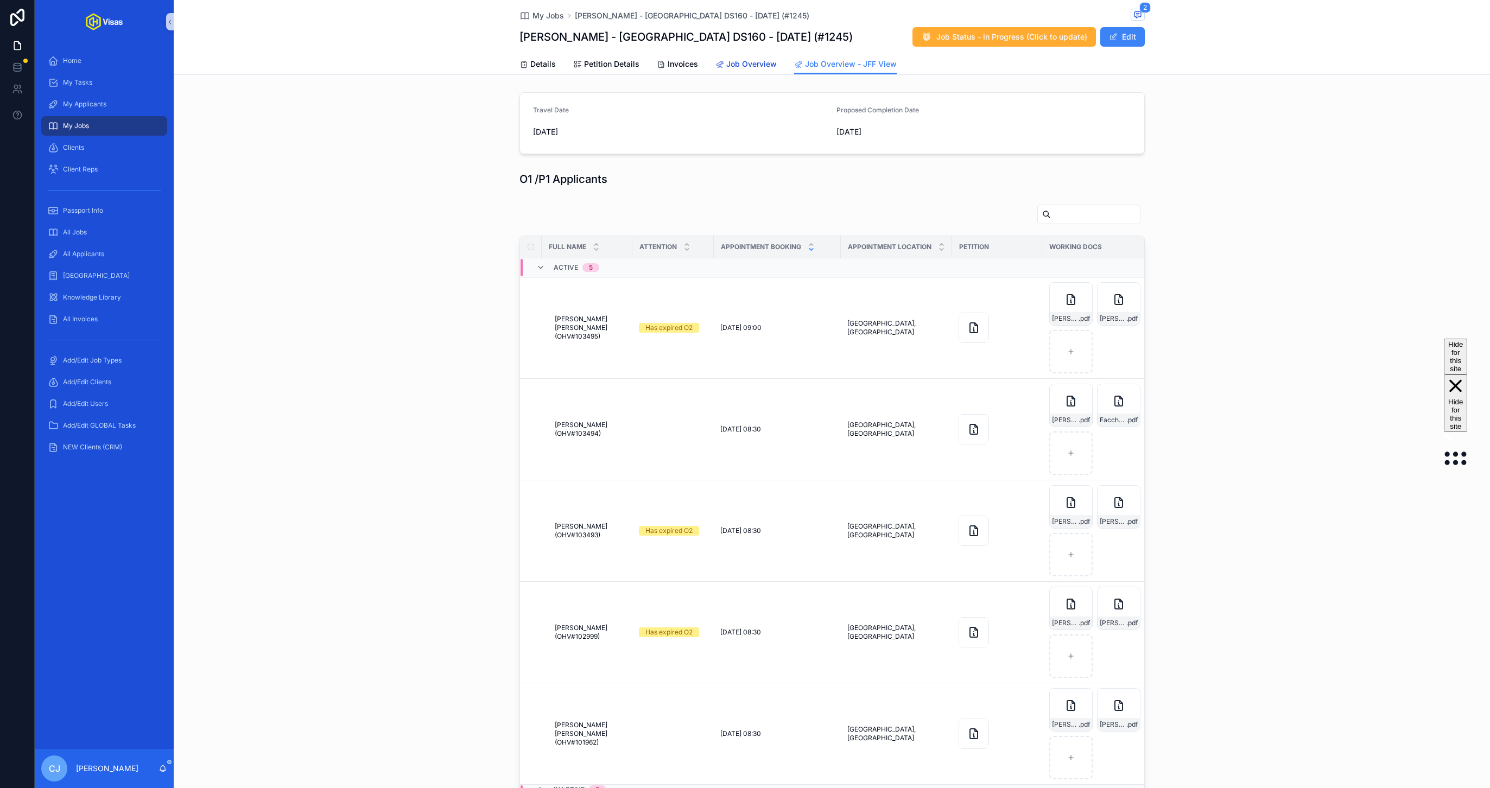
click at [728, 65] on span "Job Overview" at bounding box center [751, 64] width 50 height 11
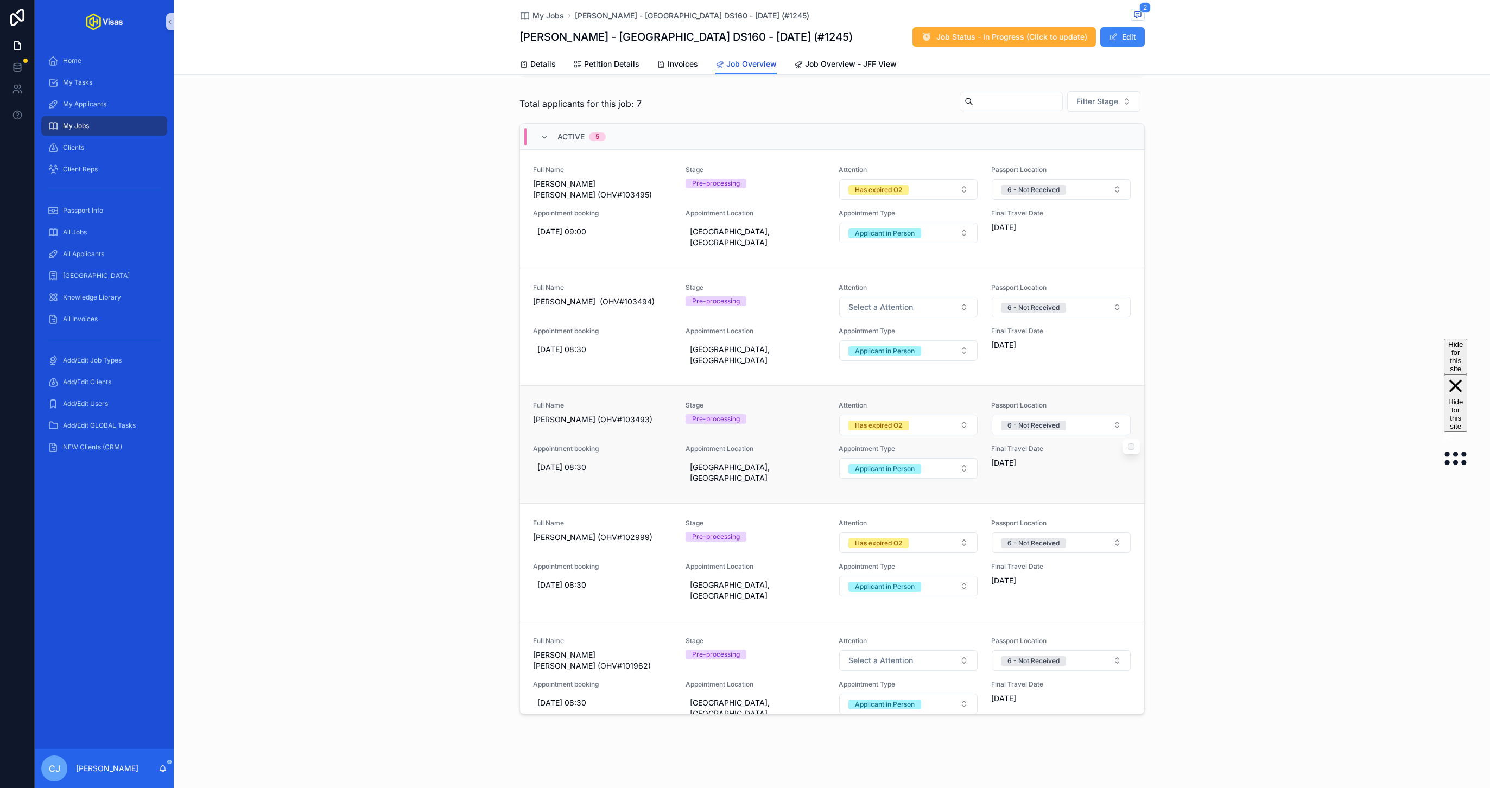
scroll to position [15, 0]
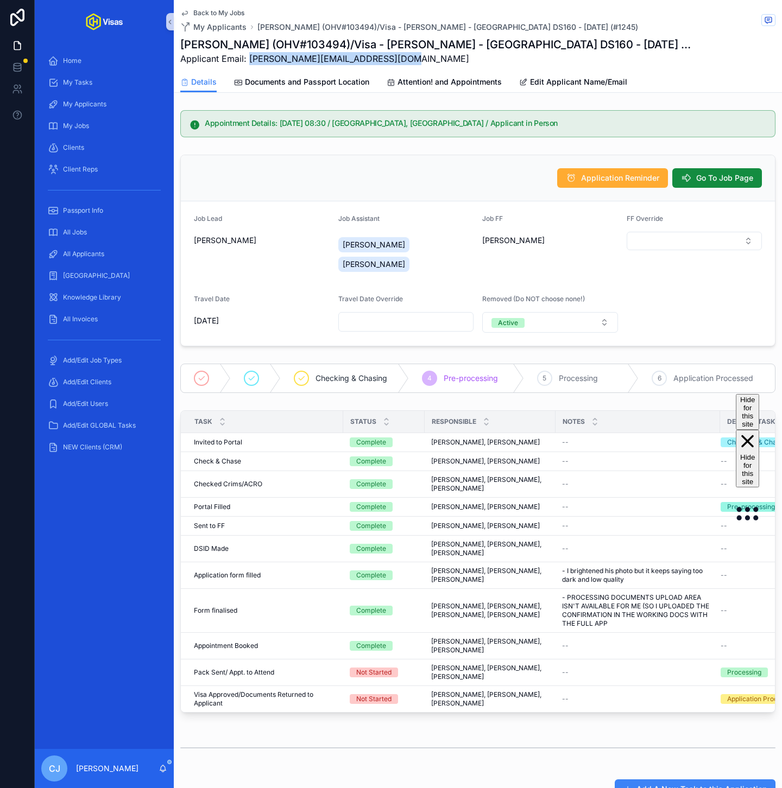
drag, startPoint x: 396, startPoint y: 62, endPoint x: 249, endPoint y: 56, distance: 147.3
click at [249, 56] on span "Applicant Email: [PERSON_NAME][EMAIL_ADDRESS][DOMAIN_NAME]" at bounding box center [437, 58] width 514 height 13
copy span "[PERSON_NAME][EMAIL_ADDRESS][DOMAIN_NAME]"
click at [82, 258] on span "All Applicants" at bounding box center [83, 254] width 41 height 9
